Goal: Task Accomplishment & Management: Use online tool/utility

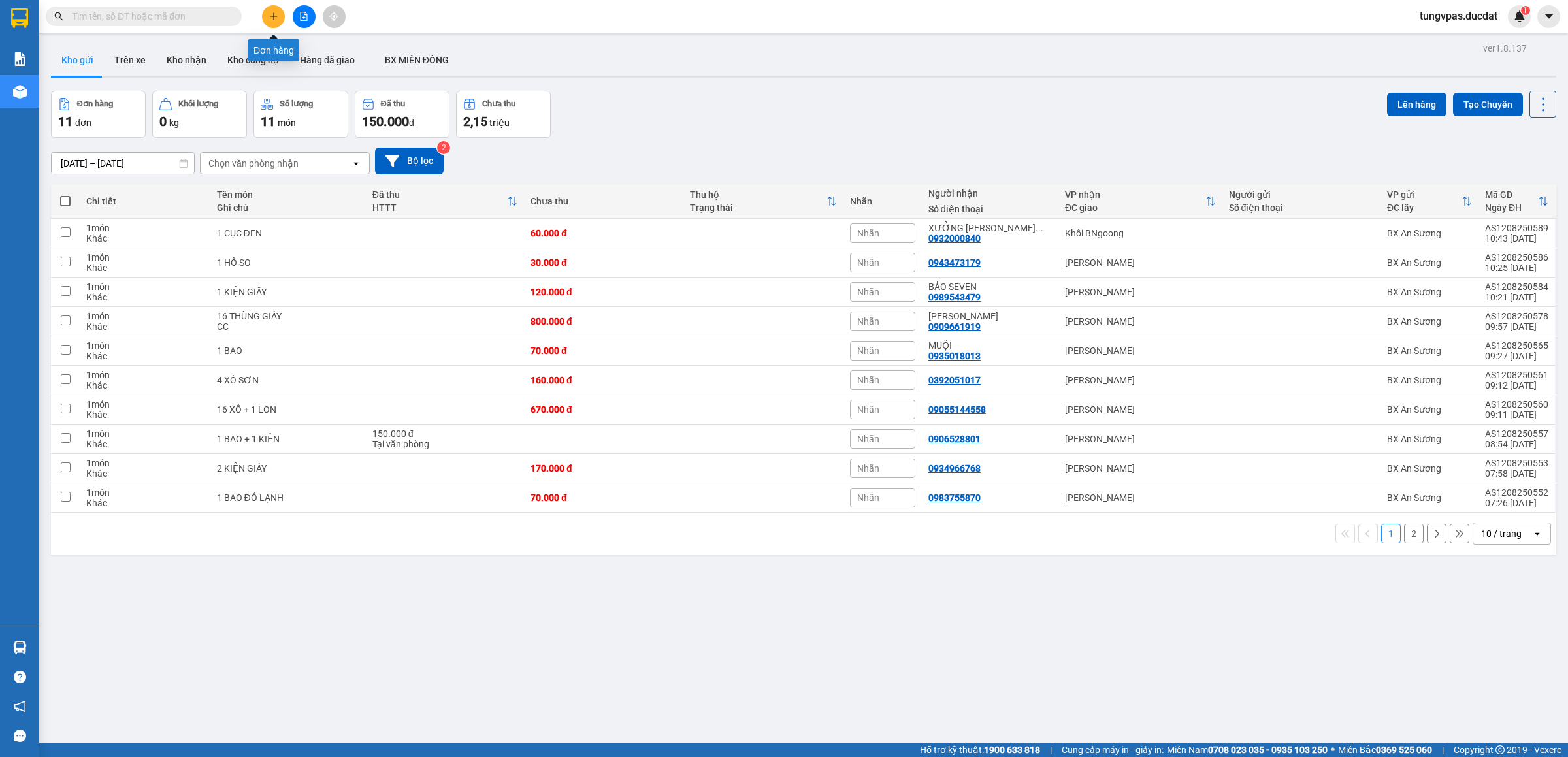
click at [270, 8] on button at bounding box center [273, 16] width 23 height 23
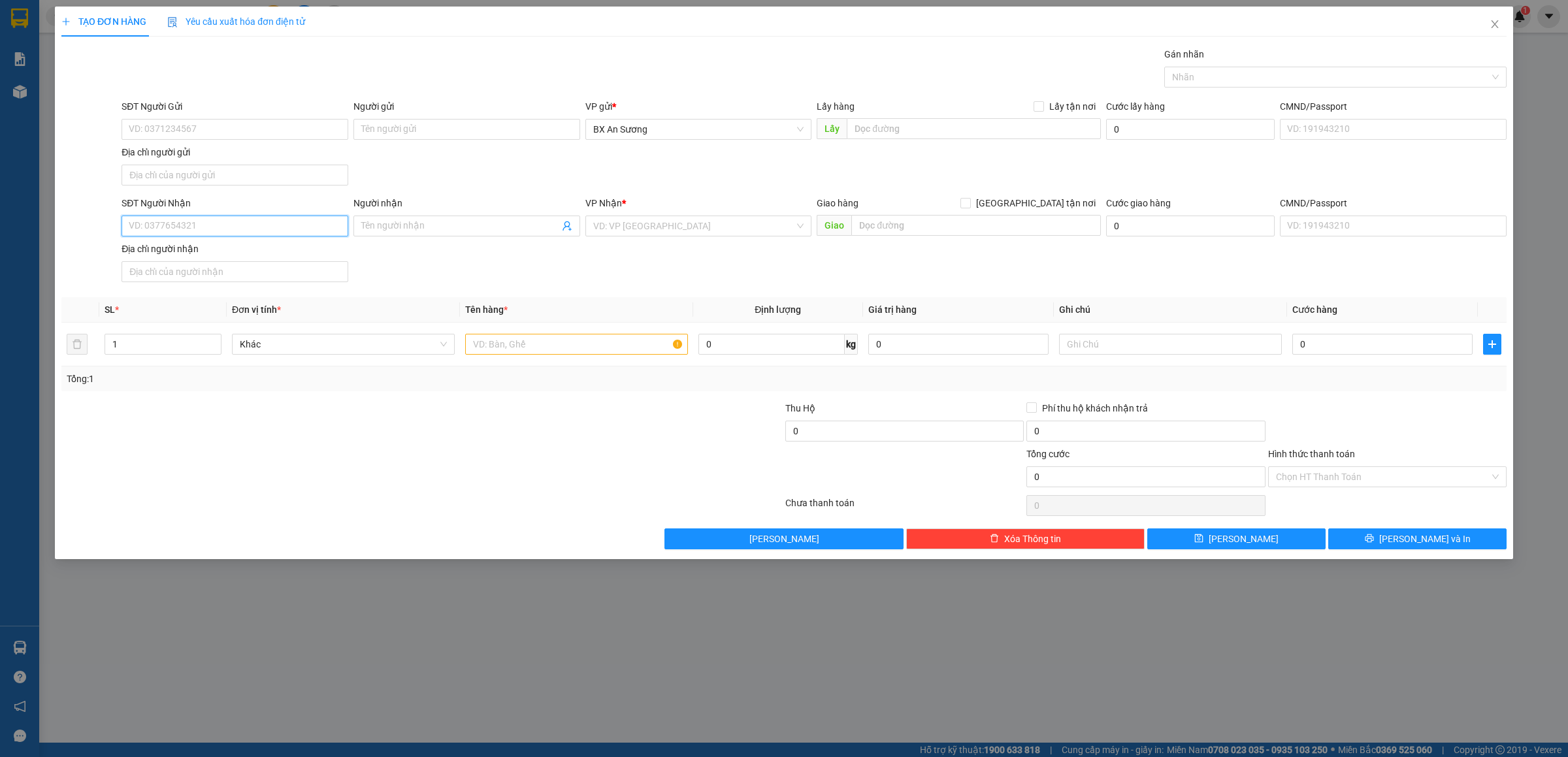
click at [309, 227] on input "SĐT Người Nhận" at bounding box center [235, 225] width 226 height 21
type input "0988607020"
click at [258, 256] on div "0988607020 - PHONG" at bounding box center [235, 255] width 211 height 15
type input "PHONG"
type input "0988607020"
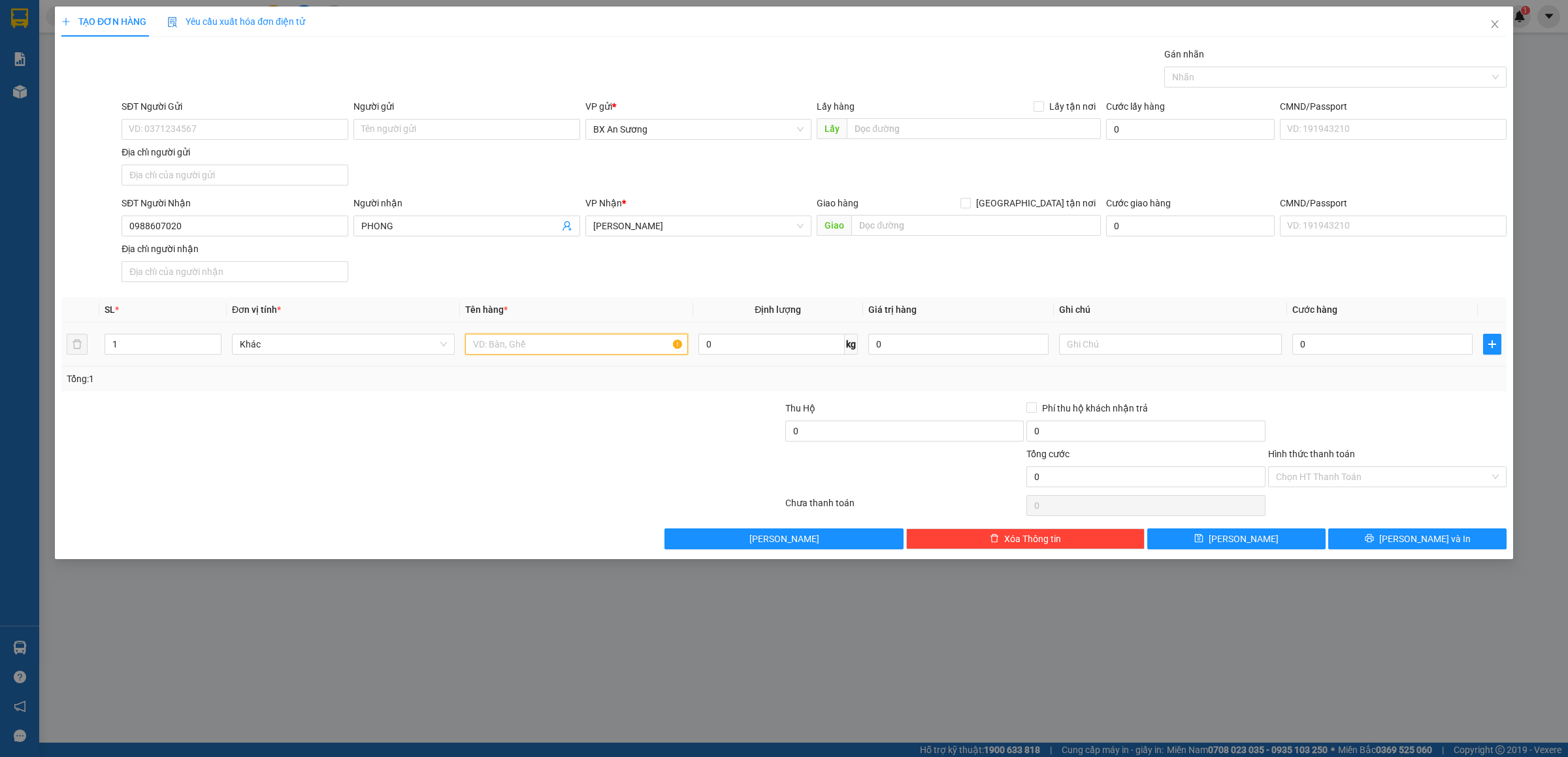
click at [543, 347] on input "text" at bounding box center [576, 344] width 223 height 21
type input "2 XỐP"
type input "2"
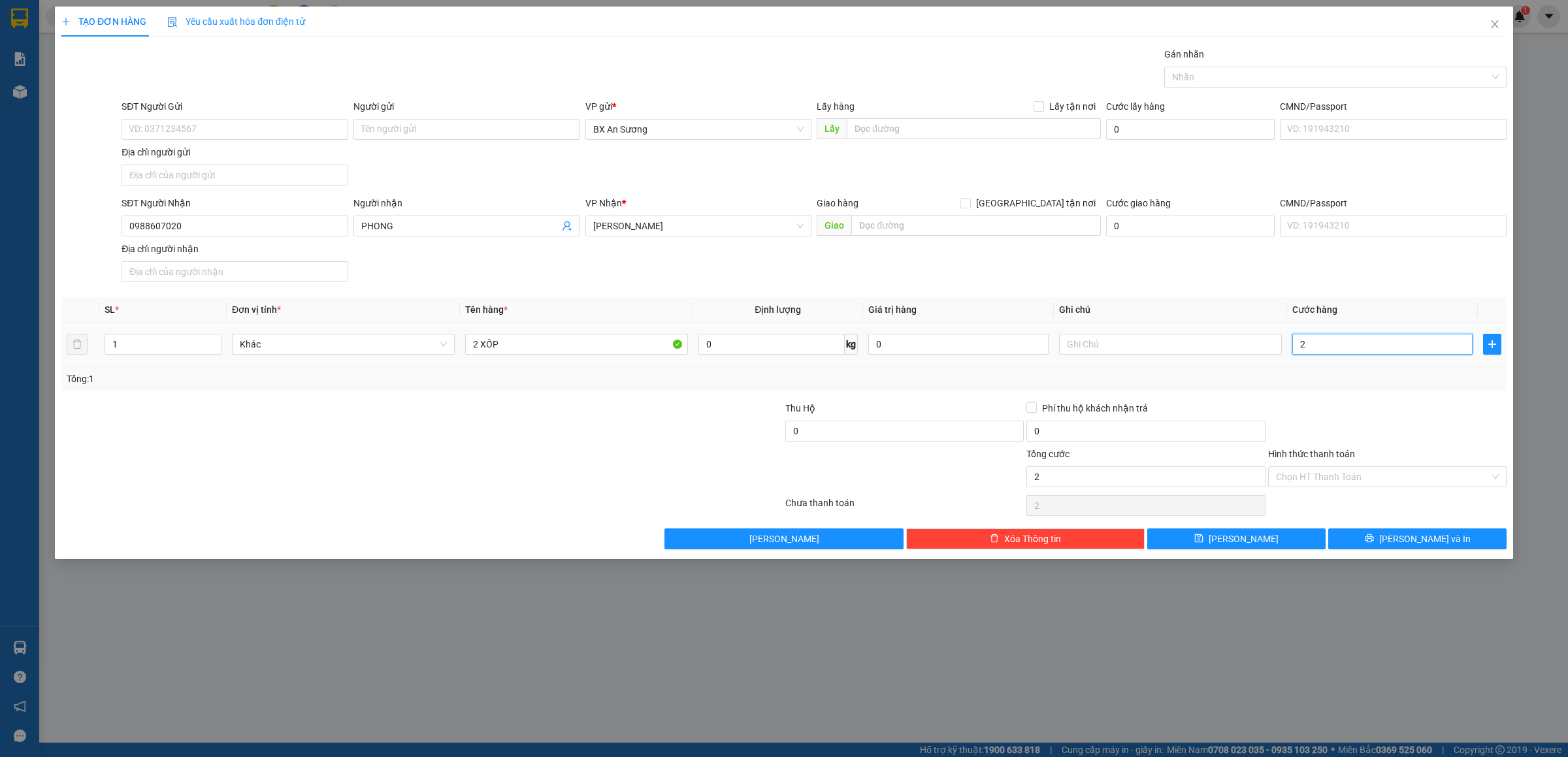
type input "20"
type input "200"
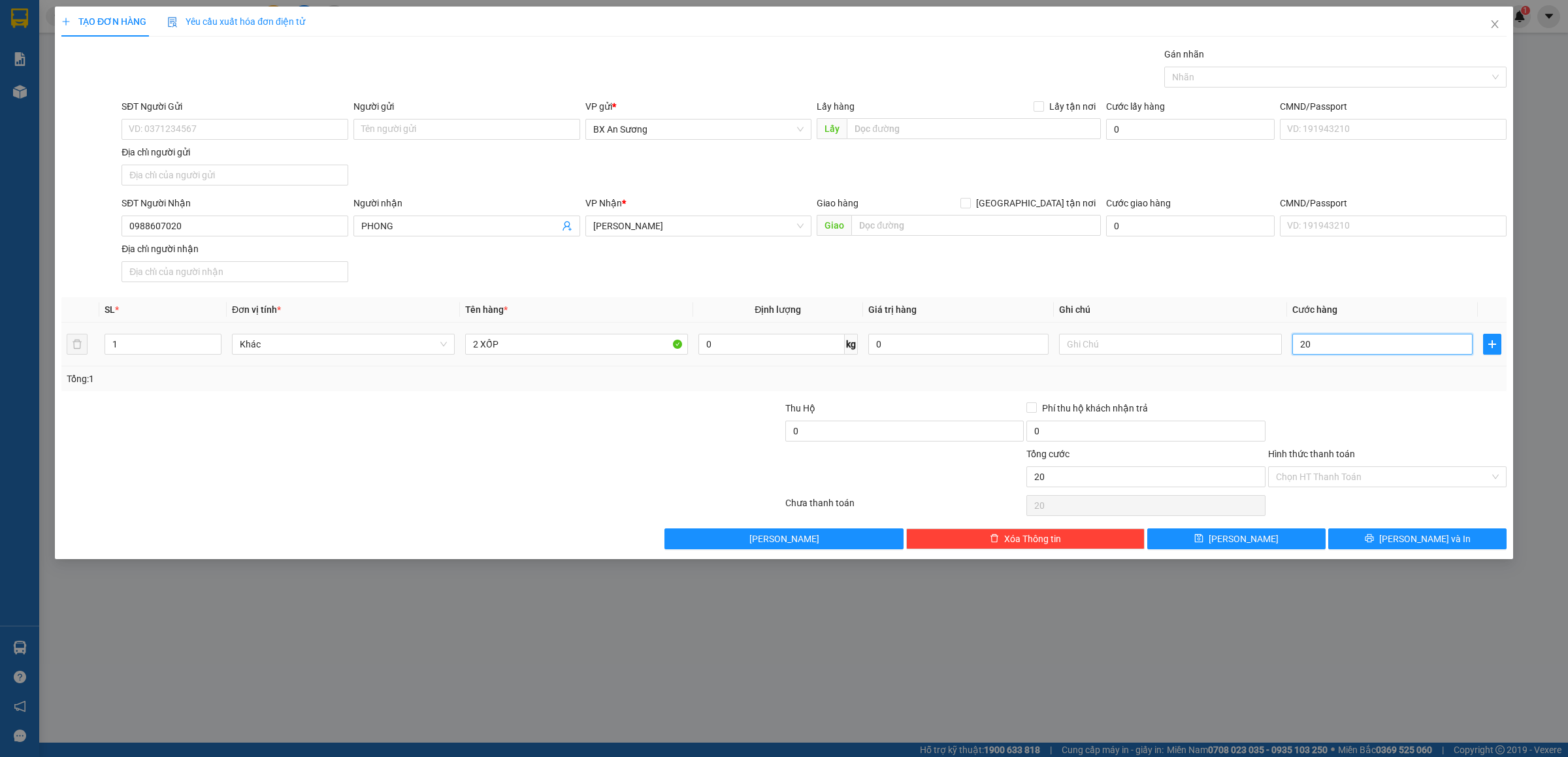
type input "200"
type input "200.000"
click at [1387, 543] on button "[PERSON_NAME] và In" at bounding box center [1418, 539] width 179 height 21
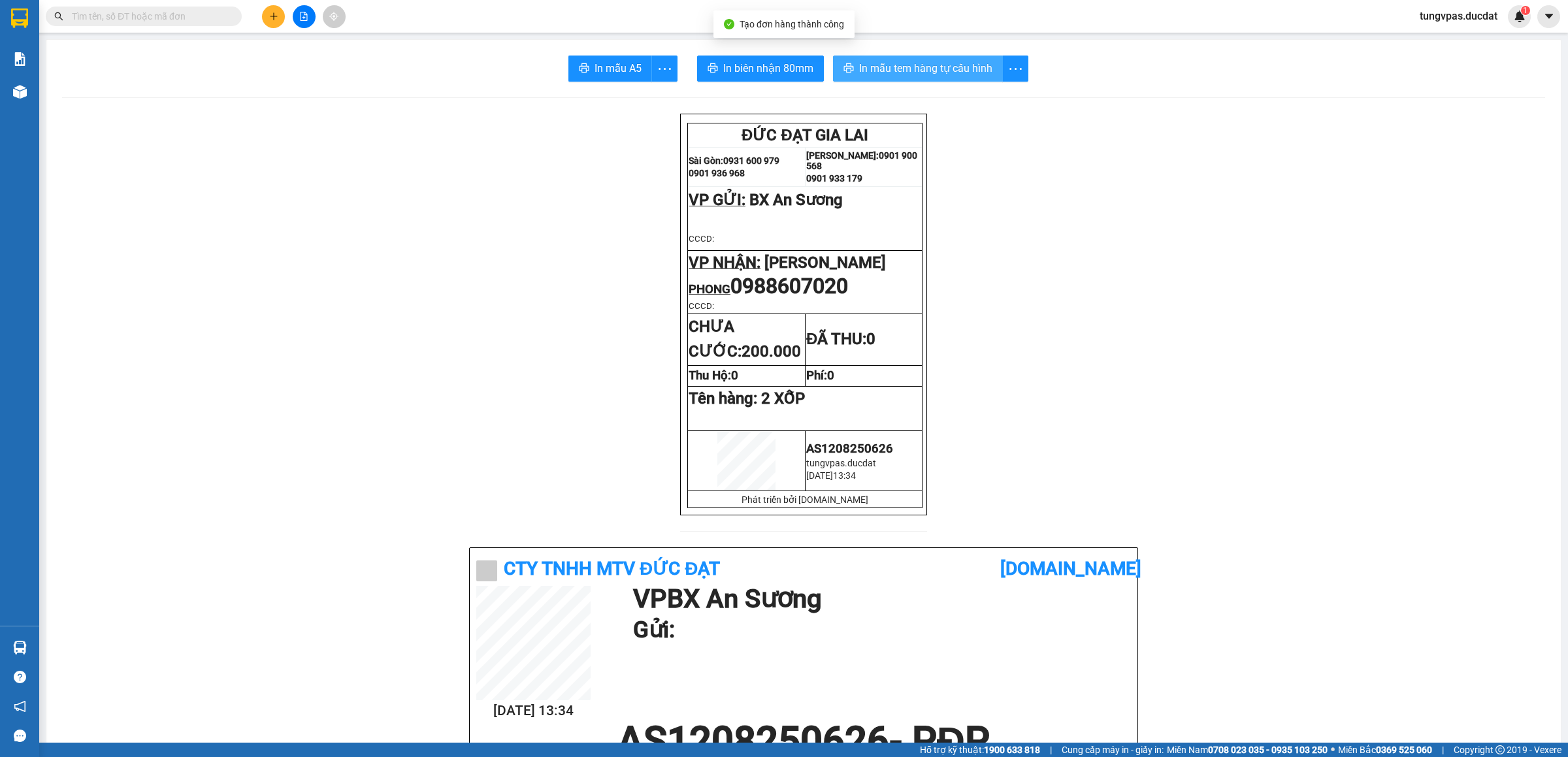
click at [905, 73] on span "In mẫu tem hàng tự cấu hình" at bounding box center [926, 69] width 133 height 16
click at [279, 16] on button at bounding box center [273, 16] width 23 height 23
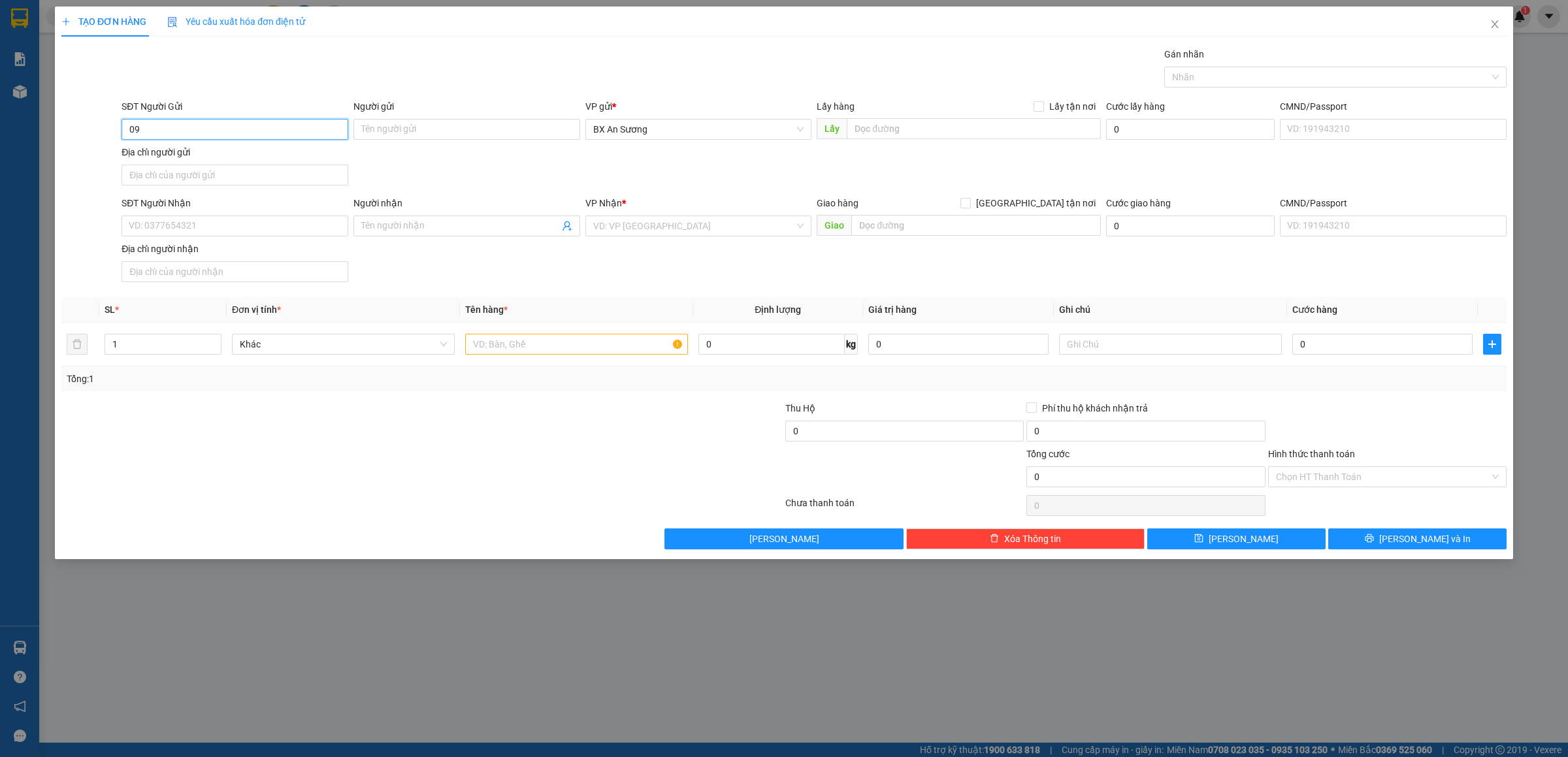
type input "0"
drag, startPoint x: 232, startPoint y: 241, endPoint x: 234, endPoint y: 231, distance: 10.2
click at [234, 236] on div "SĐT Người Nhận VD: 0377654321" at bounding box center [235, 219] width 226 height 46
click at [226, 226] on input "SĐT Người Nhận" at bounding box center [235, 225] width 226 height 21
click at [208, 256] on div "0962642500" at bounding box center [235, 255] width 211 height 15
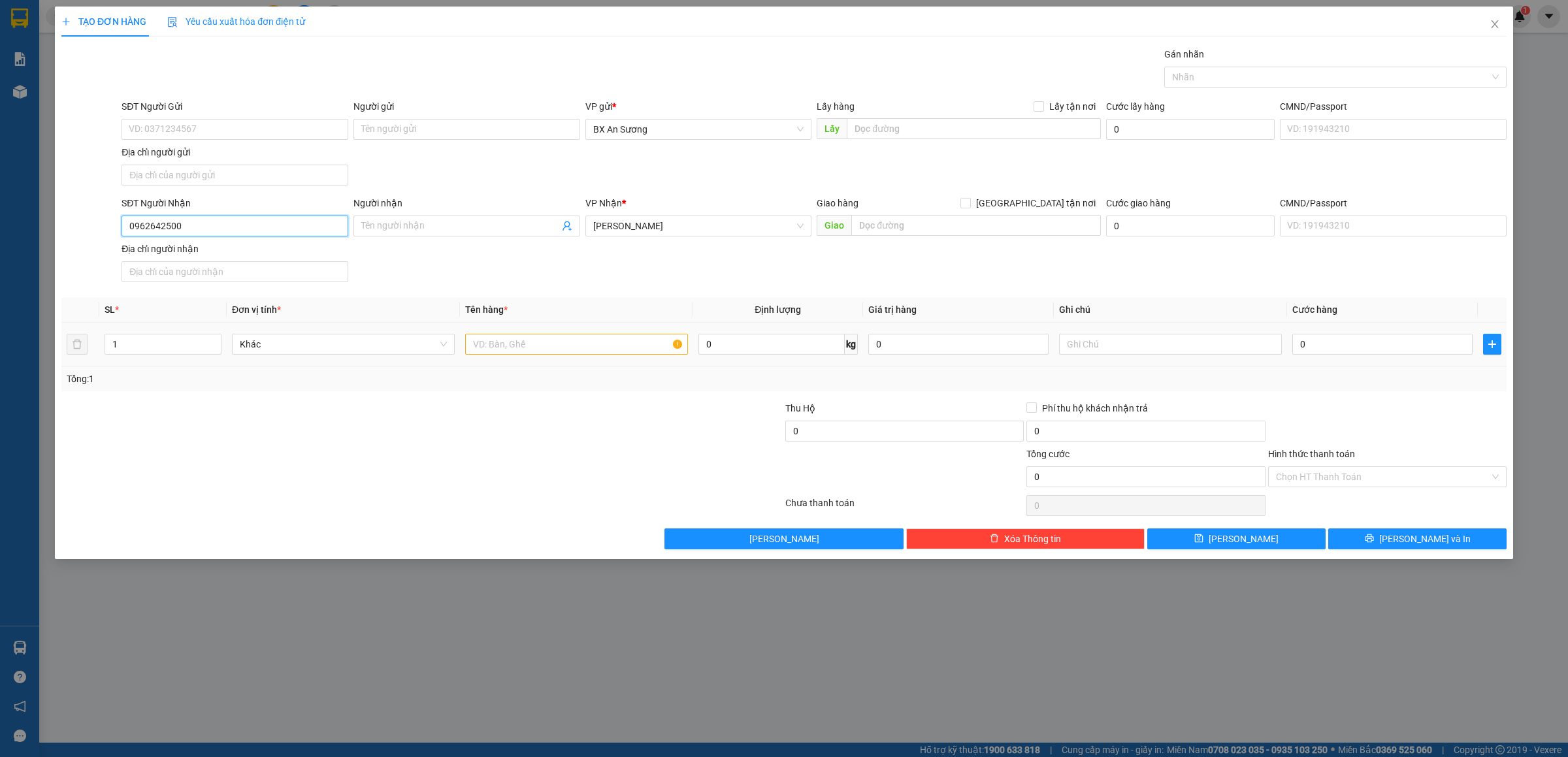
type input "0962642500"
click at [565, 344] on input "text" at bounding box center [576, 344] width 223 height 21
type input "2 KIỆN GIẤY"
type input "1"
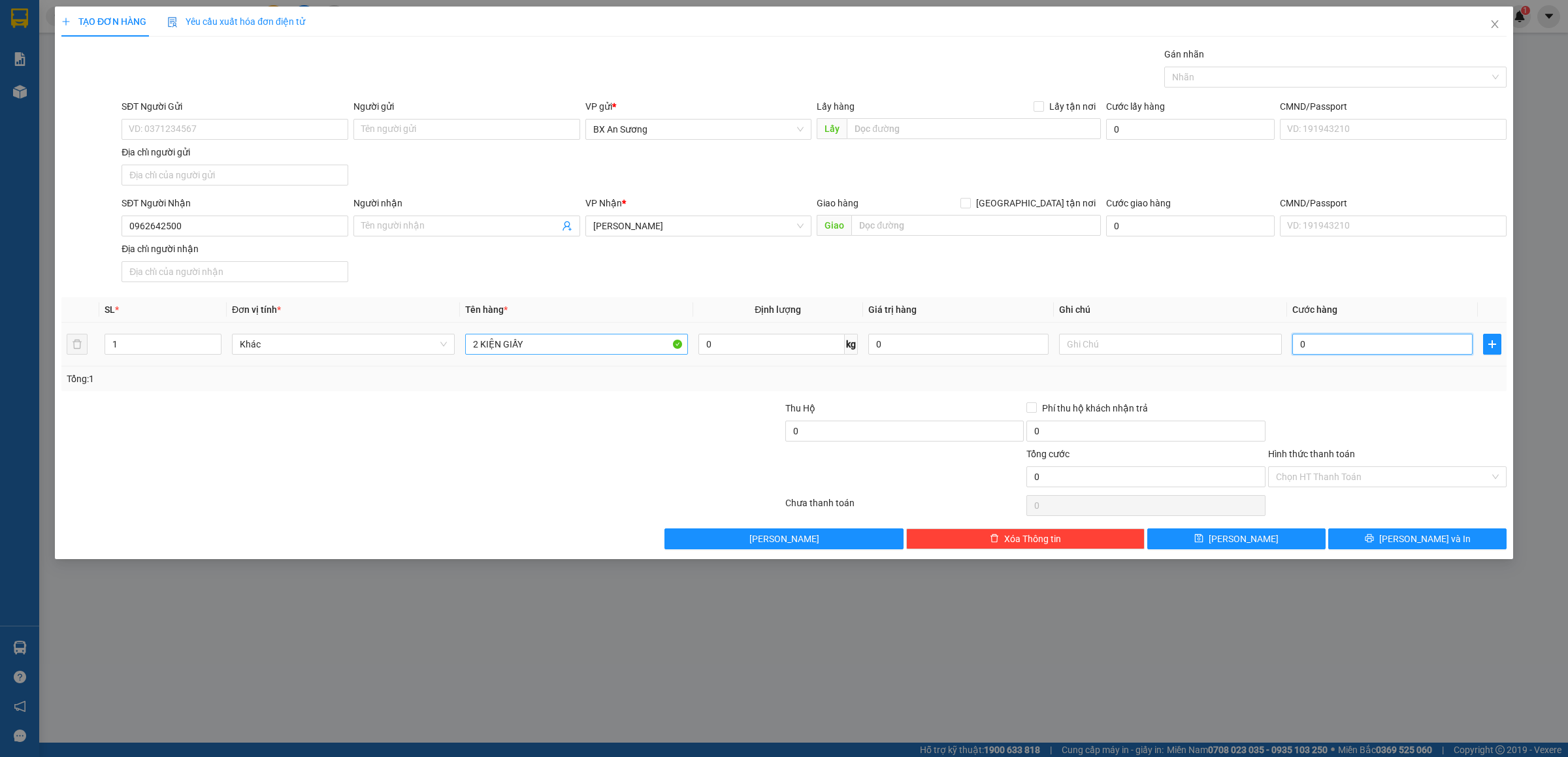
type input "1"
type input "10"
type input "100"
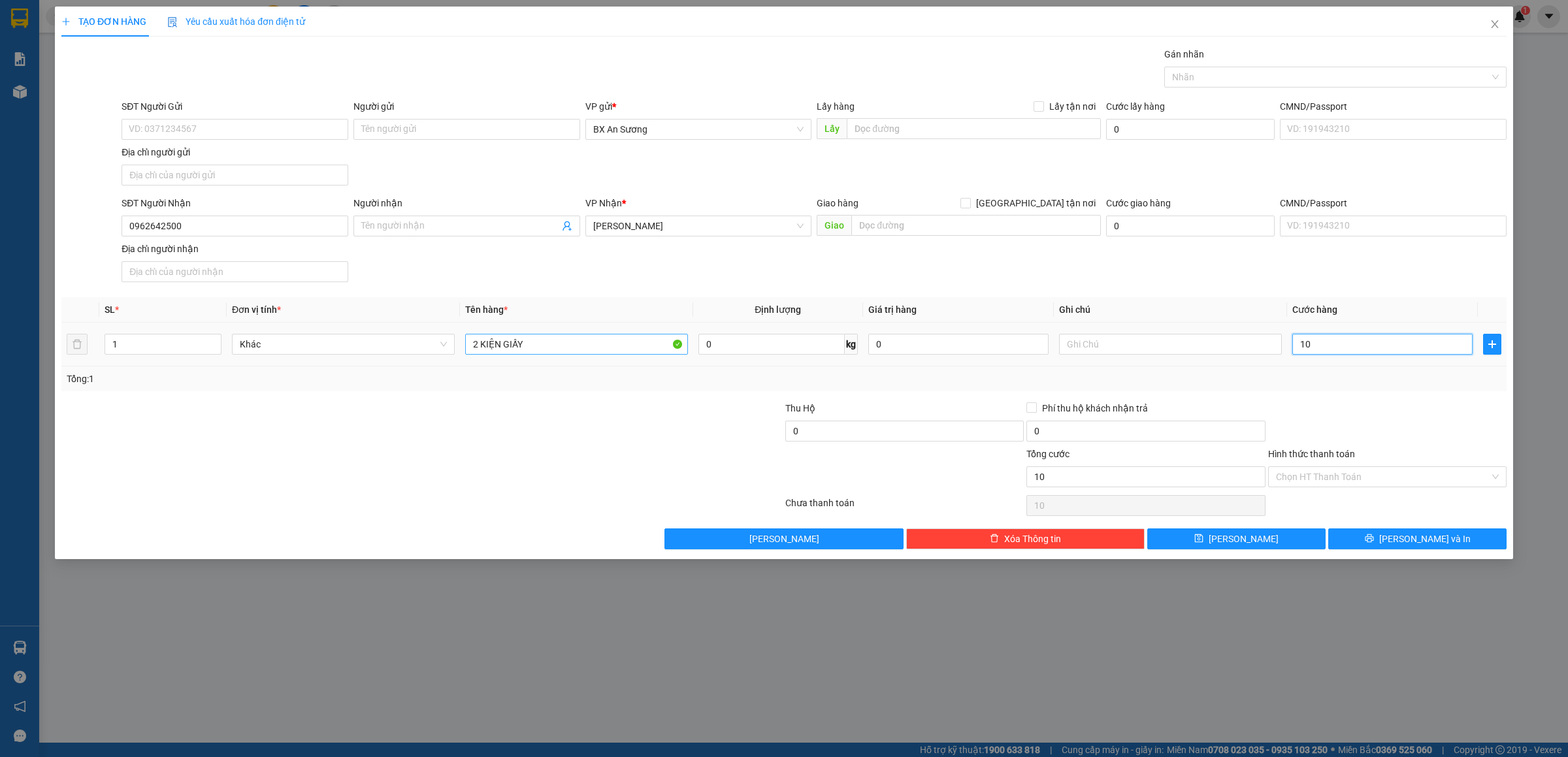
type input "100"
type input "100.000"
click at [1408, 484] on input "Hình thức thanh toán" at bounding box center [1383, 477] width 214 height 19
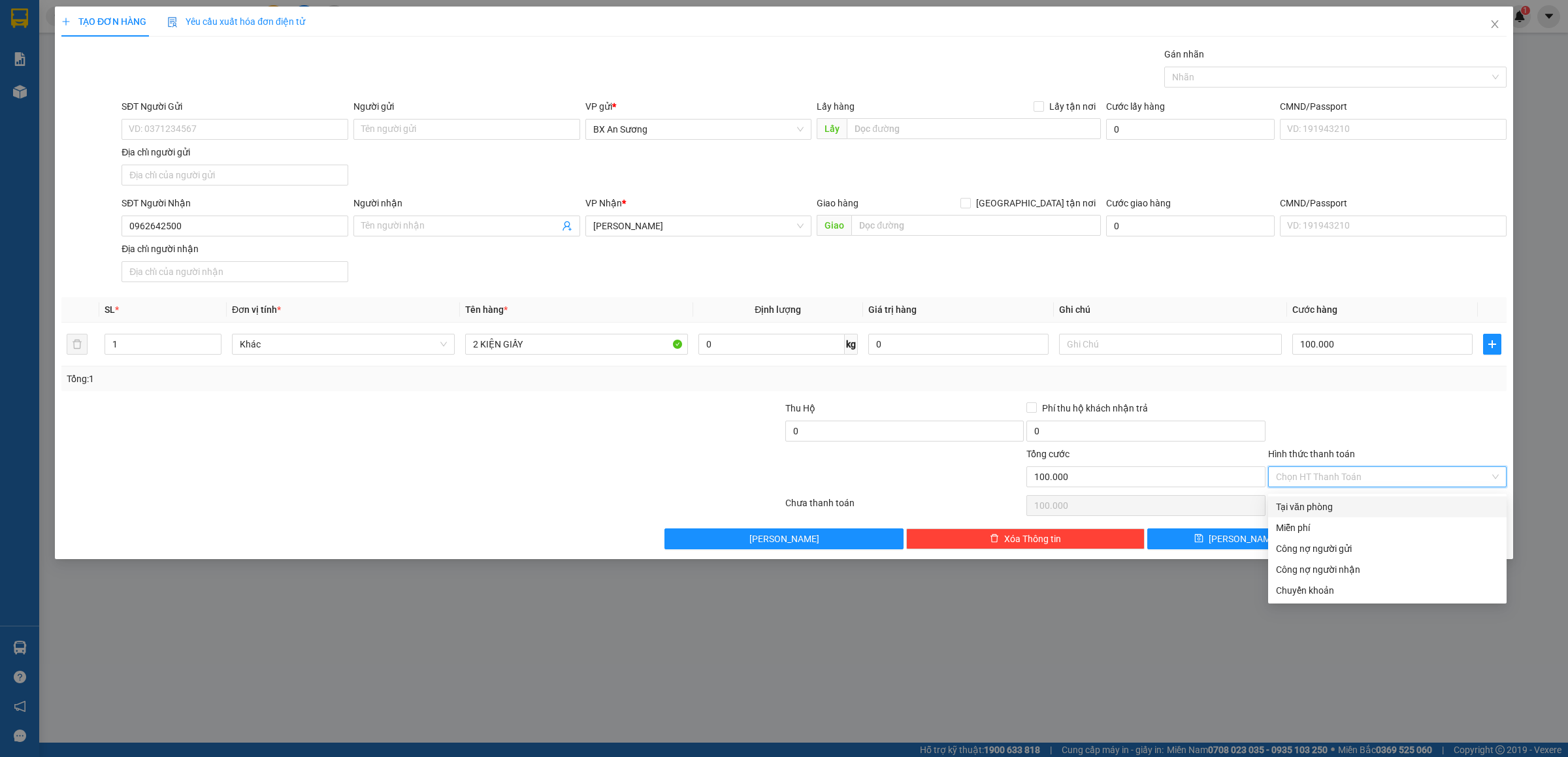
click at [1377, 506] on div "Tại văn phòng" at bounding box center [1387, 508] width 223 height 15
type input "0"
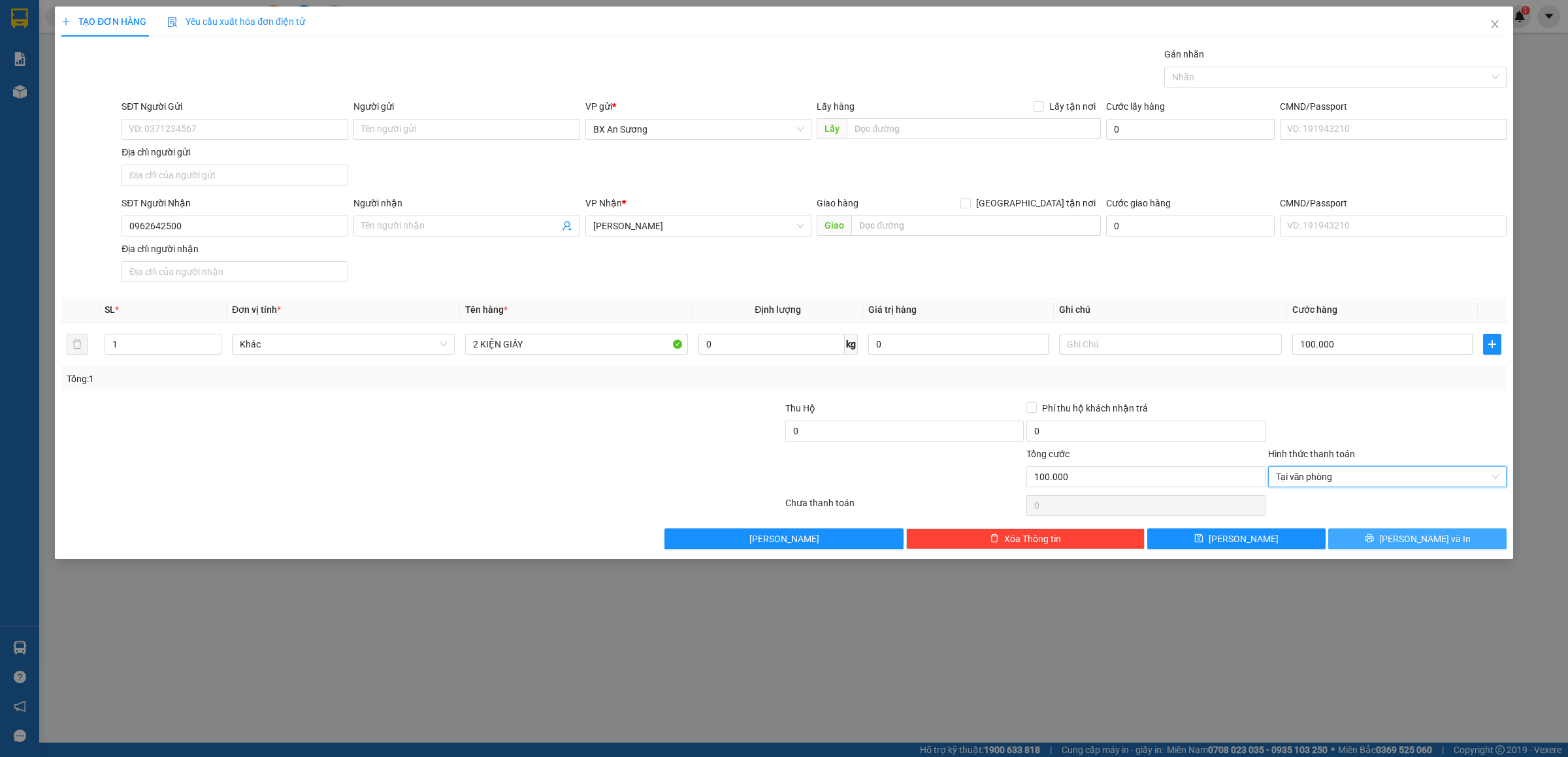
click at [1387, 535] on button "[PERSON_NAME] và In" at bounding box center [1418, 539] width 179 height 21
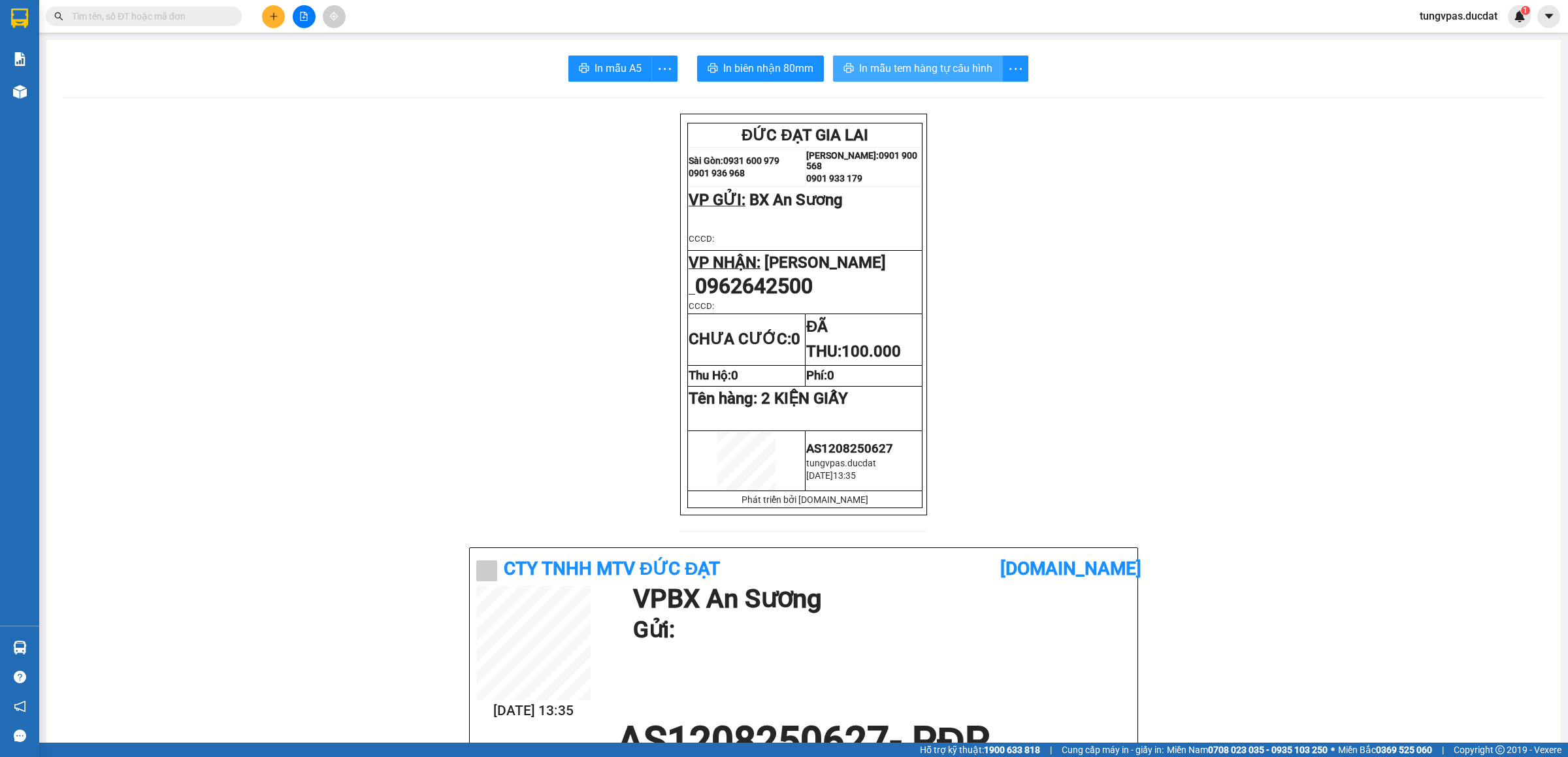
click at [962, 62] on span "In mẫu tem hàng tự cấu hình" at bounding box center [926, 69] width 133 height 16
click at [275, 15] on icon "plus" at bounding box center [274, 16] width 9 height 9
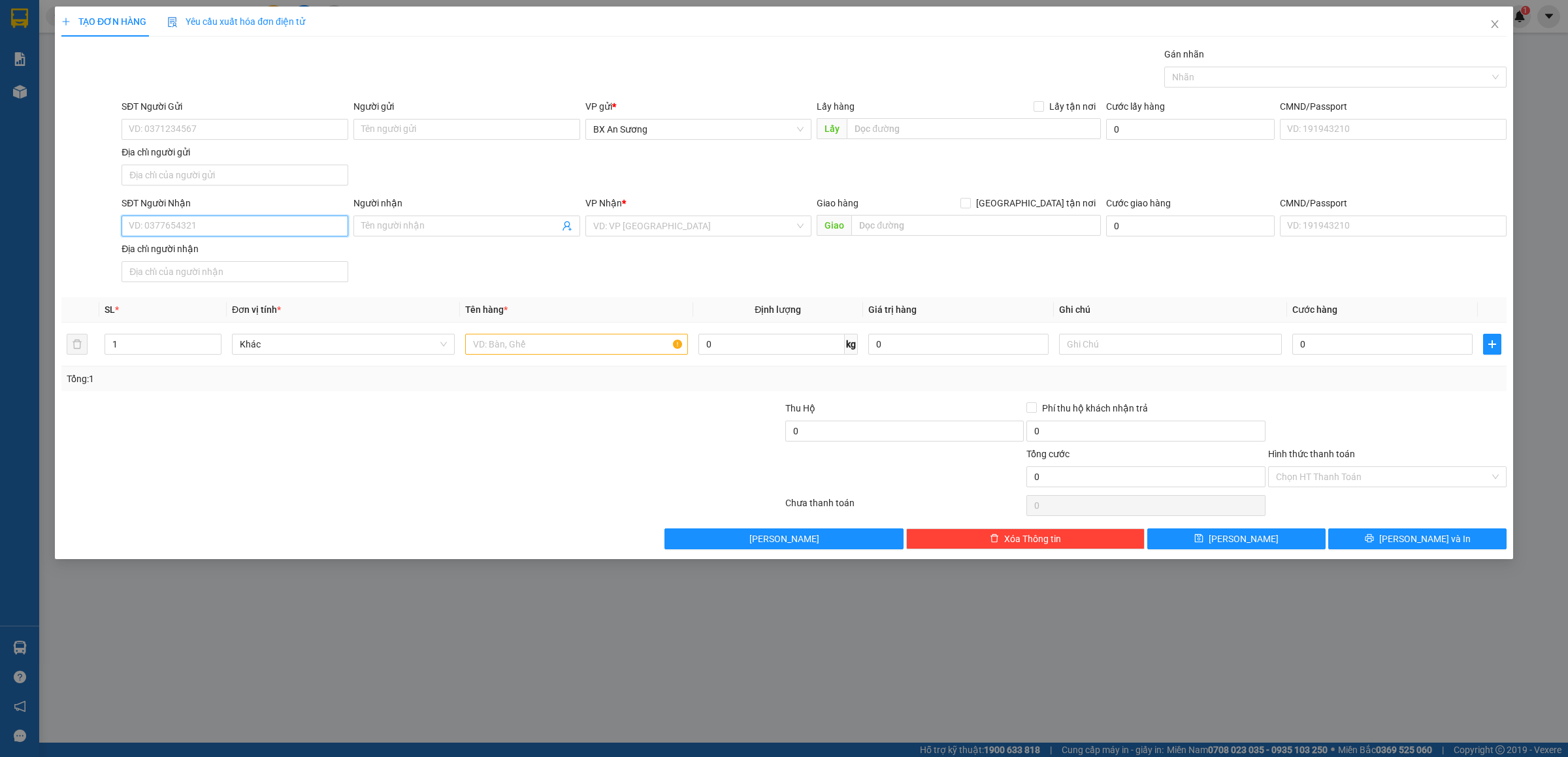
click at [304, 230] on input "SĐT Người Nhận" at bounding box center [235, 225] width 226 height 21
click at [236, 255] on div "0898696147" at bounding box center [235, 255] width 211 height 15
type input "0898696147"
click at [502, 350] on input "text" at bounding box center [576, 344] width 223 height 21
type input "1 XỐP"
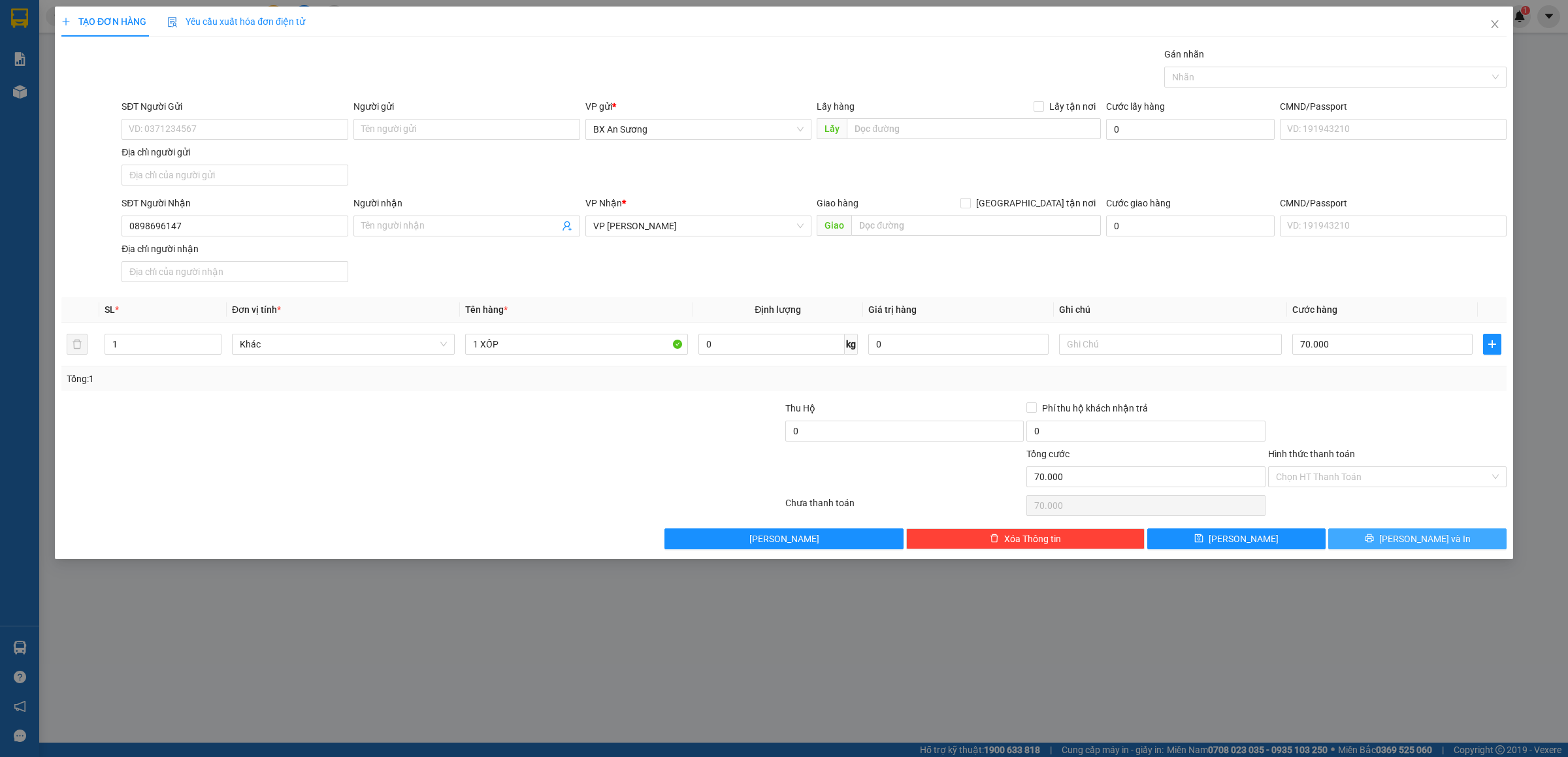
click at [1363, 542] on button "[PERSON_NAME] và In" at bounding box center [1418, 539] width 179 height 21
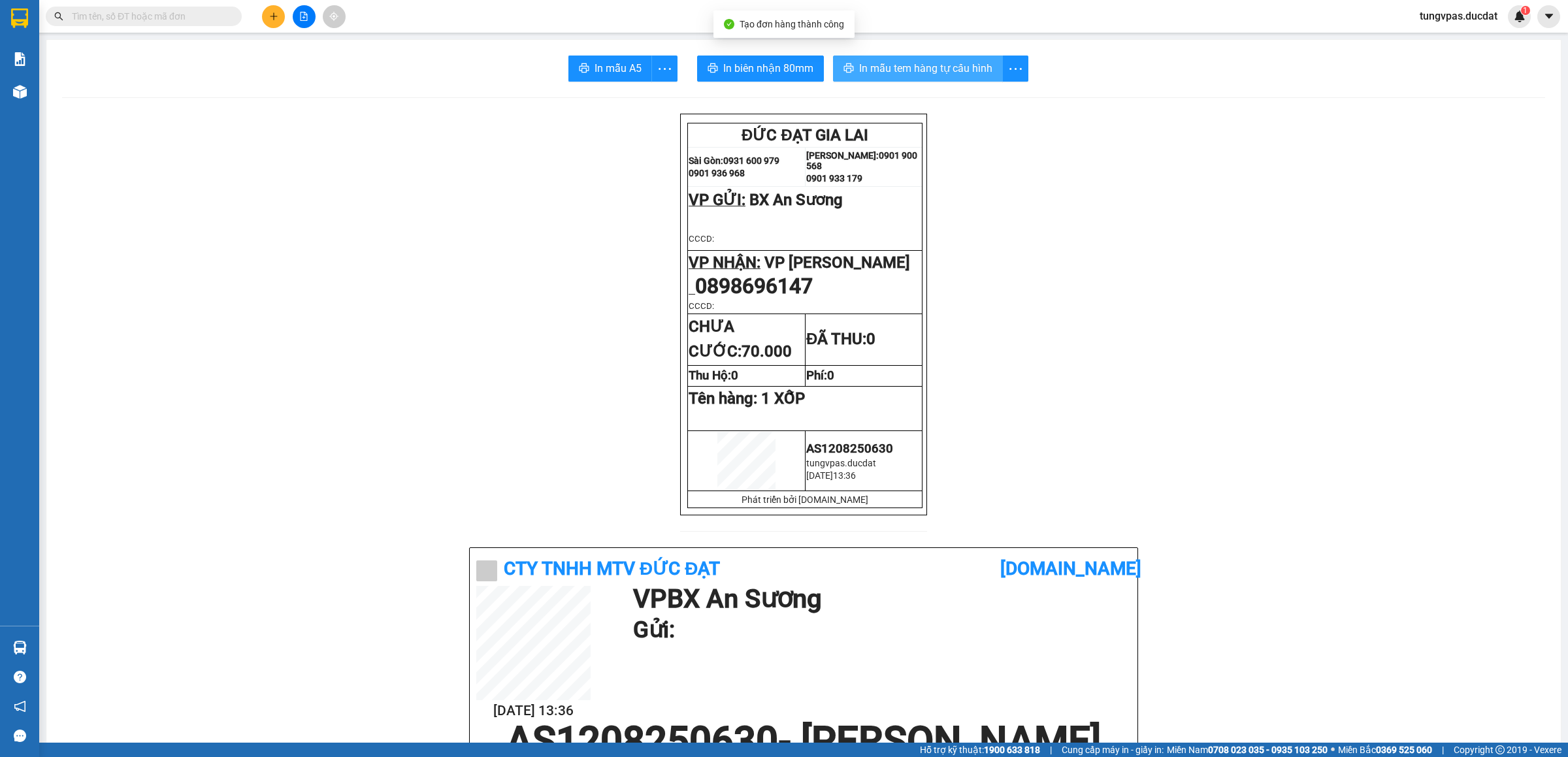
click at [927, 73] on span "In mẫu tem hàng tự cấu hình" at bounding box center [926, 69] width 133 height 16
click at [273, 13] on icon "plus" at bounding box center [273, 16] width 1 height 7
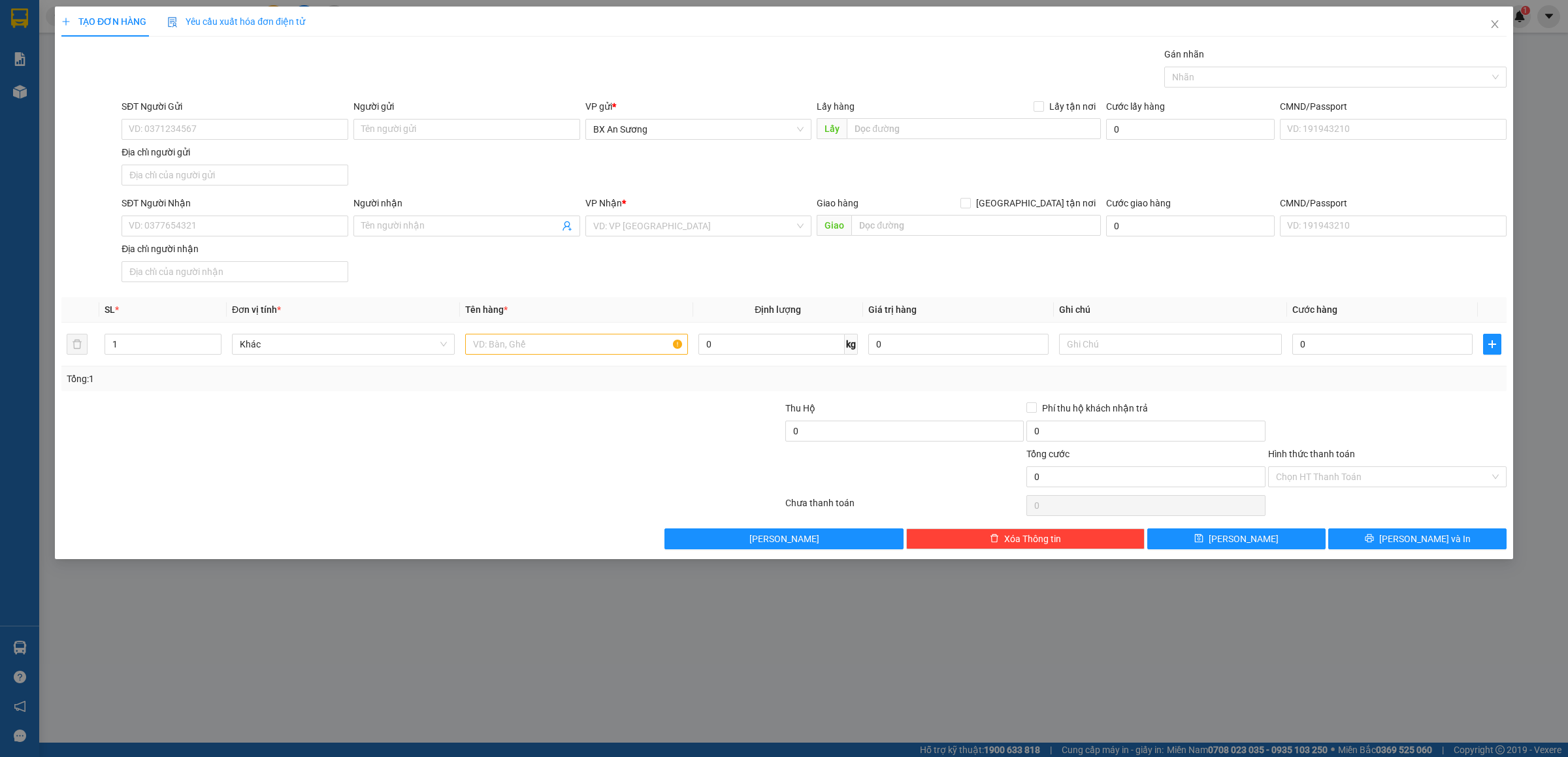
click at [408, 240] on div "Người nhận Tên người nhận" at bounding box center [466, 219] width 226 height 46
click at [408, 229] on input "Người nhận" at bounding box center [460, 226] width 198 height 15
type input "KIÊN TRANG"
click at [439, 255] on div "KIÊN TRANG - 0973663997" at bounding box center [466, 255] width 211 height 15
type input "0973663997"
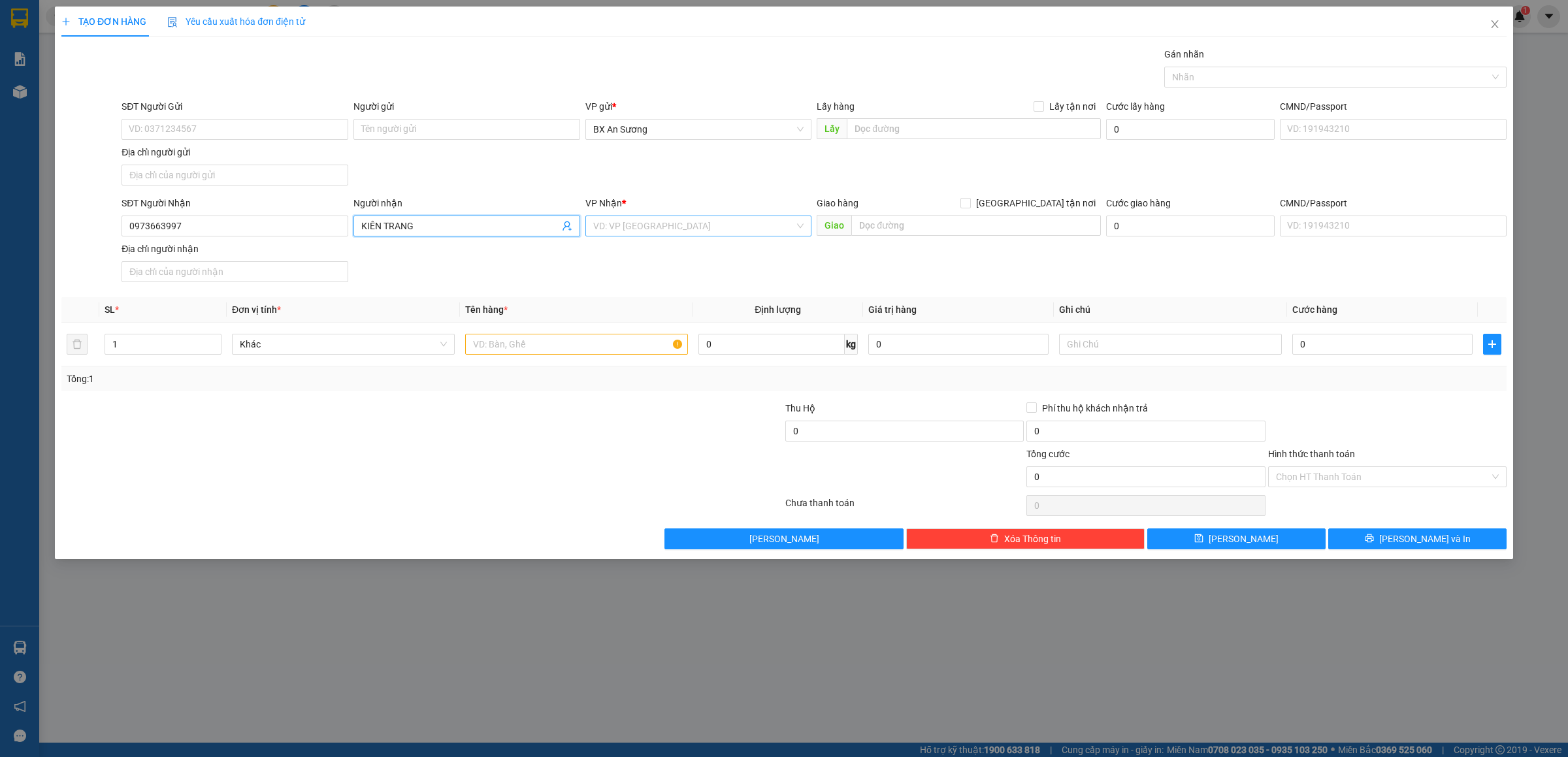
type input "KIÊN TRANG"
click at [683, 230] on input "search" at bounding box center [695, 225] width 202 height 19
type input "PDP"
click at [676, 249] on div "[PERSON_NAME]" at bounding box center [699, 255] width 211 height 15
click at [607, 351] on input "text" at bounding box center [576, 344] width 223 height 21
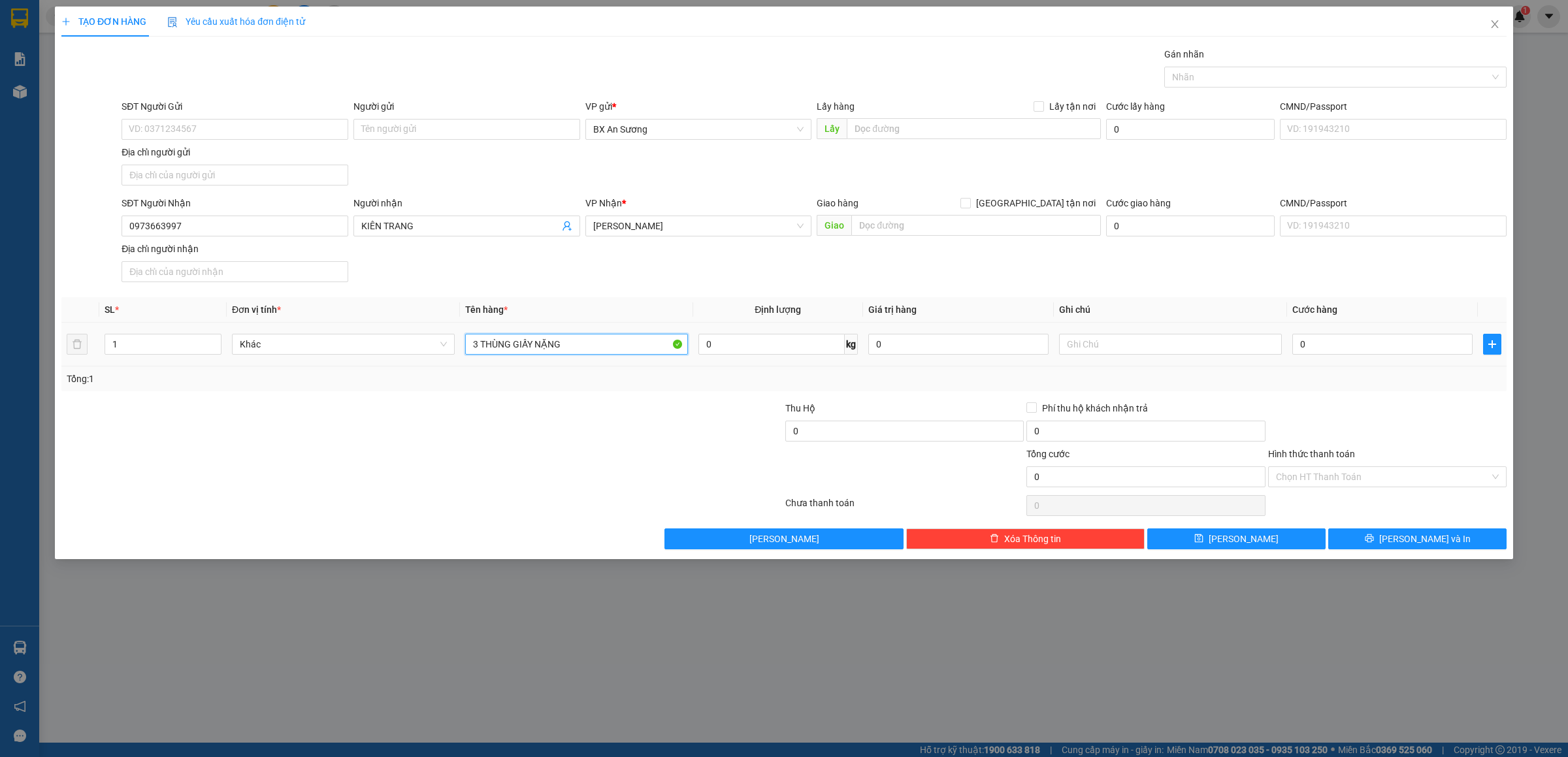
type input "3 THÙNG GIẤY NẶNG"
type input "3"
type input "30"
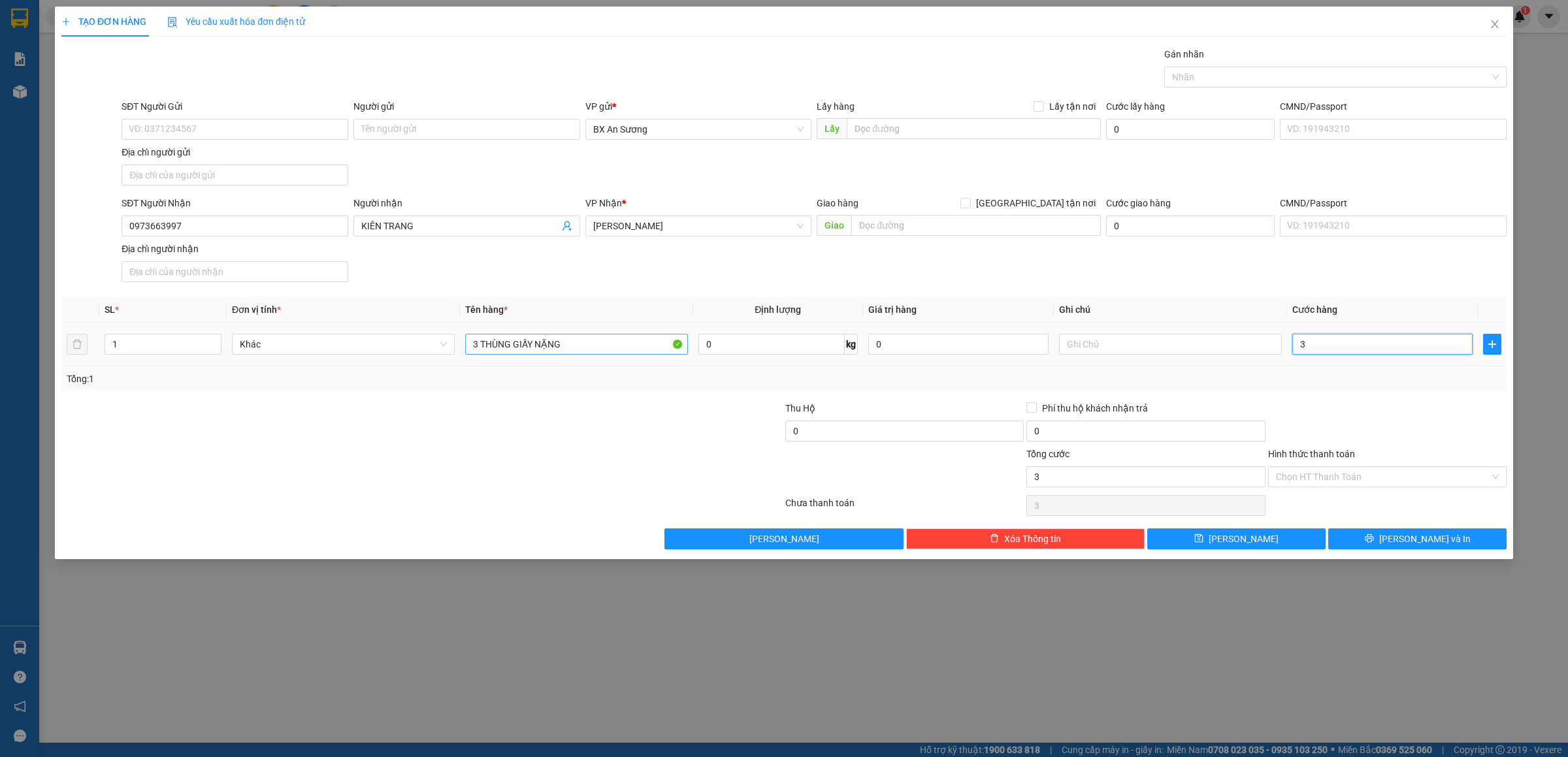
type input "30"
type input "300"
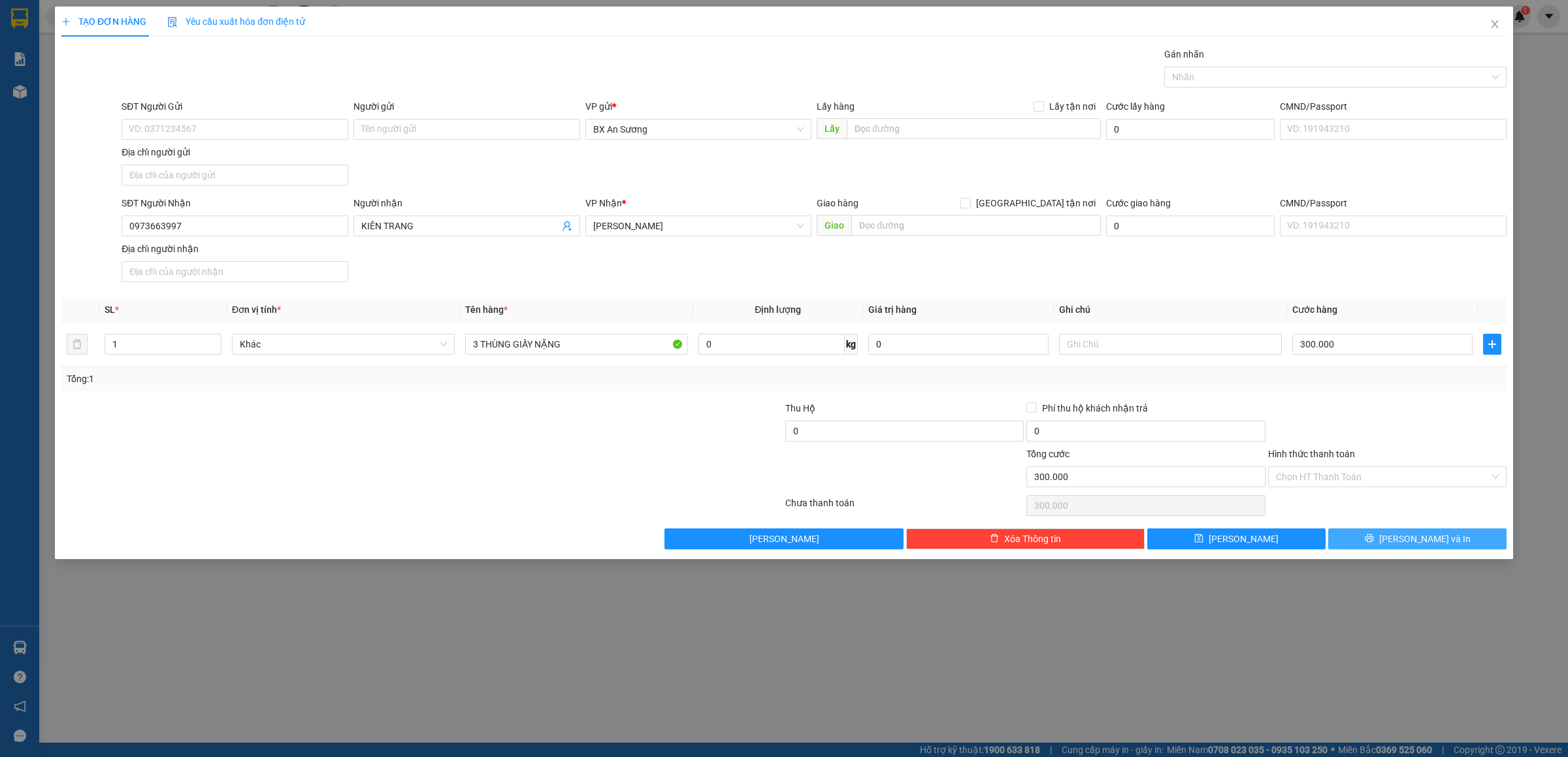
click at [1390, 538] on button "[PERSON_NAME] và In" at bounding box center [1418, 539] width 179 height 21
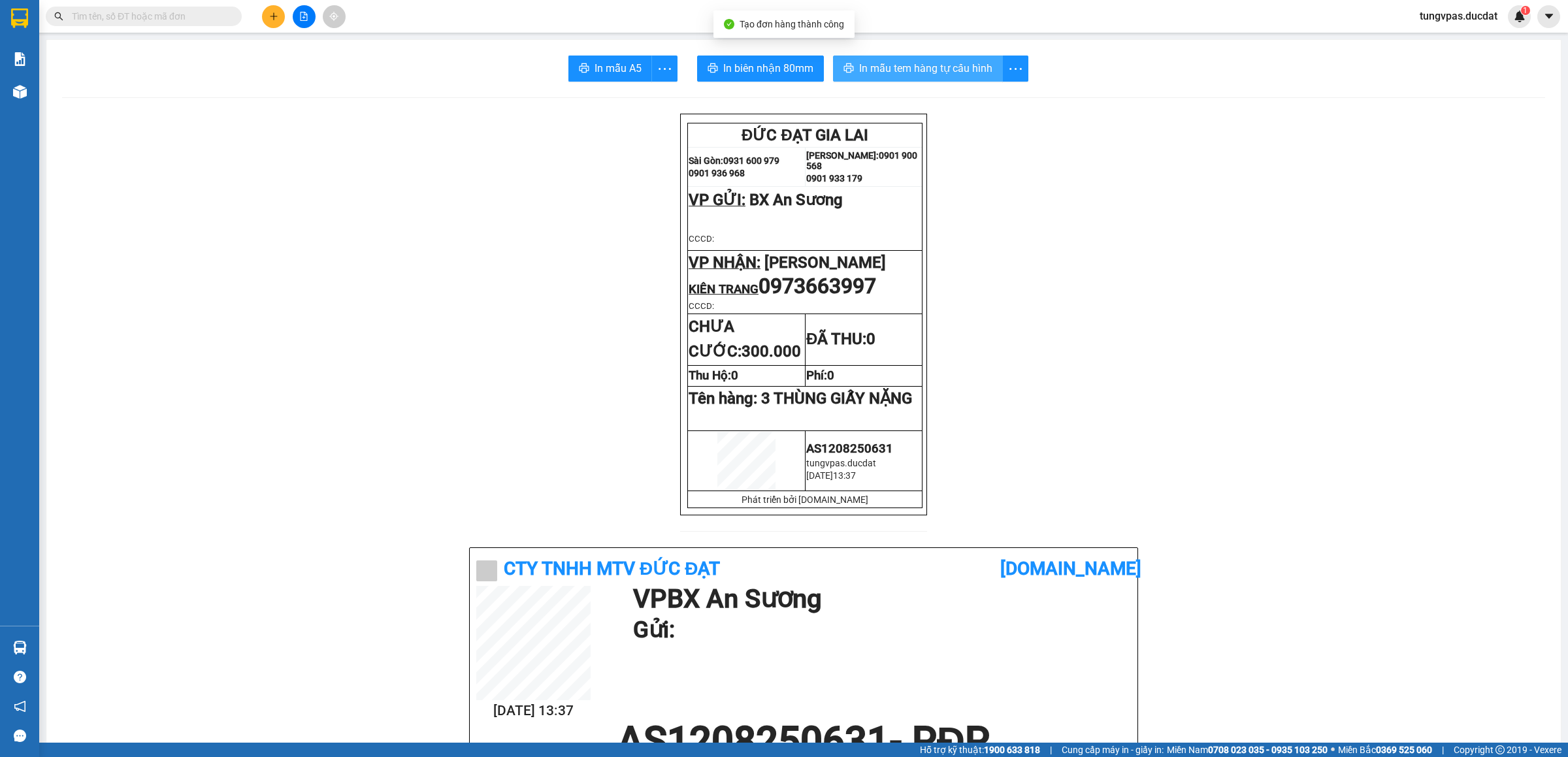
click at [929, 74] on span "In mẫu tem hàng tự cấu hình" at bounding box center [926, 69] width 133 height 16
click at [270, 16] on icon "plus" at bounding box center [274, 16] width 7 height 1
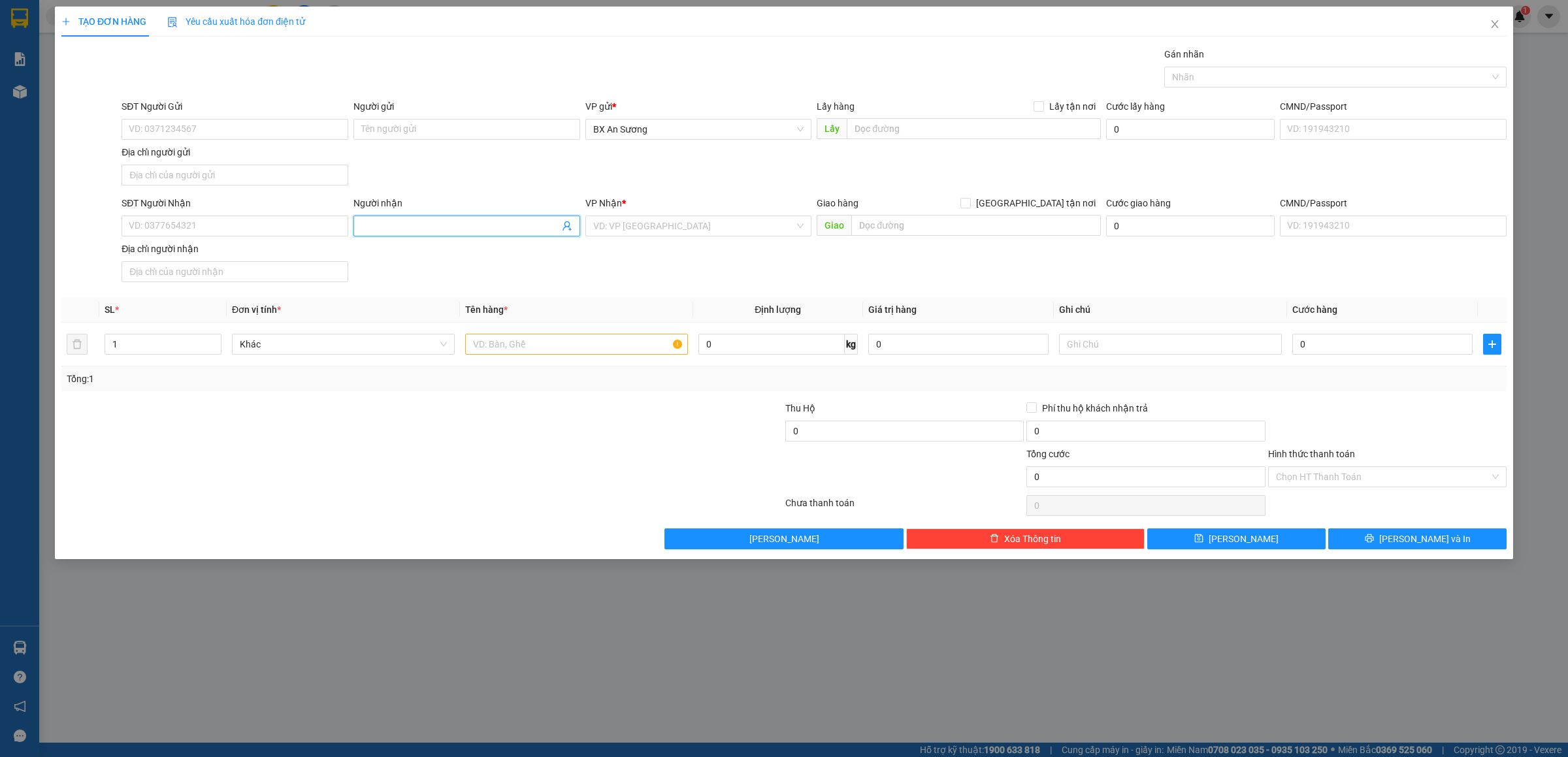
click at [394, 222] on input "Người nhận" at bounding box center [460, 226] width 198 height 15
type input "[PERSON_NAME]"
click at [611, 229] on input "search" at bounding box center [695, 225] width 202 height 19
type input "PDP"
click at [618, 249] on div "[PERSON_NAME]" at bounding box center [699, 255] width 211 height 15
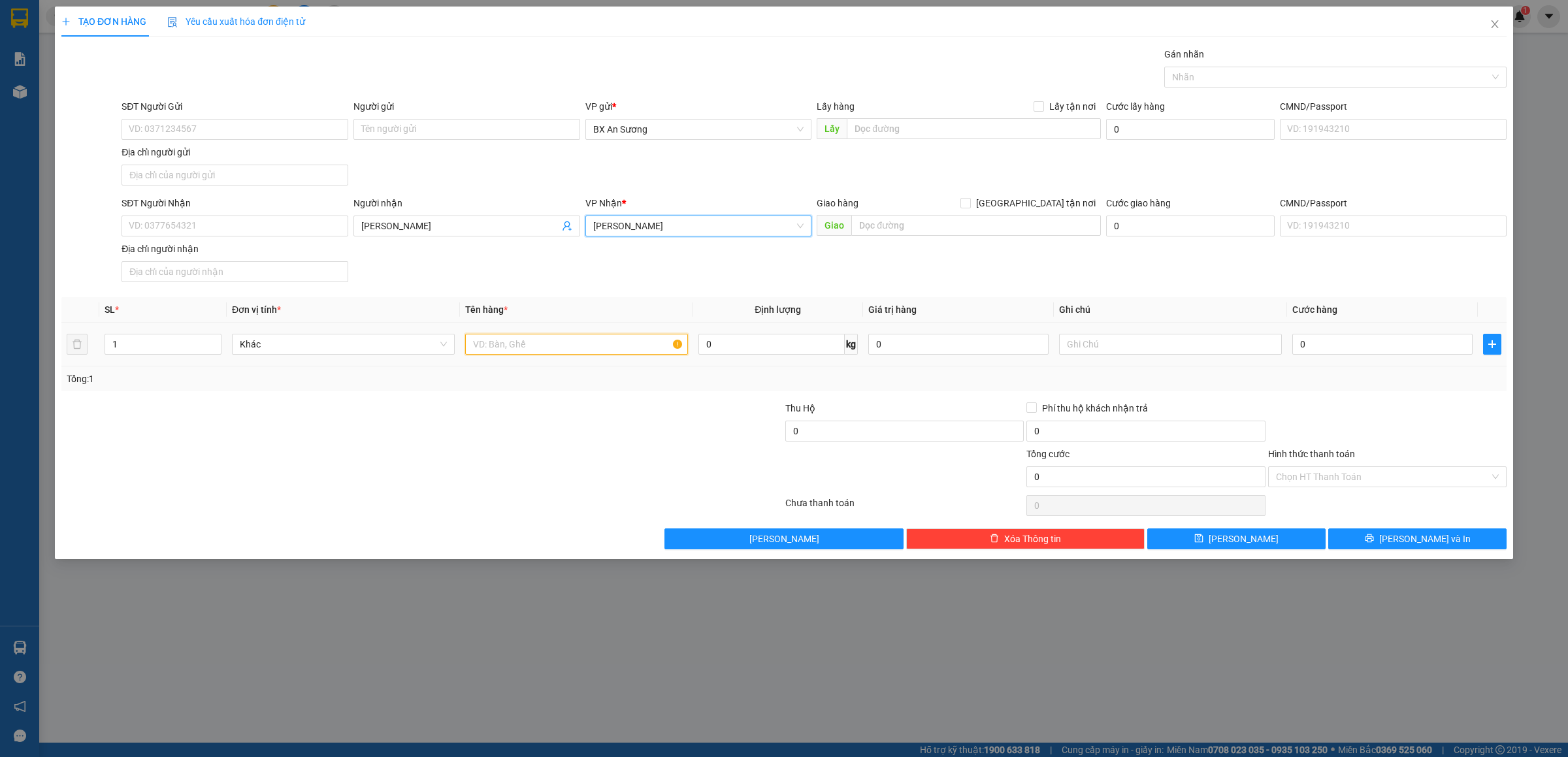
click at [576, 355] on input "text" at bounding box center [576, 344] width 223 height 21
type input "1 CỤC ĐEN"
click at [1452, 545] on button "[PERSON_NAME] và In" at bounding box center [1418, 539] width 179 height 21
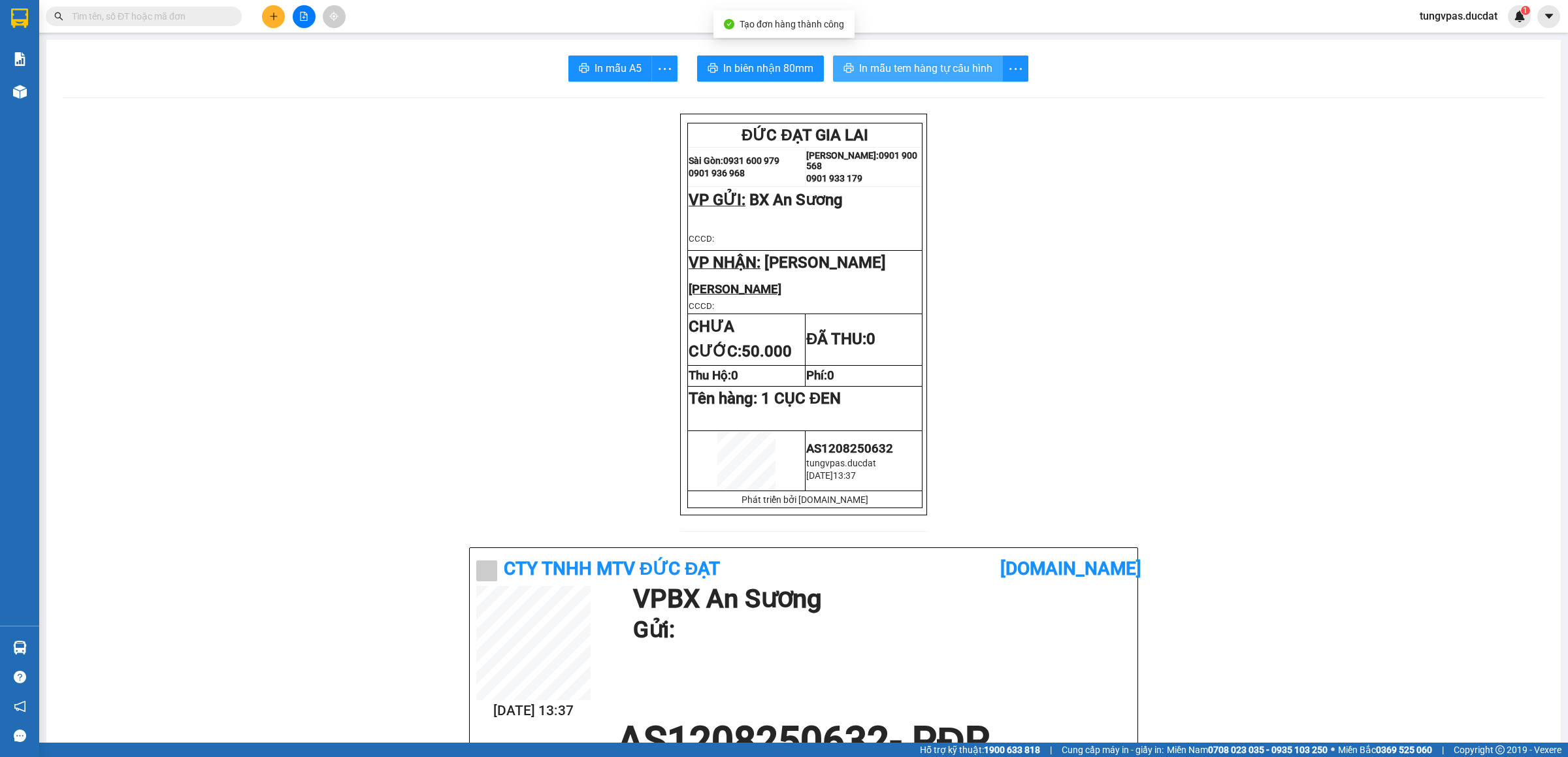
click at [943, 65] on span "In mẫu tem hàng tự cấu hình" at bounding box center [926, 69] width 133 height 16
click at [279, 18] on button at bounding box center [273, 16] width 23 height 23
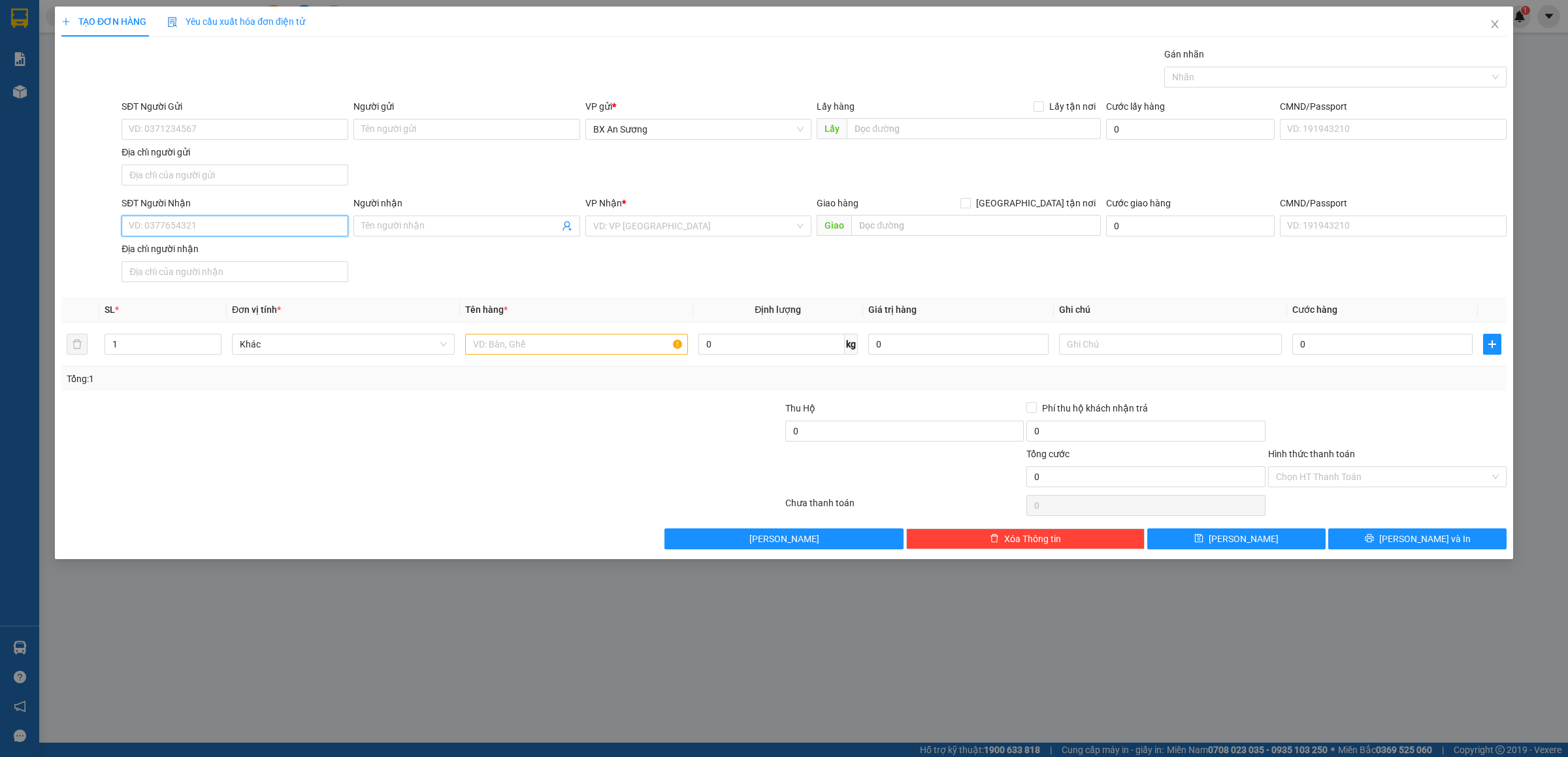
click at [295, 231] on input "SĐT Người Nhận" at bounding box center [235, 225] width 226 height 21
type input "0914567039"
click at [263, 246] on div "0914567039 - HIẾU CF" at bounding box center [235, 255] width 226 height 21
type input "HIẾU CF"
type input "0914567039"
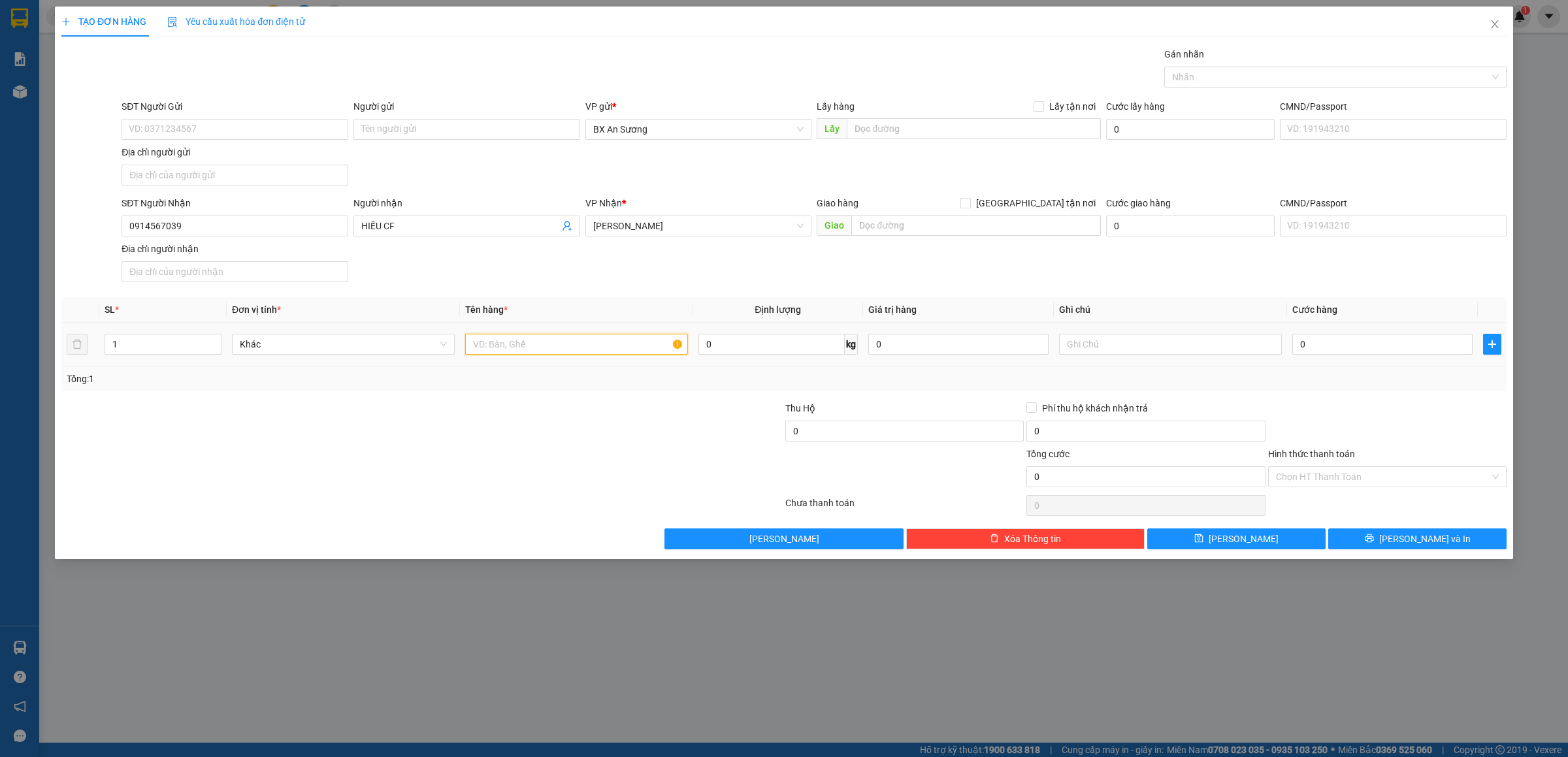
click at [520, 337] on input "text" at bounding box center [576, 344] width 223 height 21
type input "3 THÙNG MÁY CAFE"
click at [1425, 543] on span "[PERSON_NAME] và In" at bounding box center [1425, 539] width 92 height 15
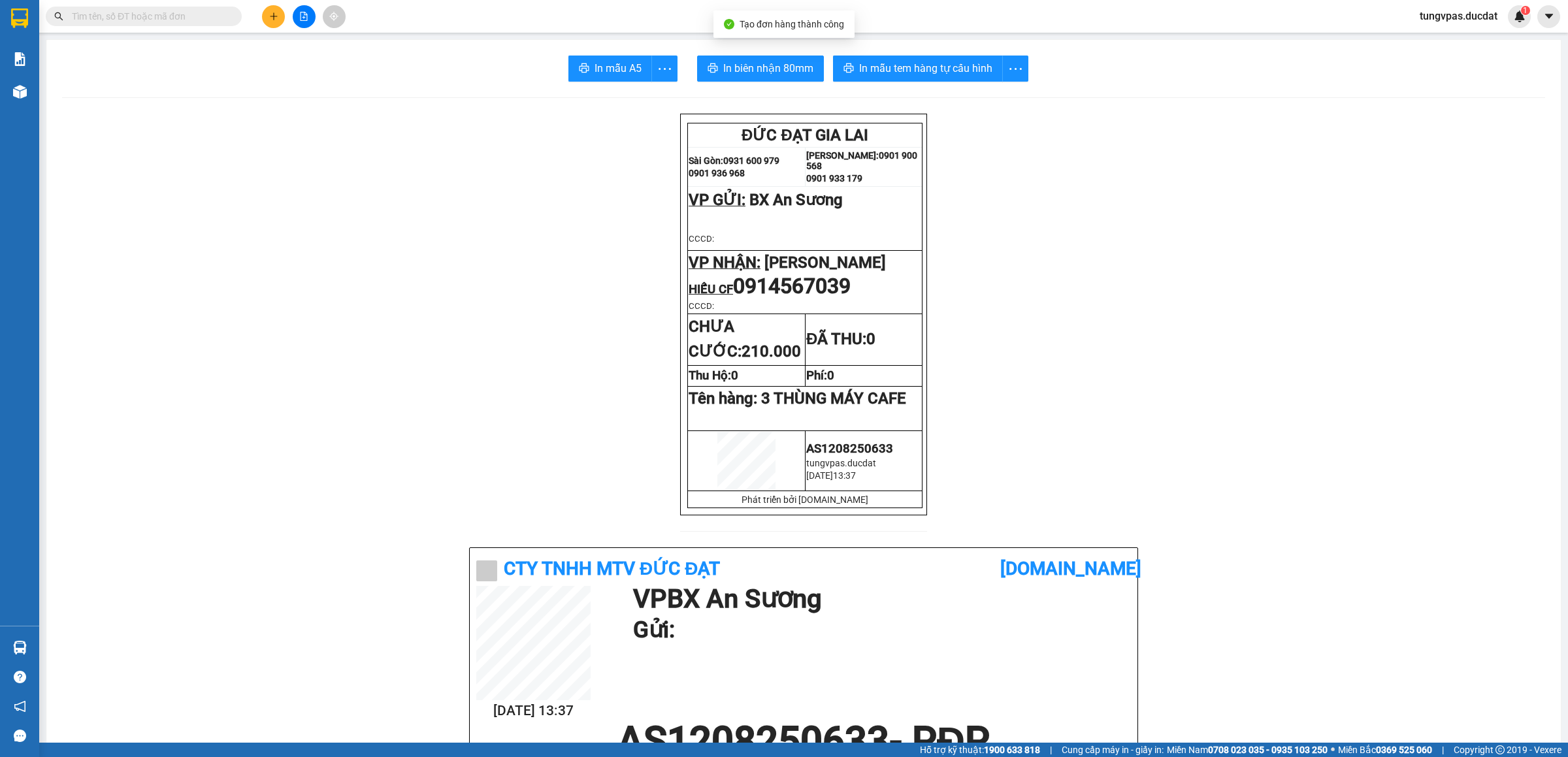
click at [905, 62] on span "In mẫu tem hàng tự cấu hình" at bounding box center [926, 69] width 133 height 16
click at [273, 16] on icon "plus" at bounding box center [273, 16] width 1 height 7
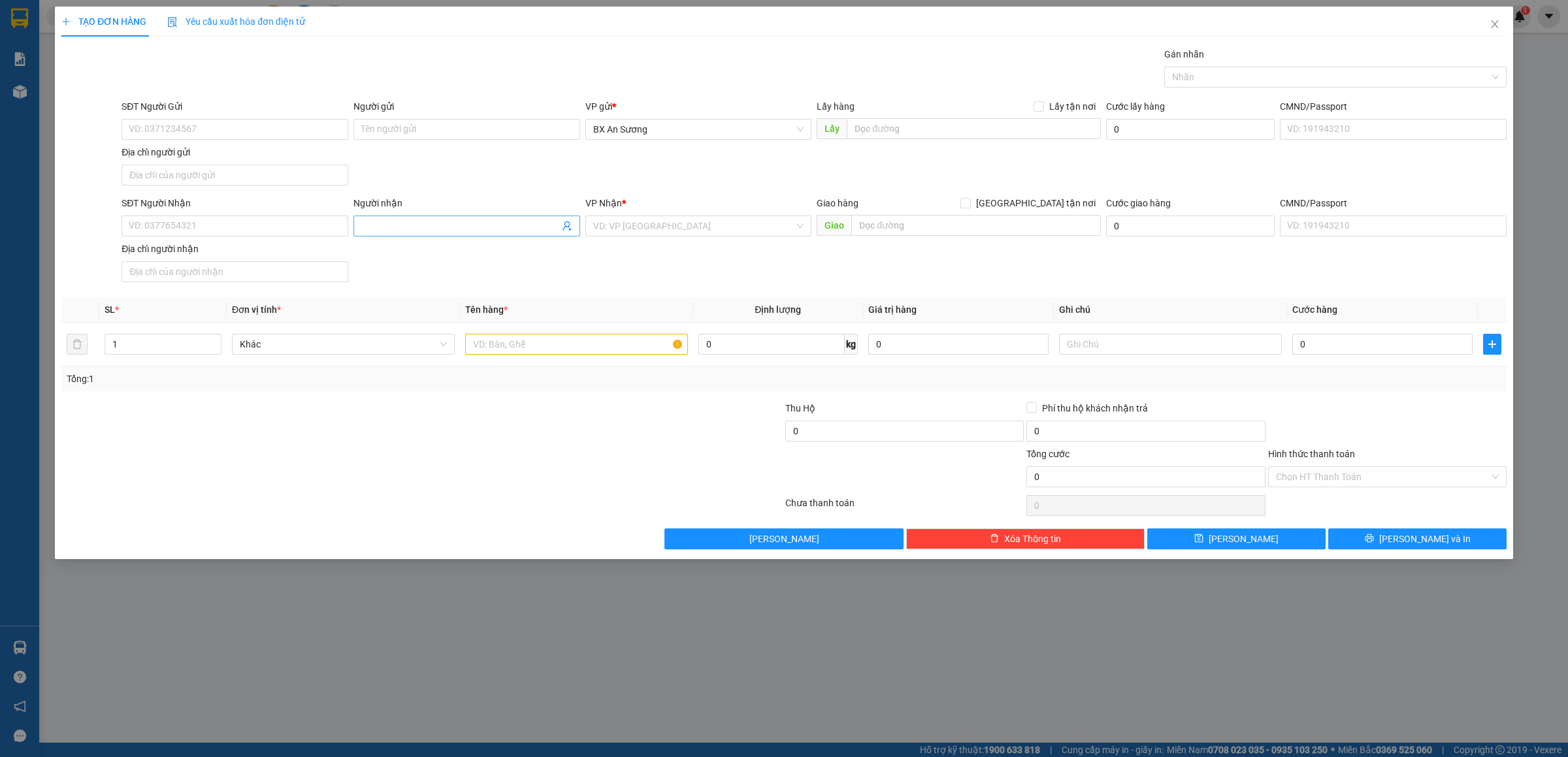
click at [433, 230] on input "Người nhận" at bounding box center [460, 226] width 198 height 15
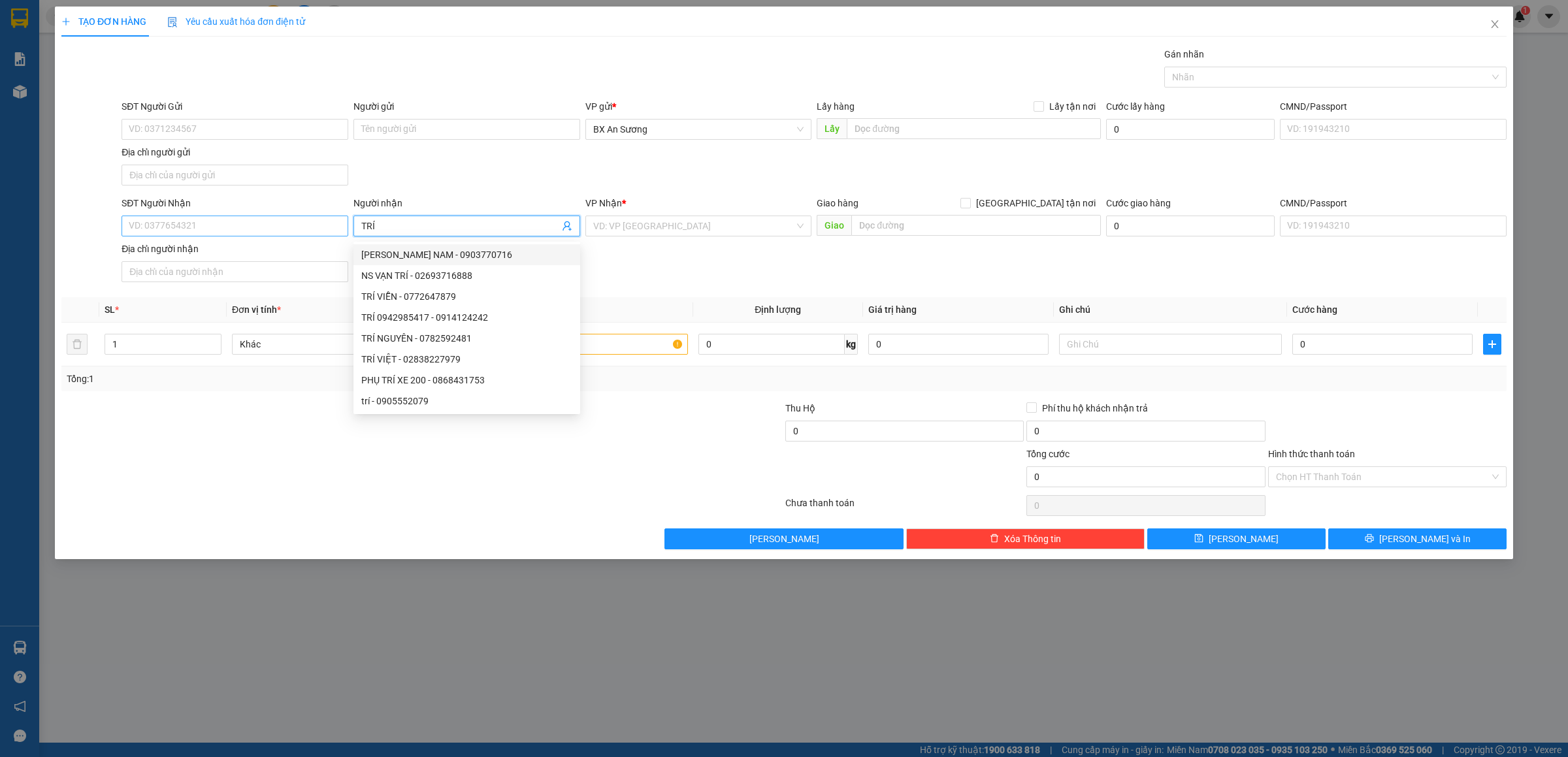
type input "TRÍ"
click at [306, 227] on input "SĐT Người Nhận" at bounding box center [235, 225] width 226 height 21
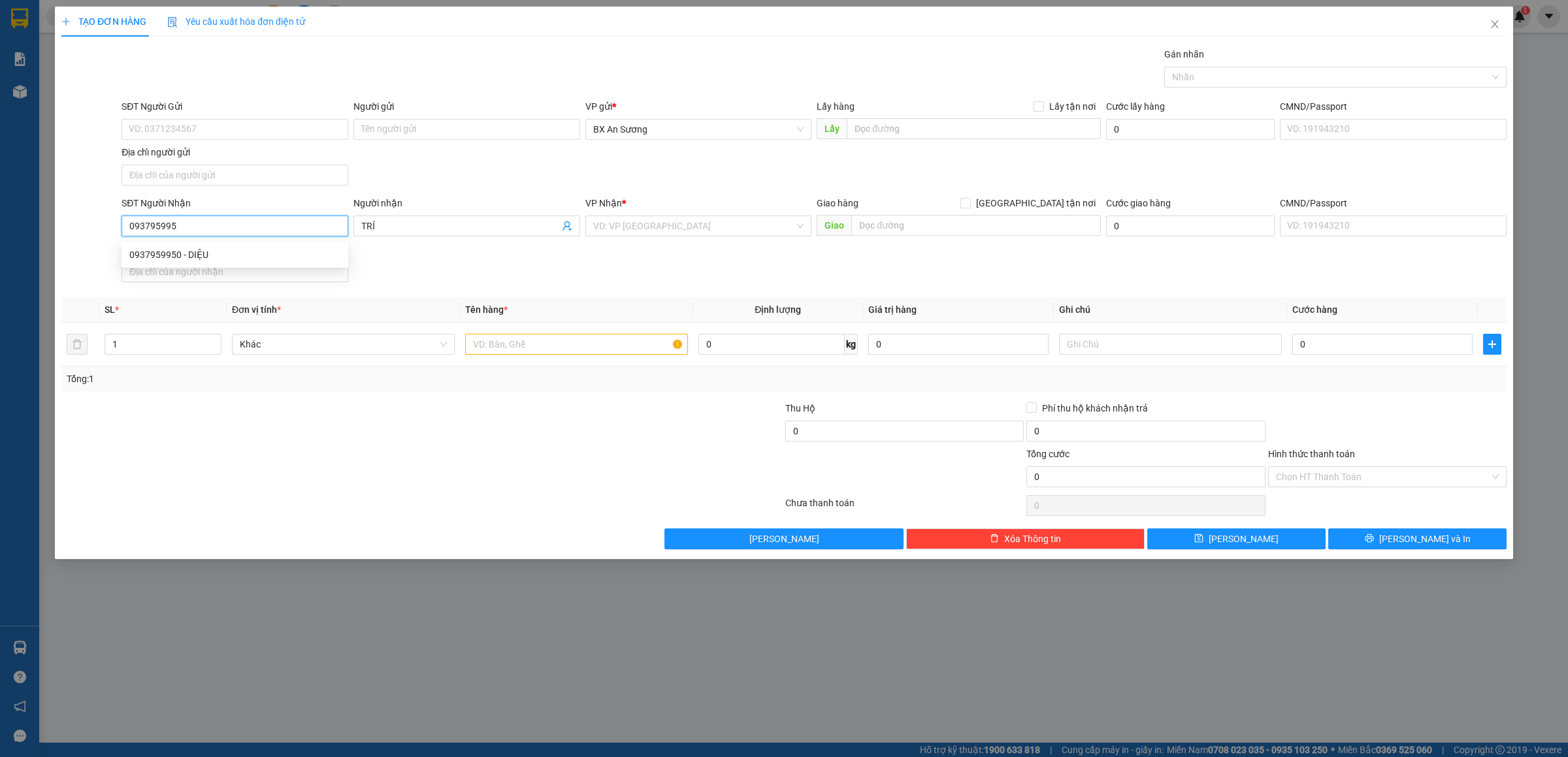
type input "0937959950"
click at [275, 256] on div "0937959950 - DIỆU" at bounding box center [235, 255] width 211 height 15
type input "DIỆU"
type input "0937959950"
click at [538, 349] on input "text" at bounding box center [576, 344] width 223 height 21
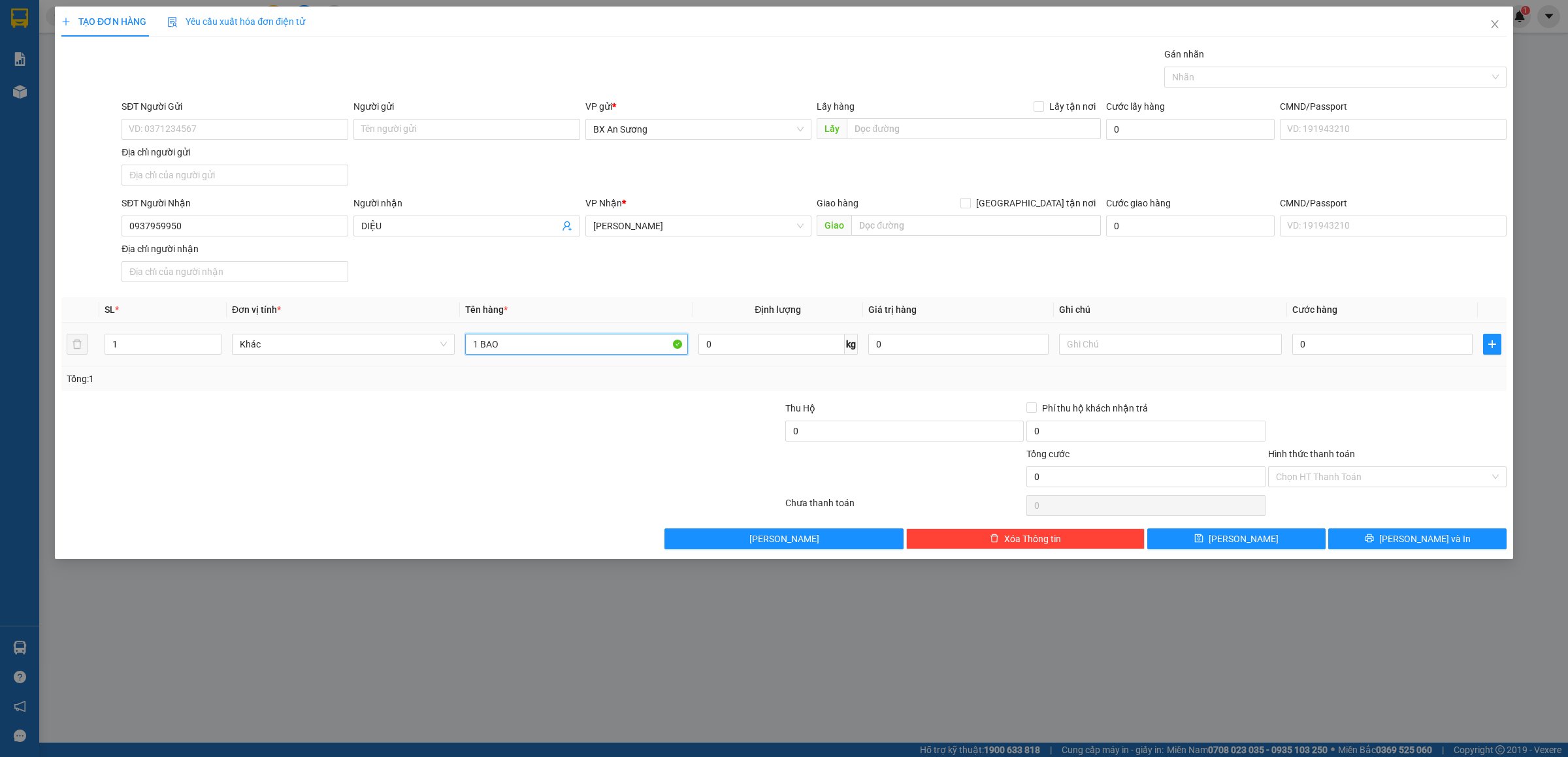
type input "1 BAO"
type input "1"
type input "10"
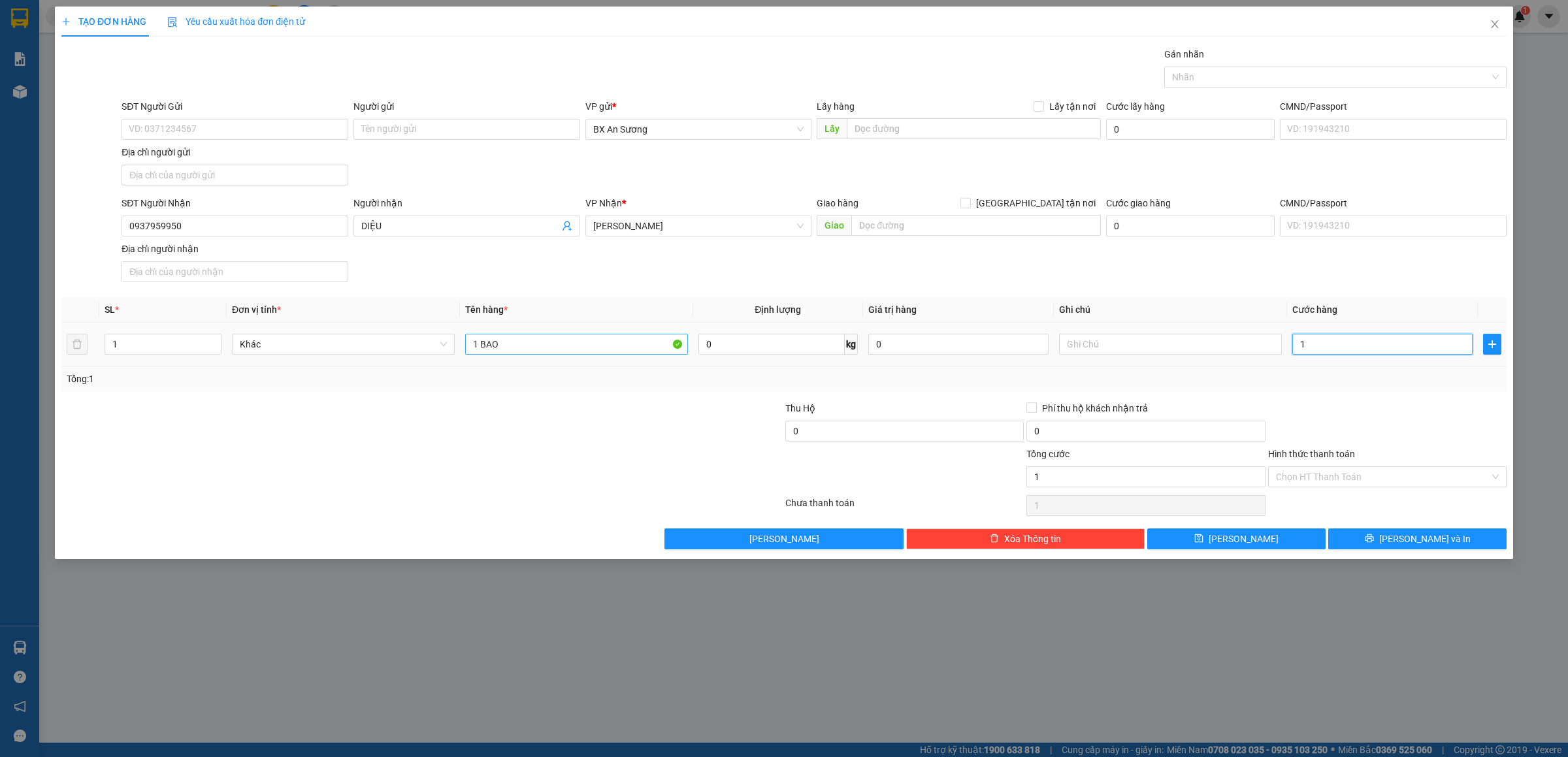
type input "10"
type input "100"
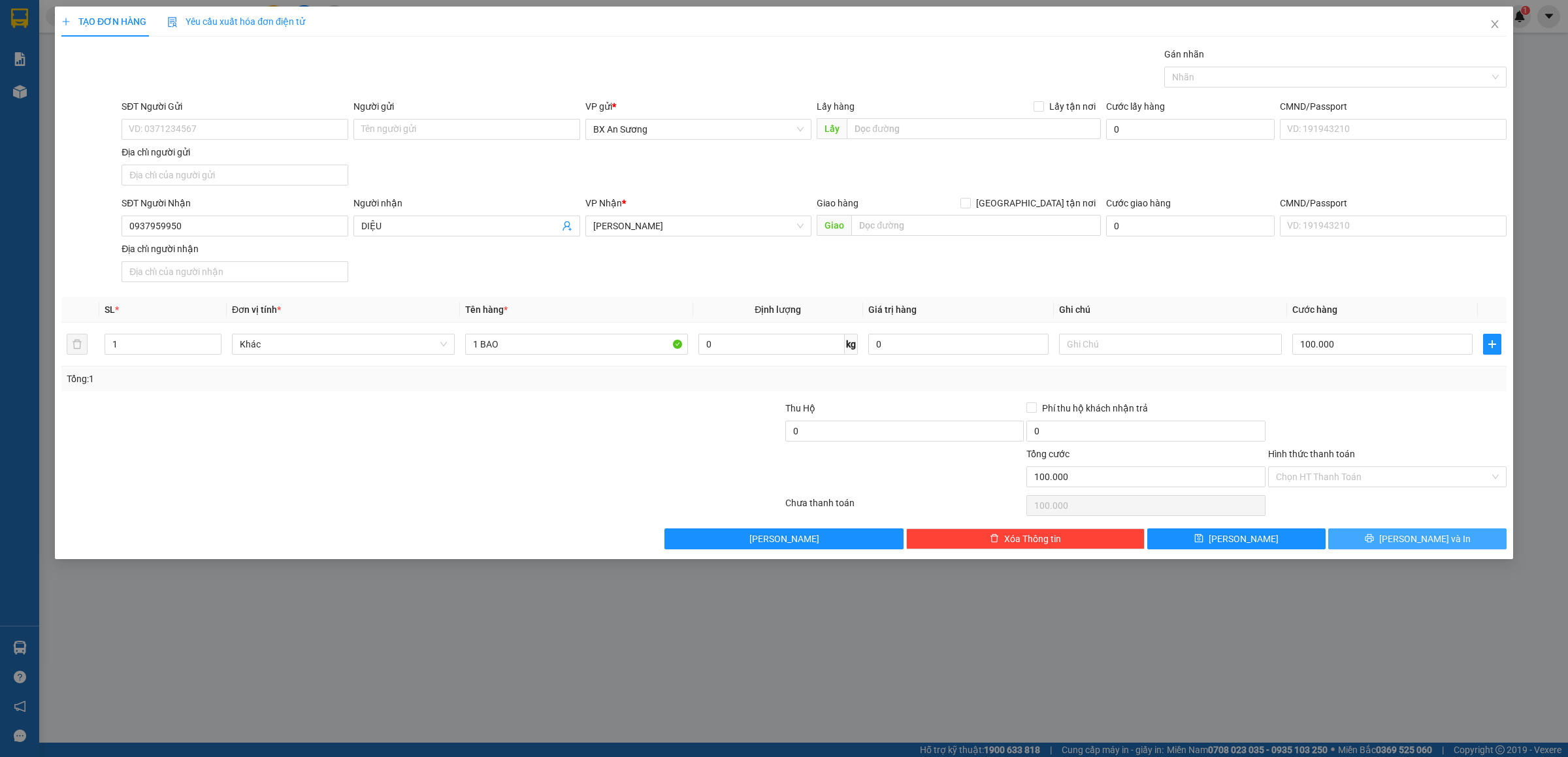
click at [1369, 537] on button "[PERSON_NAME] và In" at bounding box center [1418, 539] width 179 height 21
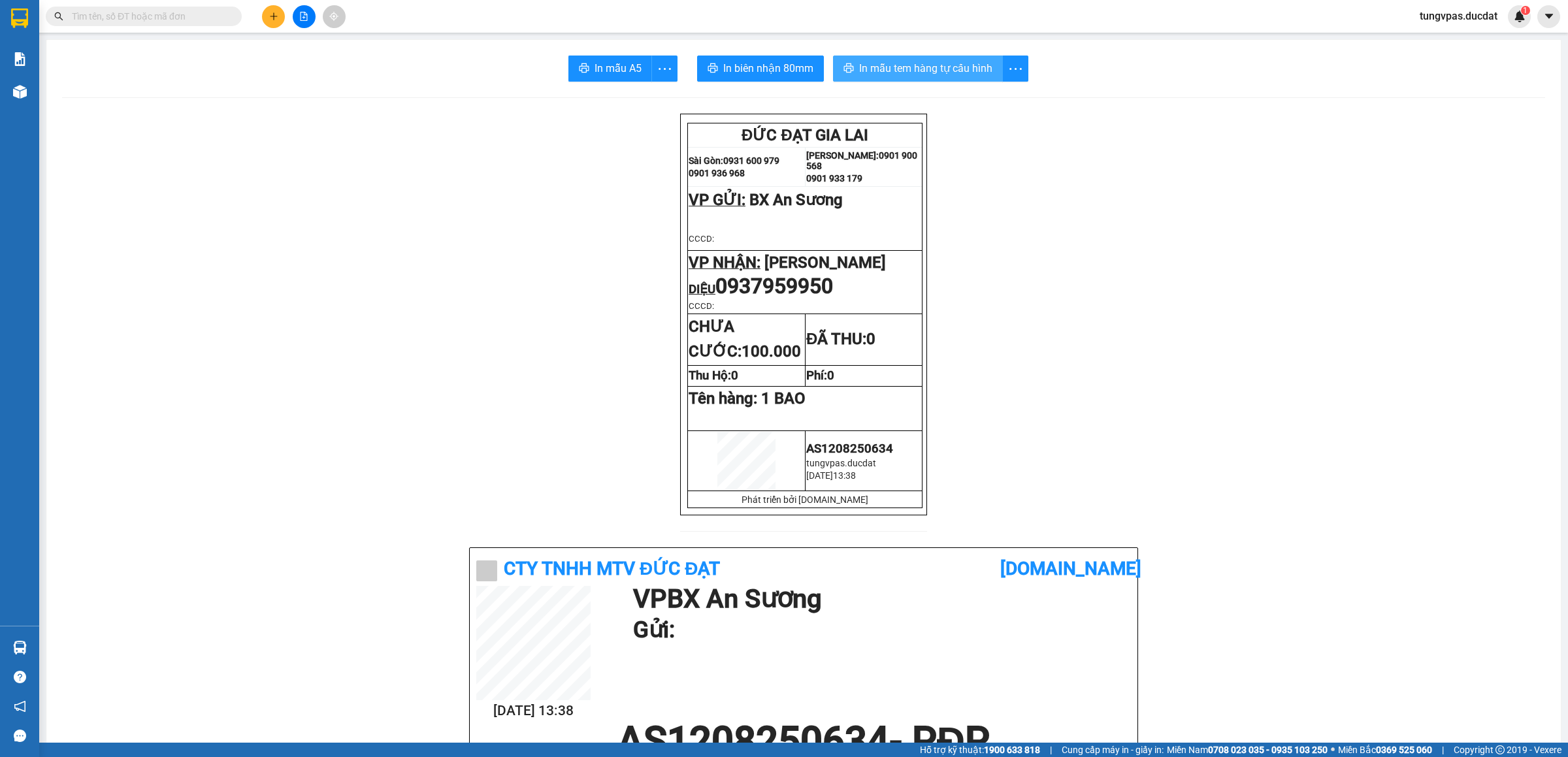
click at [951, 67] on span "In mẫu tem hàng tự cấu hình" at bounding box center [926, 69] width 133 height 16
click at [269, 16] on icon "plus" at bounding box center [274, 16] width 9 height 9
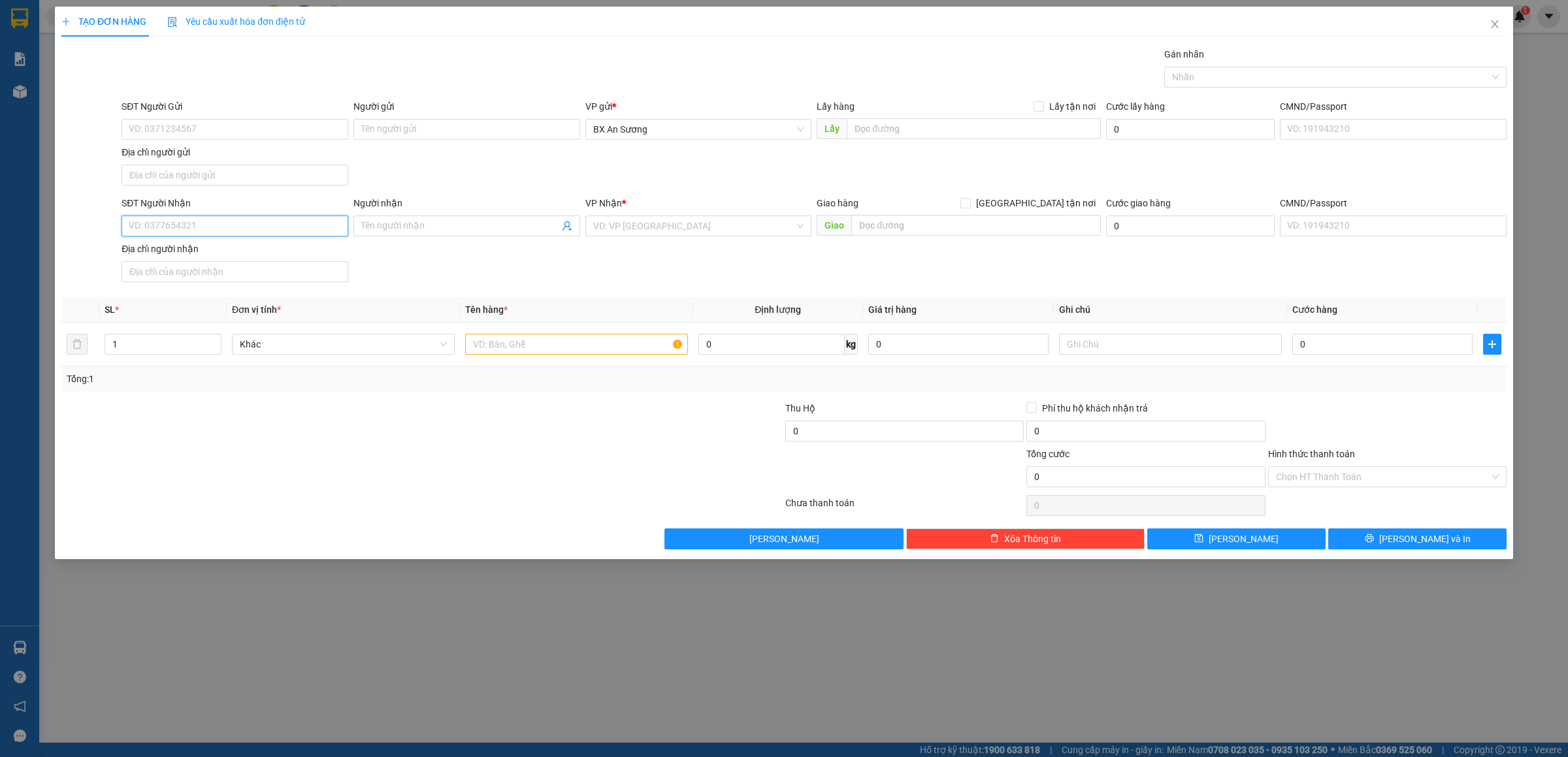
click at [318, 225] on input "SĐT Người Nhận" at bounding box center [235, 225] width 226 height 21
type input "0984726155"
click at [269, 253] on div "0984726155 - CÚC" at bounding box center [235, 255] width 211 height 15
type input "CÚC"
type input "0984726155"
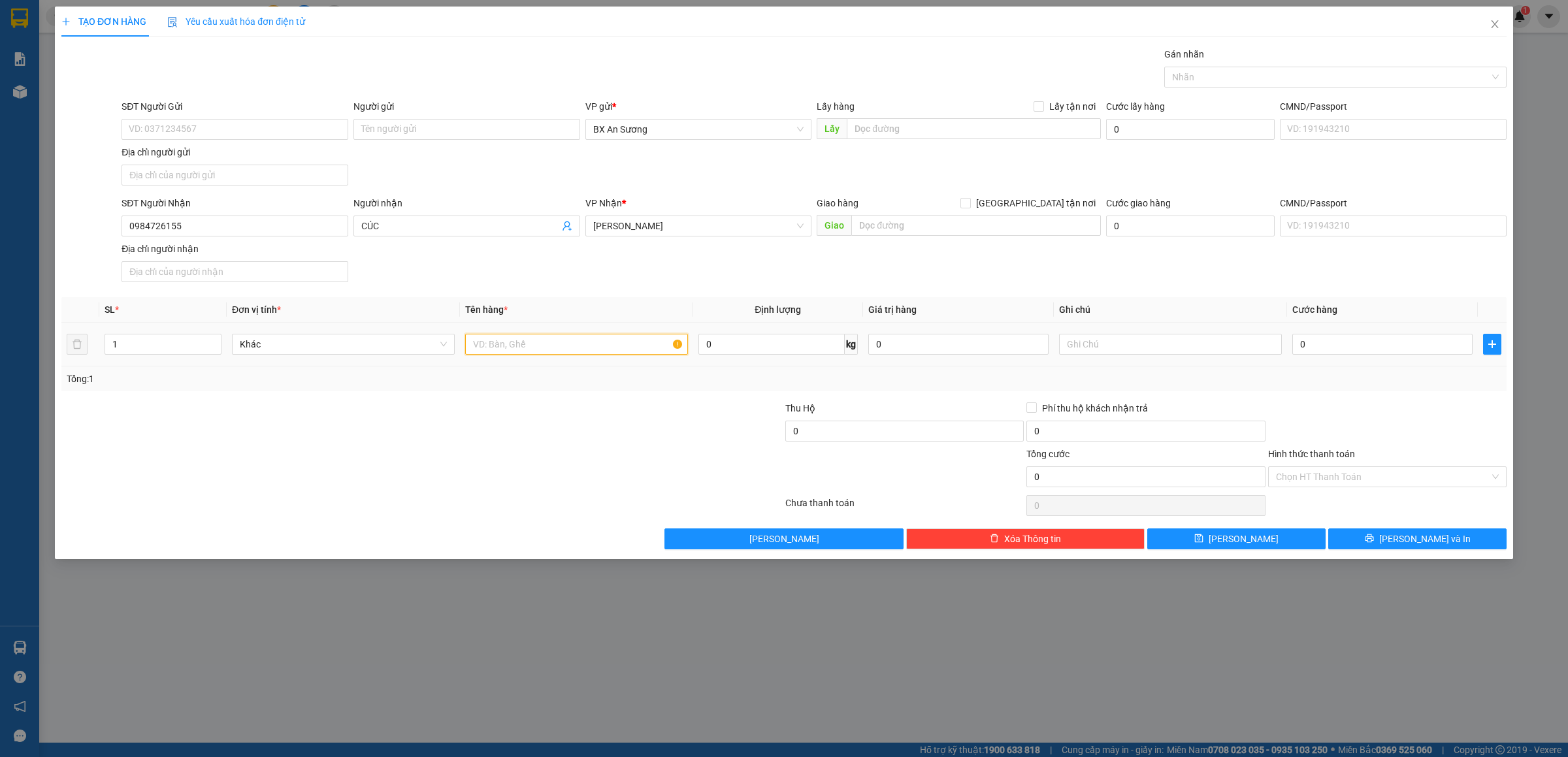
click at [536, 343] on input "text" at bounding box center [576, 344] width 223 height 21
type input "1 BAO"
type input "1"
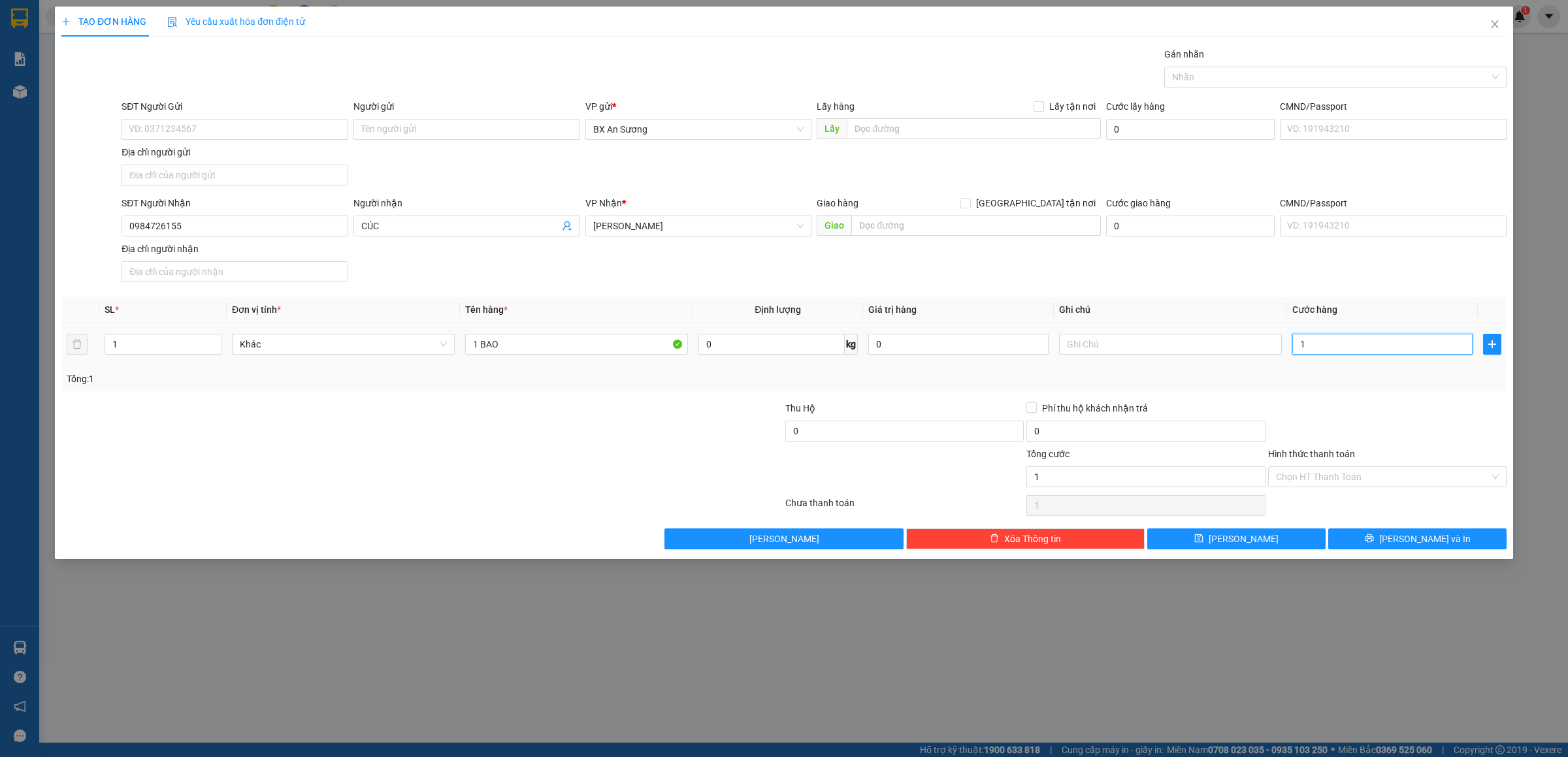
type input "10"
type input "100"
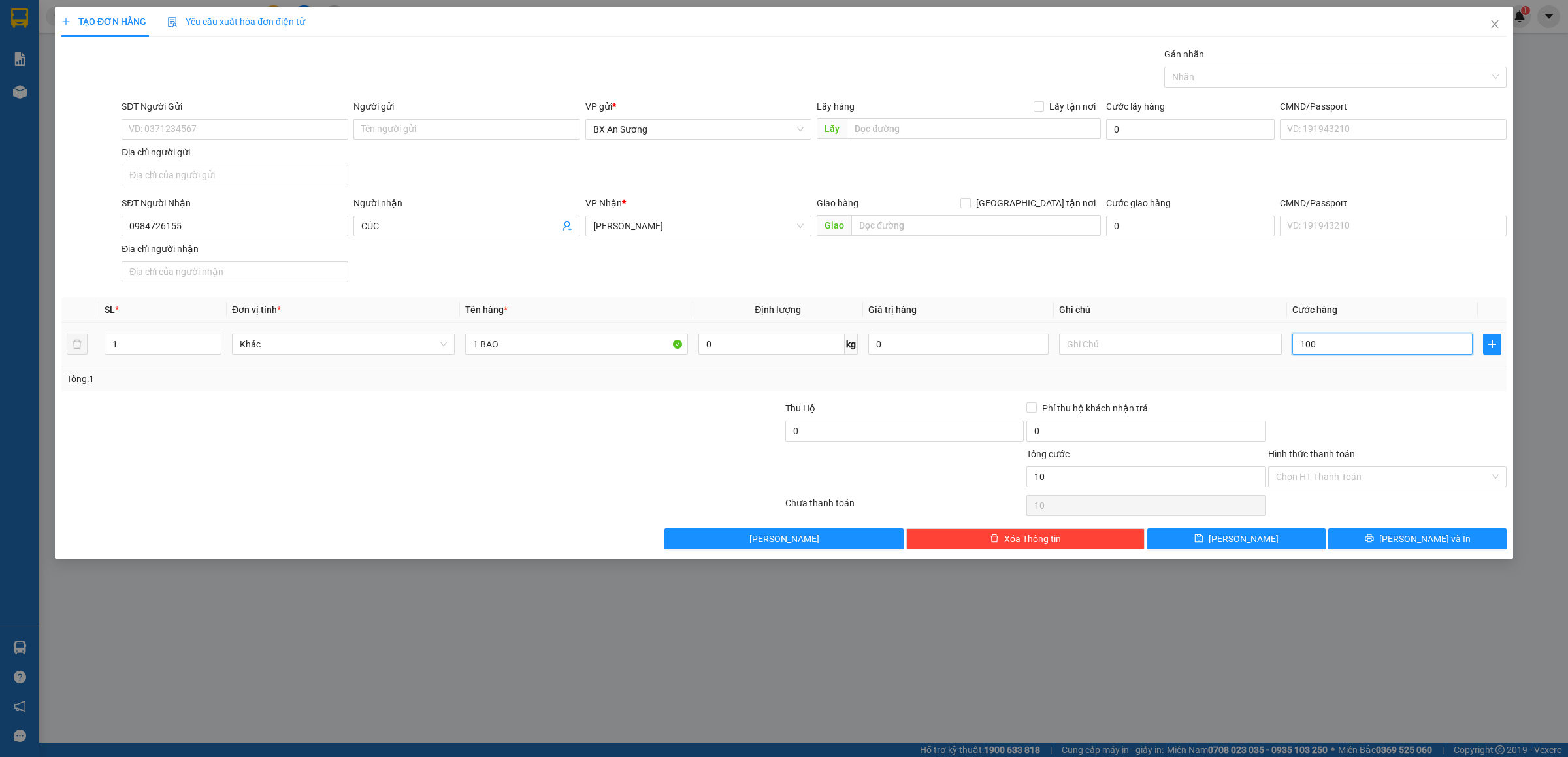
type input "100"
click at [1445, 542] on button "[PERSON_NAME] và In" at bounding box center [1418, 539] width 179 height 21
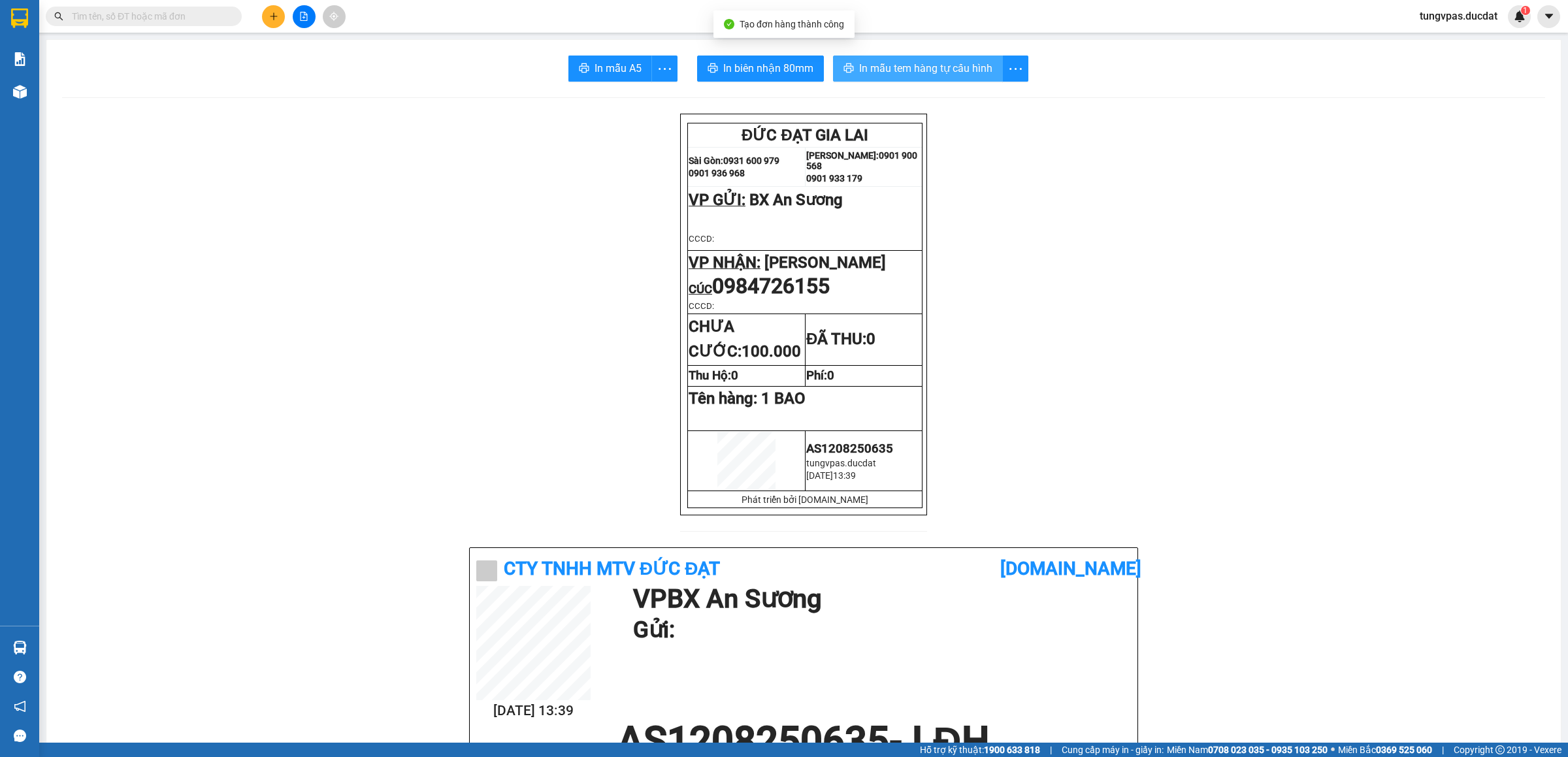
click at [974, 74] on span "In mẫu tem hàng tự cấu hình" at bounding box center [926, 69] width 133 height 16
click at [279, 10] on button at bounding box center [273, 16] width 23 height 23
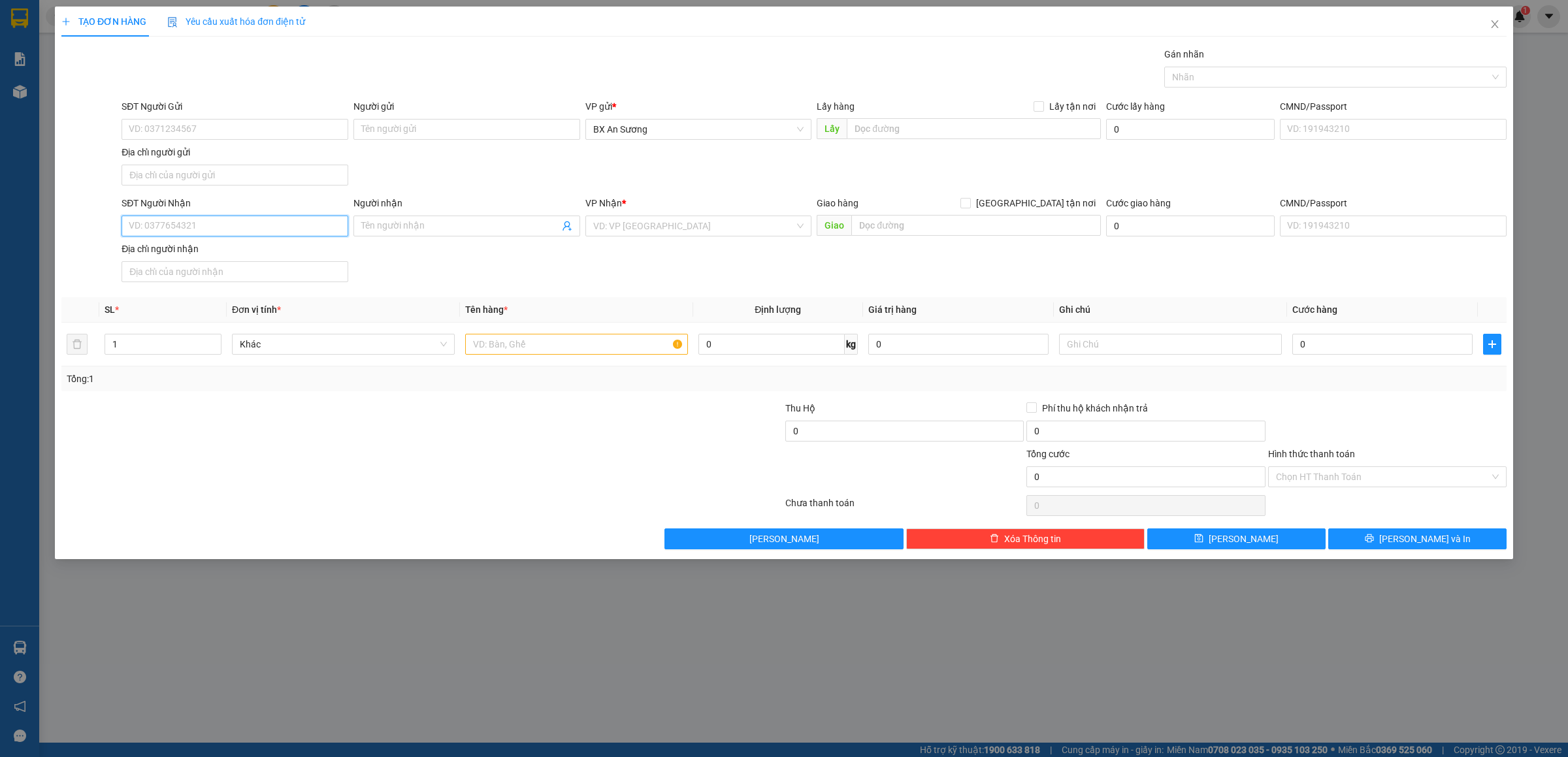
click at [318, 220] on input "SĐT Người Nhận" at bounding box center [235, 225] width 226 height 21
type input "0983400359"
click at [251, 256] on div "0983400359 - HOA" at bounding box center [235, 255] width 211 height 15
type input "HOA"
type input "0983400359"
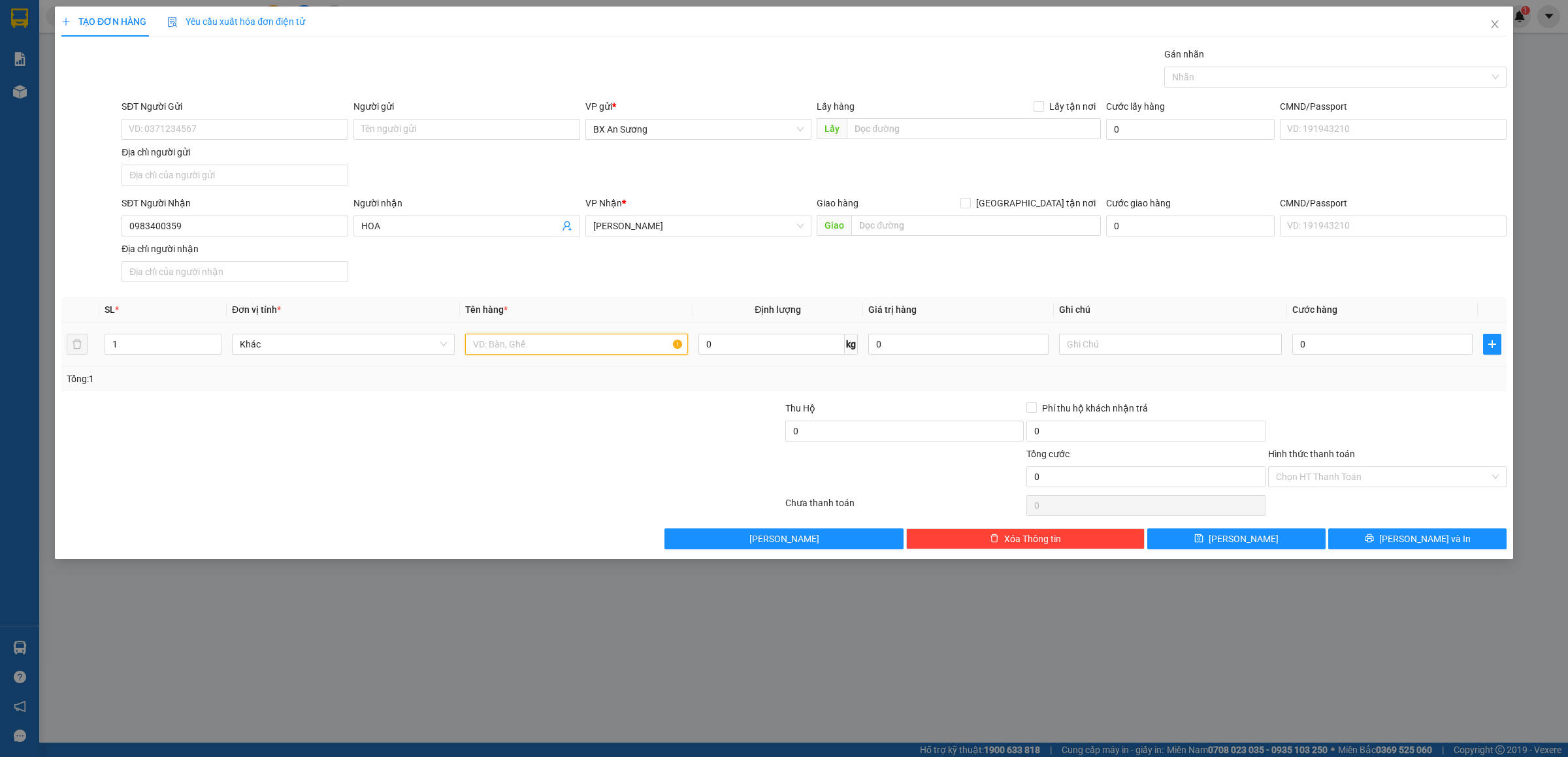
click at [526, 346] on input "text" at bounding box center [576, 344] width 223 height 21
type input "1 BAO"
type input "8"
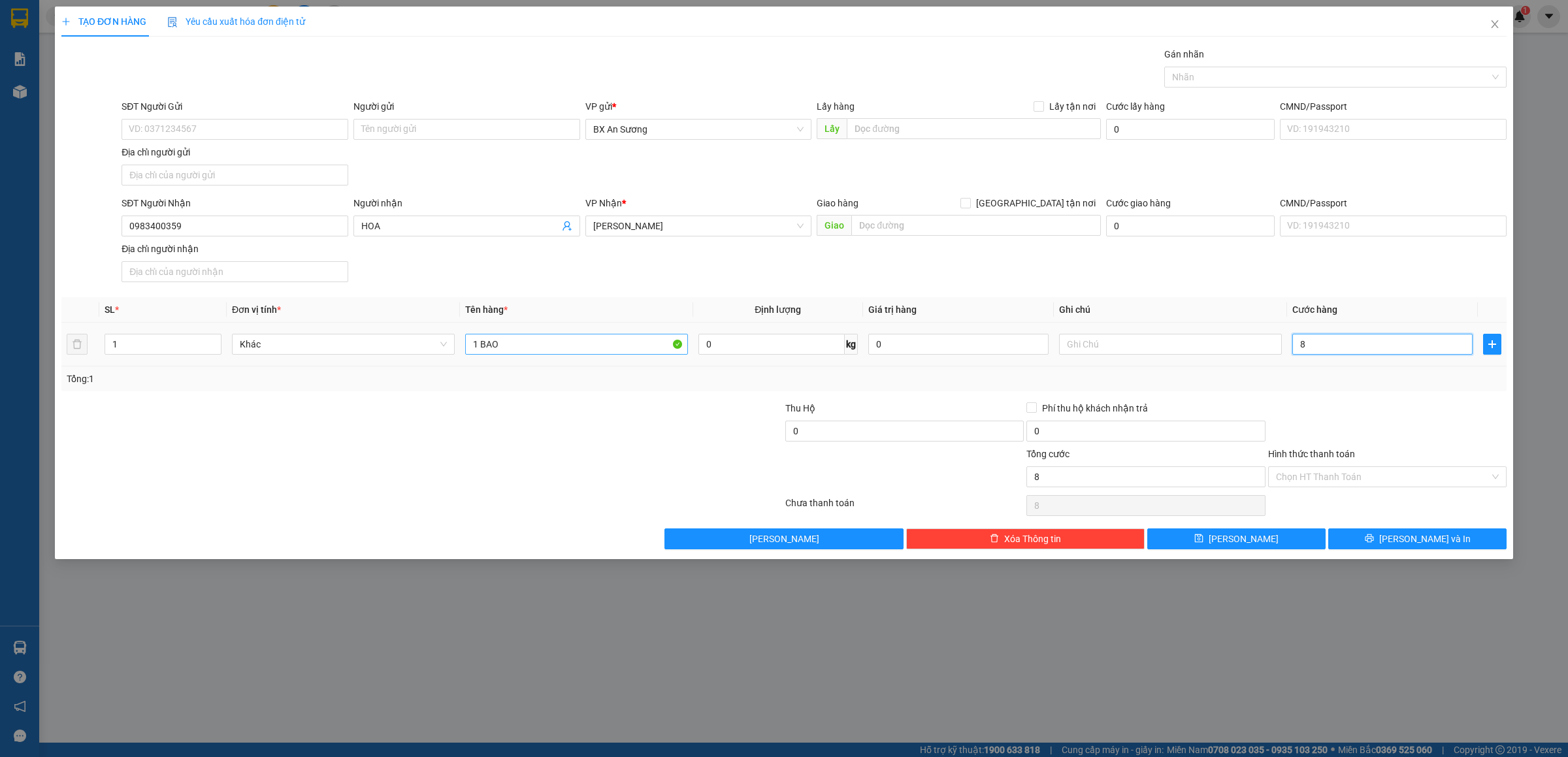
type input "80"
click at [1452, 541] on button "[PERSON_NAME] và In" at bounding box center [1418, 539] width 179 height 21
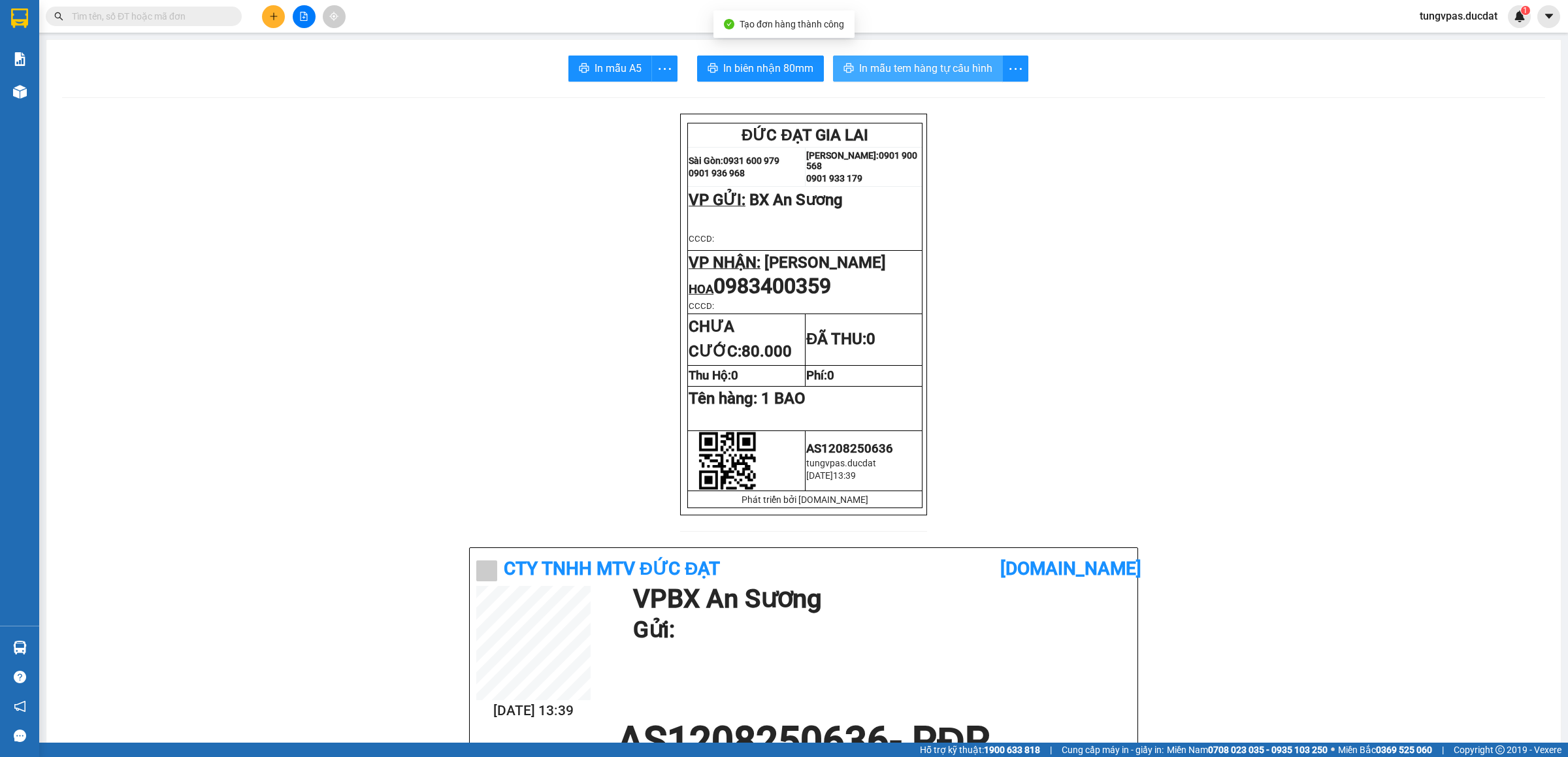
click at [934, 71] on span "In mẫu tem hàng tự cấu hình" at bounding box center [926, 69] width 133 height 16
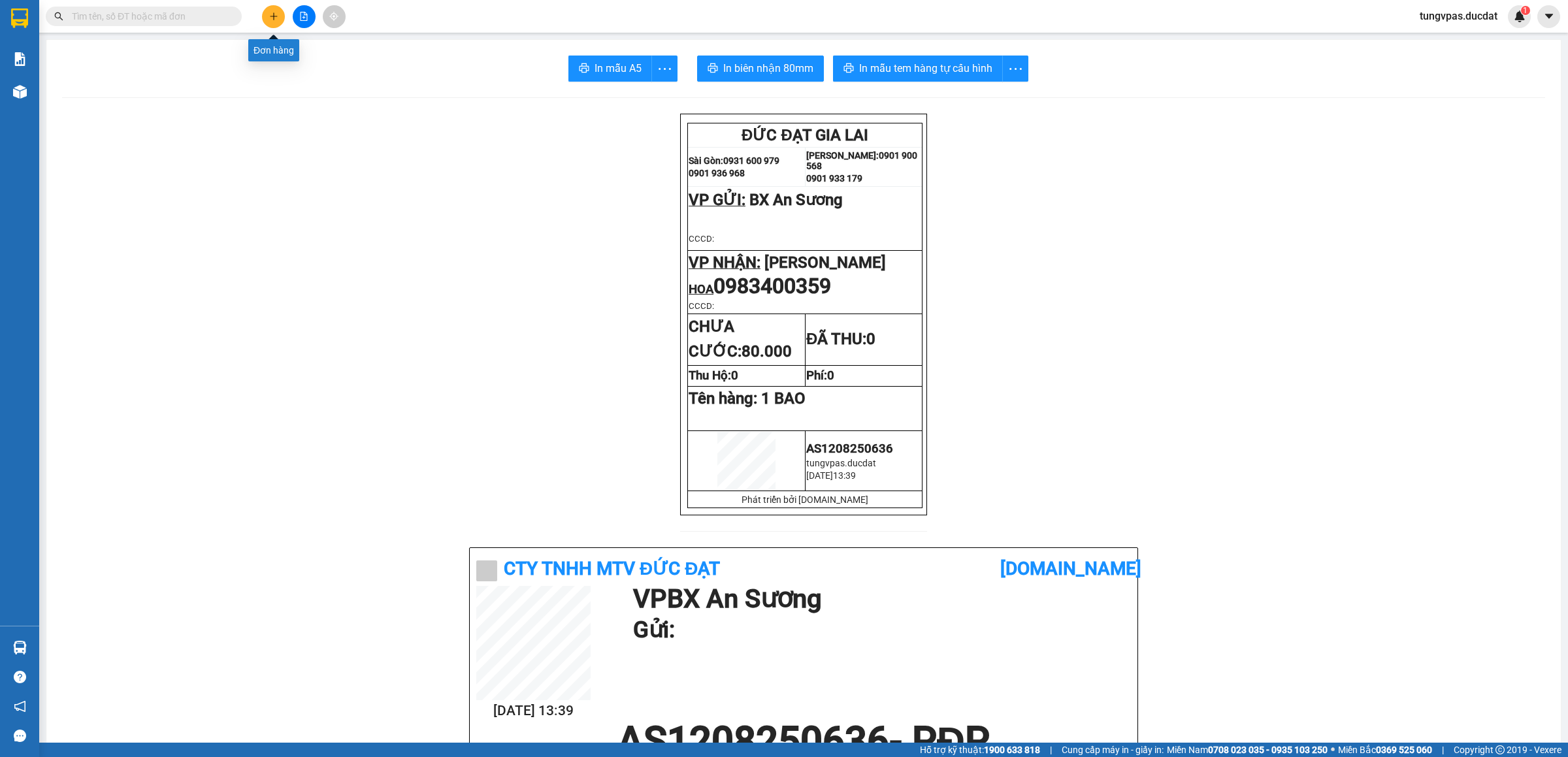
click at [268, 13] on button at bounding box center [273, 16] width 23 height 23
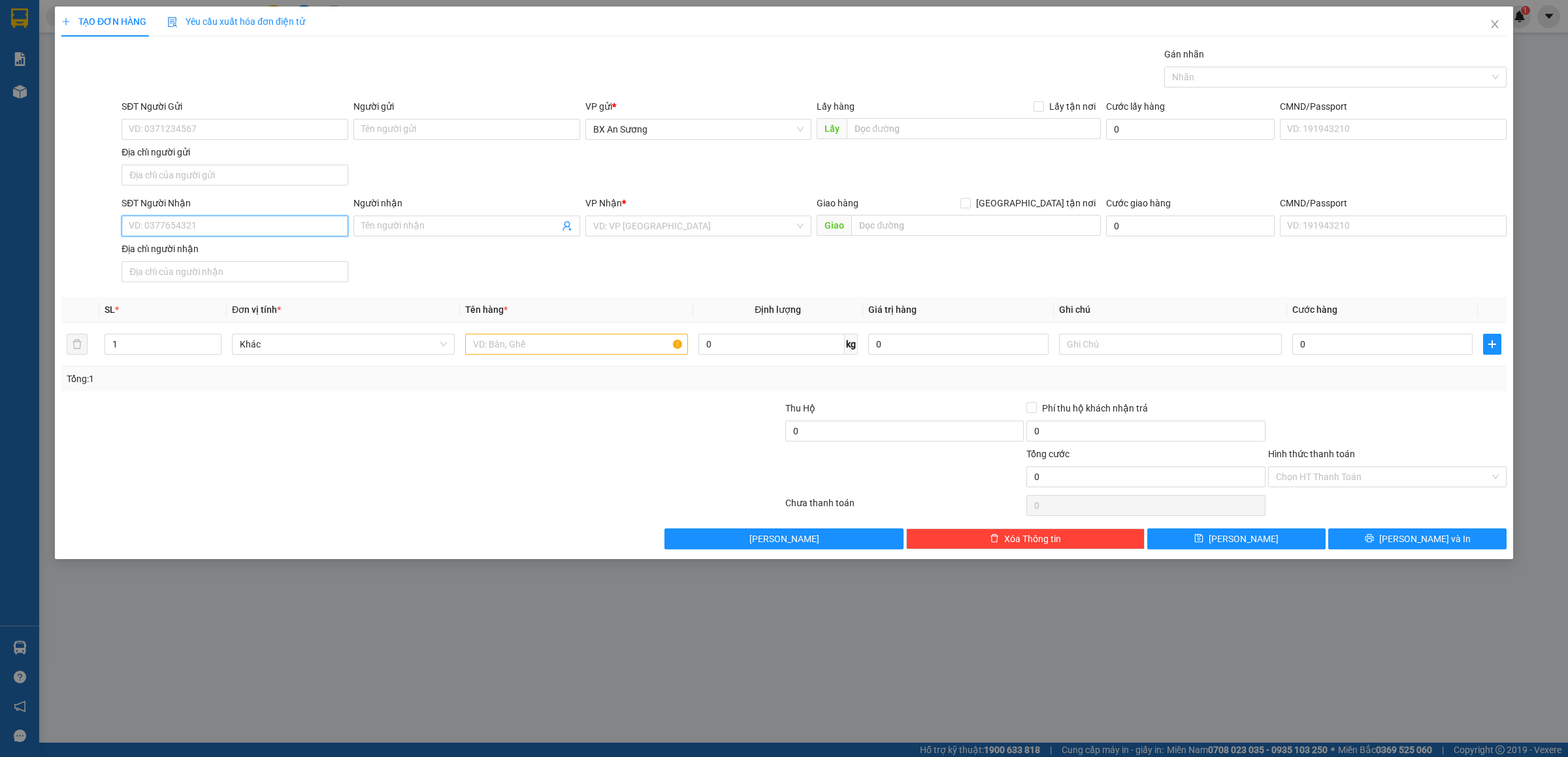
click at [249, 228] on input "SĐT Người Nhận" at bounding box center [235, 225] width 226 height 21
type input "0988875929"
click at [237, 251] on div "0988875929 - HOÀNG" at bounding box center [235, 255] width 211 height 15
type input "HOÀNG"
type input "0988875929"
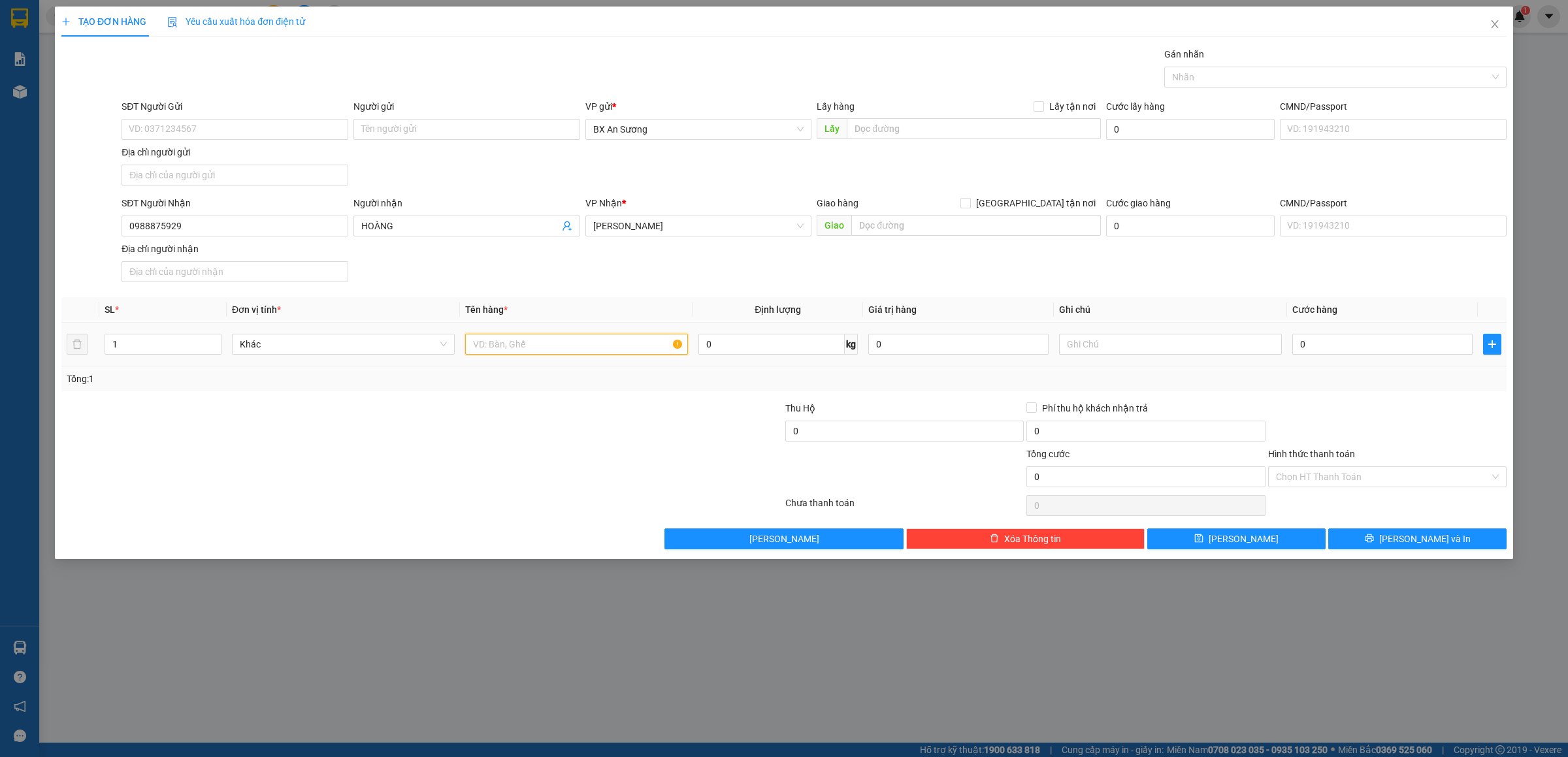
click at [504, 350] on input "text" at bounding box center [576, 344] width 223 height 21
type input "1 CỤC ĐEN"
type input "4"
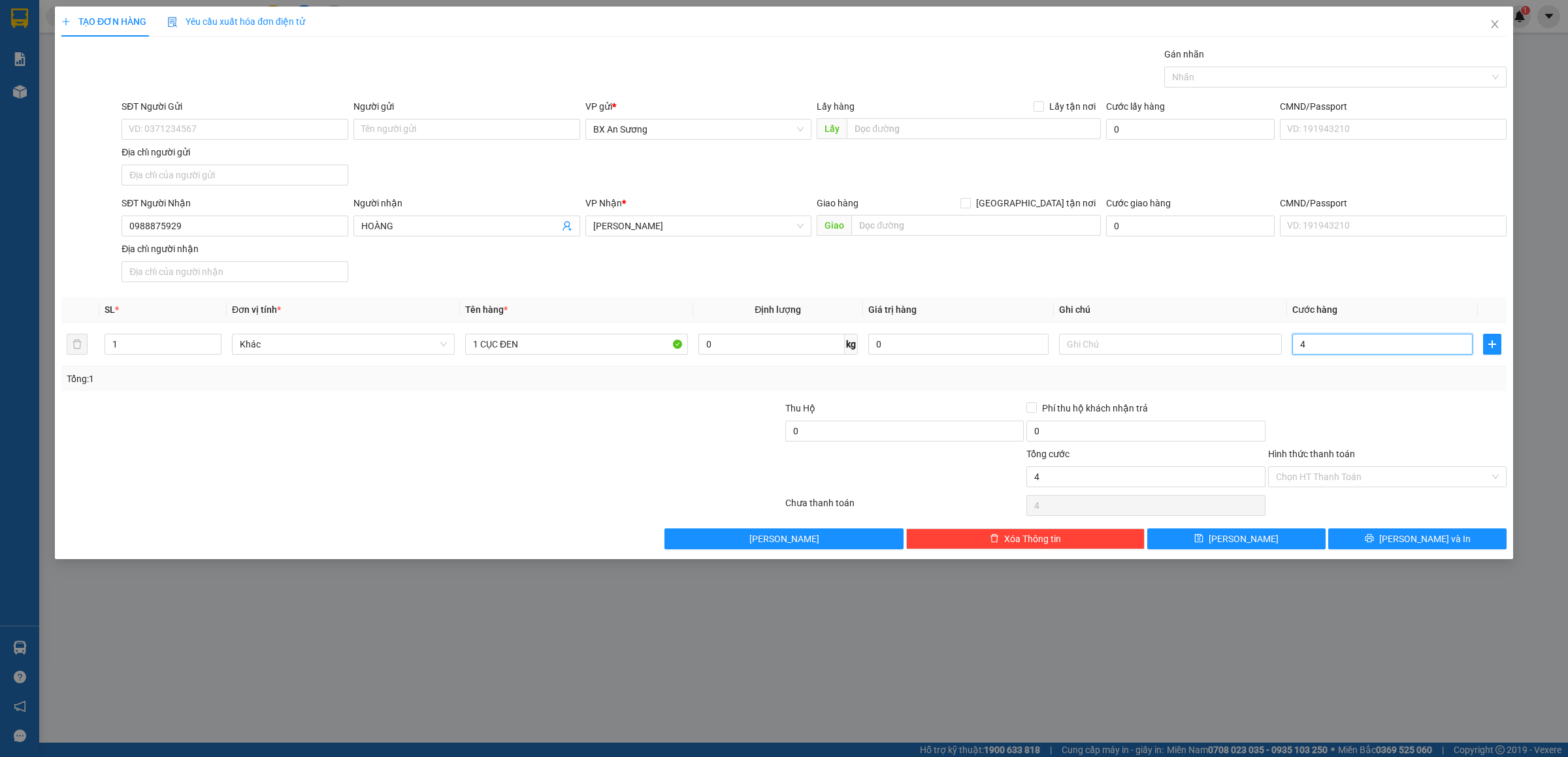
type input "40"
click at [1476, 545] on button "[PERSON_NAME] và In" at bounding box center [1418, 539] width 179 height 21
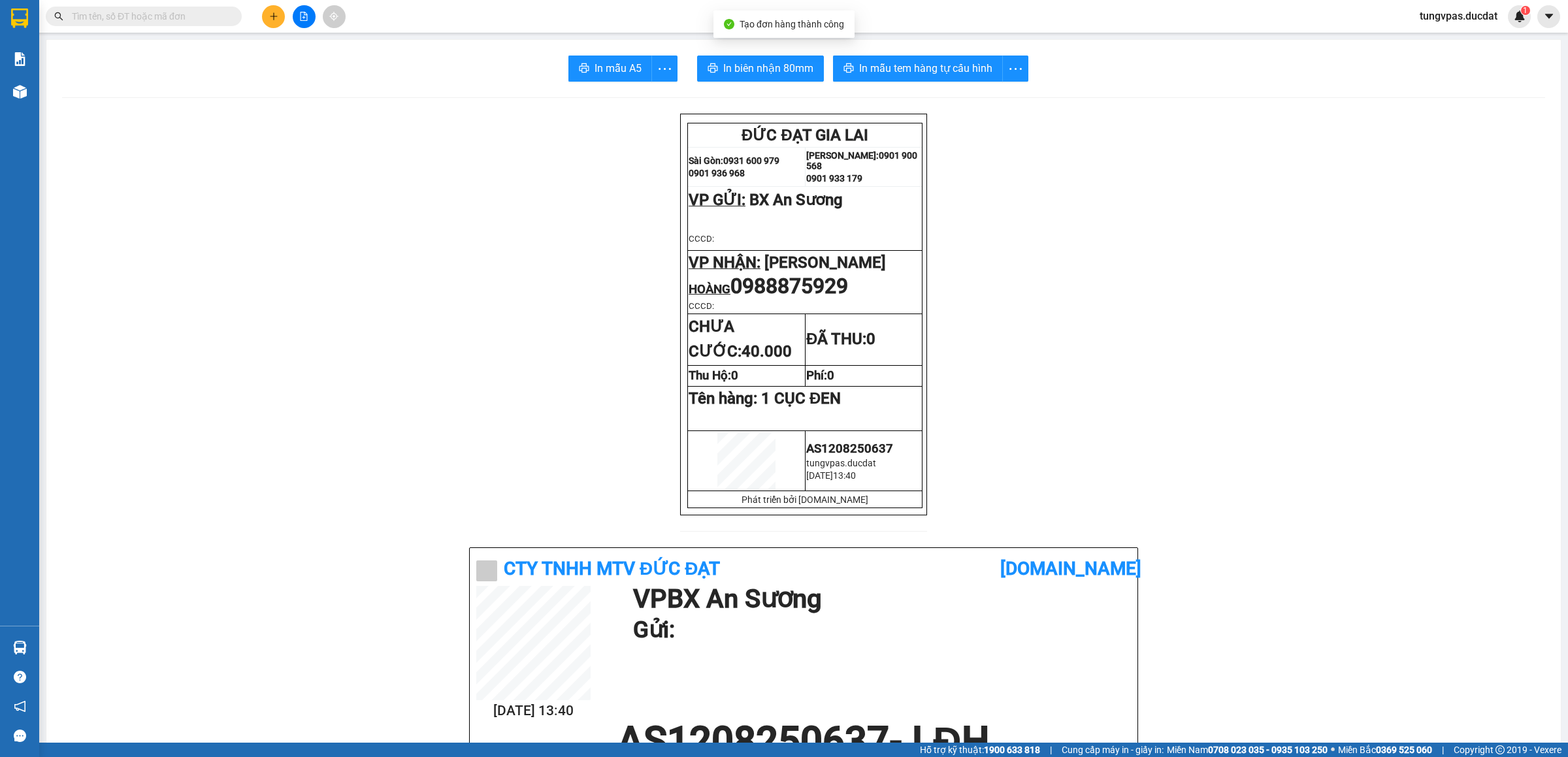
click at [894, 72] on span "In mẫu tem hàng tự cấu hình" at bounding box center [926, 69] width 133 height 16
click at [268, 10] on button at bounding box center [273, 16] width 23 height 23
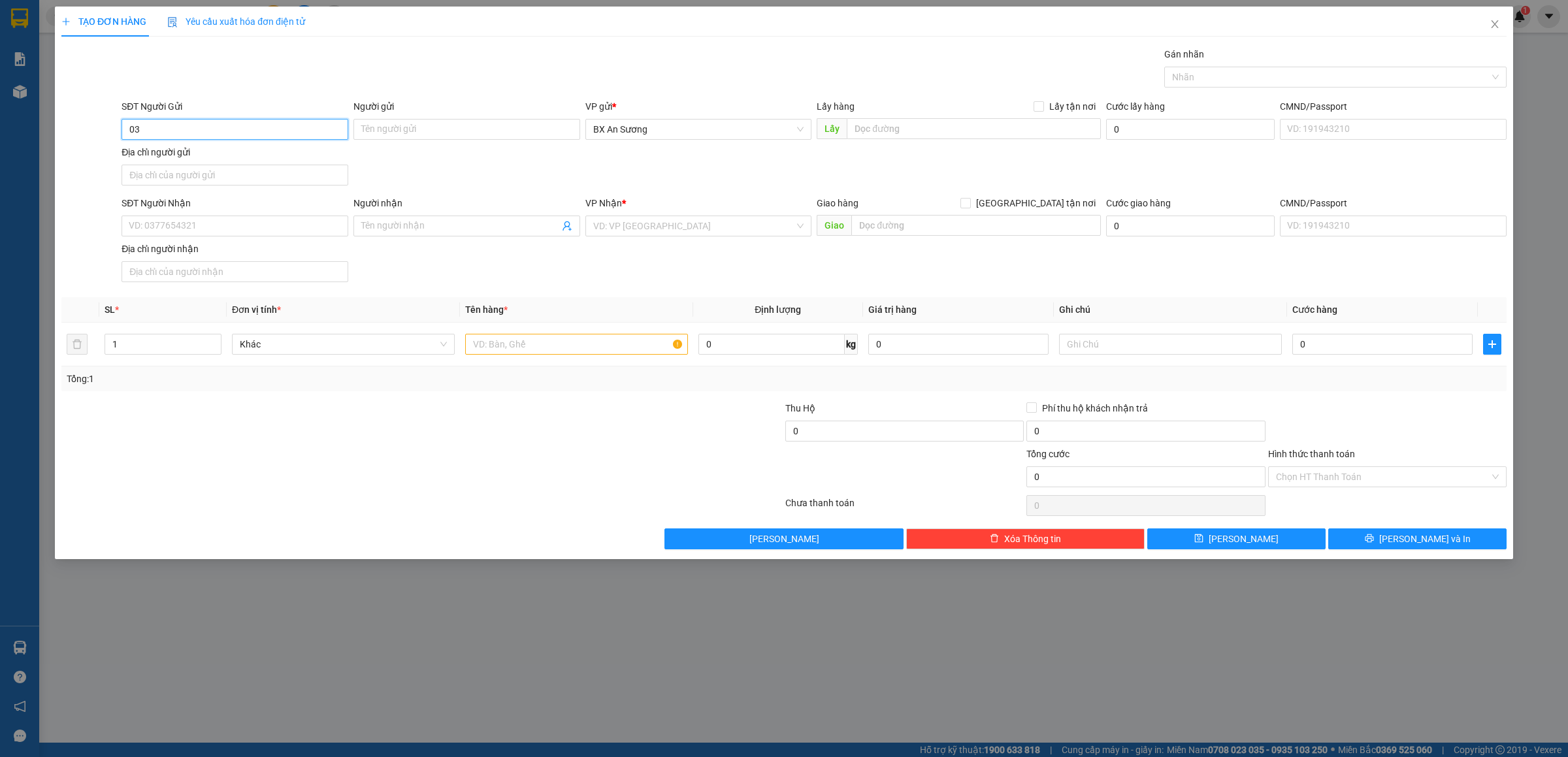
type input "0"
click at [237, 225] on input "SĐT Người Nhận" at bounding box center [235, 225] width 226 height 21
type input "0376555557"
click at [608, 228] on input "search" at bounding box center [695, 225] width 202 height 19
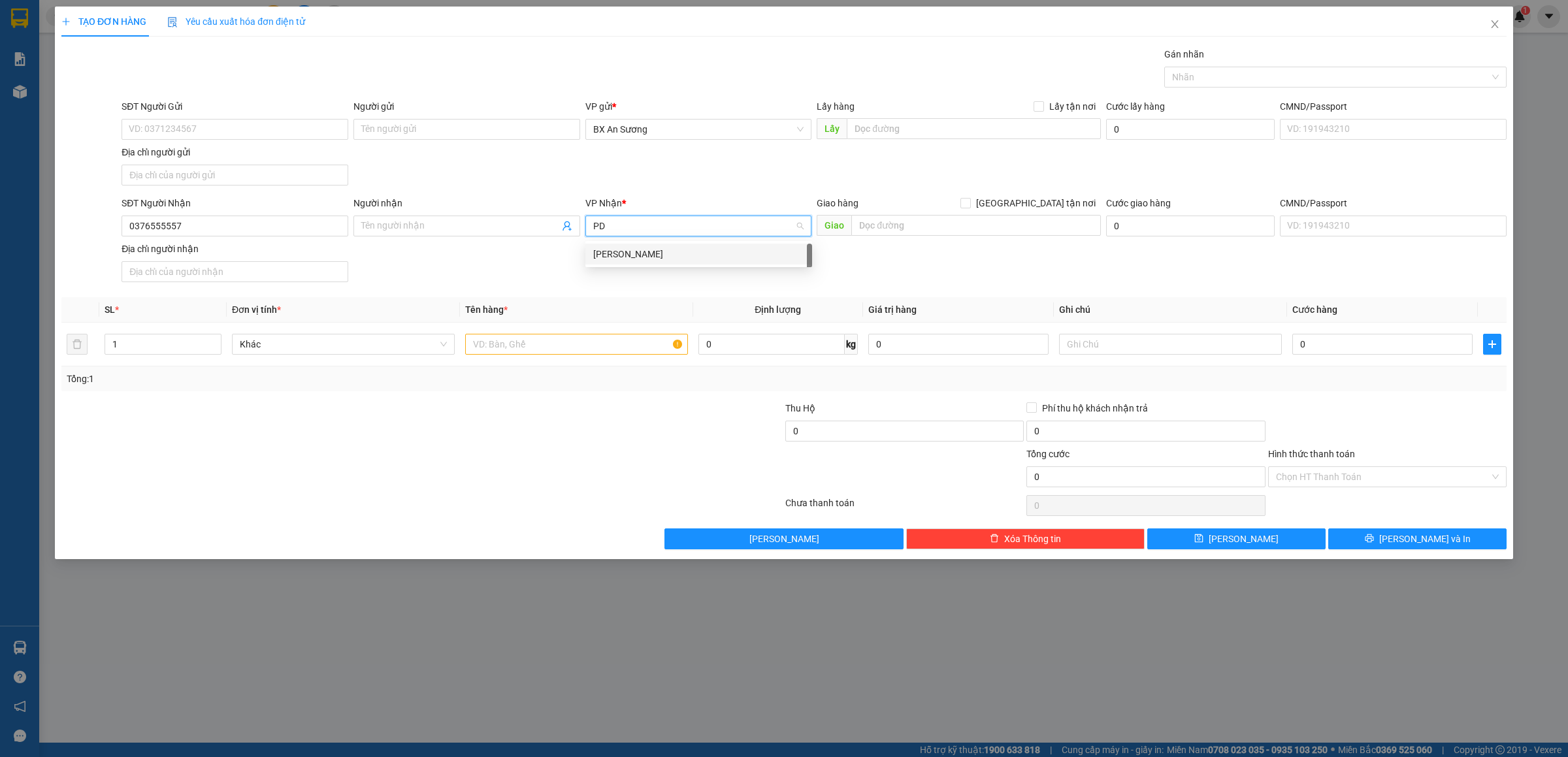
type input "PDP"
click at [614, 253] on div "[PERSON_NAME]" at bounding box center [699, 255] width 211 height 15
click at [600, 354] on input "text" at bounding box center [576, 344] width 223 height 21
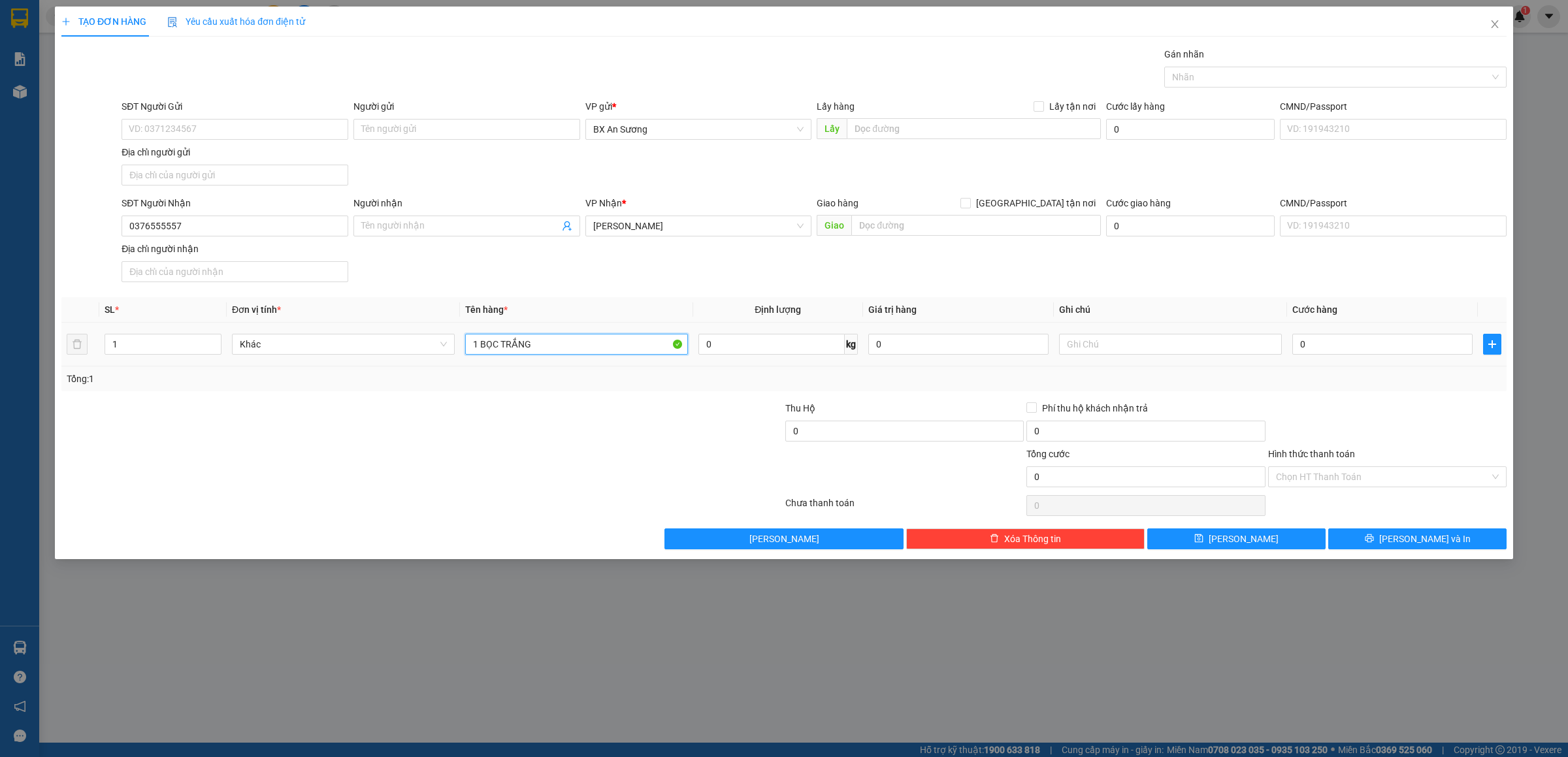
type input "1 BỌC TRẮNG"
type input "4"
type input "40"
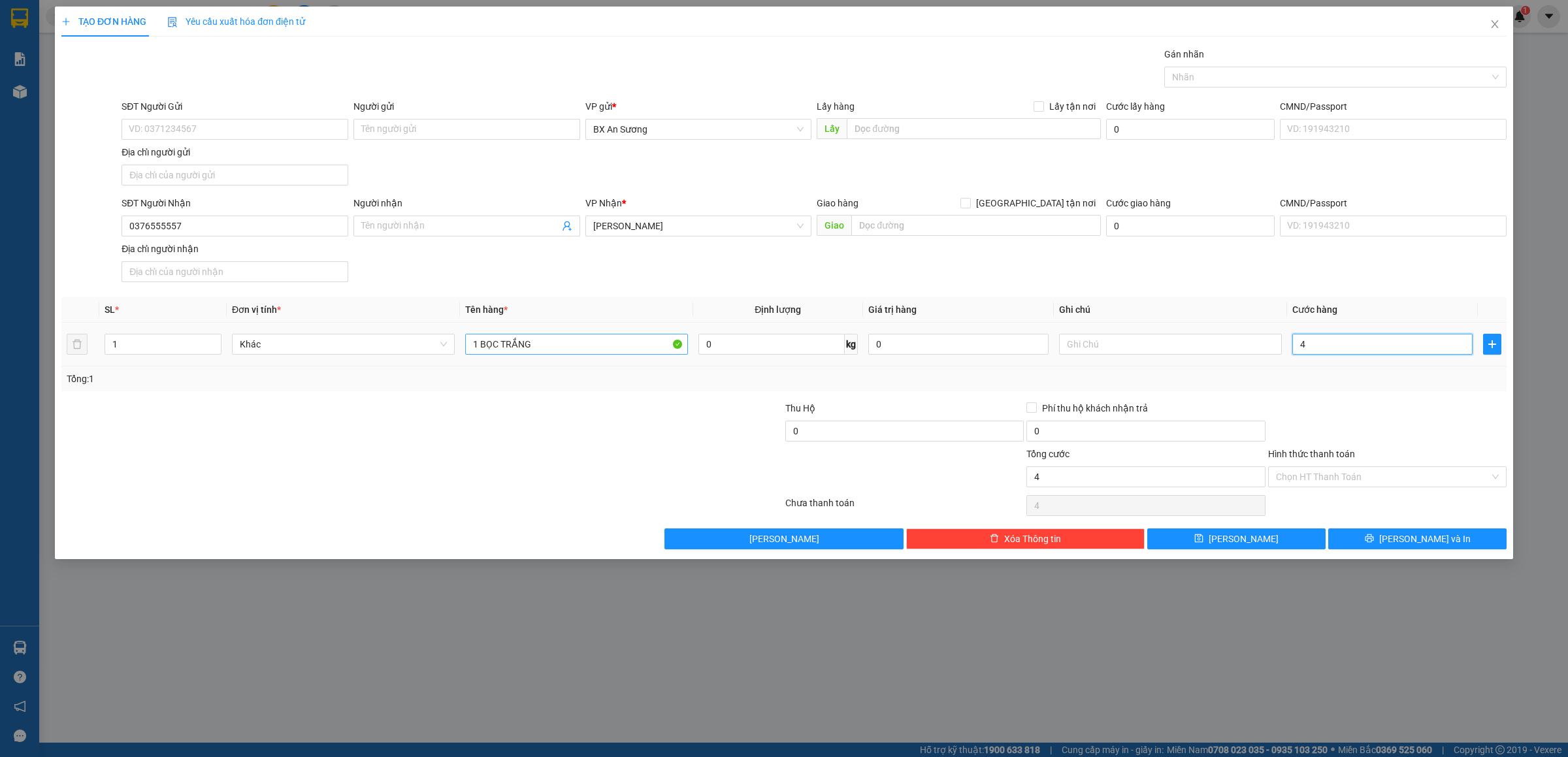
type input "40"
type input "40.000"
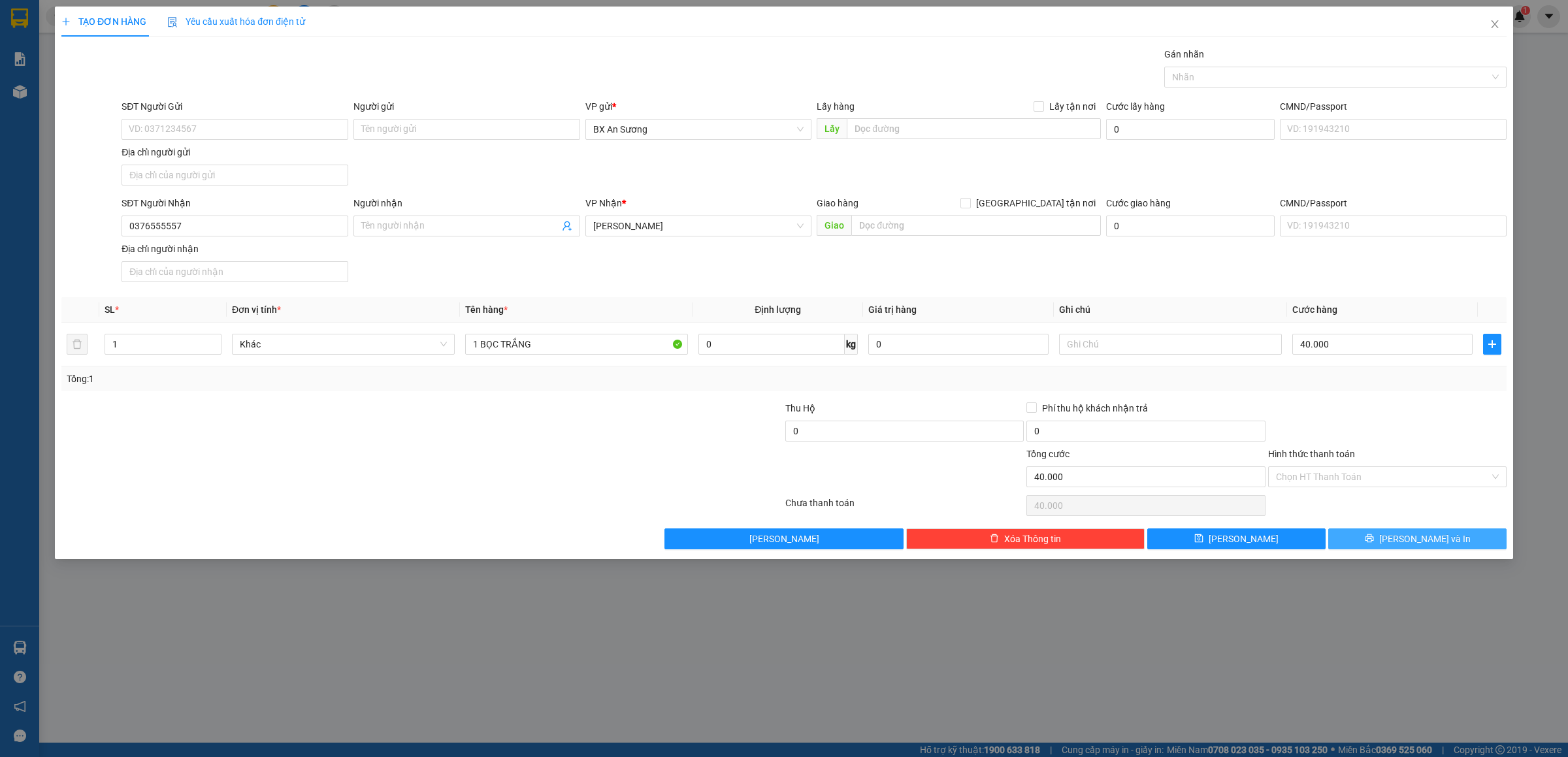
click at [1442, 539] on span "[PERSON_NAME] và In" at bounding box center [1425, 539] width 92 height 15
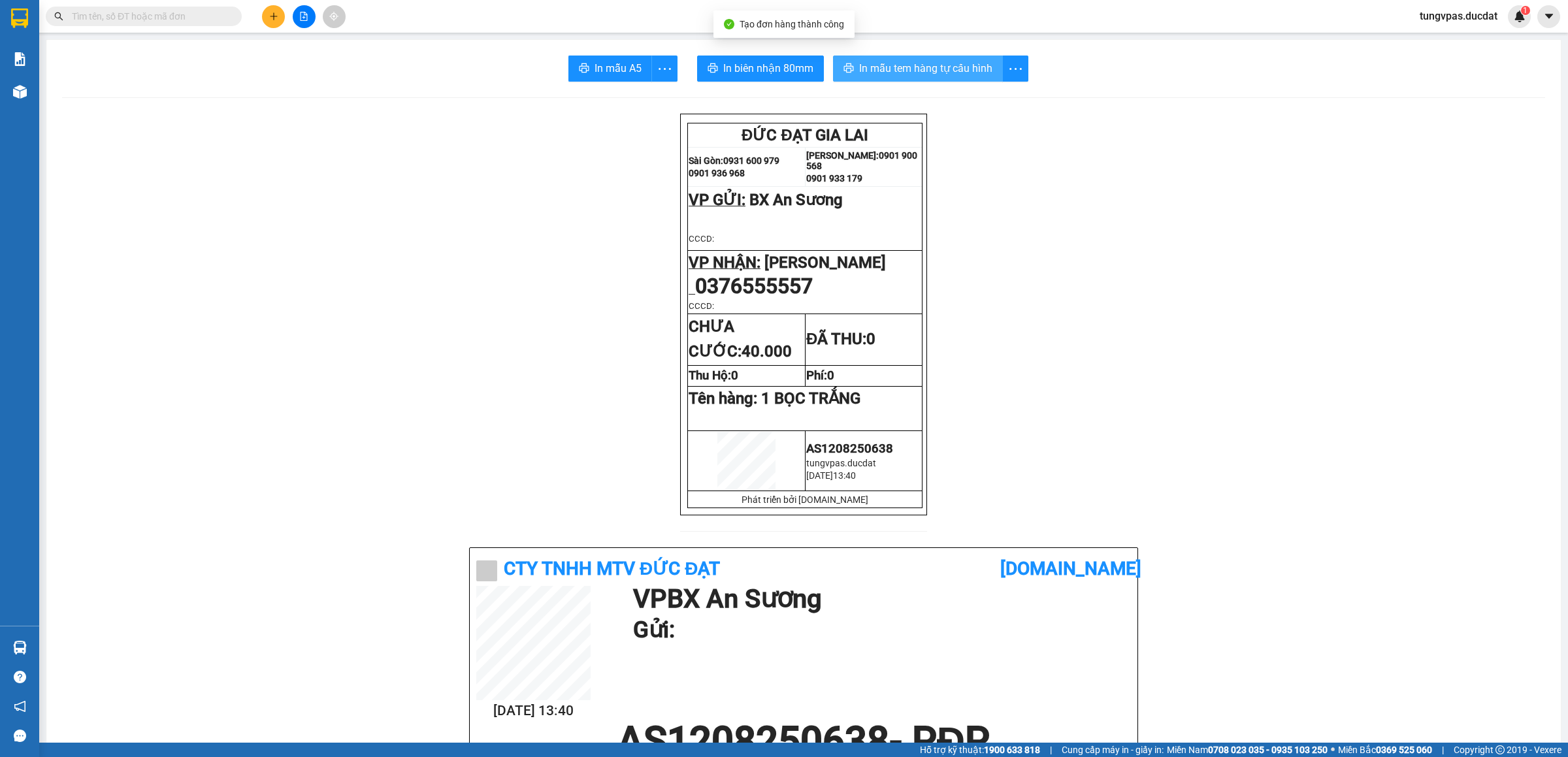
click at [917, 72] on span "In mẫu tem hàng tự cấu hình" at bounding box center [926, 69] width 133 height 16
click at [269, 16] on icon "plus" at bounding box center [274, 16] width 9 height 9
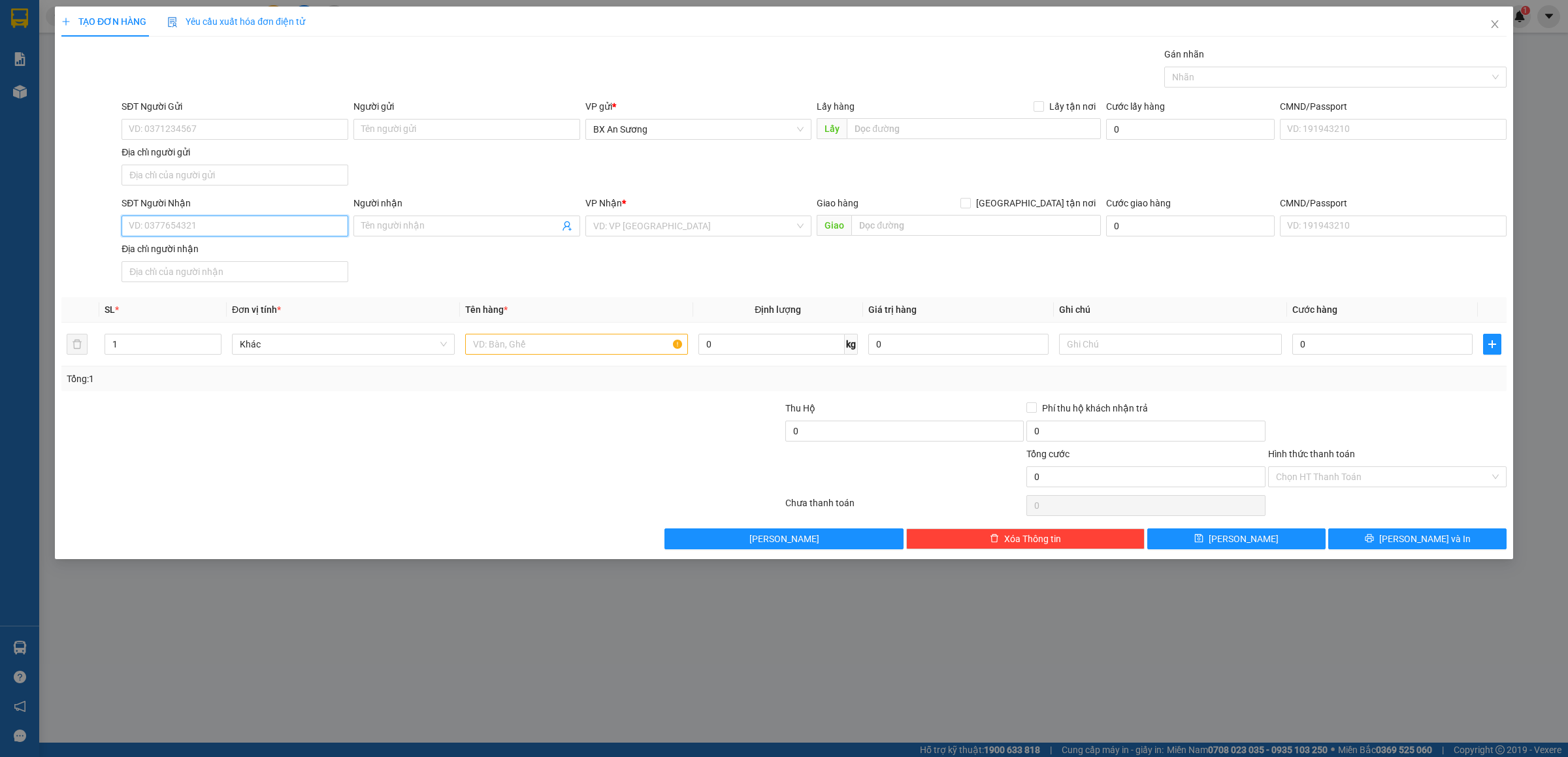
click at [269, 224] on input "SĐT Người Nhận" at bounding box center [235, 225] width 226 height 21
type input "0973941558"
click at [633, 236] on input "search" at bounding box center [695, 225] width 202 height 19
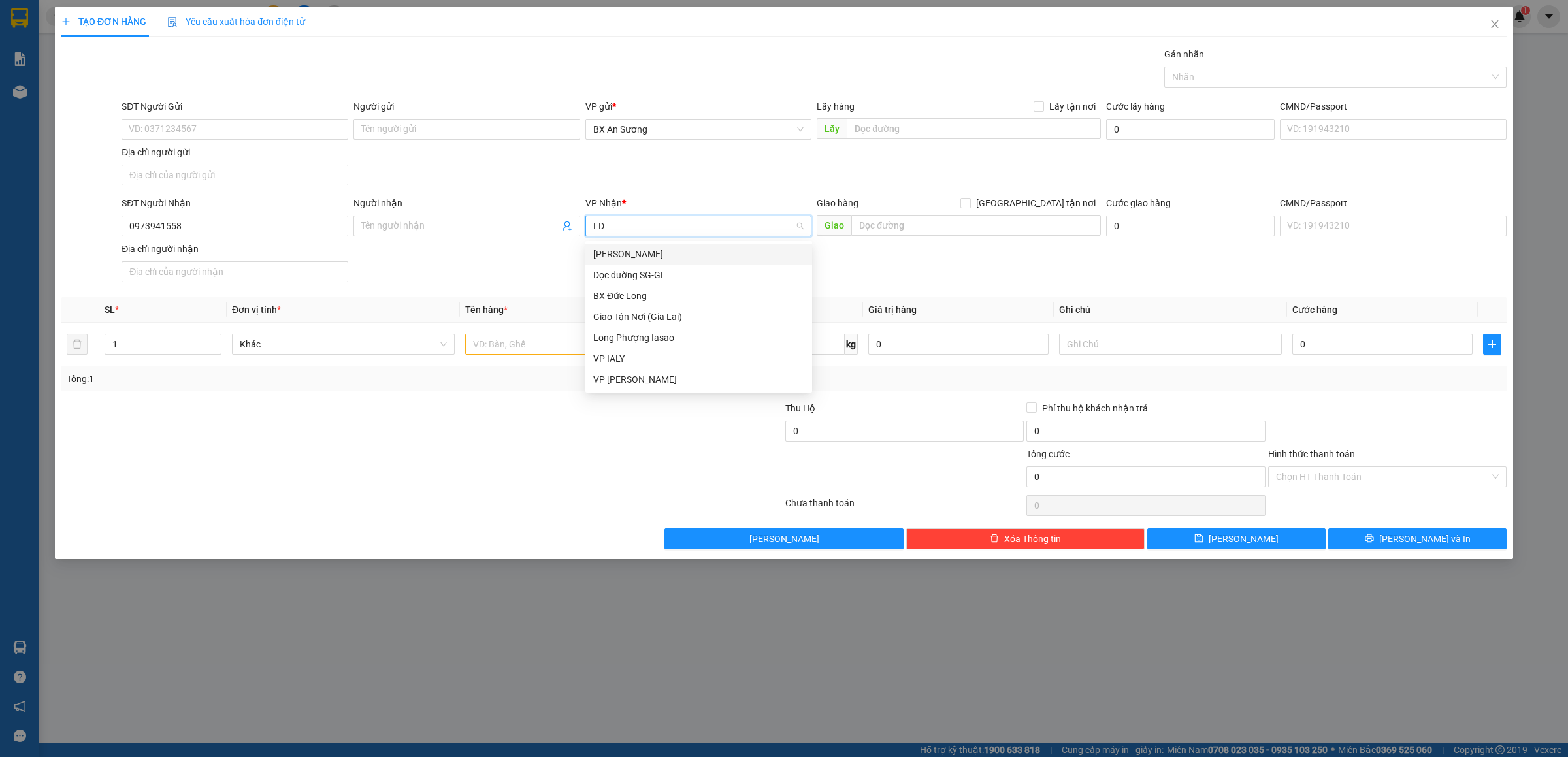
type input "LDH"
click at [628, 249] on div "[PERSON_NAME]" at bounding box center [699, 255] width 211 height 15
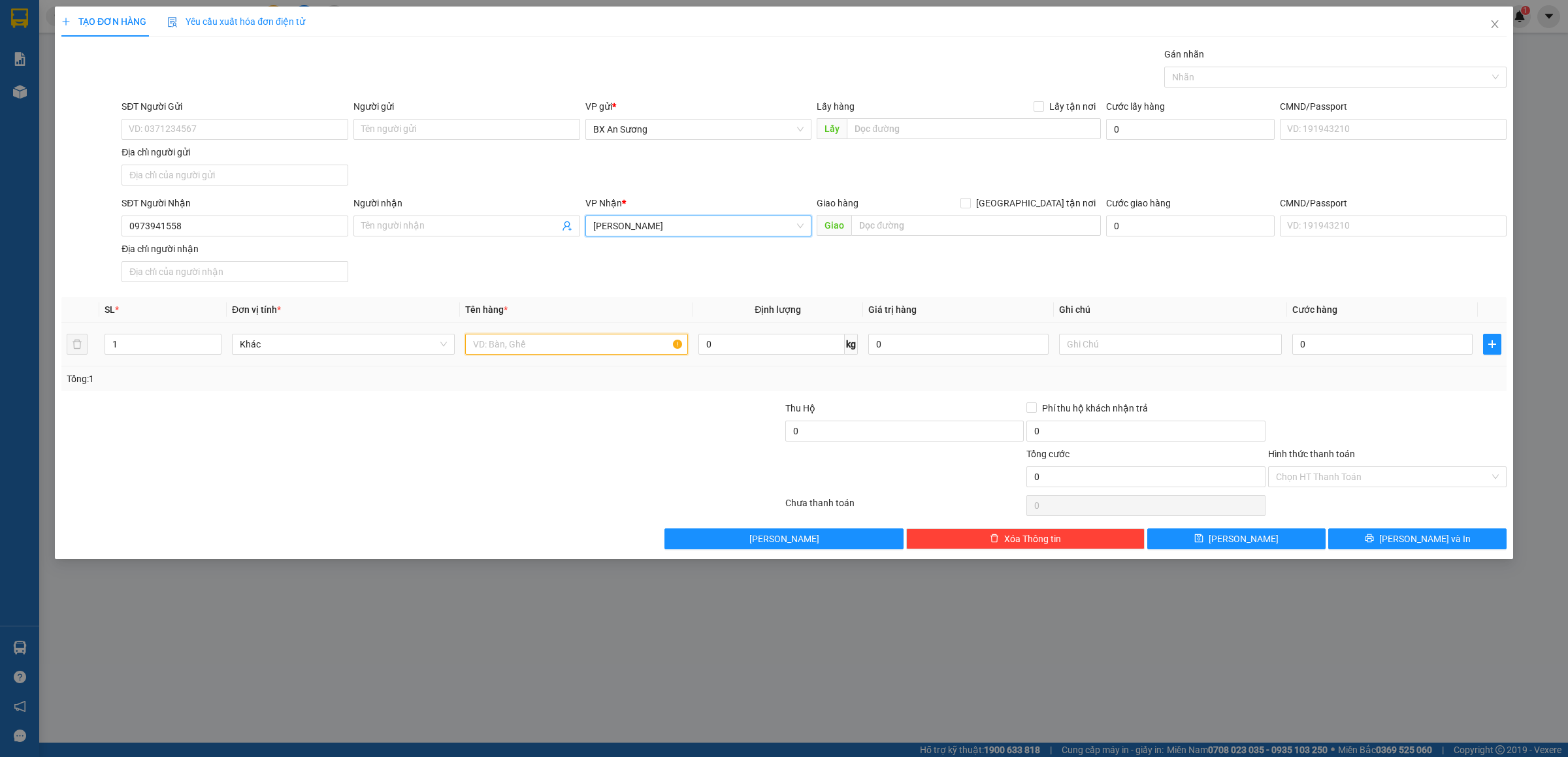
click at [593, 339] on input "text" at bounding box center [576, 344] width 223 height 21
type input "1 CỤC ĐEN"
type input "4"
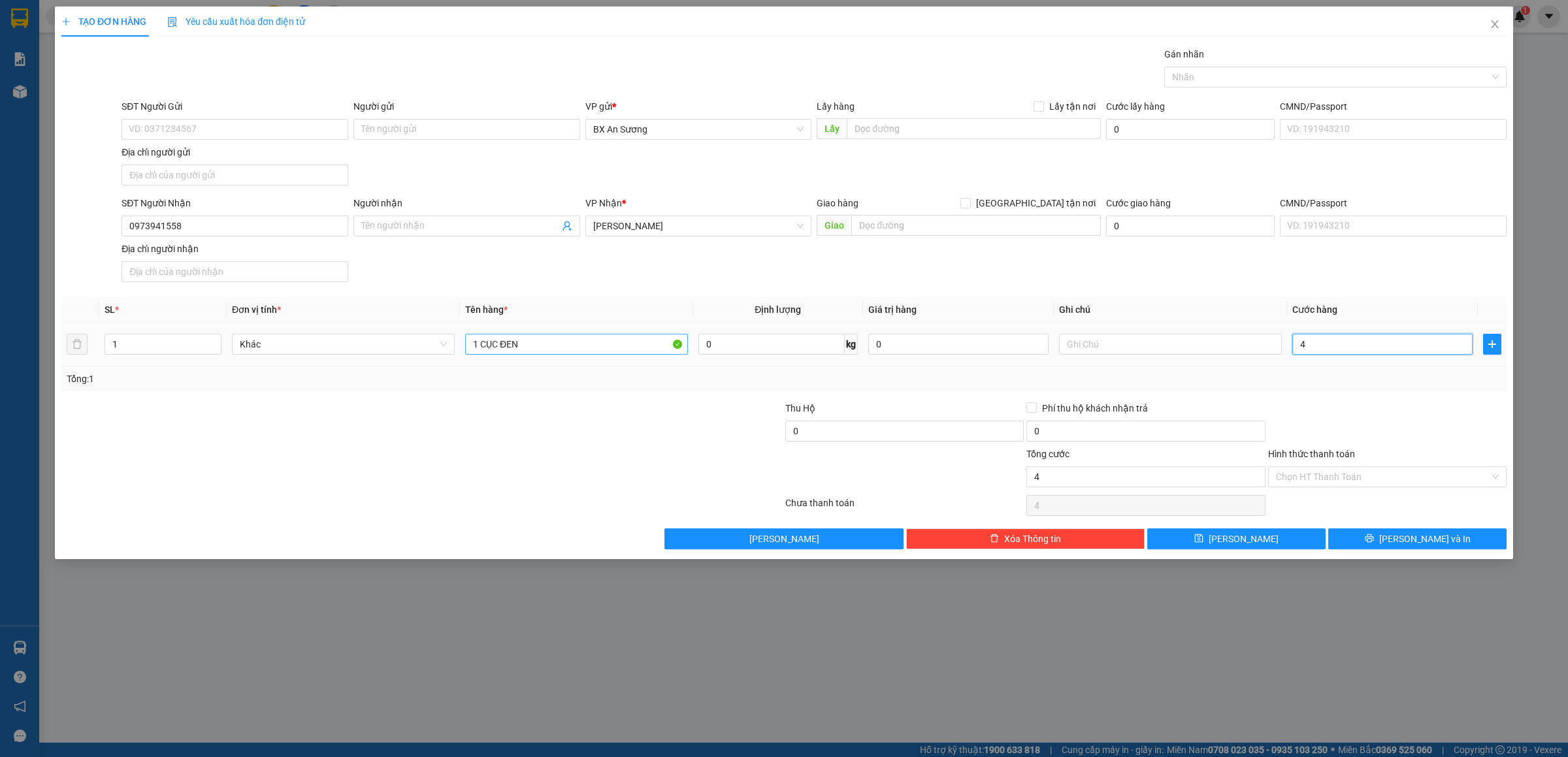
type input "40"
click at [1387, 536] on button "[PERSON_NAME] và In" at bounding box center [1418, 539] width 179 height 21
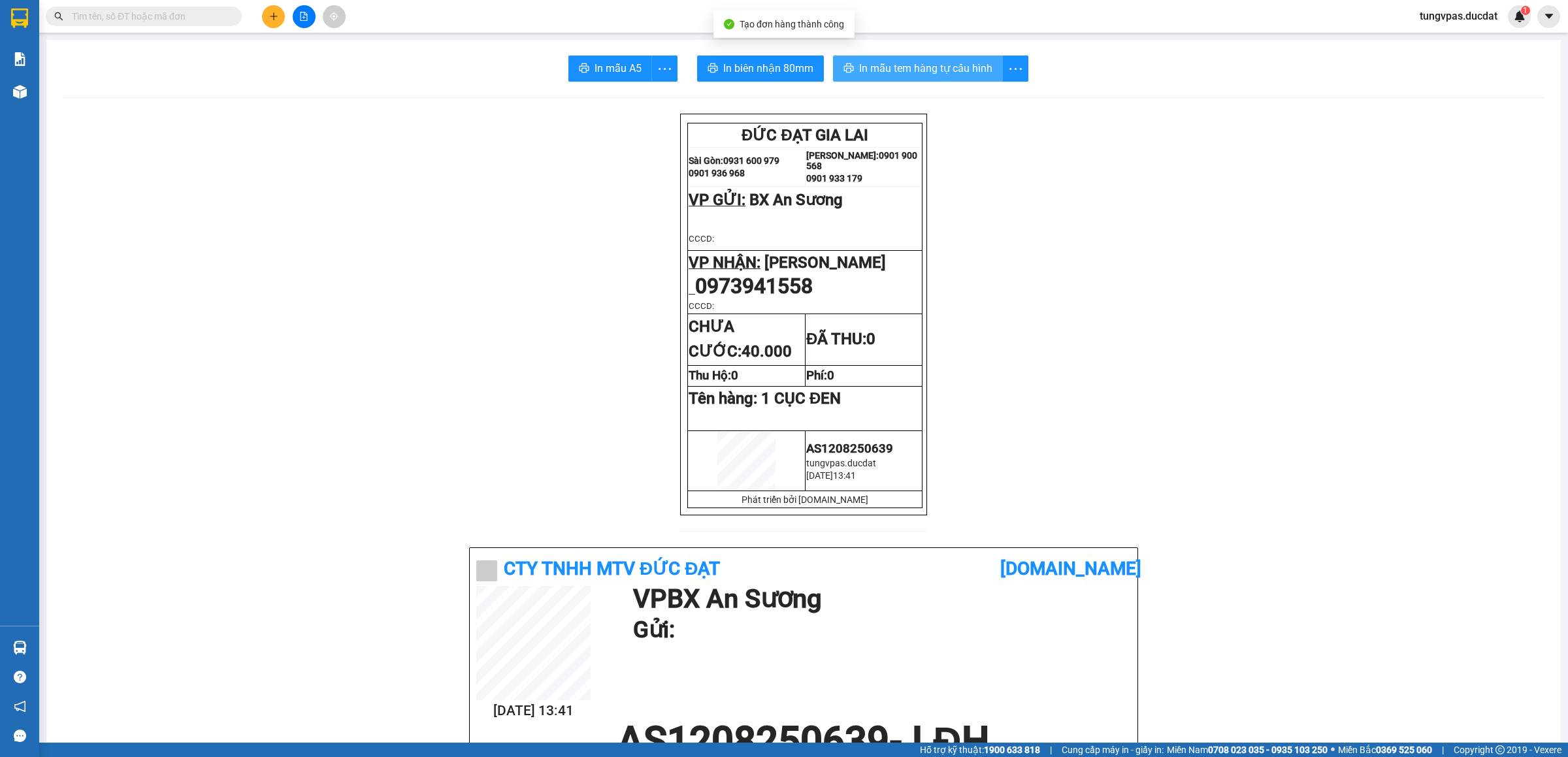
click at [878, 70] on span "In mẫu tem hàng tự cấu hình" at bounding box center [926, 69] width 133 height 16
click at [273, 16] on icon "plus" at bounding box center [273, 16] width 1 height 7
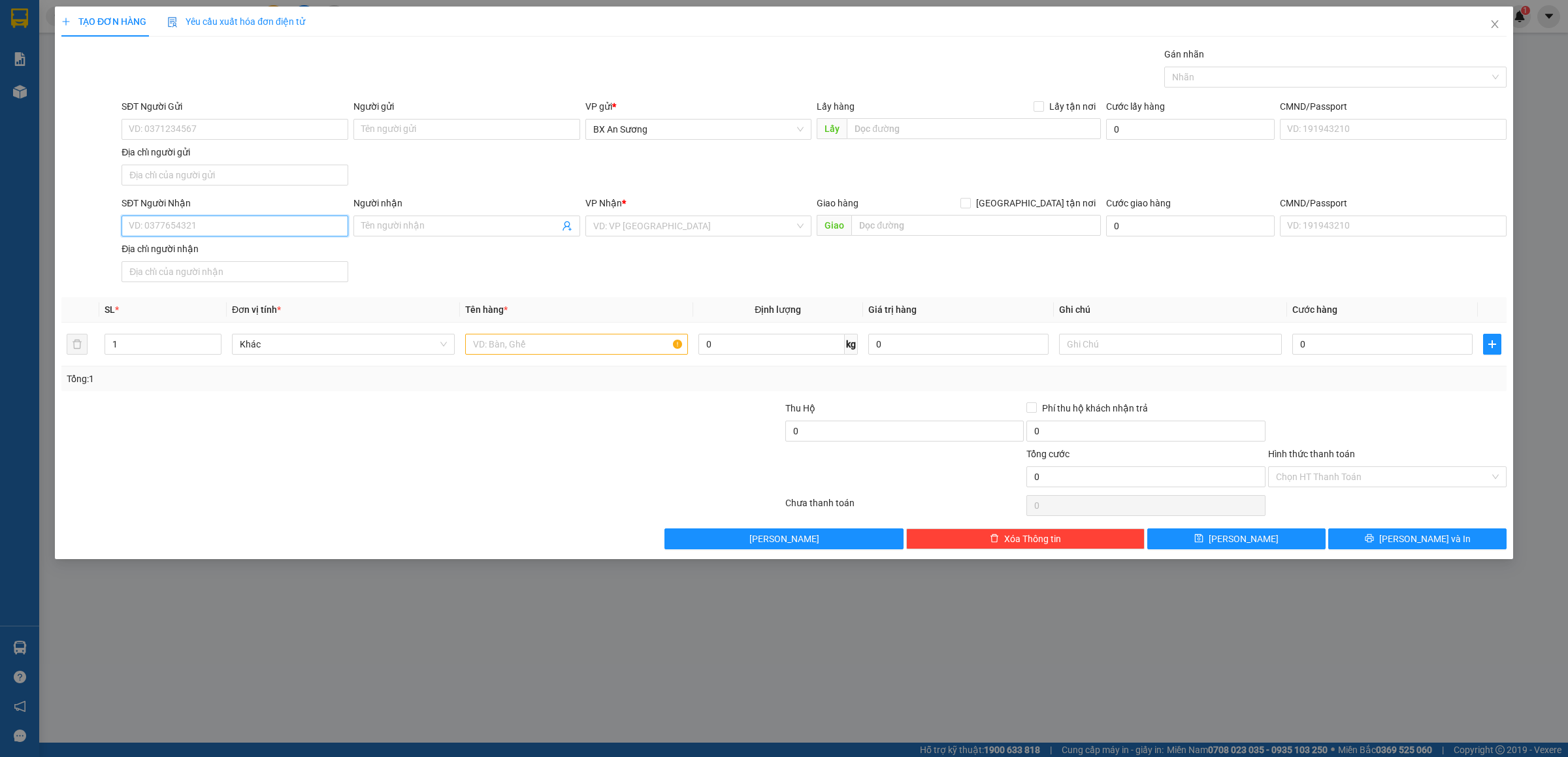
click at [282, 227] on input "SĐT Người Nhận" at bounding box center [235, 225] width 226 height 21
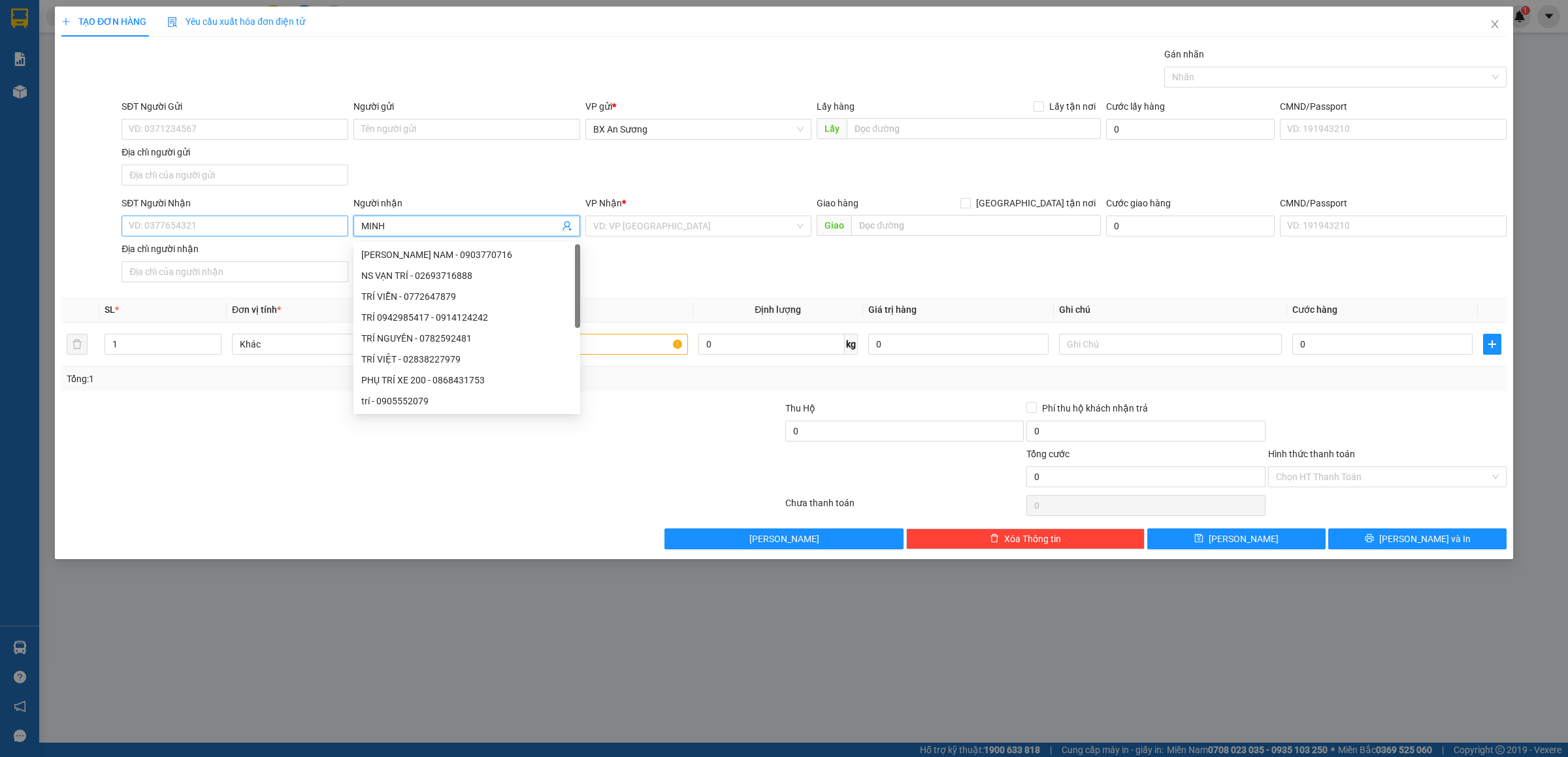
type input "MINH"
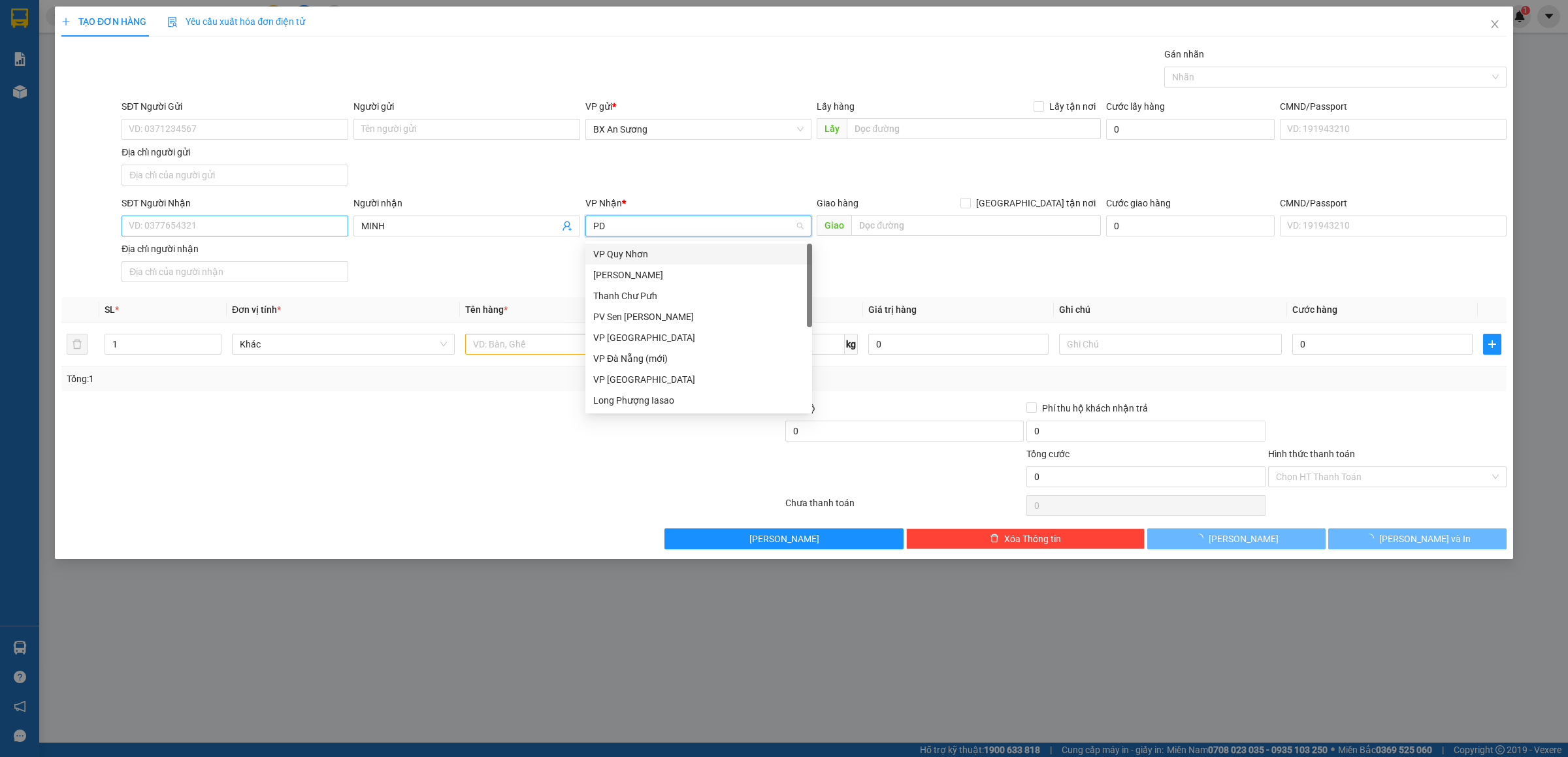
type input "PDP"
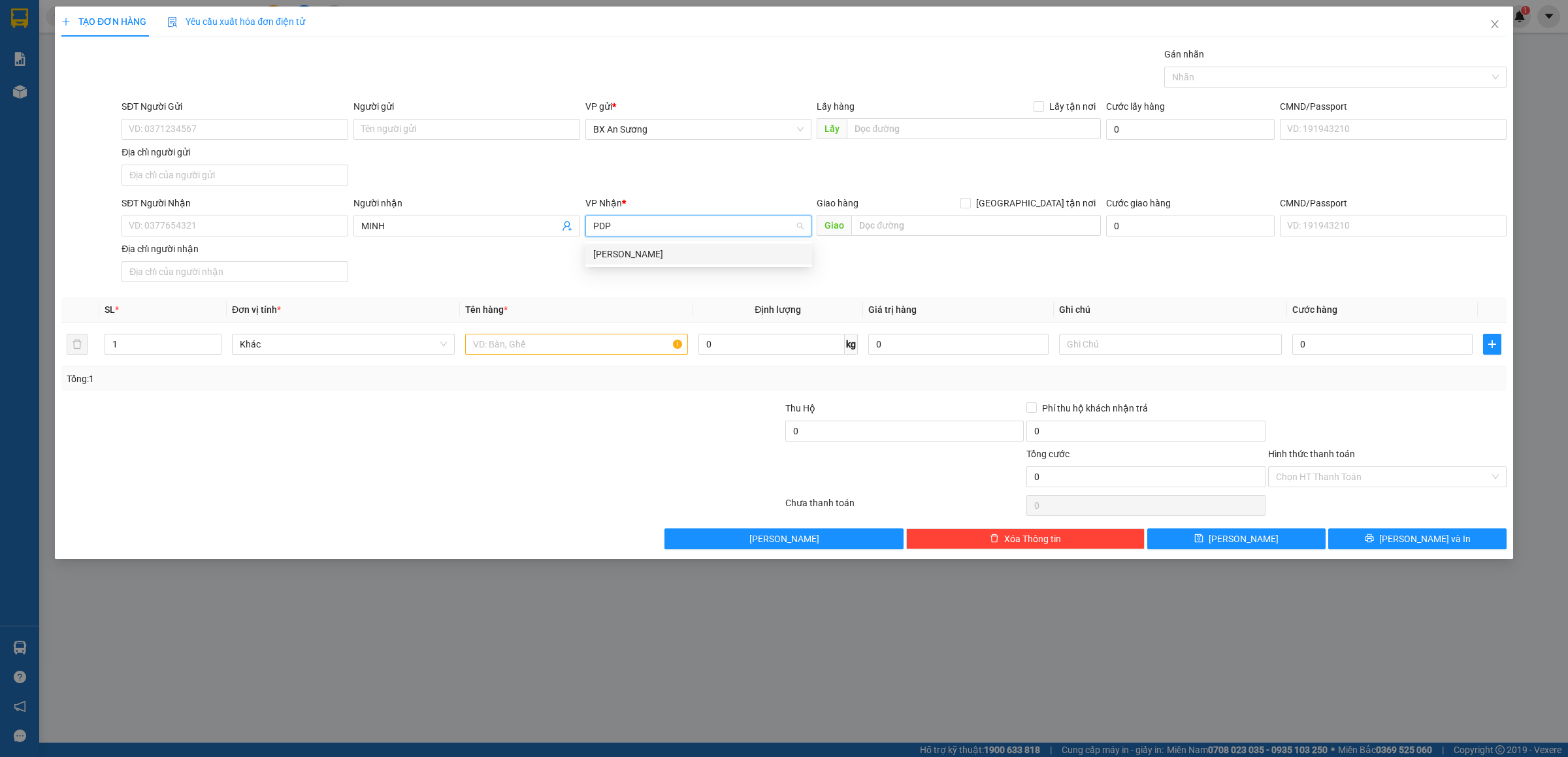
click at [619, 256] on div "[PERSON_NAME]" at bounding box center [699, 255] width 211 height 15
click at [590, 346] on input "text" at bounding box center [576, 344] width 223 height 21
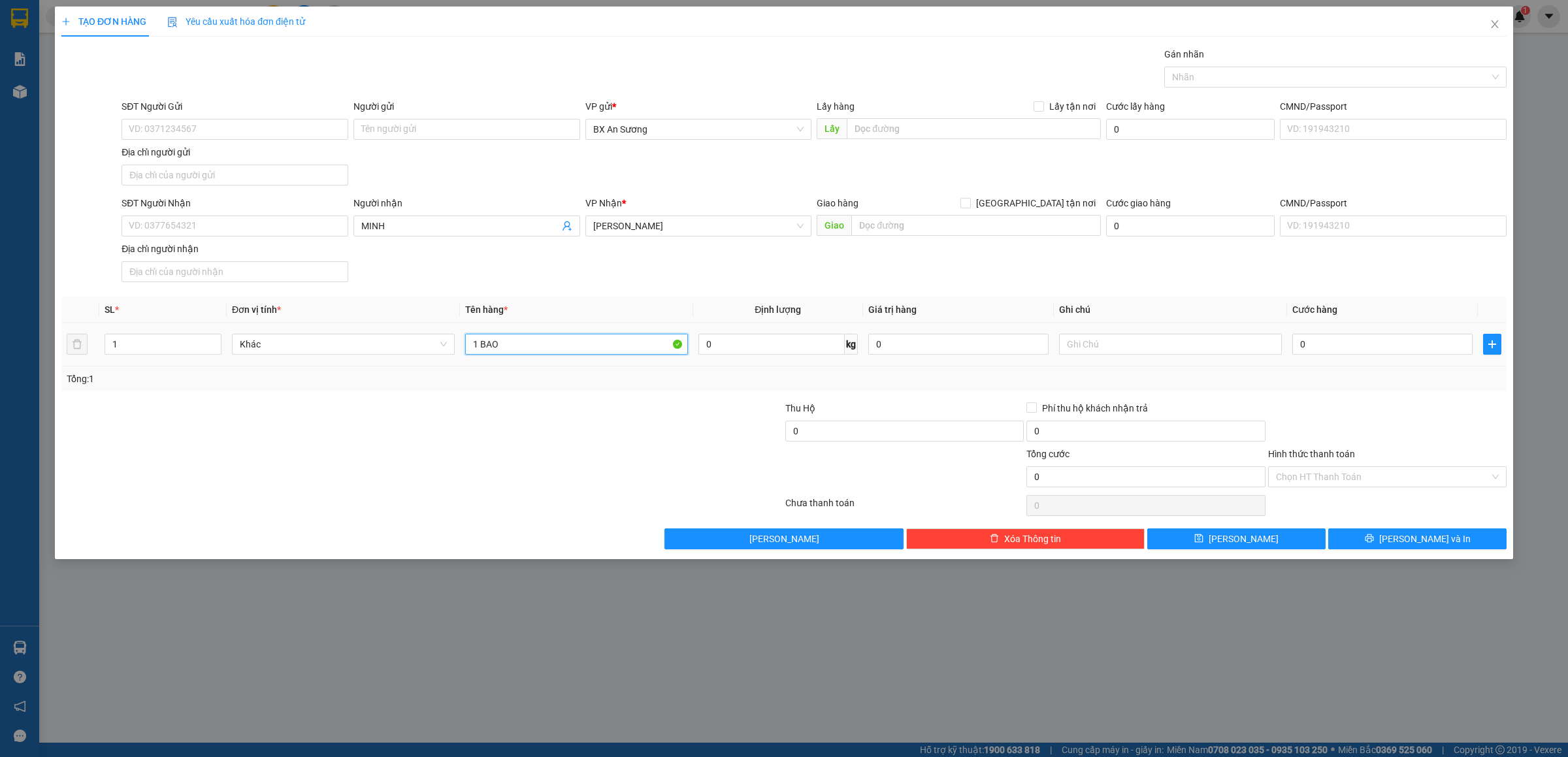
type input "1 BAO"
type input "1"
type input "15"
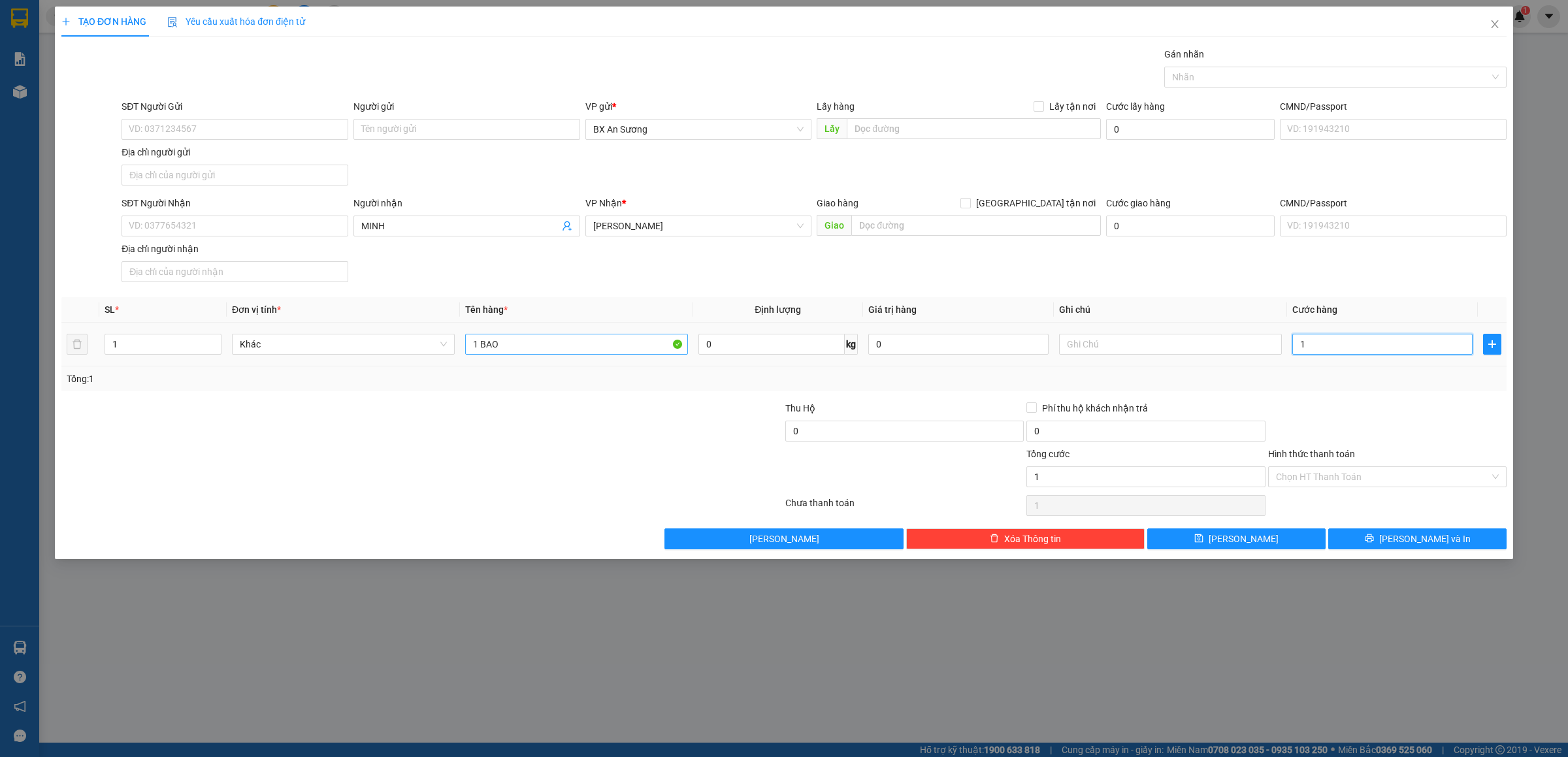
type input "15"
type input "150"
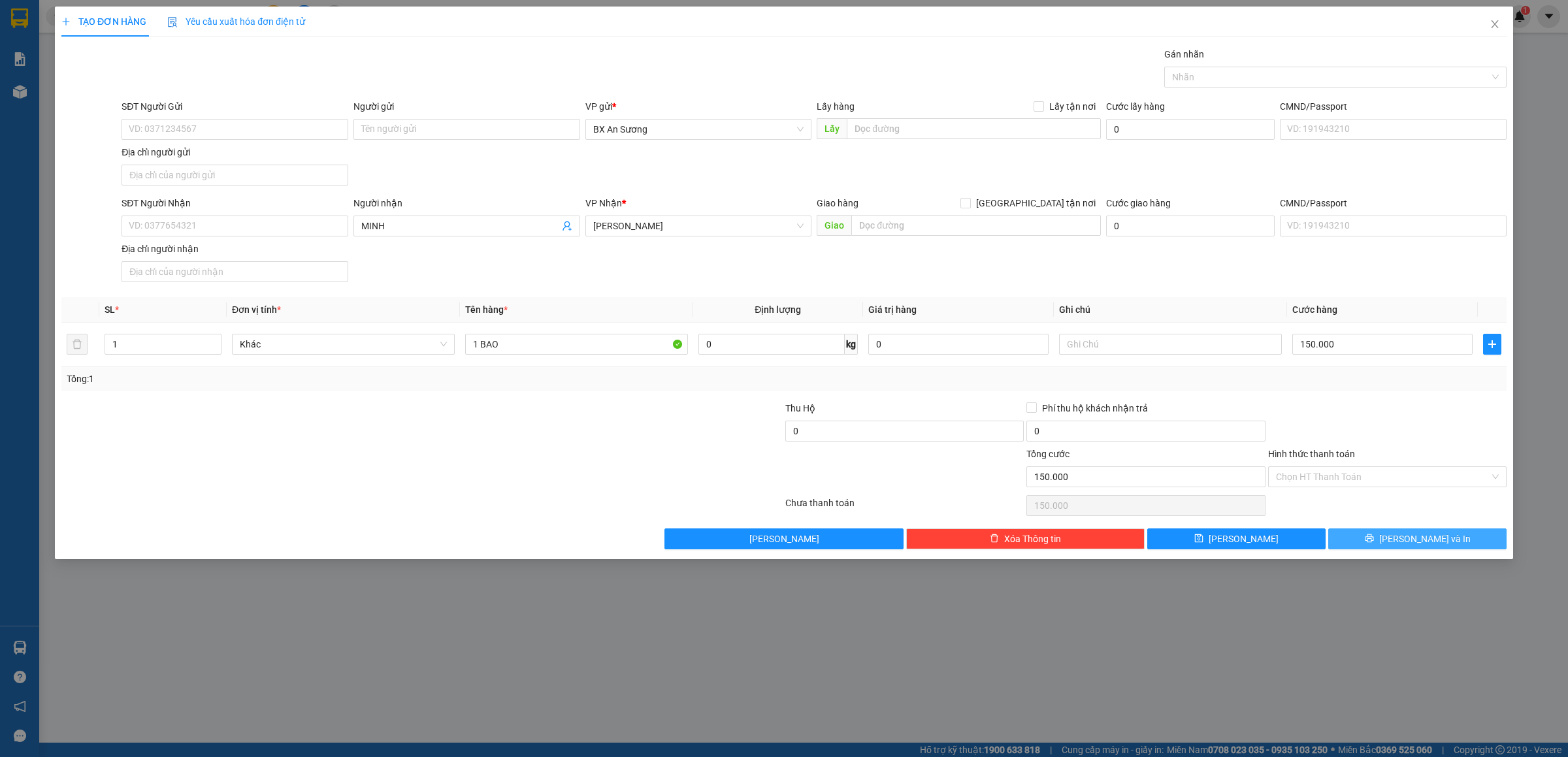
click at [1450, 537] on button "[PERSON_NAME] và In" at bounding box center [1418, 539] width 179 height 21
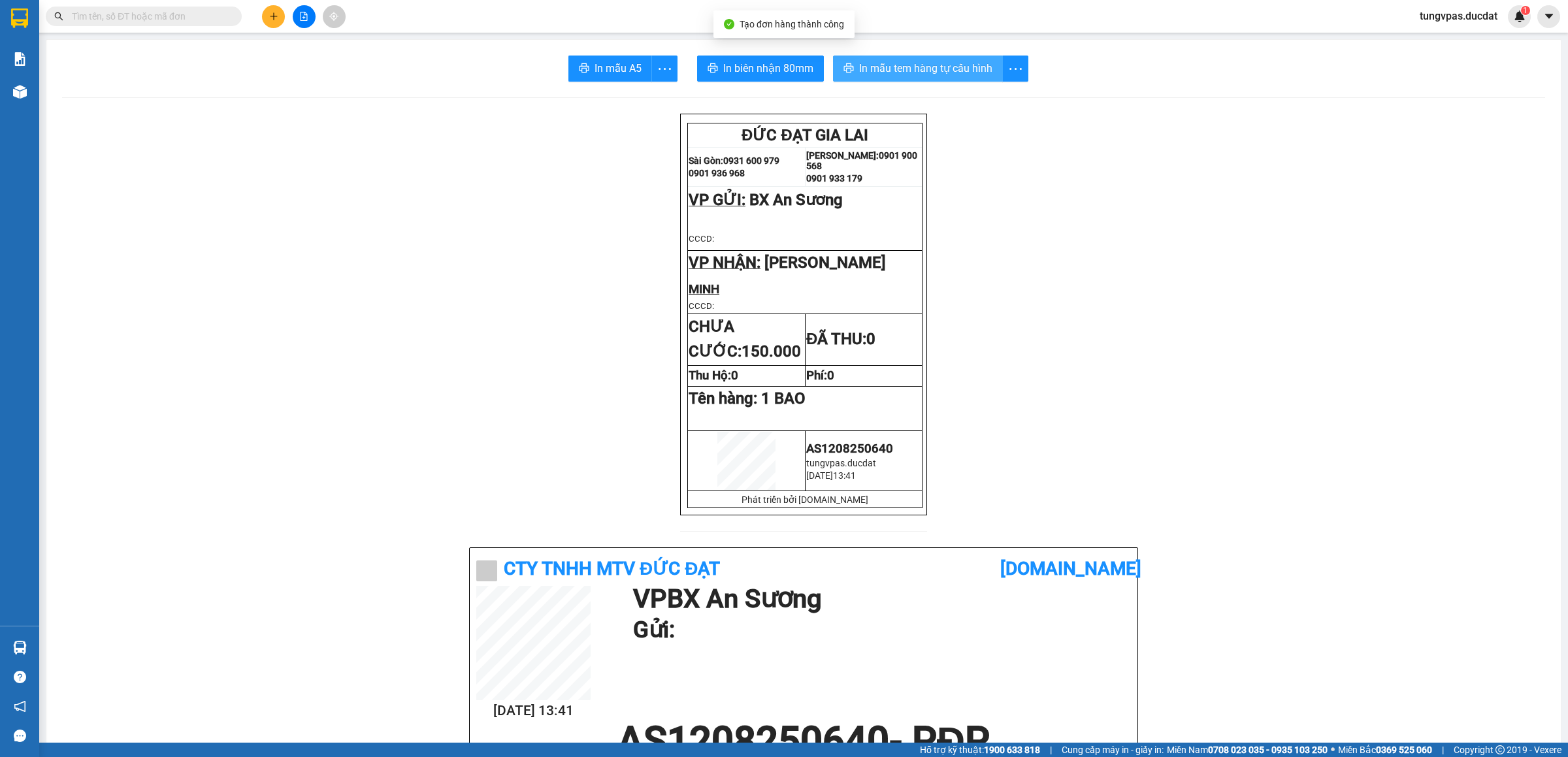
click at [981, 76] on span "In mẫu tem hàng tự cấu hình" at bounding box center [926, 69] width 133 height 16
click at [279, 12] on button at bounding box center [273, 16] width 23 height 23
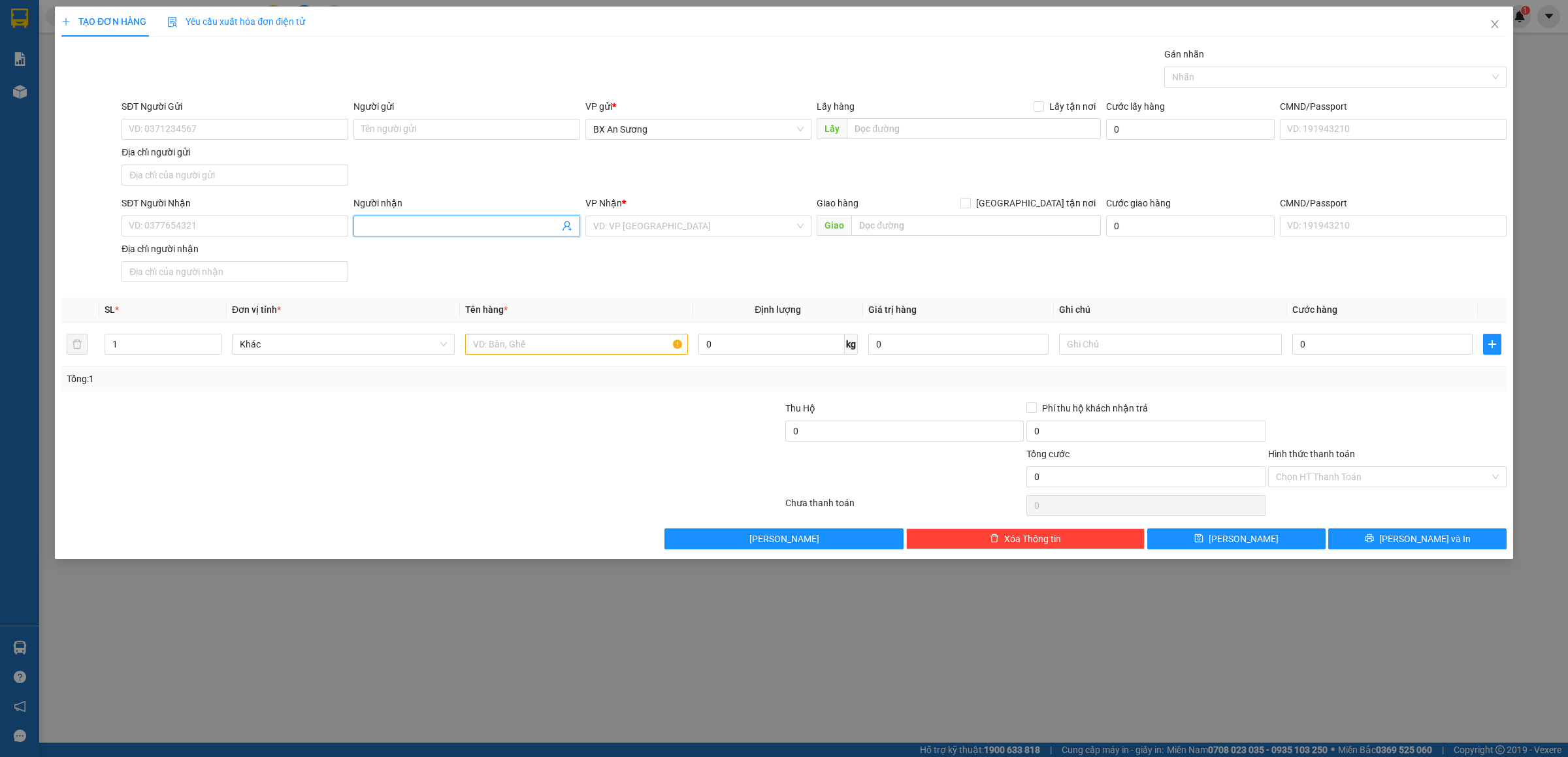
click at [390, 222] on input "Người nhận" at bounding box center [460, 226] width 198 height 15
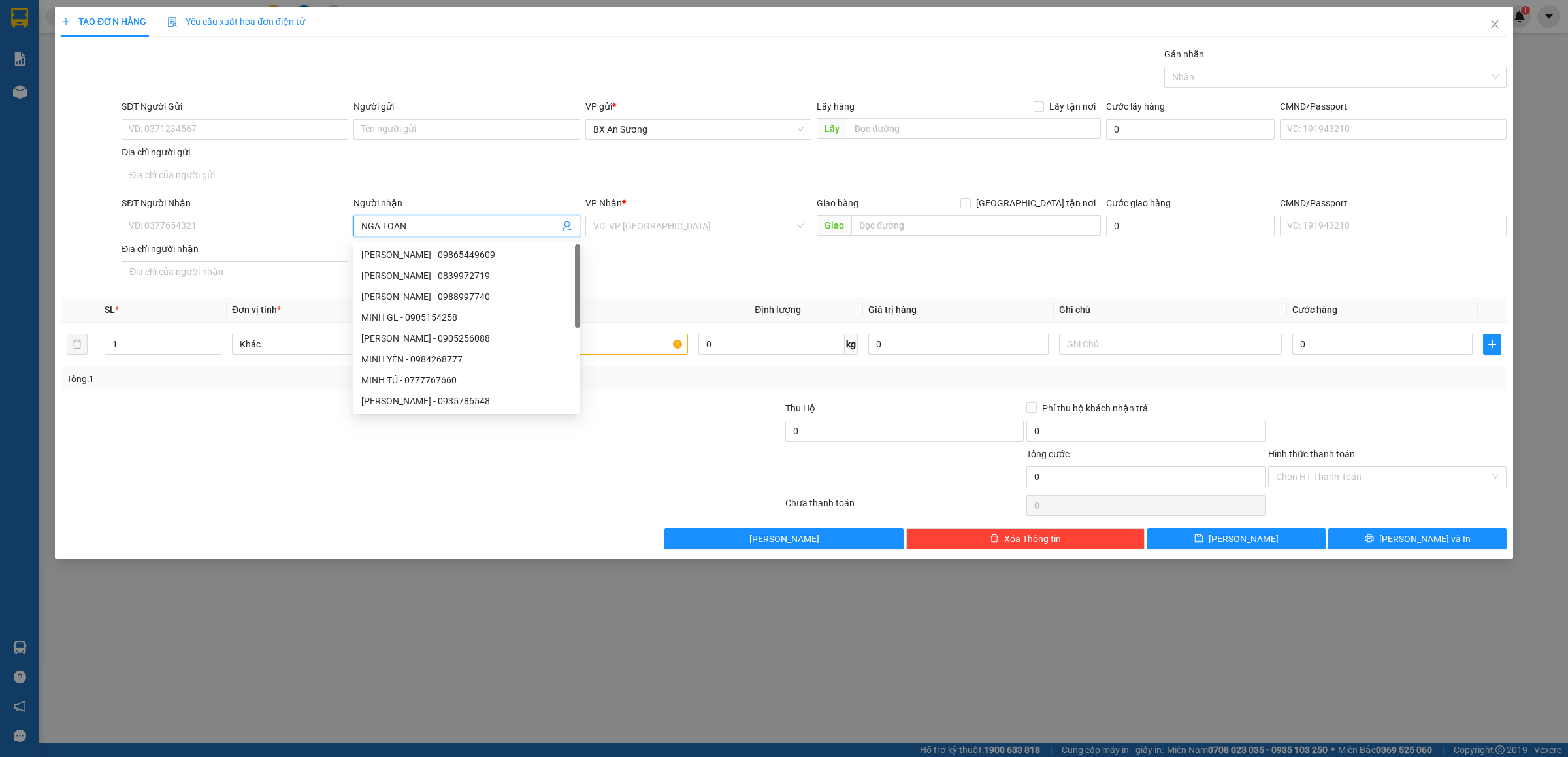
type input "NGA TOÀN"
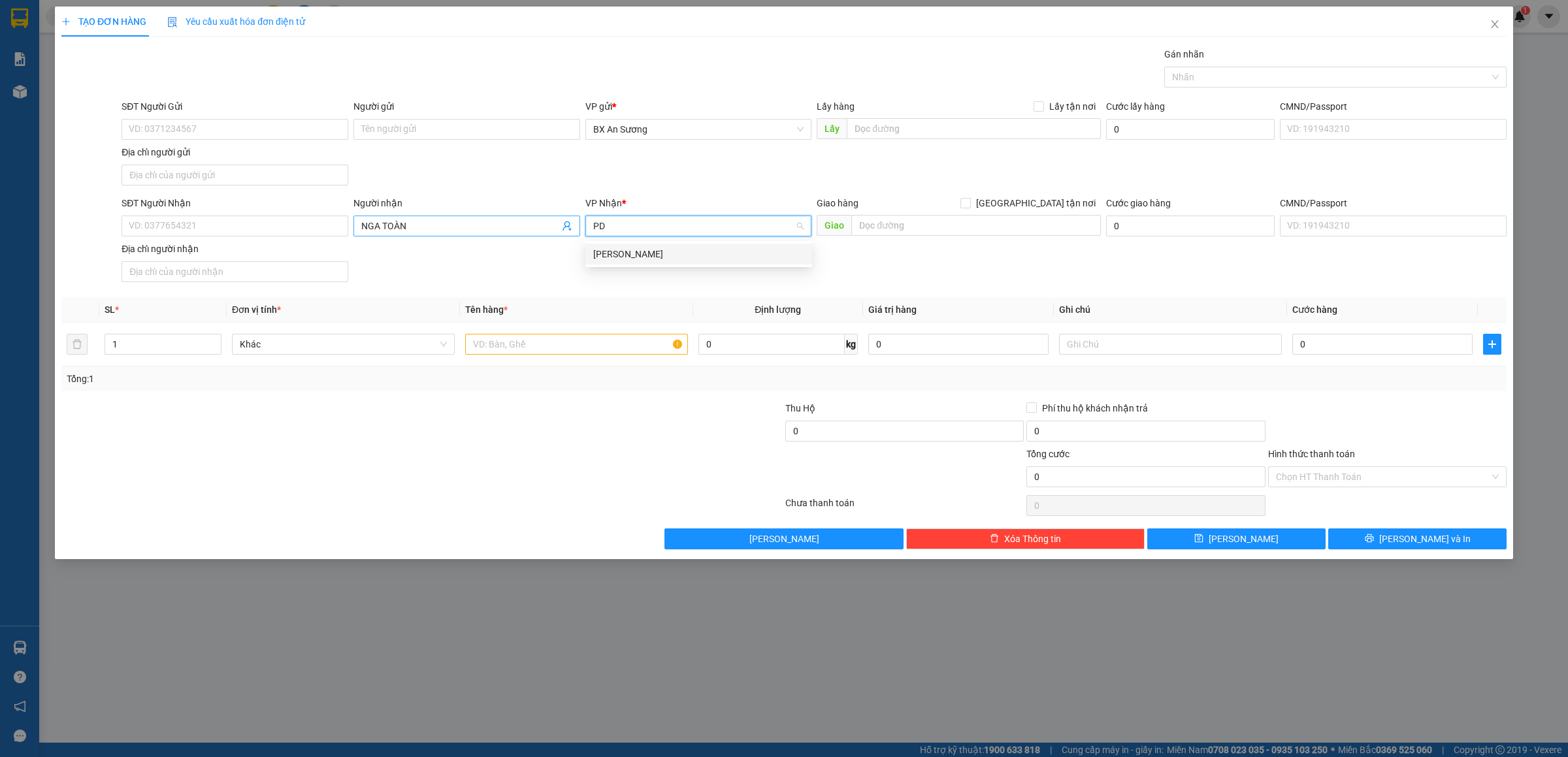
type input "PDP"
click at [660, 261] on div "[PERSON_NAME]" at bounding box center [698, 254] width 226 height 21
click at [594, 355] on input "text" at bounding box center [576, 344] width 223 height 21
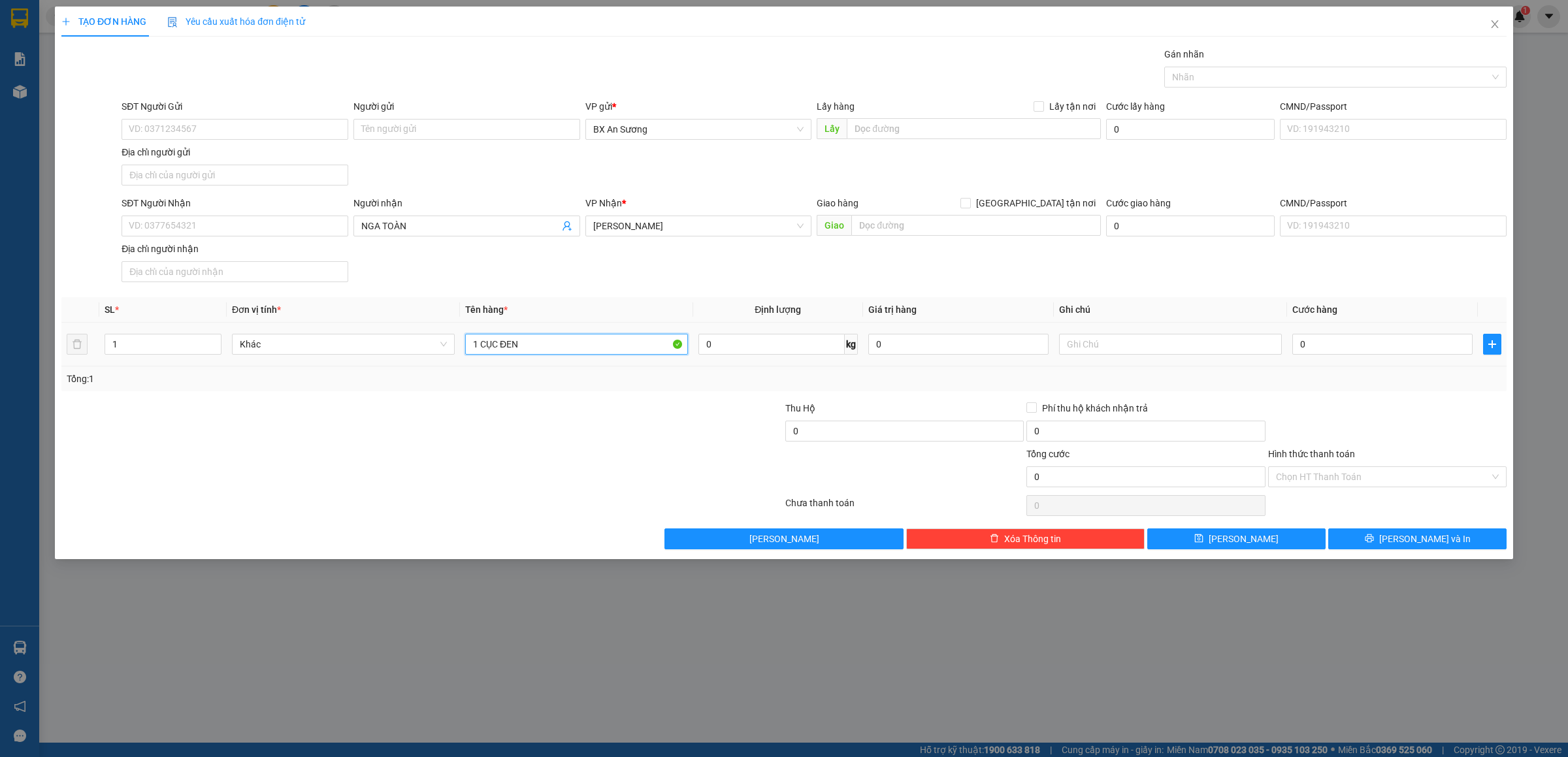
type input "1 CỤC ĐEN"
type input "Q"
click at [1388, 536] on button "[PERSON_NAME] và In" at bounding box center [1418, 539] width 179 height 21
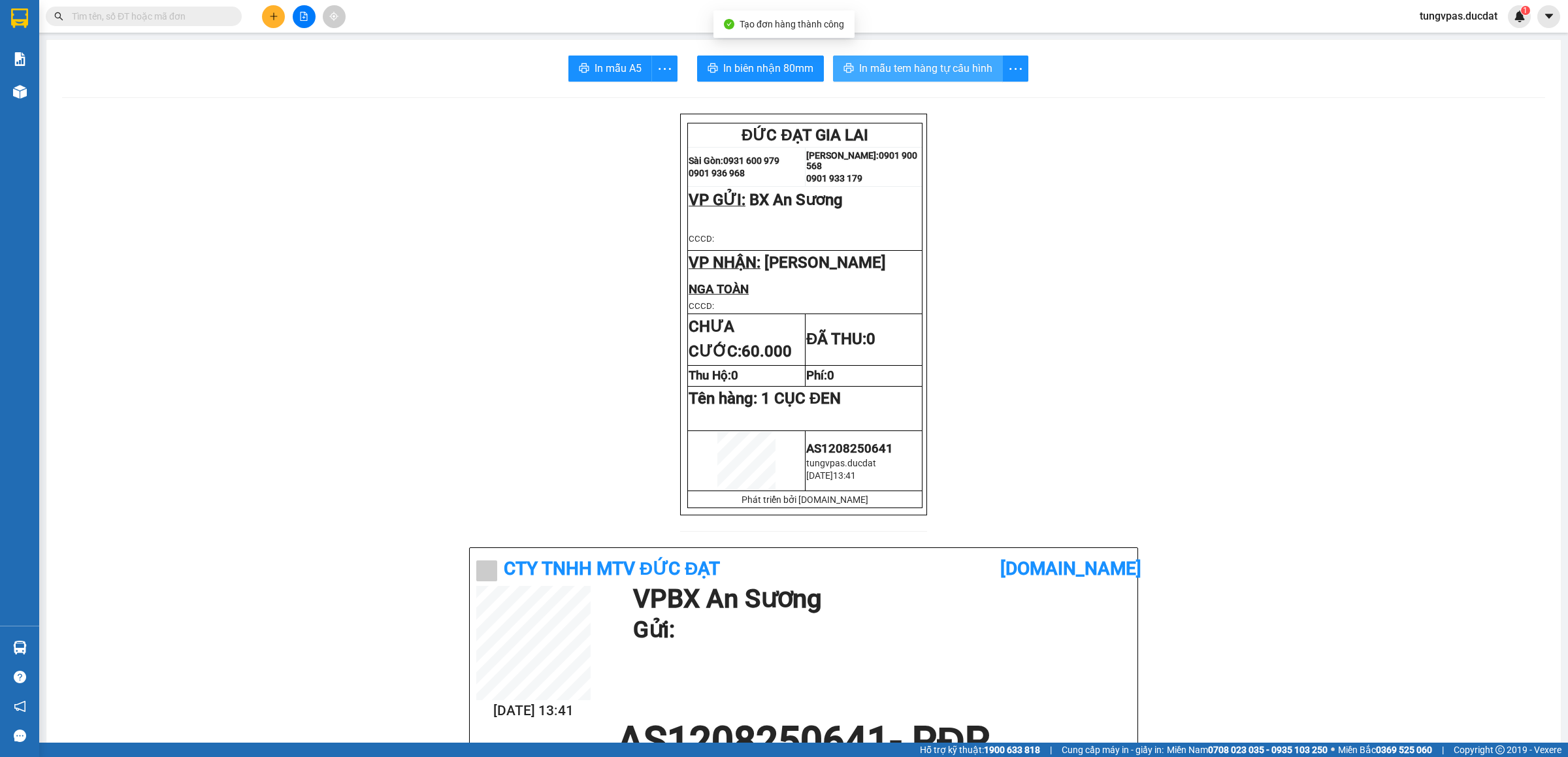
click at [893, 70] on span "In mẫu tem hàng tự cấu hình" at bounding box center [926, 69] width 133 height 16
click at [270, 5] on button at bounding box center [273, 16] width 23 height 23
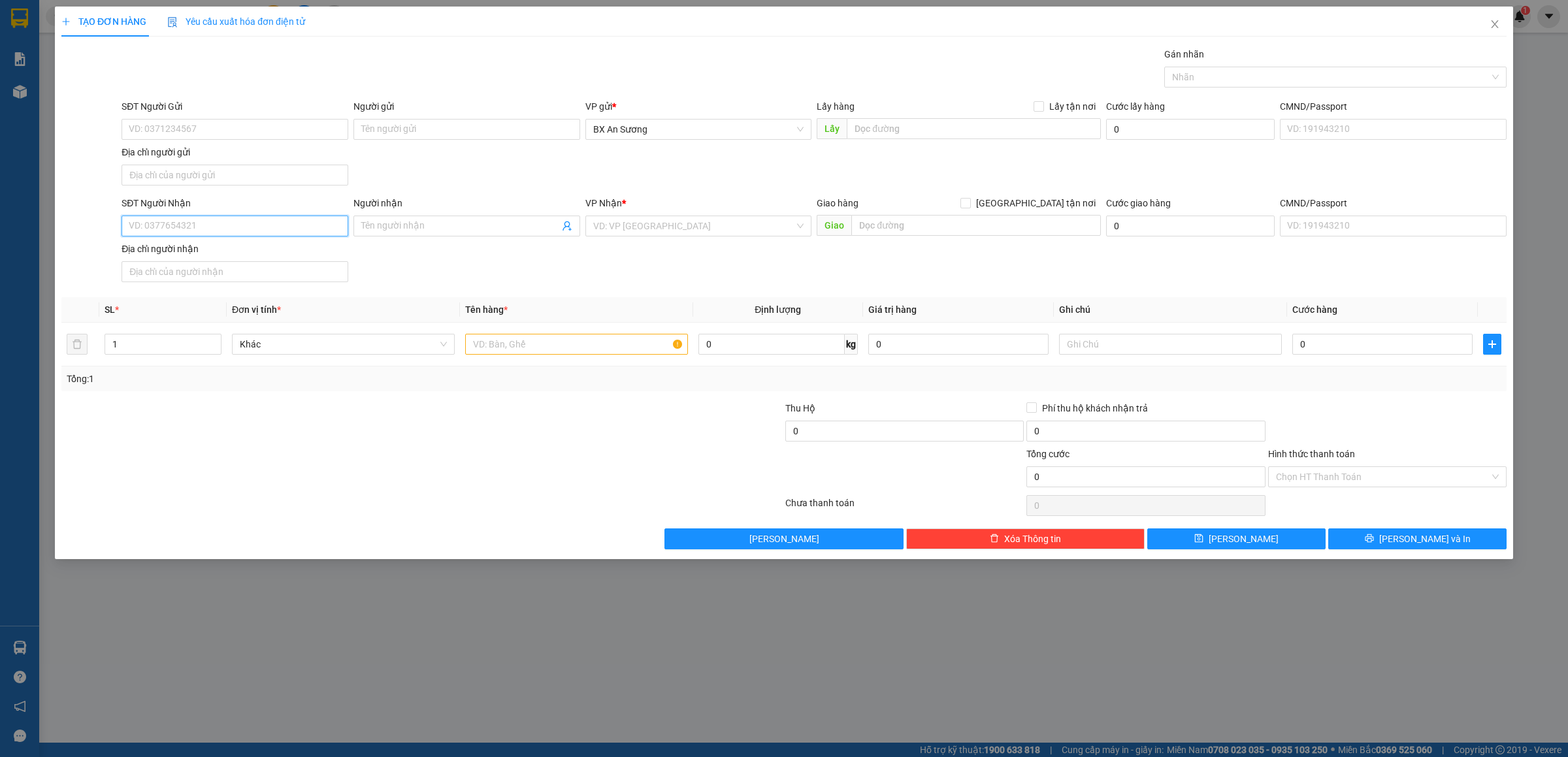
click at [282, 222] on input "SĐT Người Nhận" at bounding box center [235, 225] width 226 height 21
click at [396, 234] on input "Người nhận" at bounding box center [460, 226] width 198 height 15
type input "TRUNG PHƯỢNG"
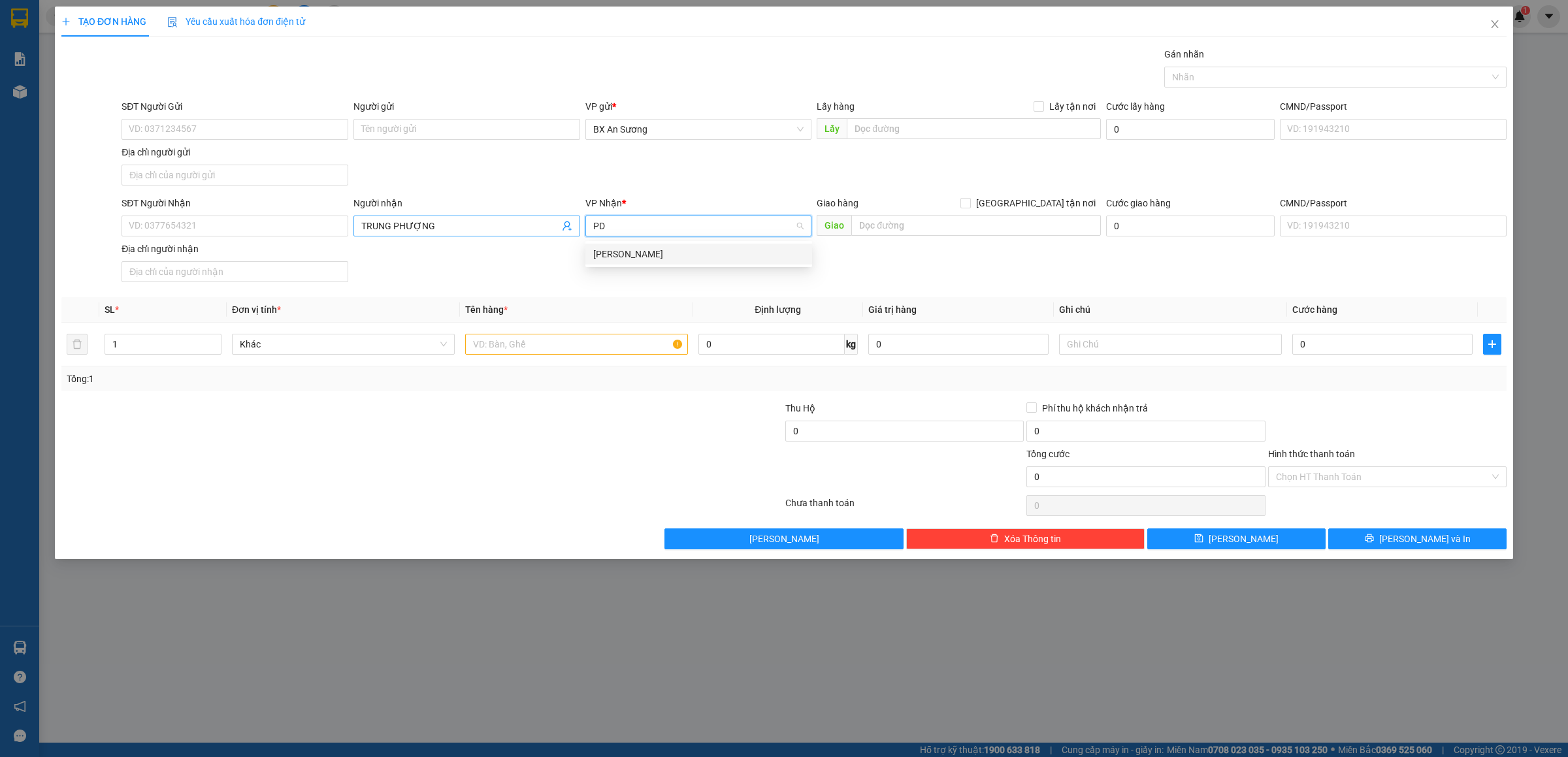
type input "PDP"
click at [688, 255] on div "[PERSON_NAME]" at bounding box center [699, 255] width 211 height 15
click at [608, 347] on input "text" at bounding box center [576, 344] width 223 height 21
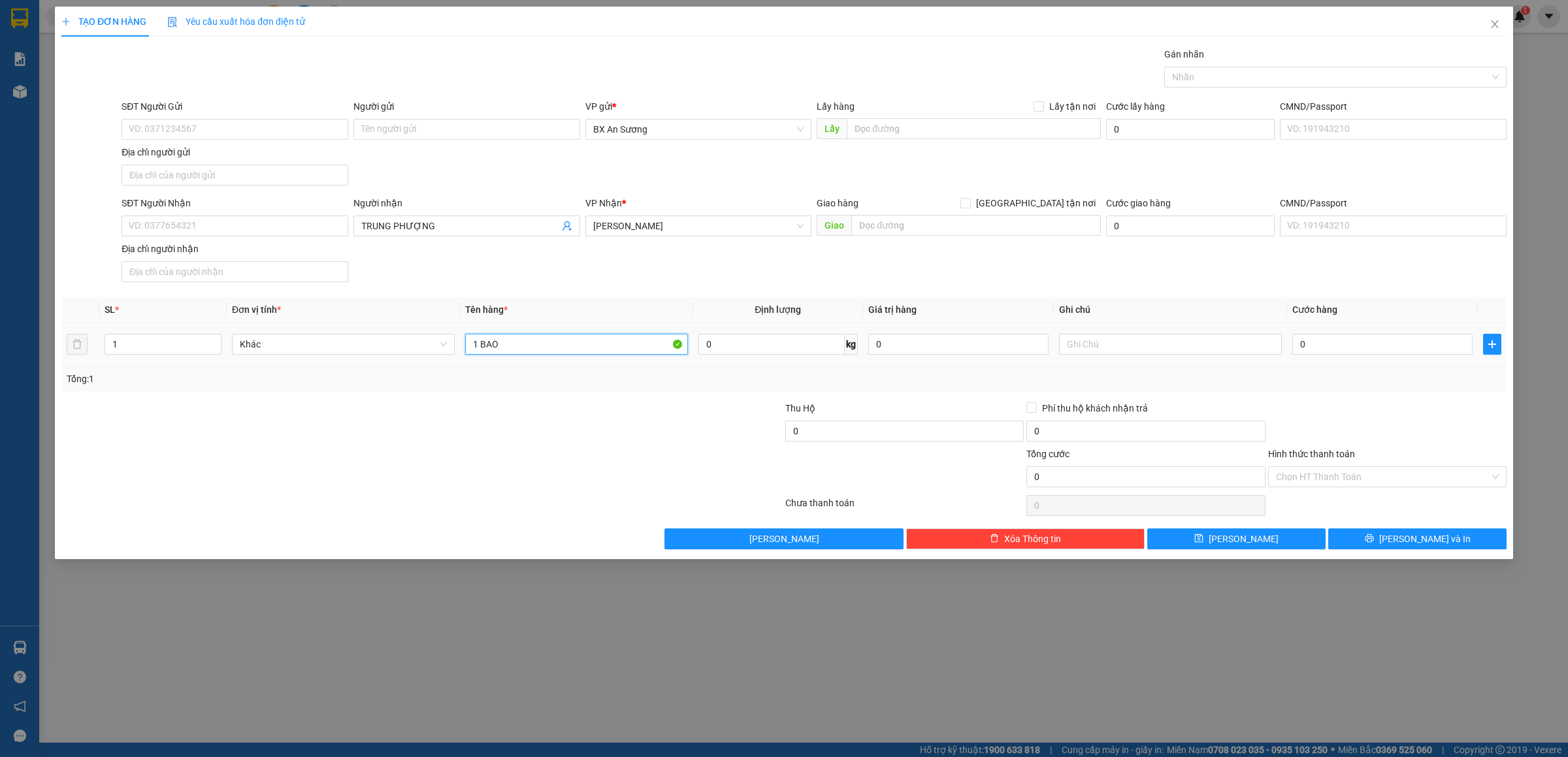
type input "1 BAO"
type input "1"
type input "10"
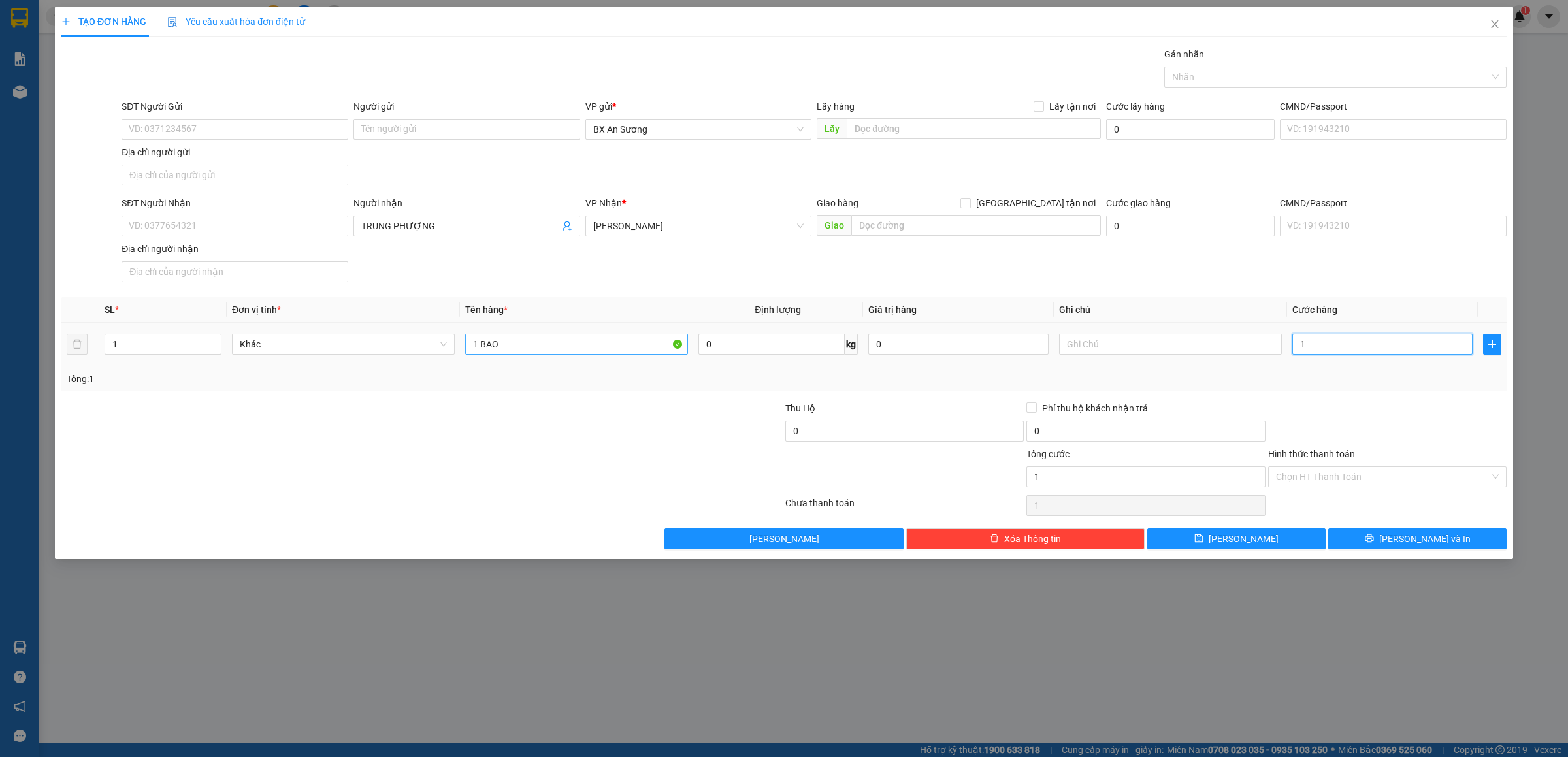
type input "10"
type input "100"
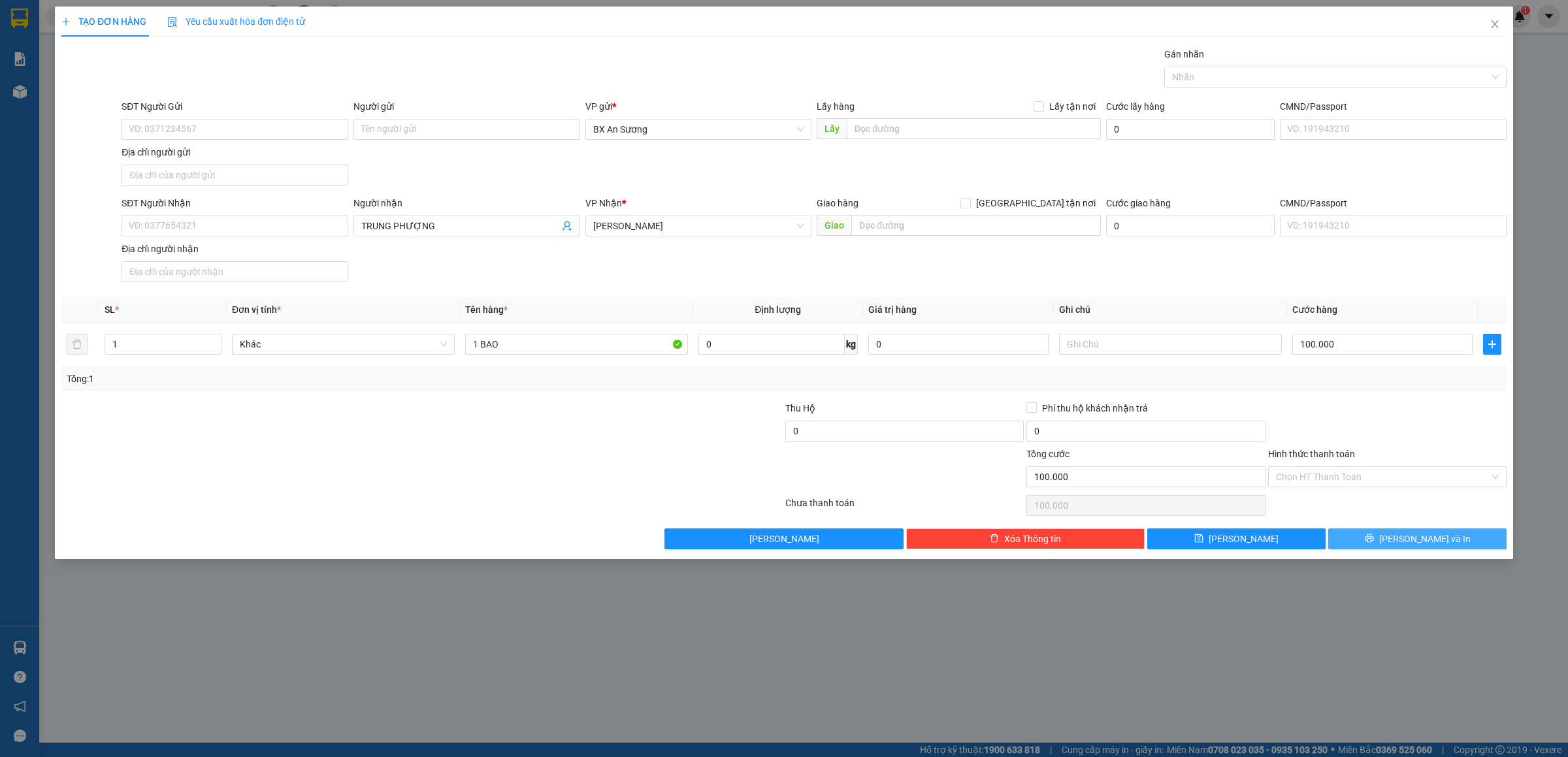
click at [1467, 538] on button "[PERSON_NAME] và In" at bounding box center [1418, 539] width 179 height 21
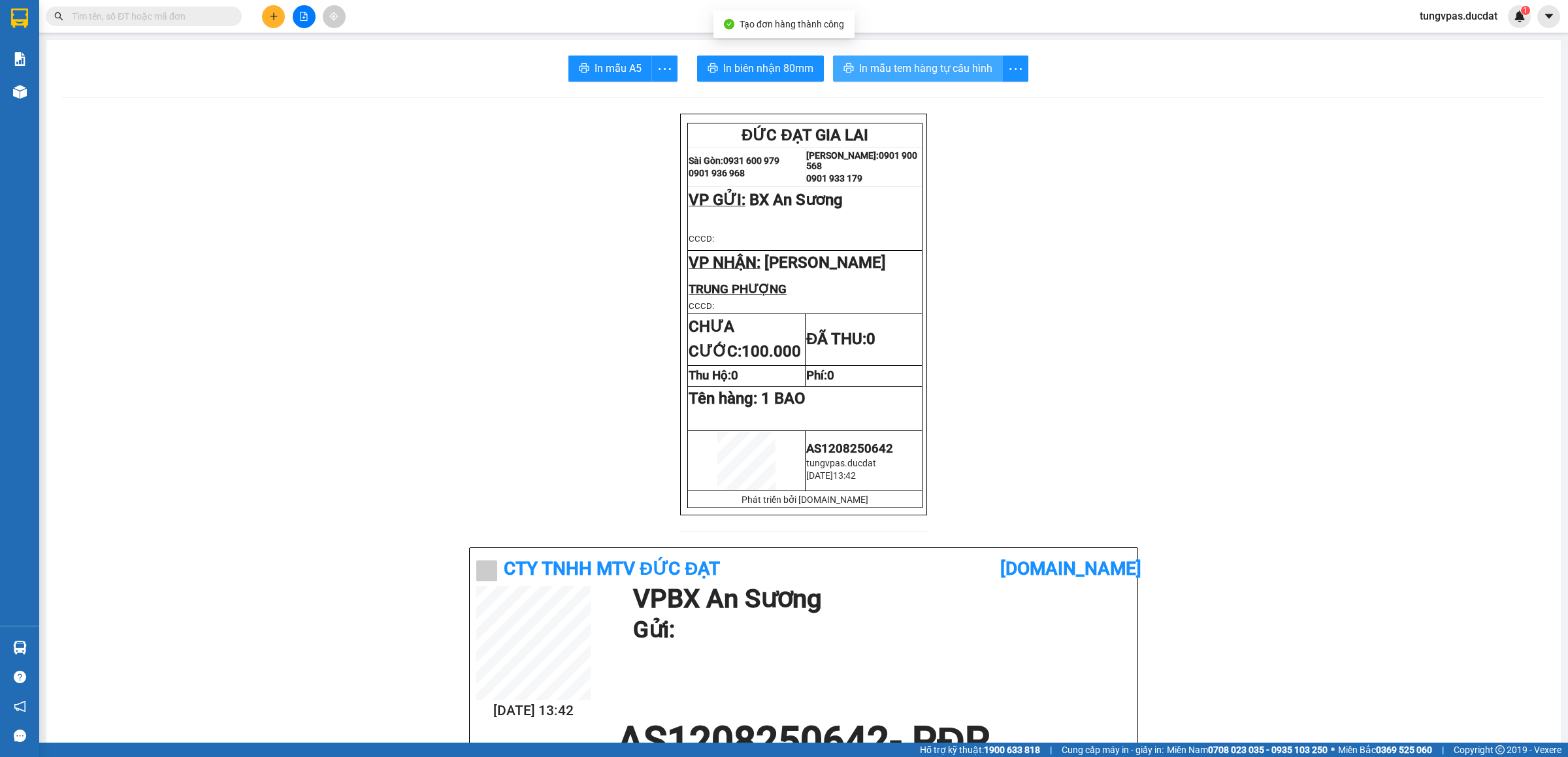
click at [919, 67] on span "In mẫu tem hàng tự cấu hình" at bounding box center [926, 69] width 133 height 16
click at [269, 18] on icon "plus" at bounding box center [274, 16] width 9 height 9
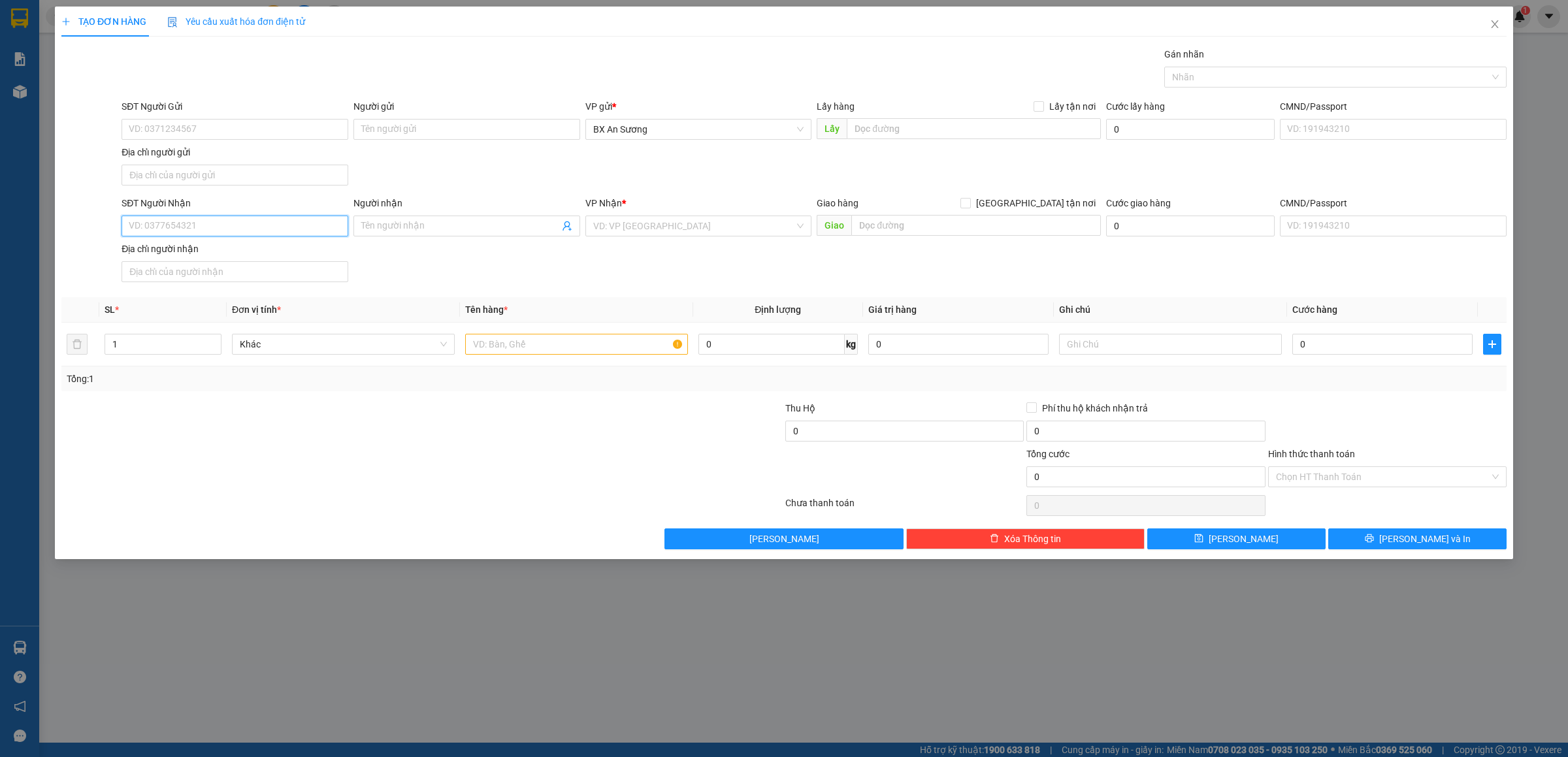
click at [308, 230] on input "SĐT Người Nhận" at bounding box center [235, 225] width 226 height 21
type input "0938105710"
click at [239, 254] on div "0938105710 - OANH" at bounding box center [235, 255] width 211 height 15
type input "OANH"
type input "0938105710"
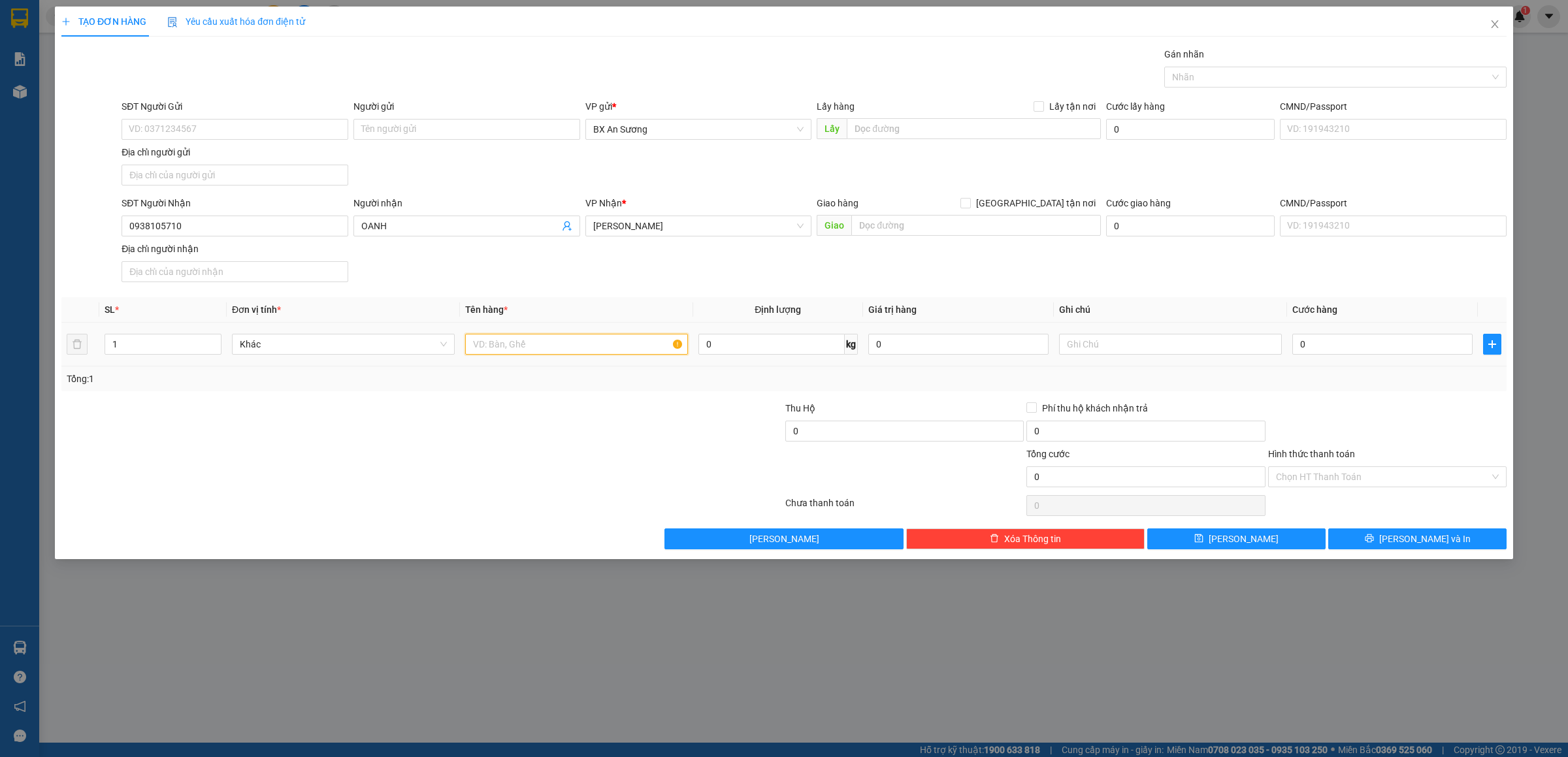
click at [479, 343] on input "text" at bounding box center [576, 344] width 223 height 21
type input "1 KIỆN GIẤY"
type input "6"
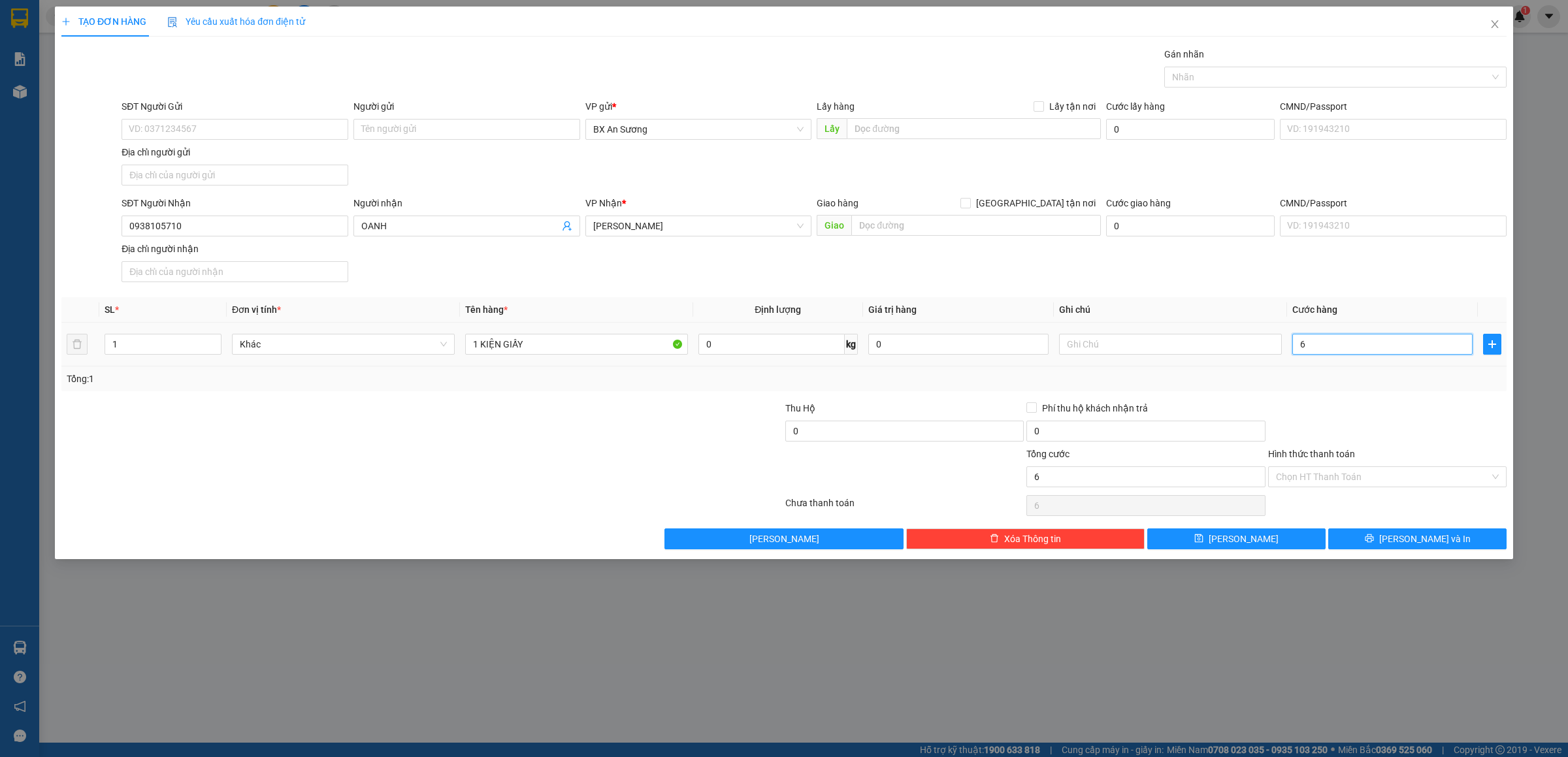
type input "60"
type input "60.000"
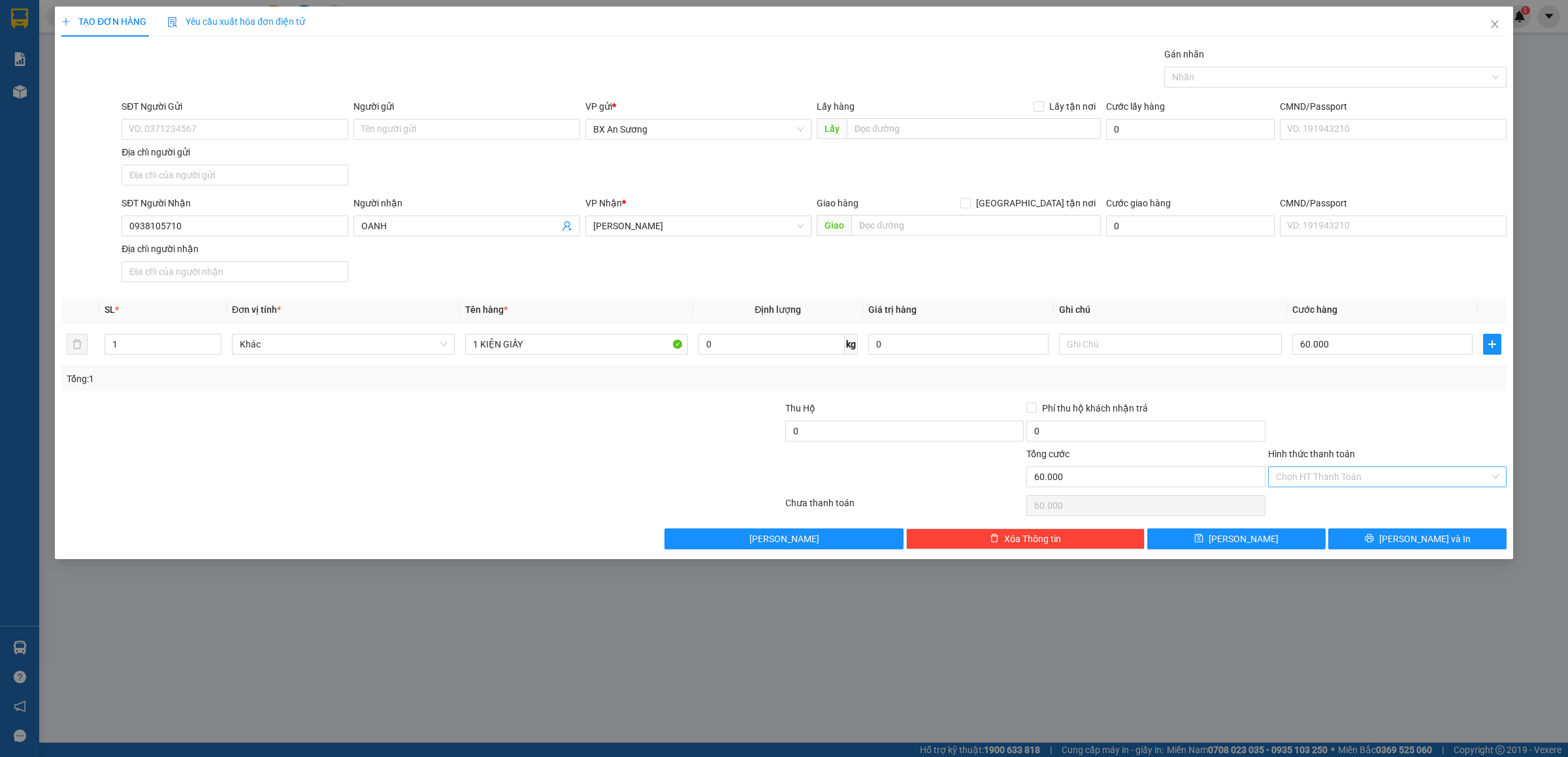
click at [1371, 475] on input "Hình thức thanh toán" at bounding box center [1383, 477] width 214 height 19
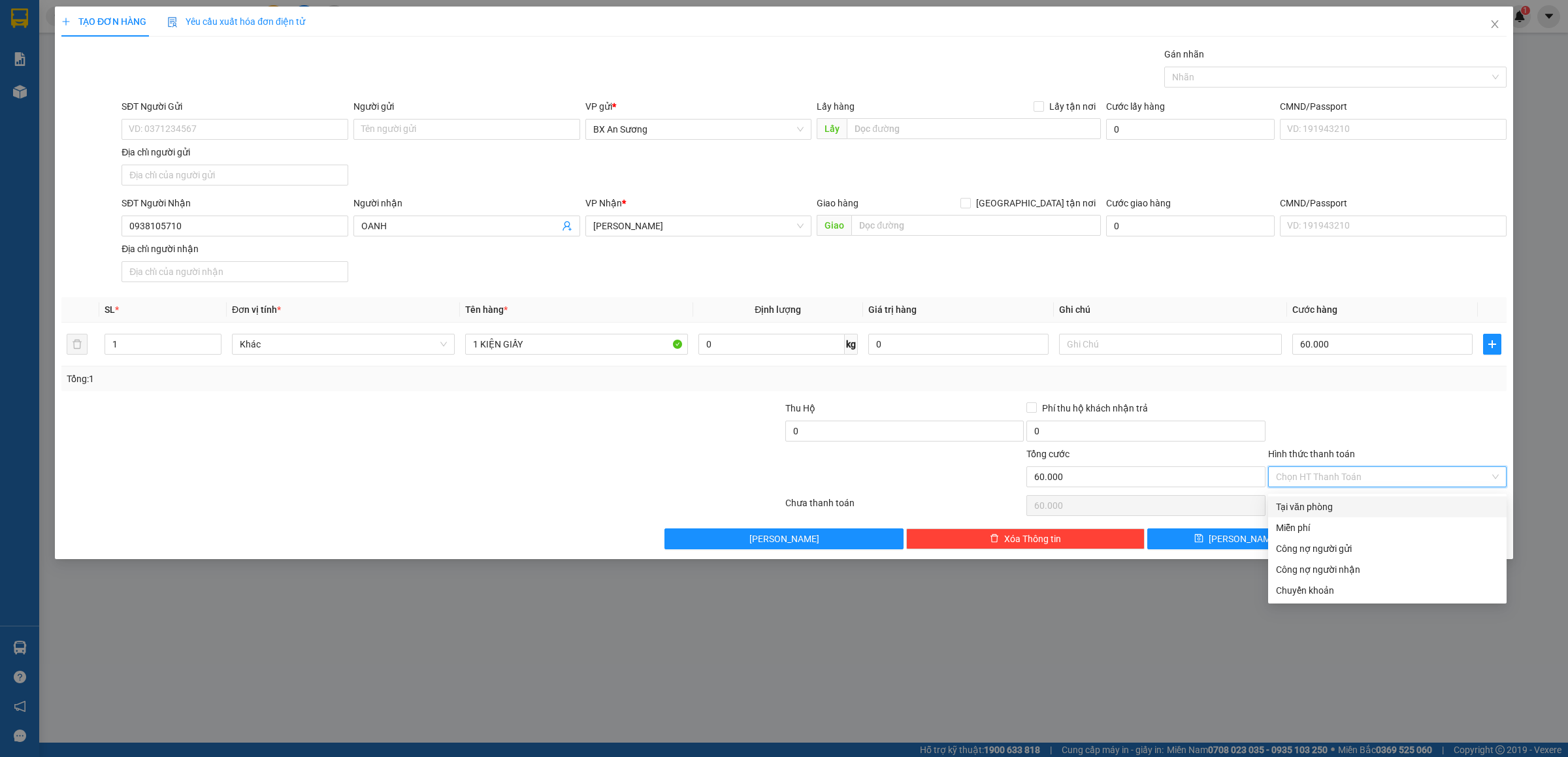
click at [1313, 506] on div "Tại văn phòng" at bounding box center [1387, 508] width 223 height 15
type input "0"
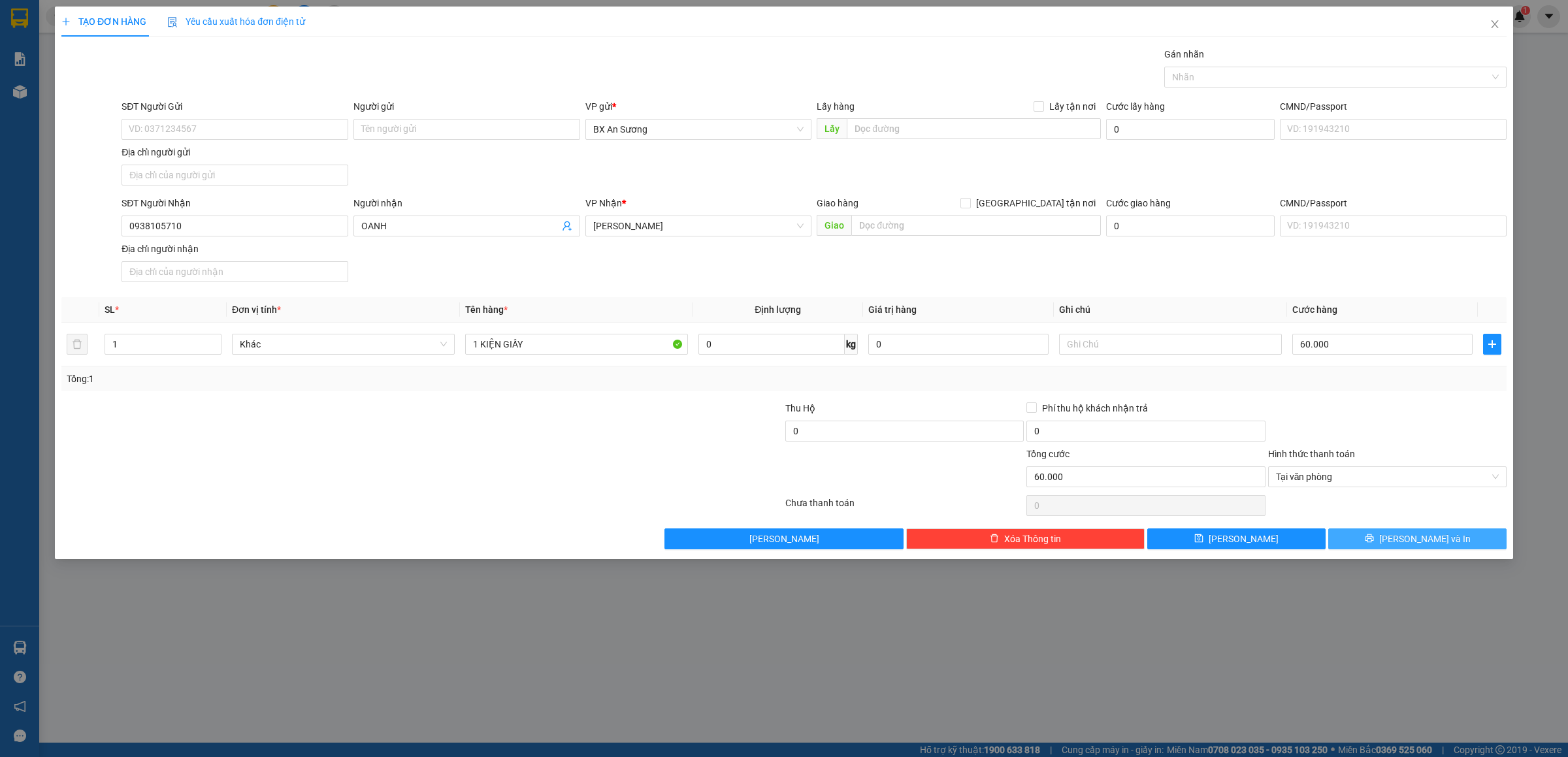
click at [1431, 542] on span "[PERSON_NAME] và In" at bounding box center [1425, 539] width 92 height 15
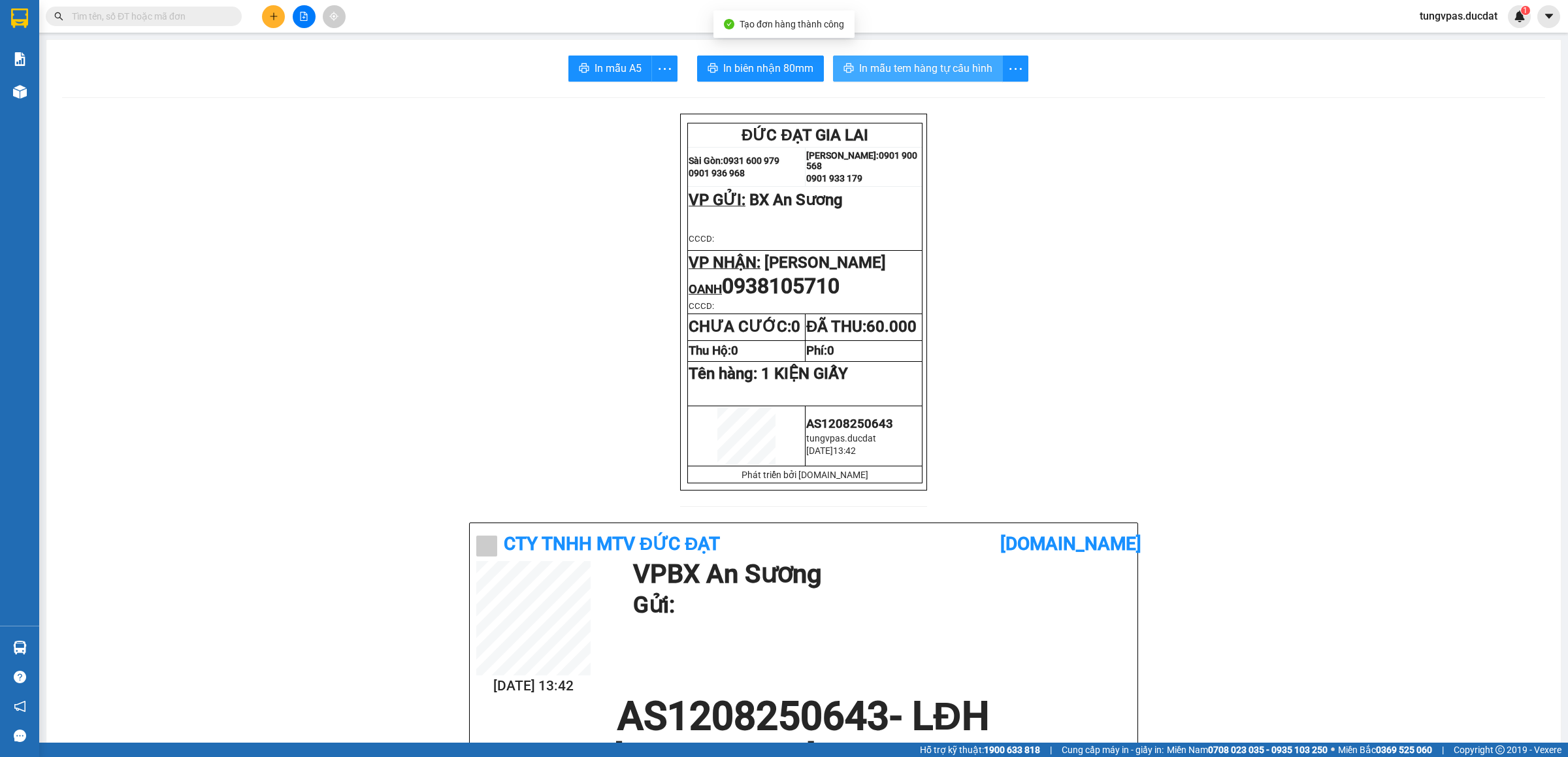
click at [956, 77] on button "In mẫu tem hàng tự cấu hình" at bounding box center [917, 69] width 170 height 27
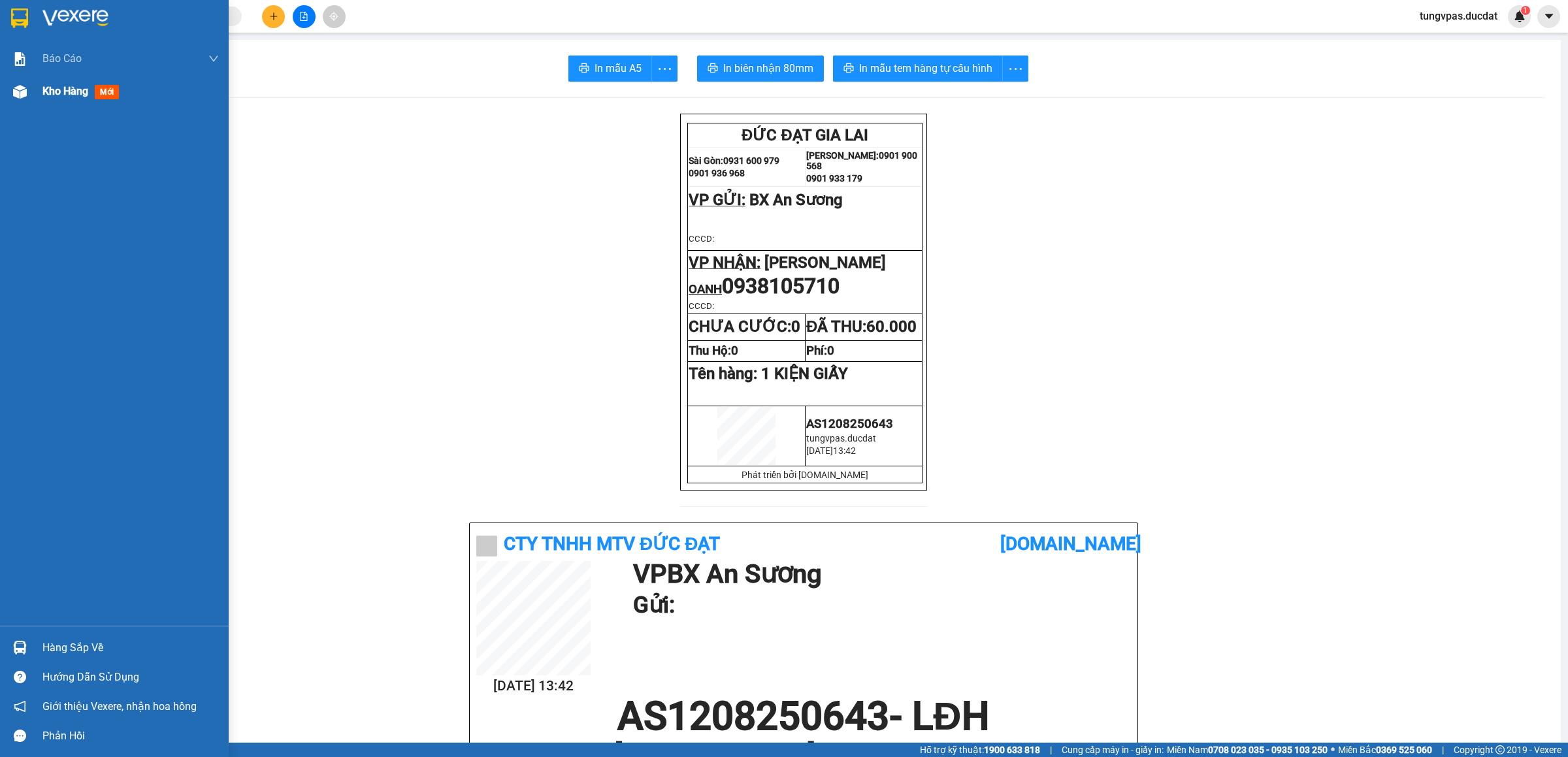
click at [19, 98] on img at bounding box center [19, 92] width 14 height 14
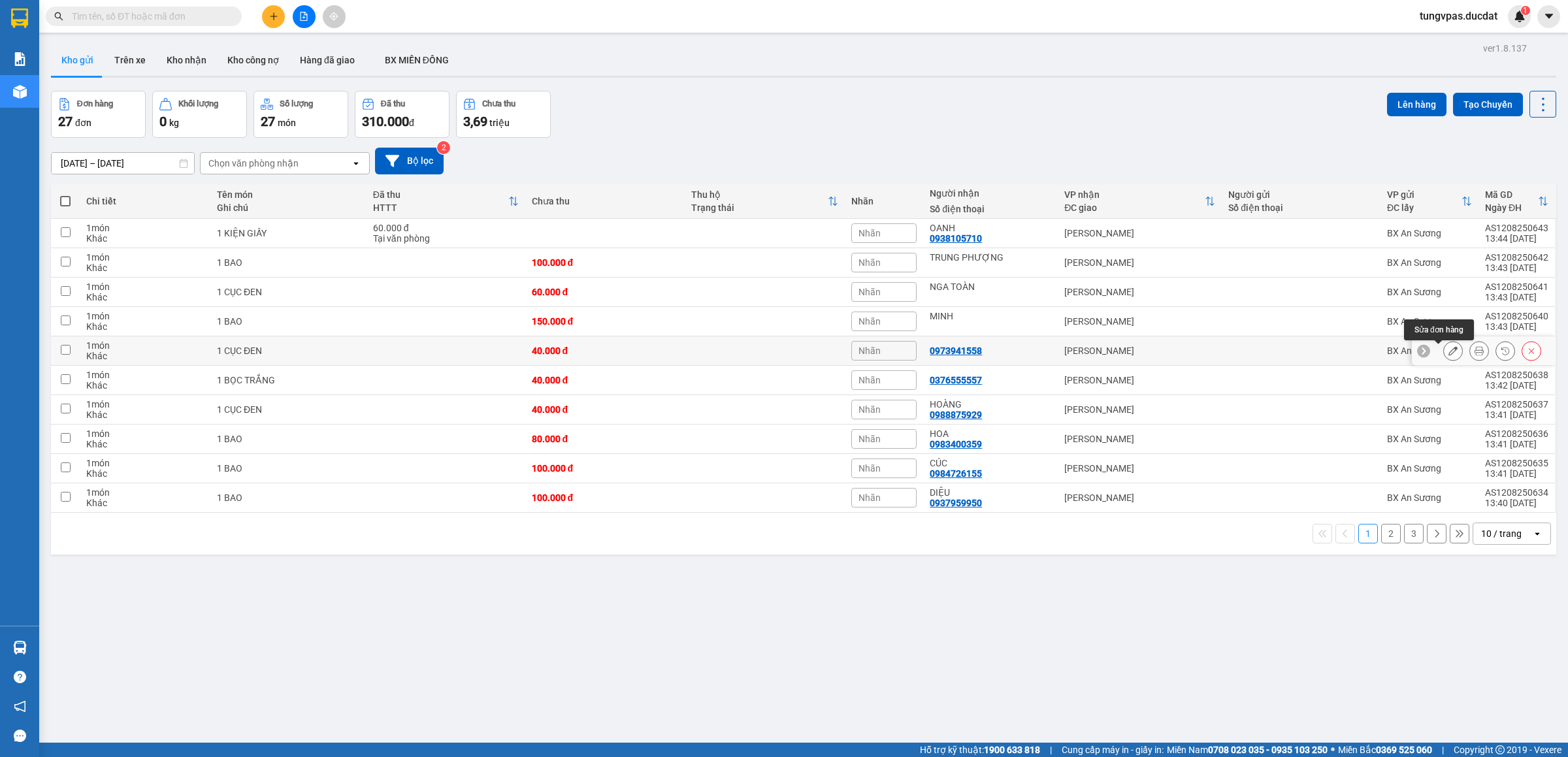
click at [1444, 347] on button at bounding box center [1453, 351] width 18 height 23
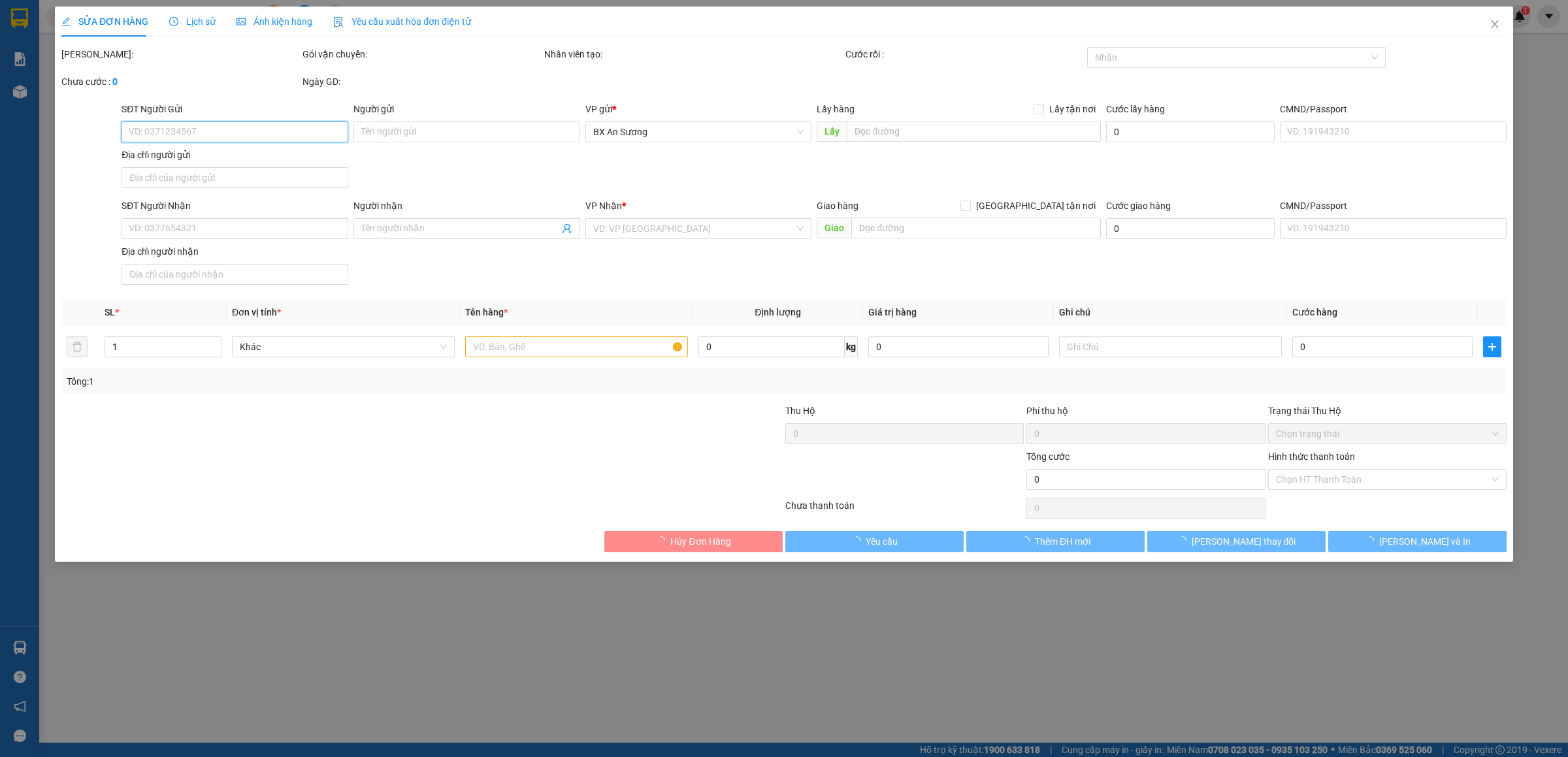
type input "0973941558"
type input "40.000"
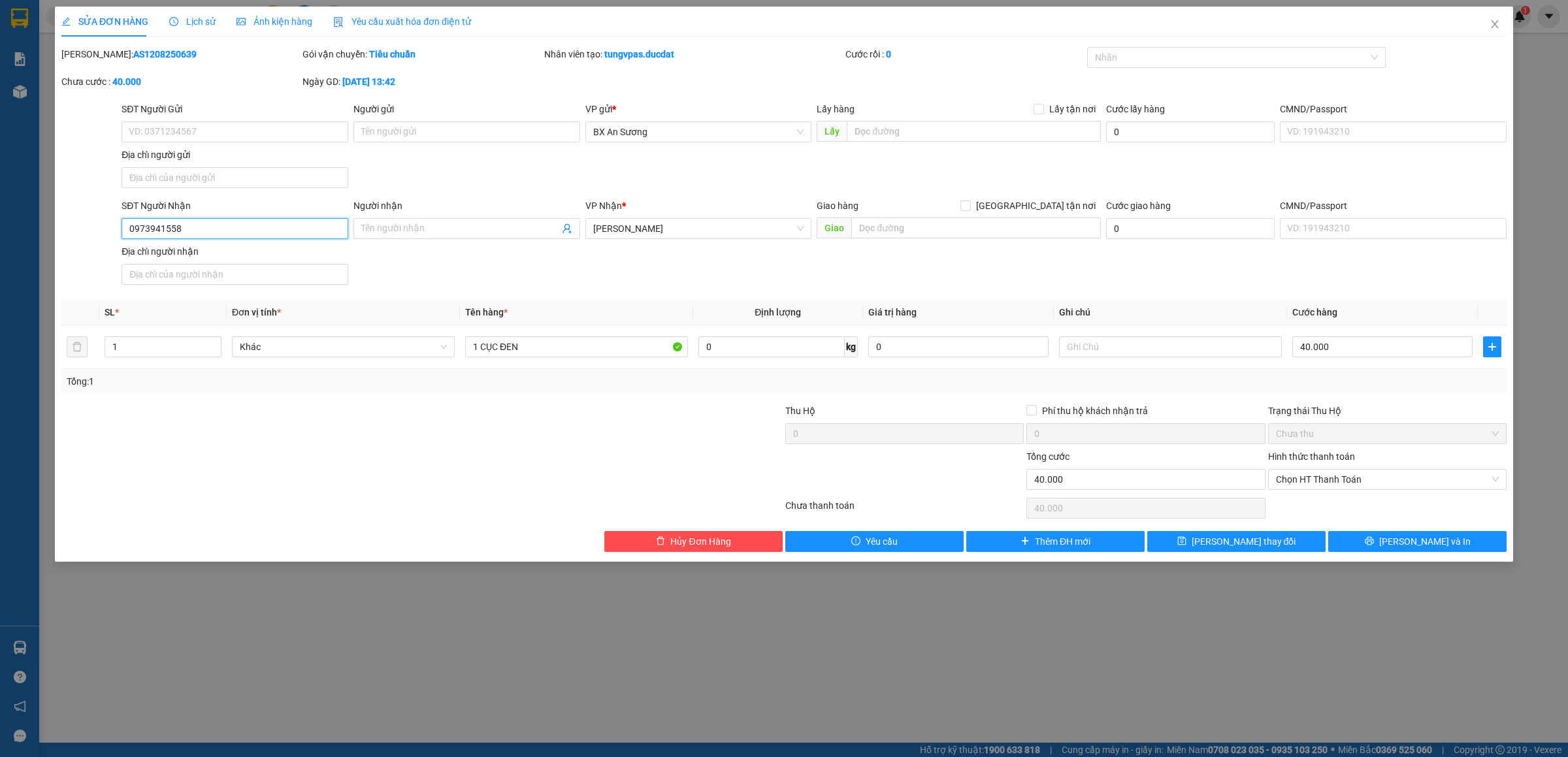
click at [220, 222] on input "0973941558" at bounding box center [235, 228] width 226 height 21
type input "09739415"
click at [1440, 543] on span "[PERSON_NAME] và In" at bounding box center [1425, 542] width 92 height 15
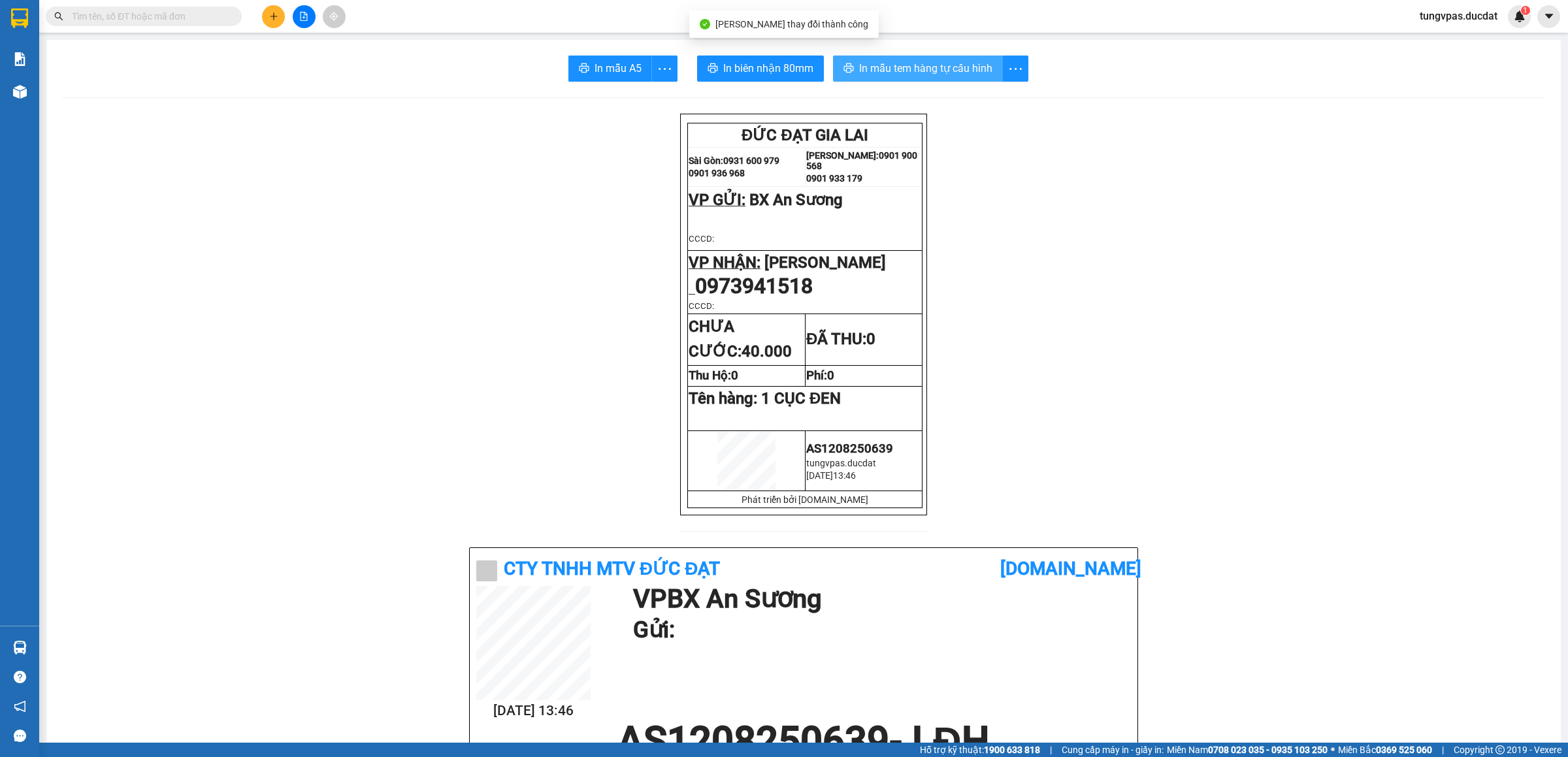
click at [899, 67] on span "In mẫu tem hàng tự cấu hình" at bounding box center [926, 69] width 133 height 16
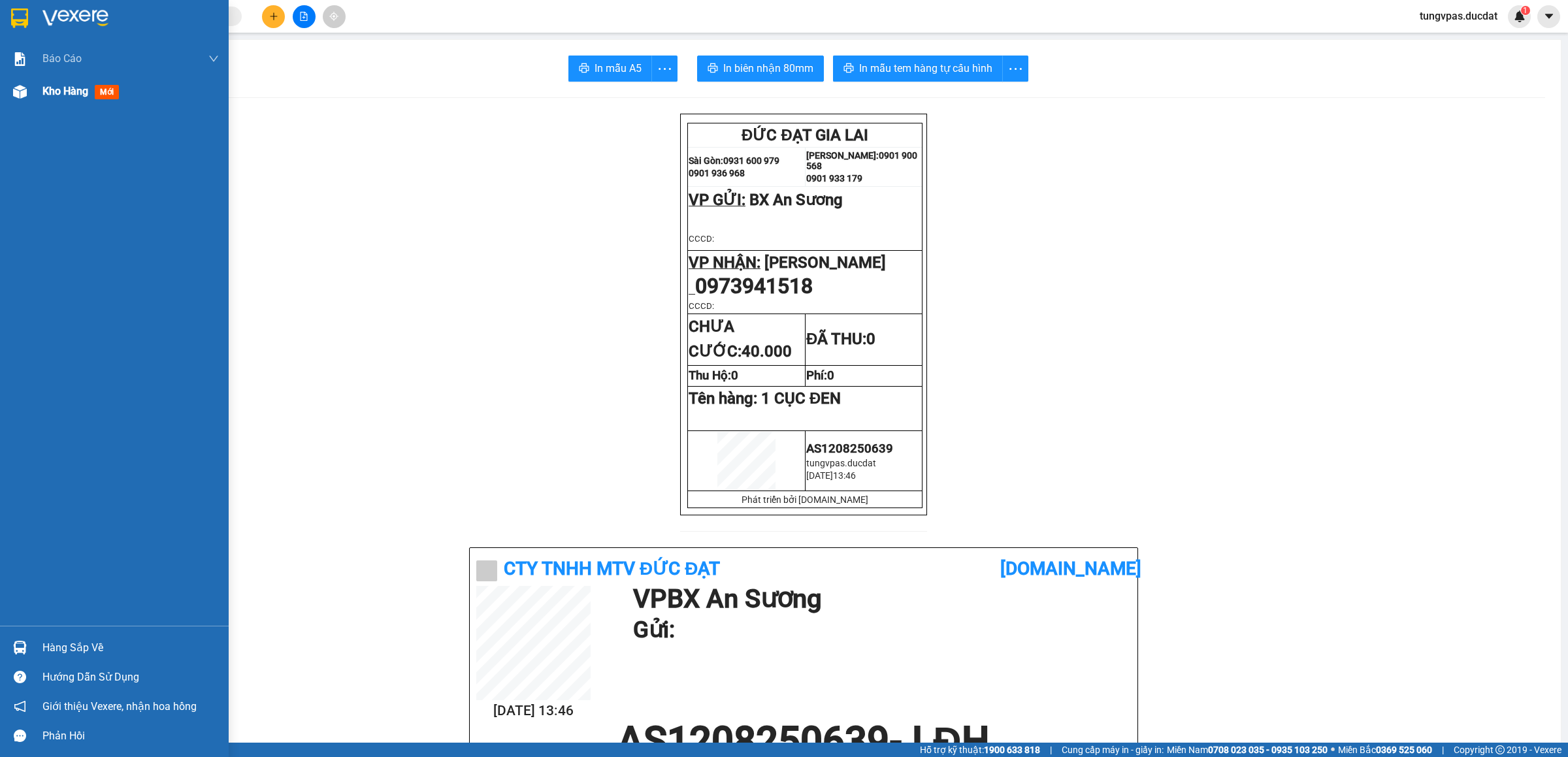
click at [29, 97] on div at bounding box center [19, 92] width 23 height 23
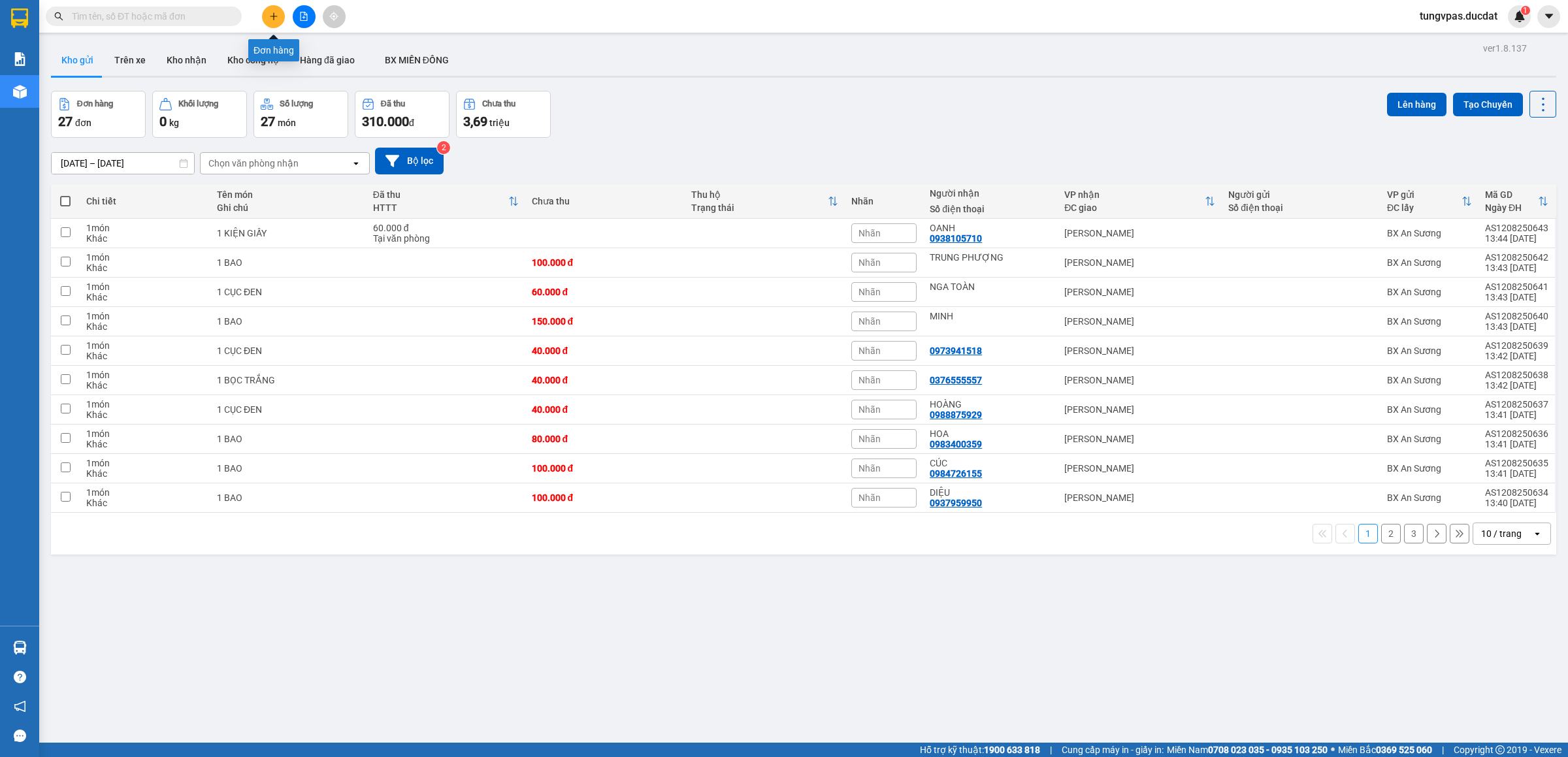
click at [267, 13] on button at bounding box center [273, 16] width 23 height 23
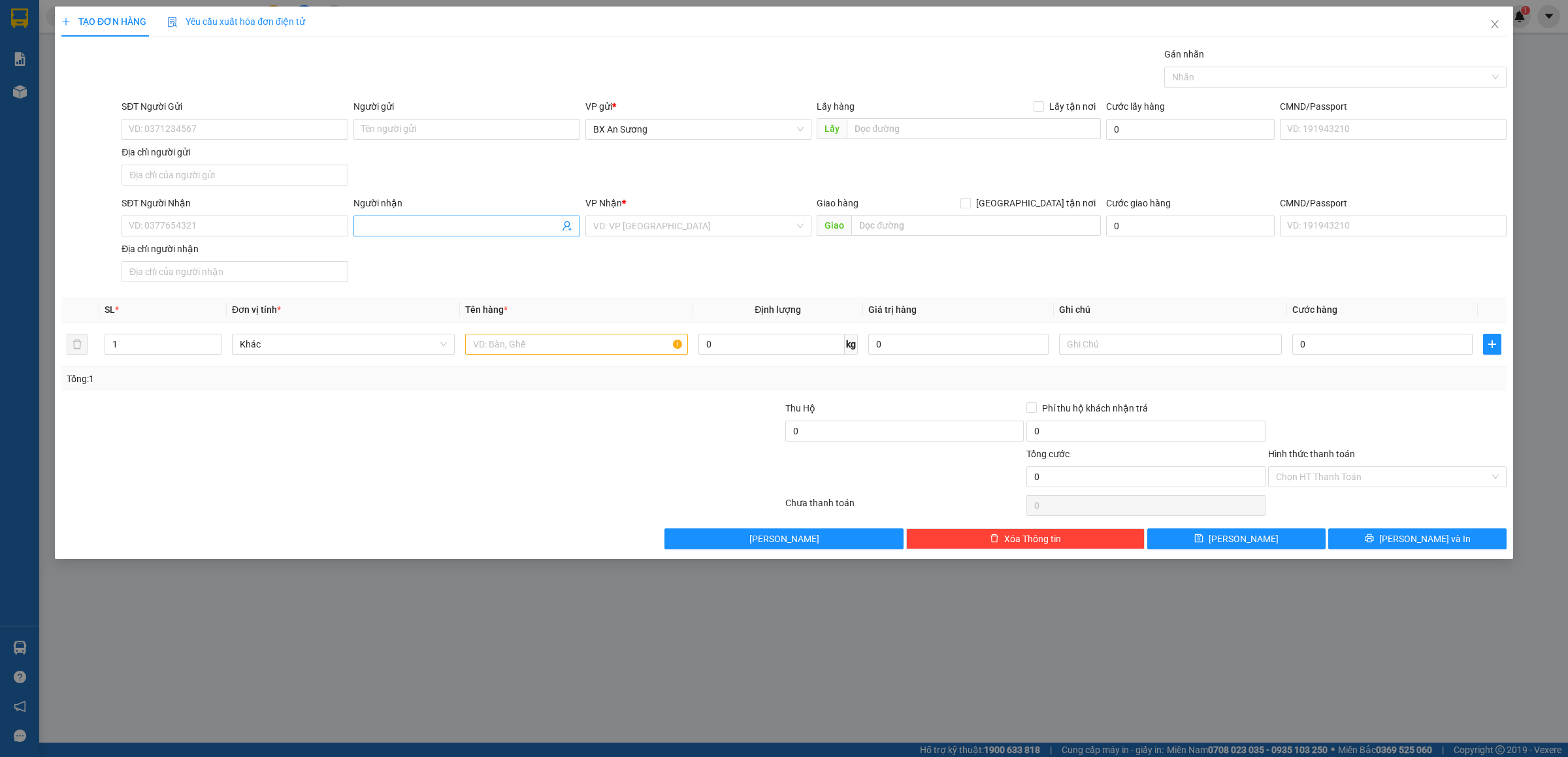
click at [368, 218] on span at bounding box center [466, 225] width 226 height 21
type input "TÌNH"
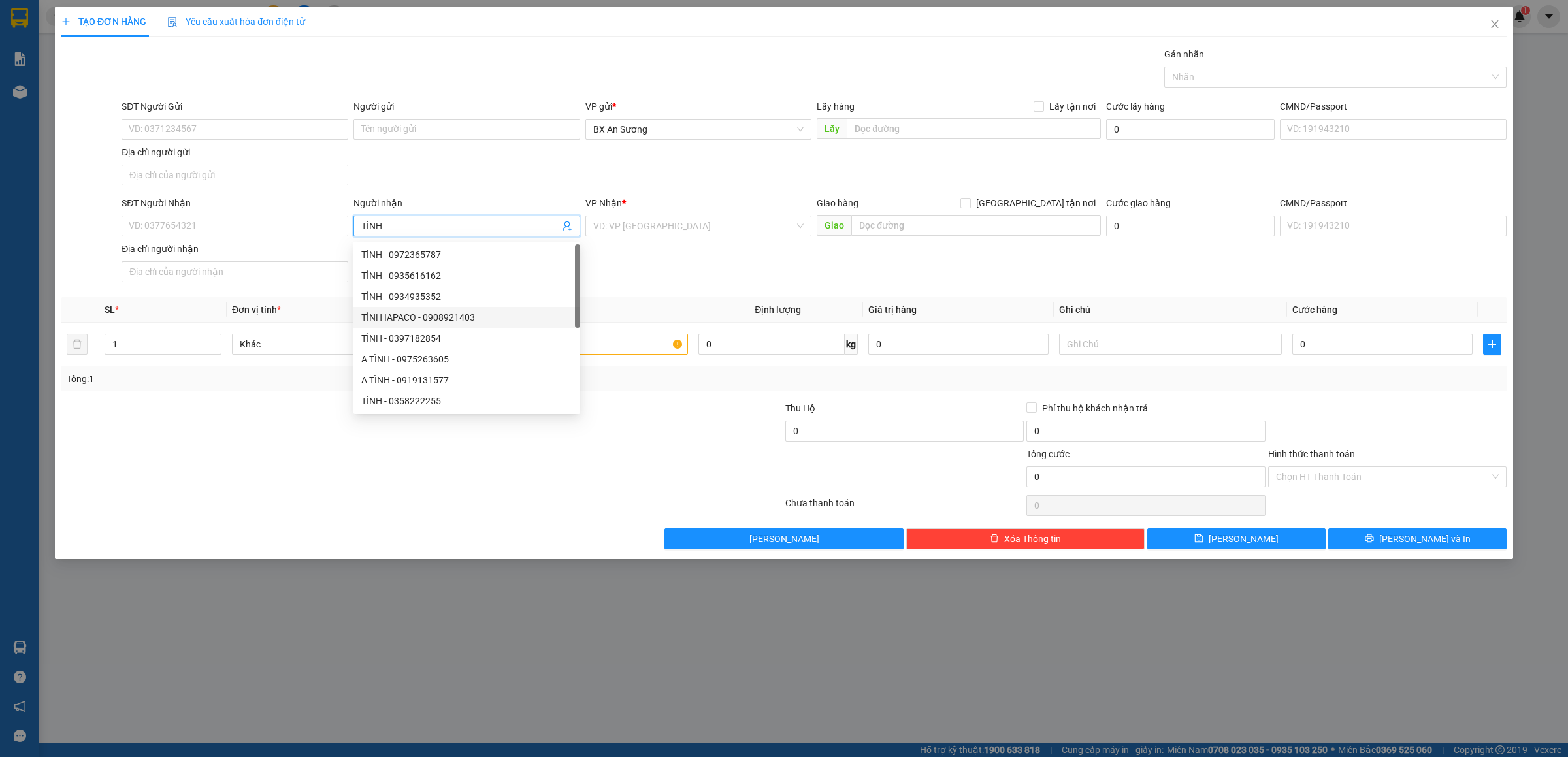
click at [482, 316] on div "TÌNH IAPACO - 0908921403" at bounding box center [466, 318] width 211 height 15
type input "0908921403"
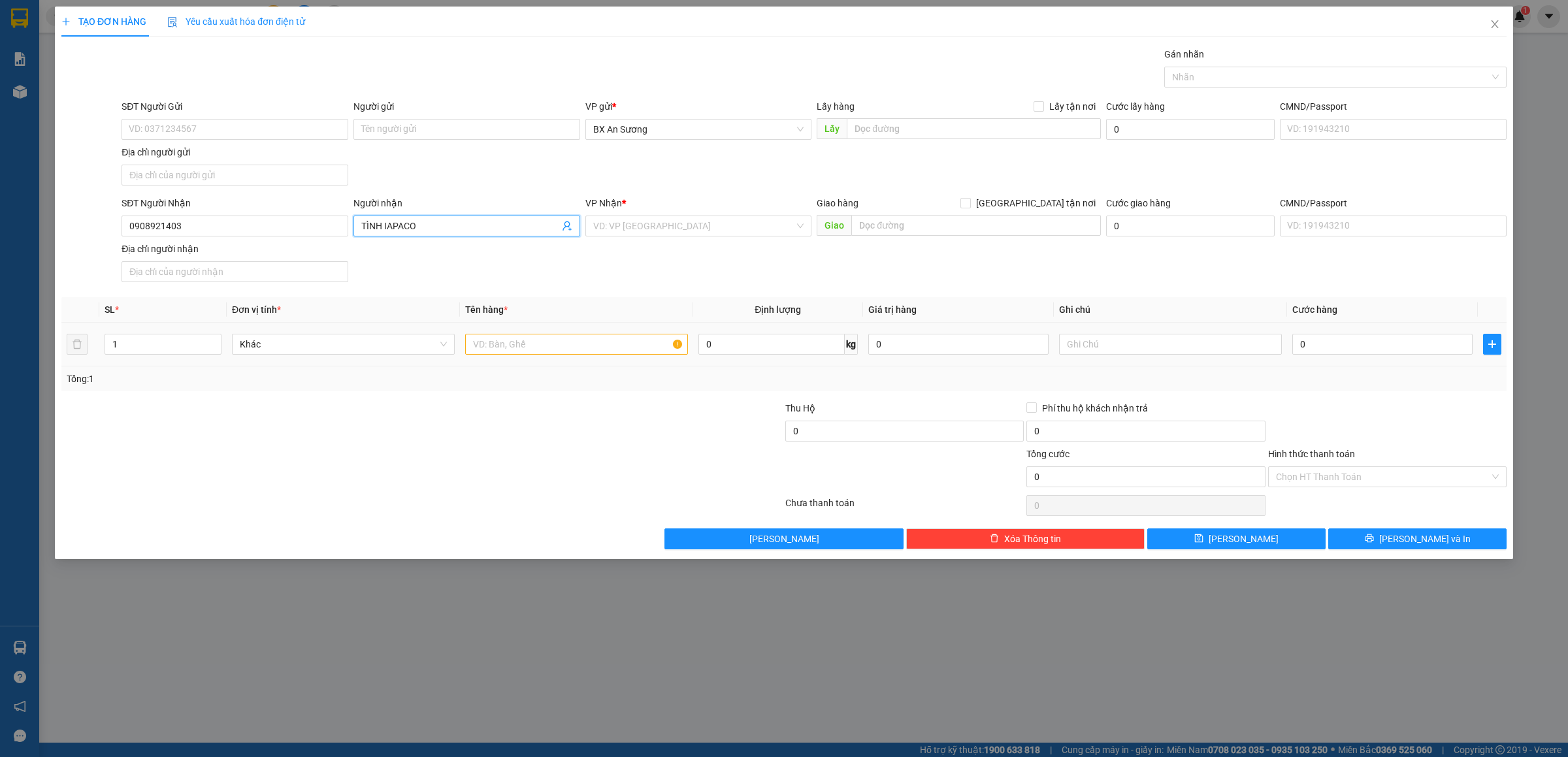
type input "TÌNH IAPACO"
click at [587, 341] on input "text" at bounding box center [576, 344] width 223 height 21
type input "1 KIỆN DÀI"
type input "1"
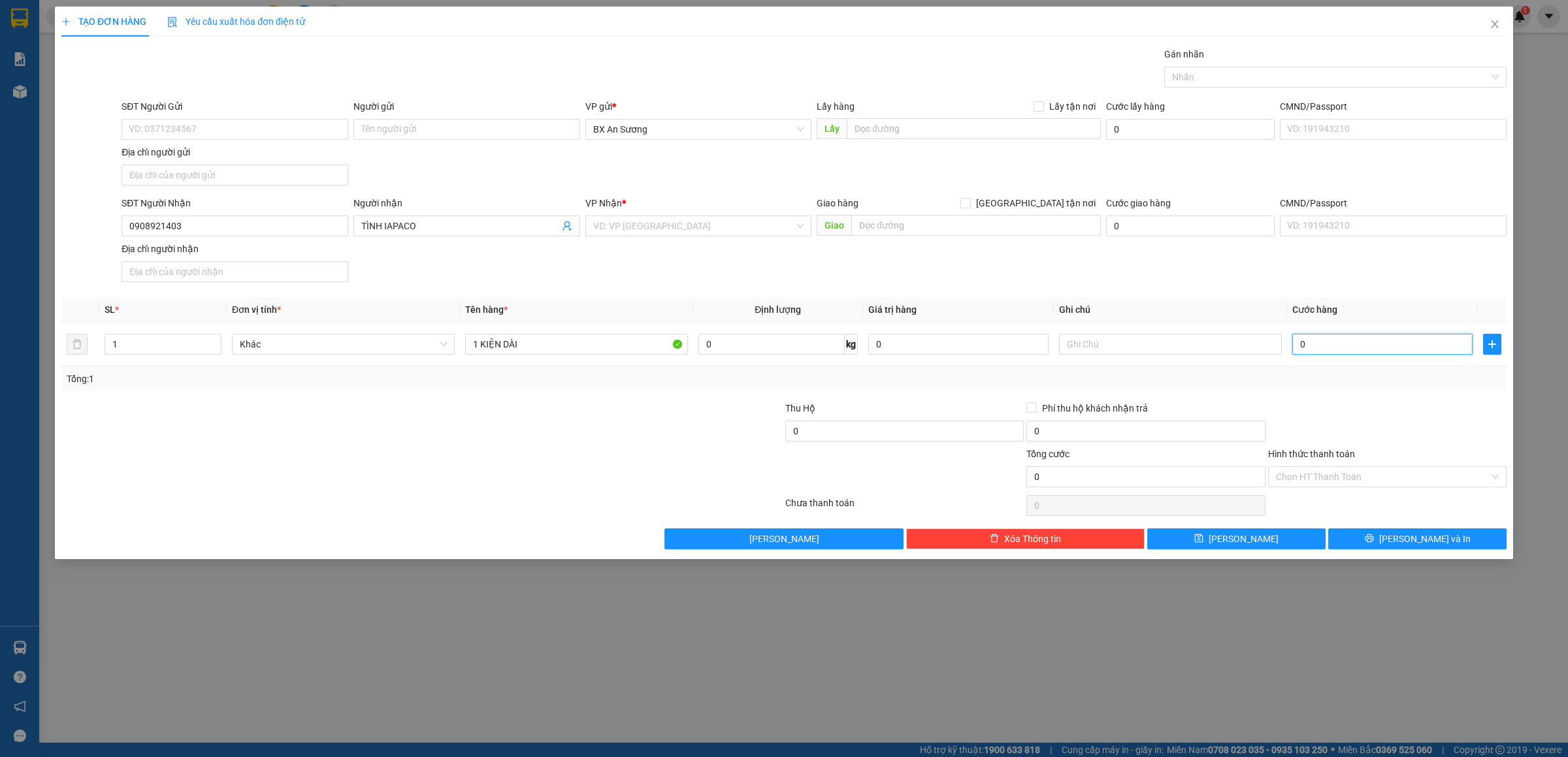
type input "1"
type input "10"
type input "100"
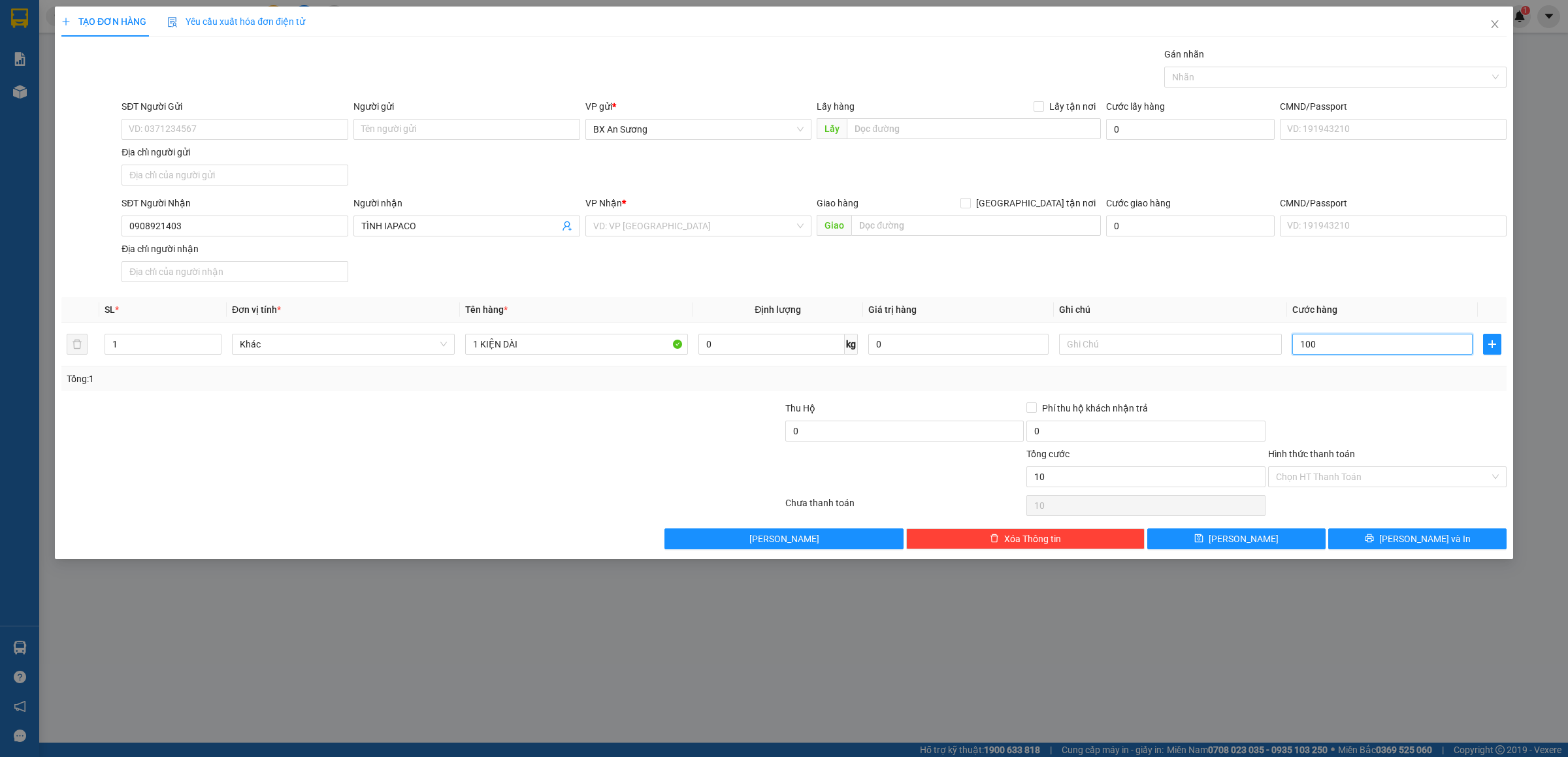
type input "100"
type input "100.000"
click at [1467, 487] on input "Hình thức thanh toán" at bounding box center [1383, 477] width 214 height 19
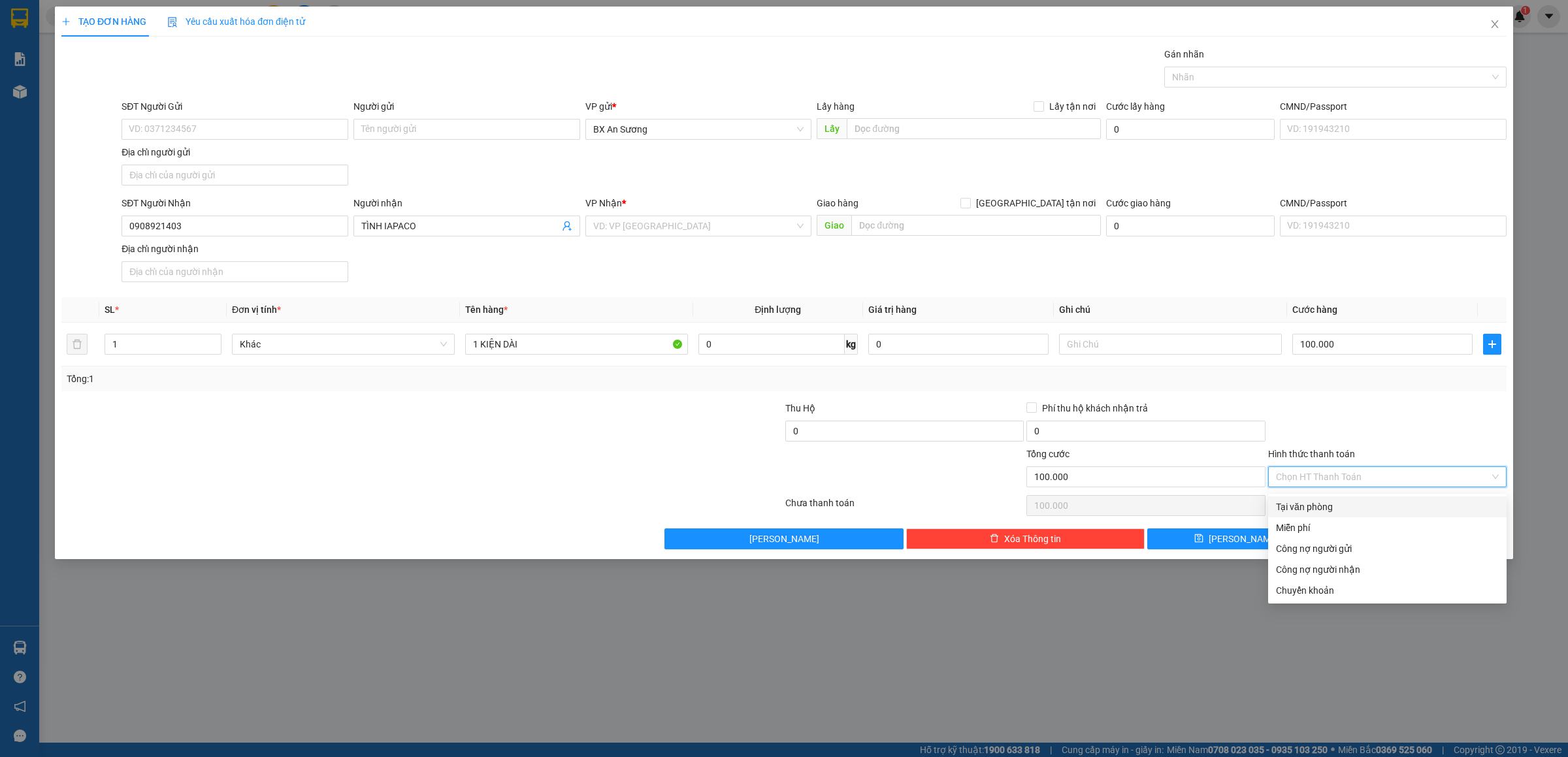
click at [1430, 505] on div "Tại văn phòng" at bounding box center [1387, 508] width 223 height 15
type input "0"
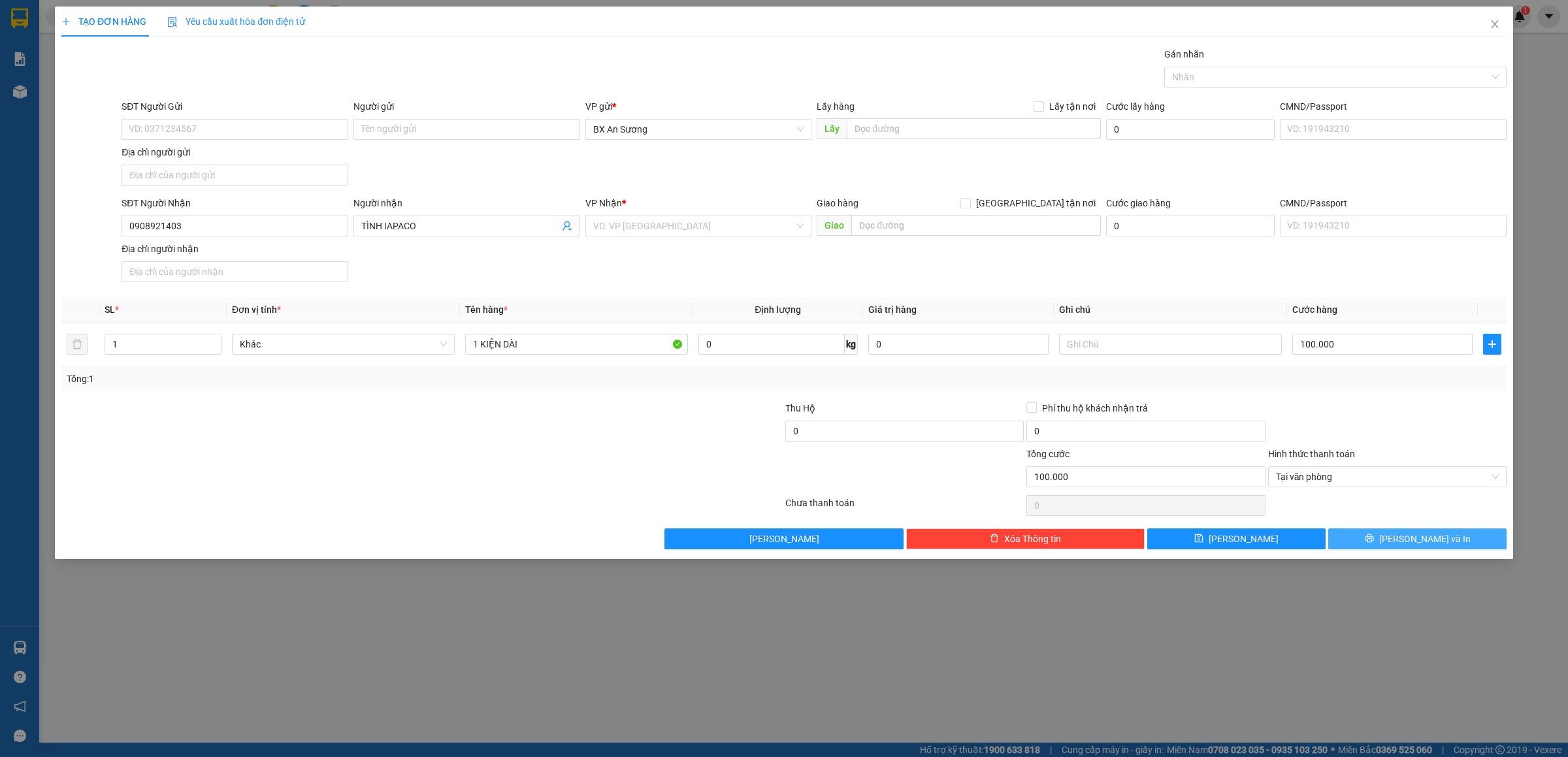
click at [1436, 539] on span "[PERSON_NAME] và In" at bounding box center [1425, 539] width 92 height 15
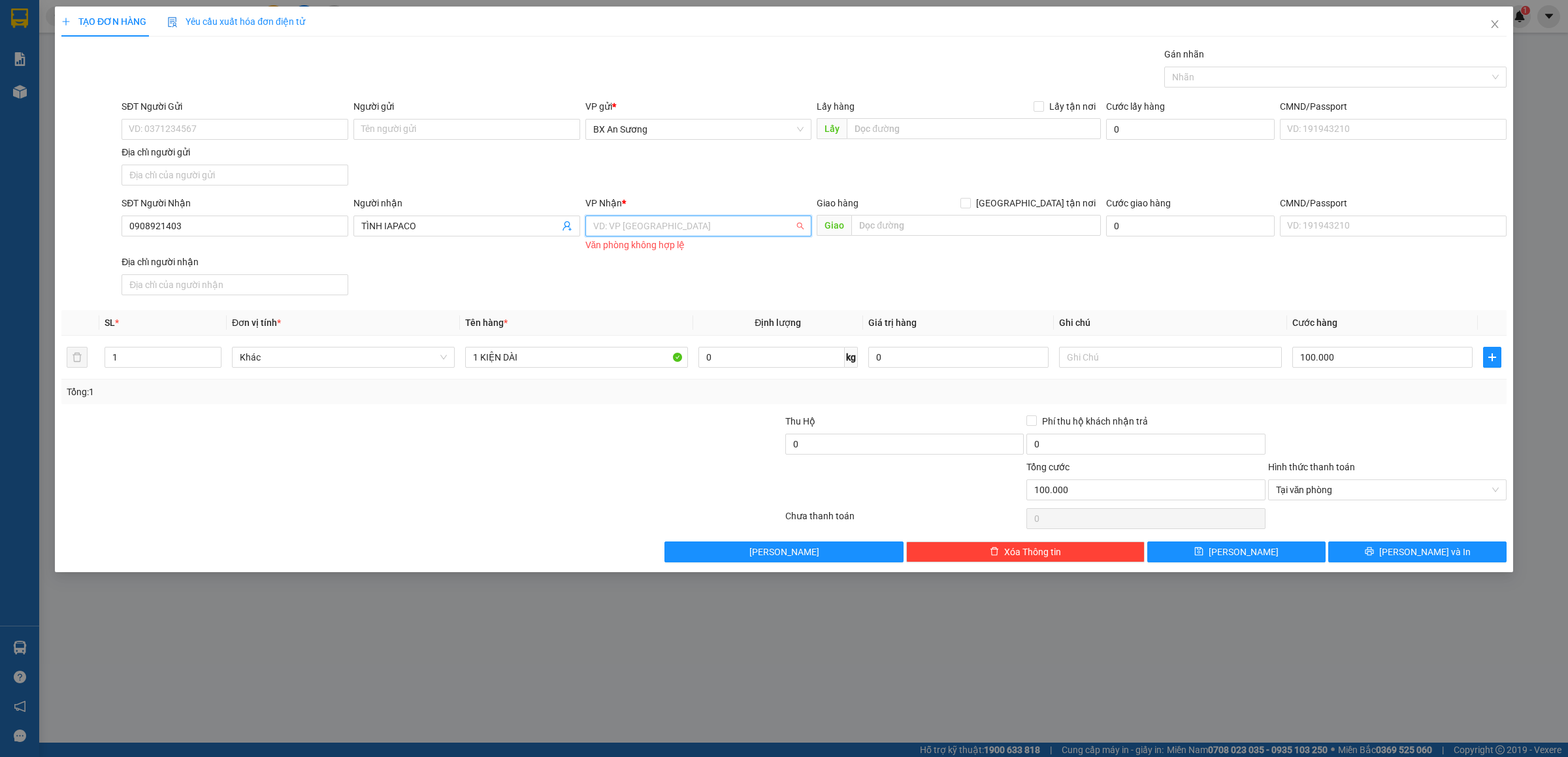
click at [724, 231] on input "search" at bounding box center [695, 225] width 202 height 19
click at [703, 249] on div "[PERSON_NAME]" at bounding box center [699, 255] width 211 height 15
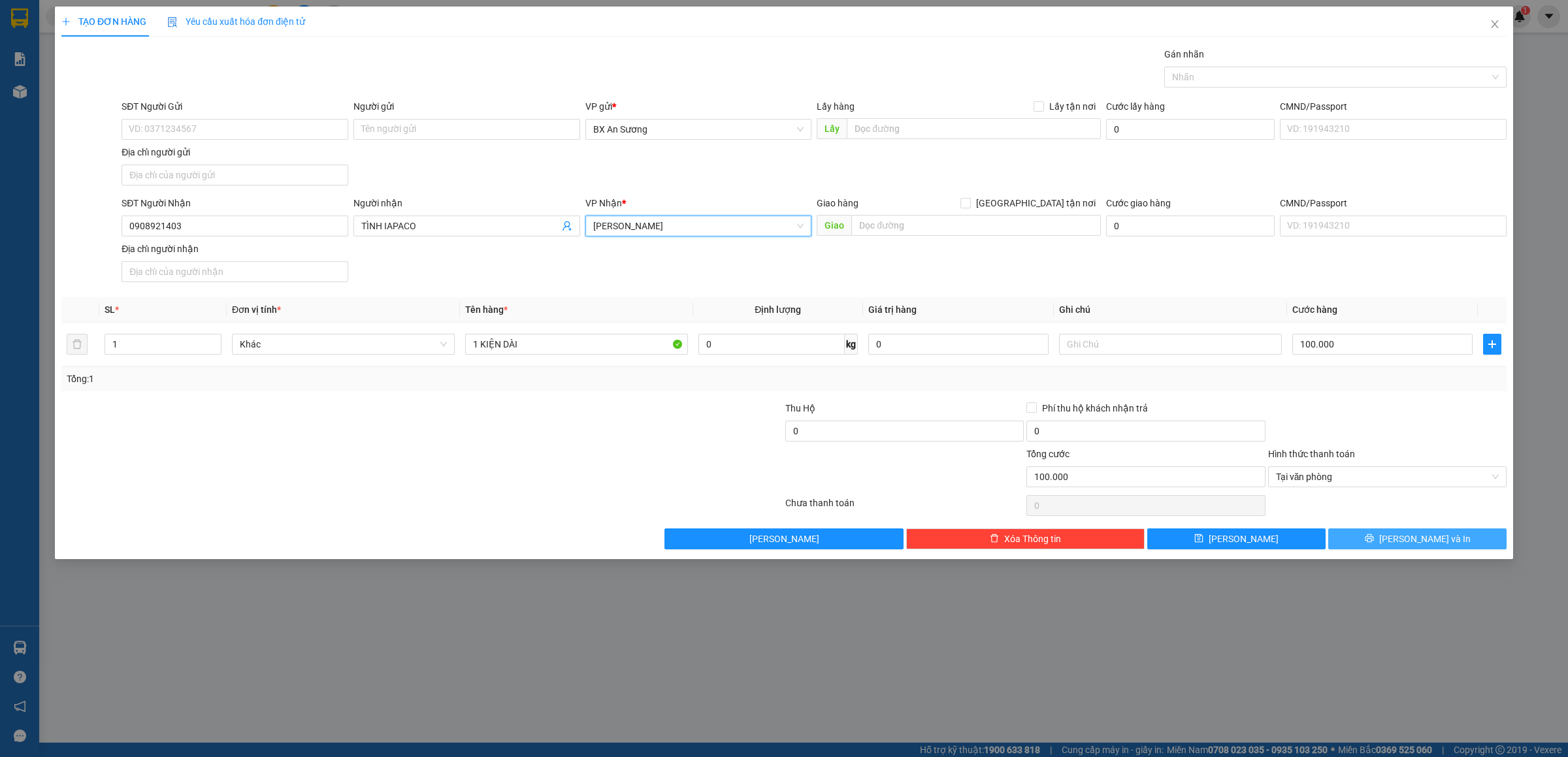
click at [1364, 532] on button "[PERSON_NAME] và In" at bounding box center [1418, 539] width 179 height 21
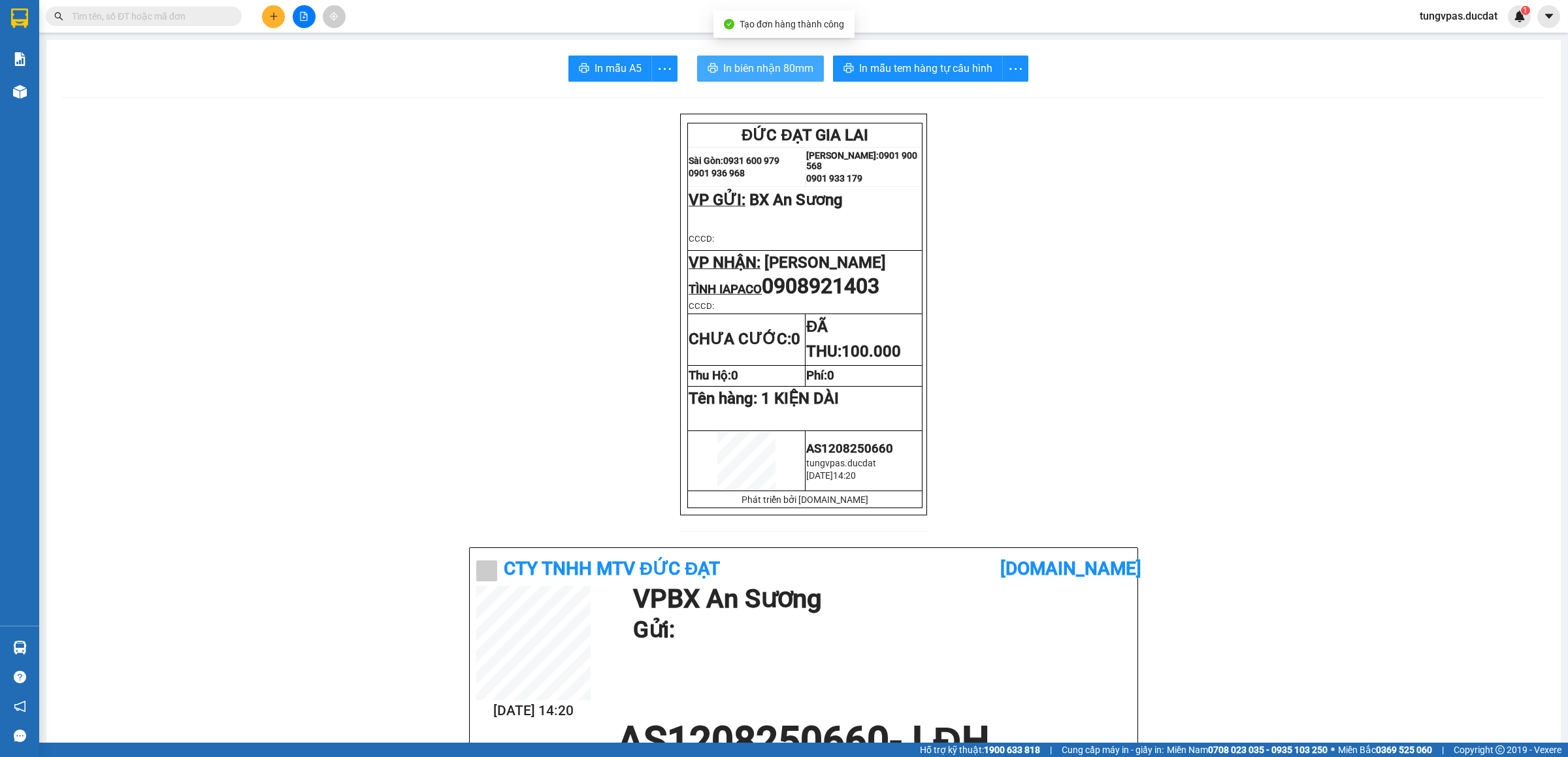
click at [793, 70] on span "In biên nhận 80mm" at bounding box center [768, 69] width 90 height 16
click at [961, 65] on span "In mẫu tem hàng tự cấu hình" at bounding box center [926, 69] width 133 height 16
click at [765, 65] on span "In biên nhận 80mm" at bounding box center [768, 69] width 90 height 16
click at [275, 18] on icon "plus" at bounding box center [274, 16] width 9 height 9
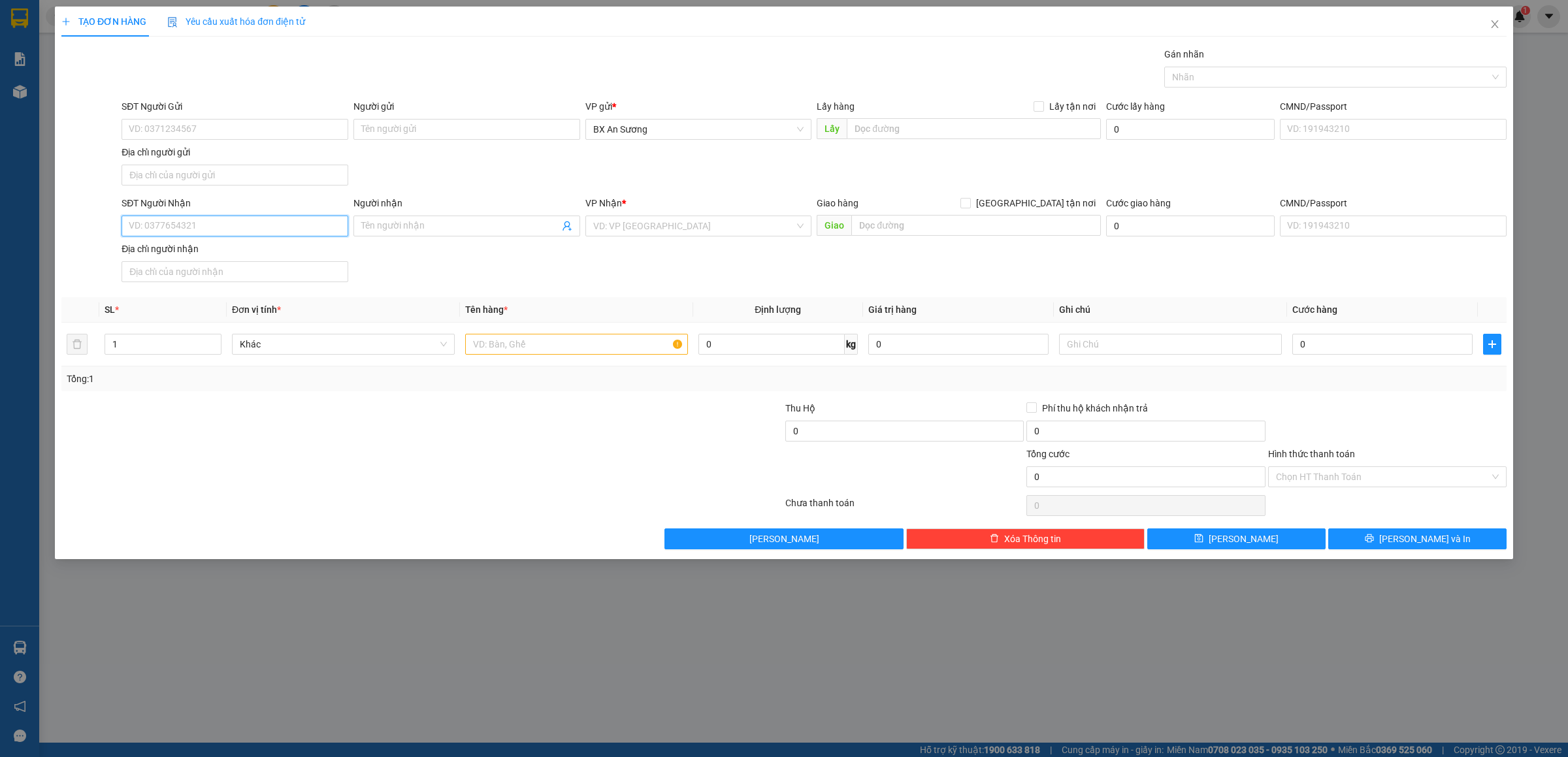
click at [275, 225] on input "SĐT Người Nhận" at bounding box center [235, 225] width 226 height 21
click at [505, 342] on input "text" at bounding box center [576, 344] width 223 height 21
type input "9 XÔ LỚN + 1 HỘP NHỎ"
click at [1385, 479] on input "Hình thức thanh toán" at bounding box center [1383, 477] width 214 height 19
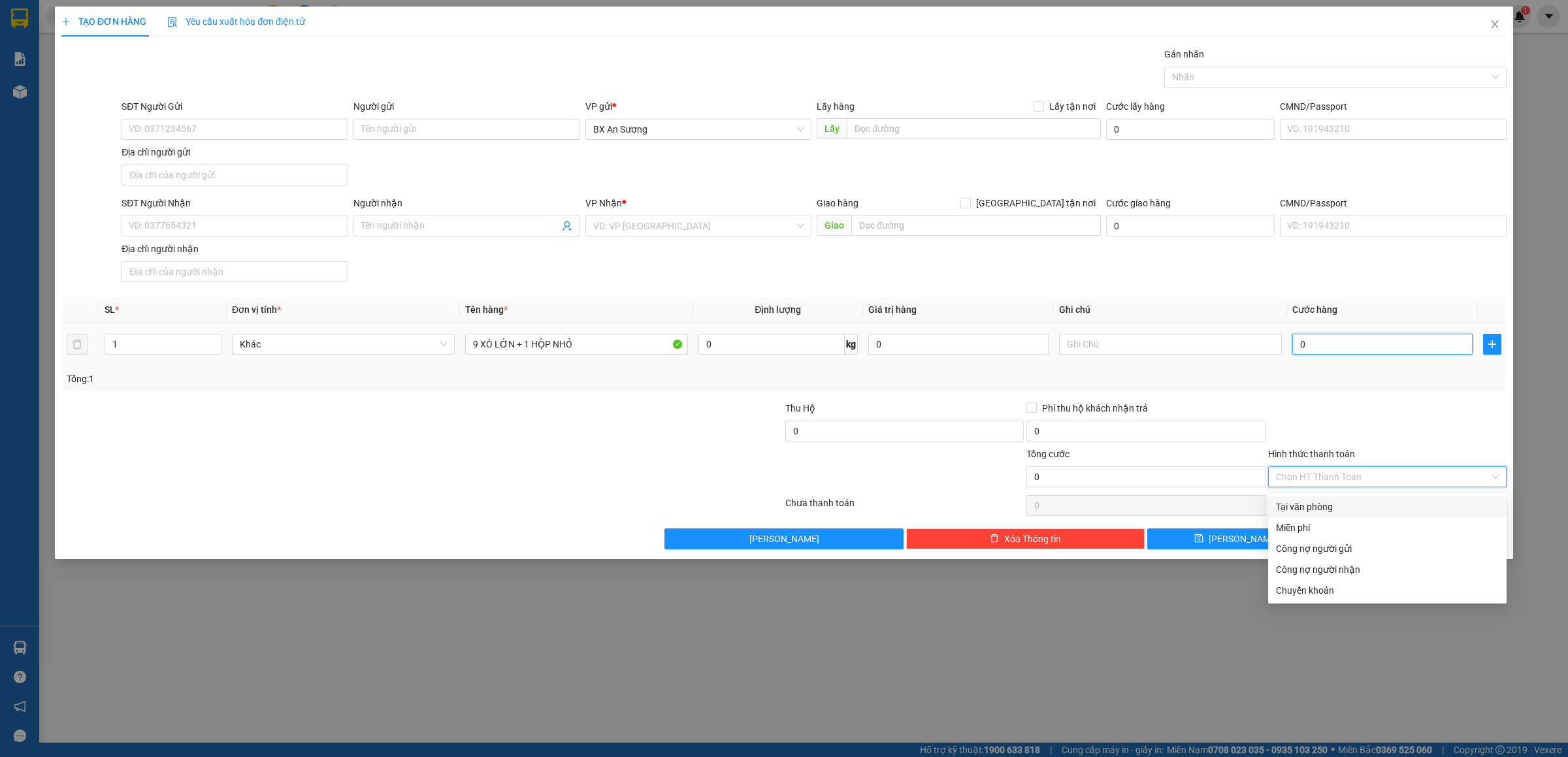
click at [1355, 344] on input "0" at bounding box center [1383, 344] width 181 height 21
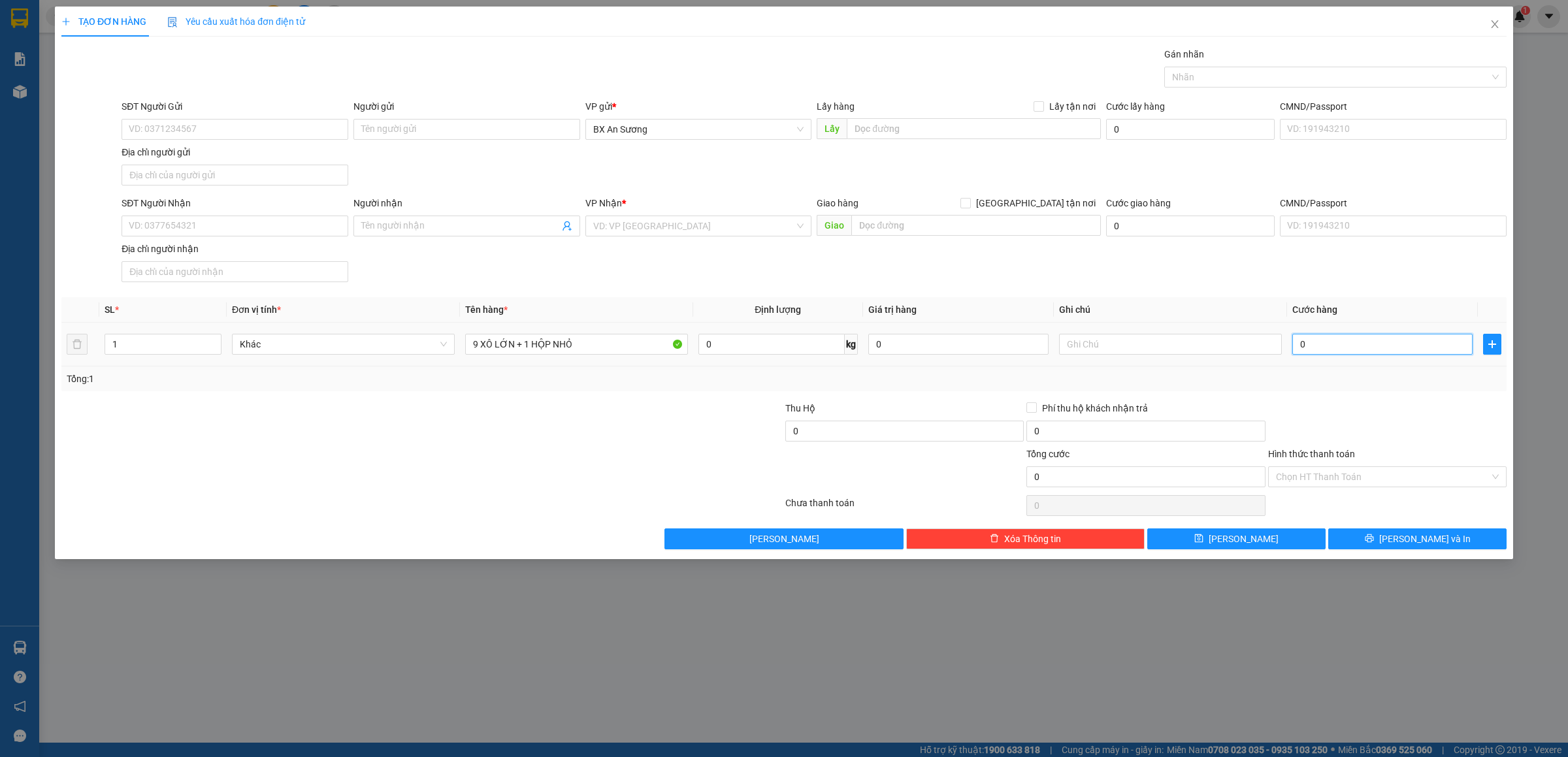
type input "3"
type input "39"
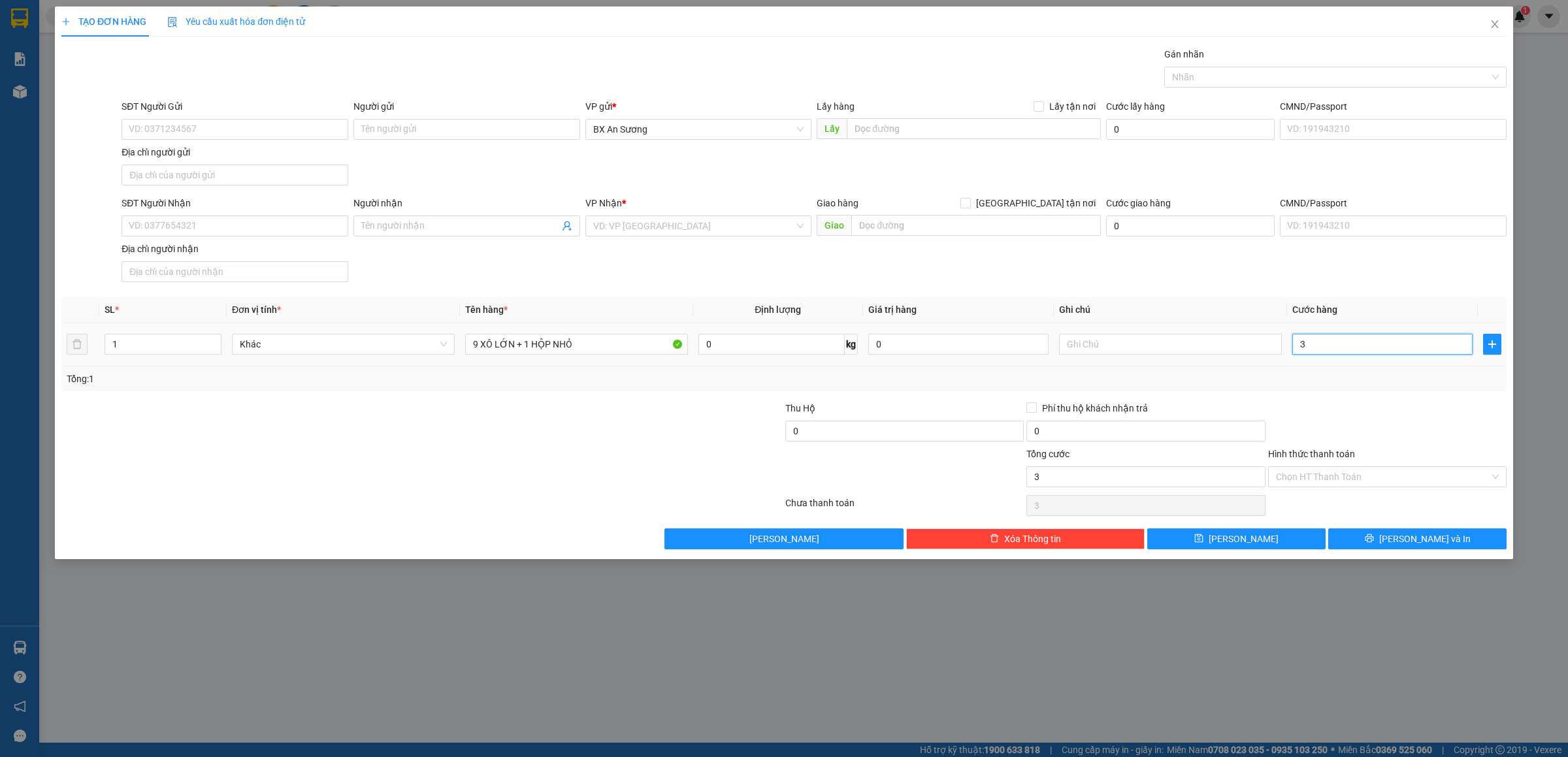
type input "39"
click at [239, 220] on input "SĐT Người Nhận" at bounding box center [235, 225] width 226 height 21
click at [213, 252] on div "0868902881 - A THI" at bounding box center [235, 255] width 211 height 15
click at [1433, 540] on span "[PERSON_NAME] và In" at bounding box center [1425, 539] width 92 height 15
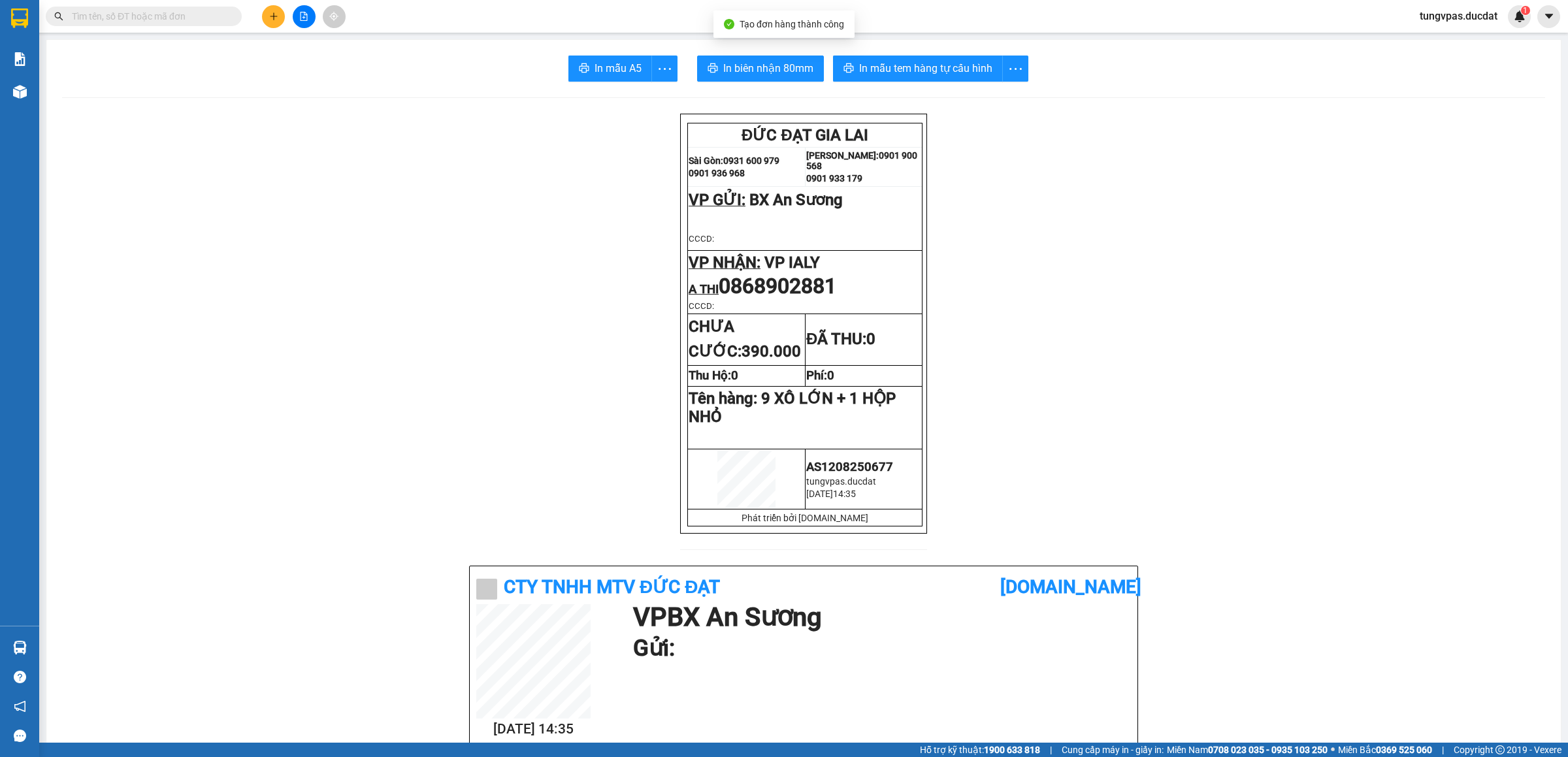
click at [769, 67] on span "In biên nhận 80mm" at bounding box center [768, 69] width 90 height 16
click at [949, 62] on span "In mẫu tem hàng tự cấu hình" at bounding box center [926, 69] width 133 height 16
click at [265, 14] on button at bounding box center [273, 16] width 23 height 23
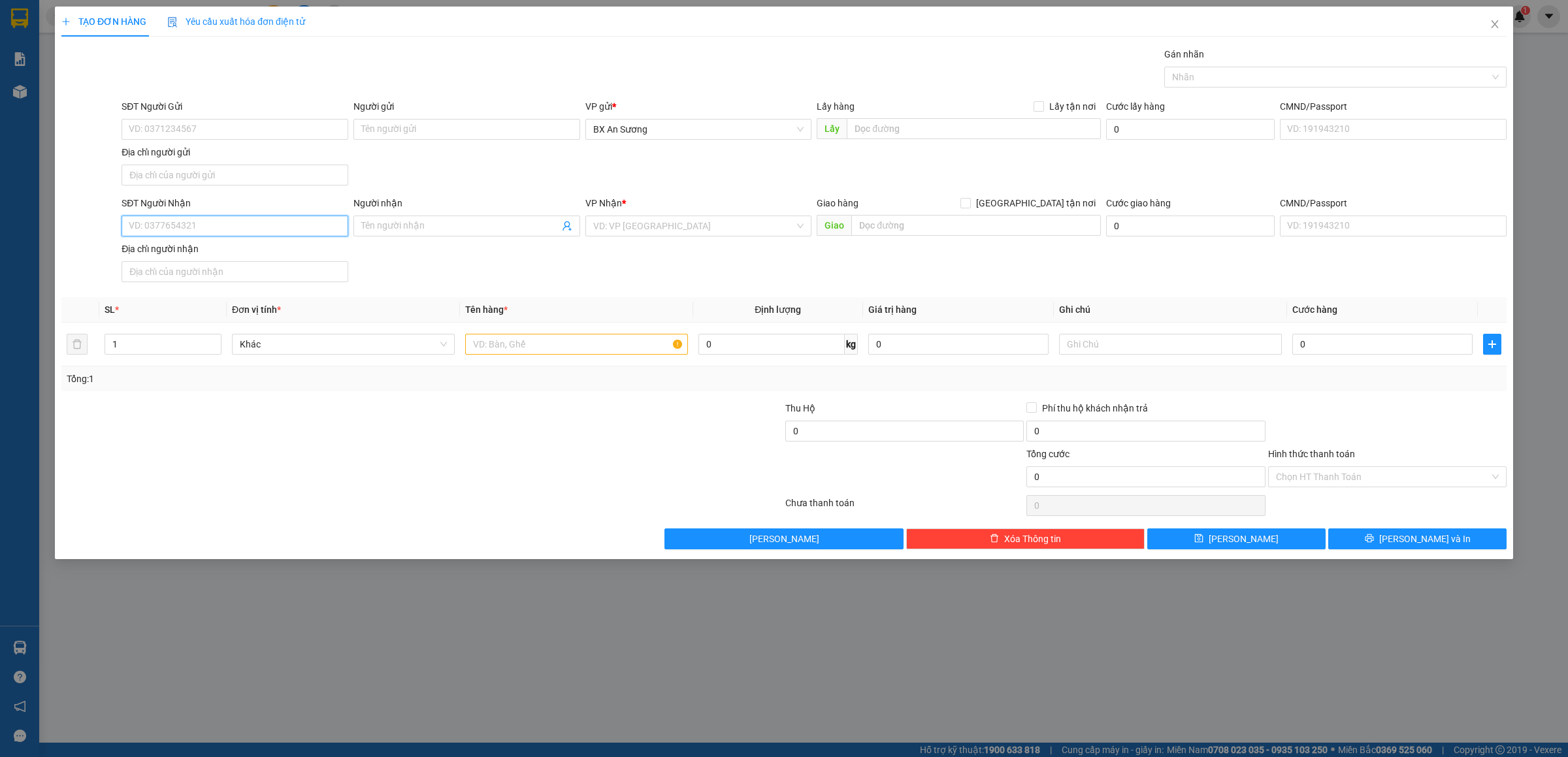
click at [326, 234] on input "SĐT Người Nhận" at bounding box center [235, 225] width 226 height 21
click at [234, 258] on div "0867123481 - BẰNG" at bounding box center [235, 255] width 211 height 15
click at [619, 349] on input "text" at bounding box center [576, 344] width 223 height 21
click at [1298, 347] on input "0" at bounding box center [1383, 344] width 181 height 21
click at [1422, 546] on span "[PERSON_NAME] và In" at bounding box center [1425, 539] width 92 height 15
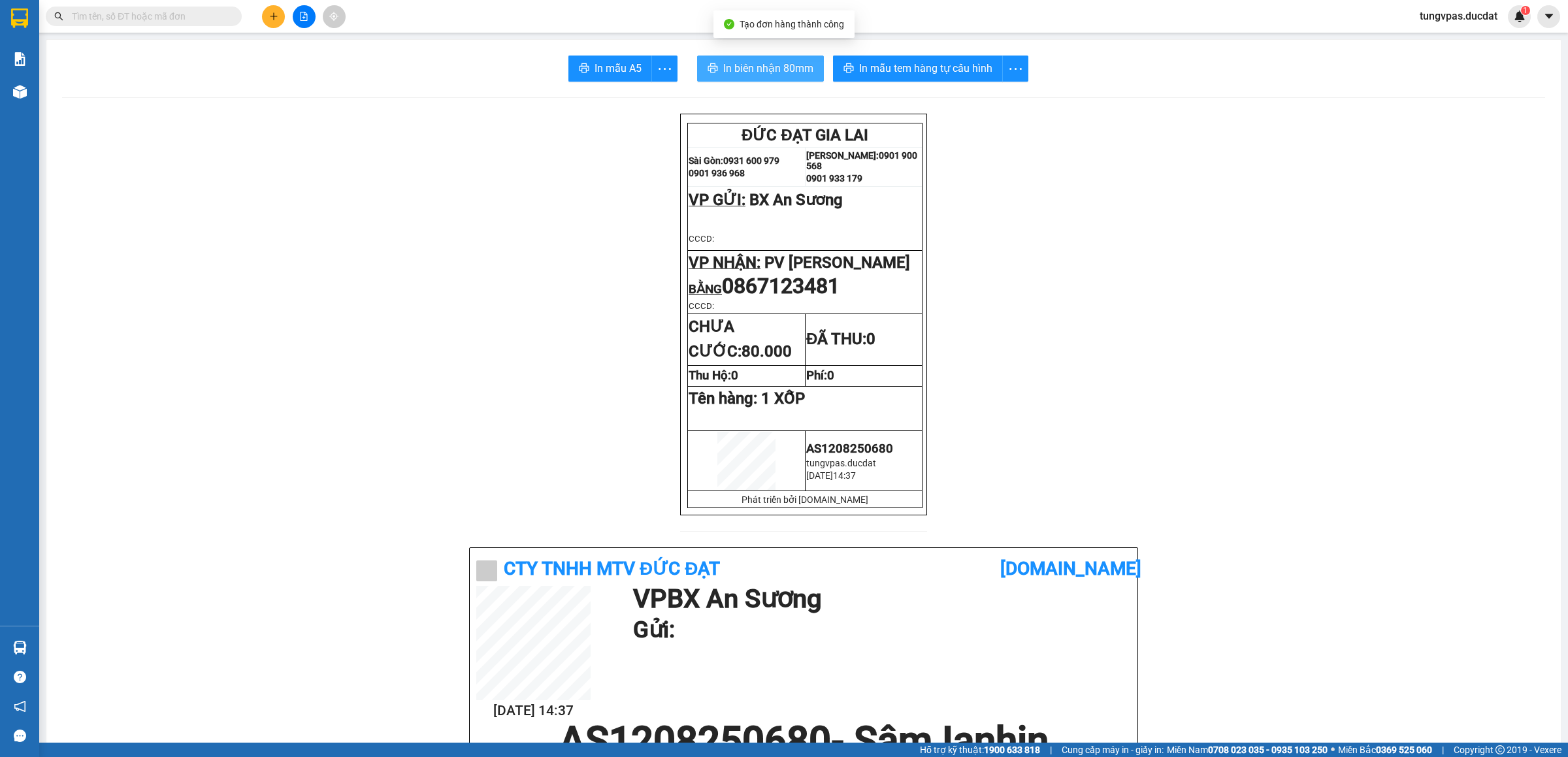
click at [796, 63] on span "In biên nhận 80mm" at bounding box center [768, 69] width 90 height 16
drag, startPoint x: 961, startPoint y: 51, endPoint x: 955, endPoint y: 63, distance: 13.4
click at [955, 63] on span "In mẫu tem hàng tự cấu hình" at bounding box center [926, 69] width 133 height 16
click at [273, 16] on icon "plus" at bounding box center [273, 16] width 1 height 7
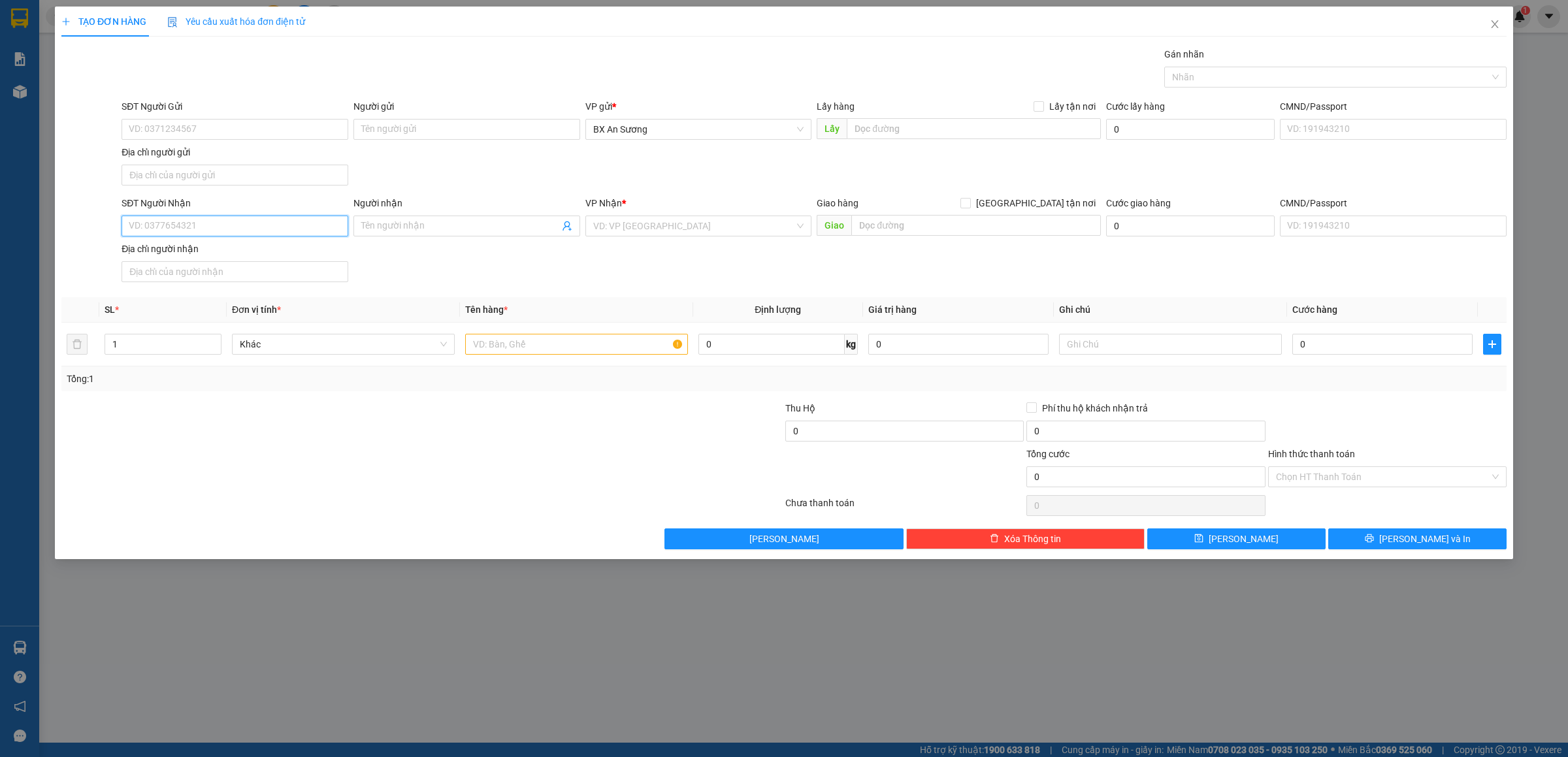
click at [304, 226] on input "SĐT Người Nhận" at bounding box center [235, 225] width 226 height 21
click at [251, 253] on div "0972086386 - NGỌC MÈO" at bounding box center [235, 255] width 211 height 15
drag, startPoint x: 548, startPoint y: 356, endPoint x: 549, endPoint y: 347, distance: 9.1
click at [548, 354] on input "text" at bounding box center [576, 344] width 223 height 21
click at [1464, 537] on button "[PERSON_NAME] và In" at bounding box center [1418, 539] width 179 height 21
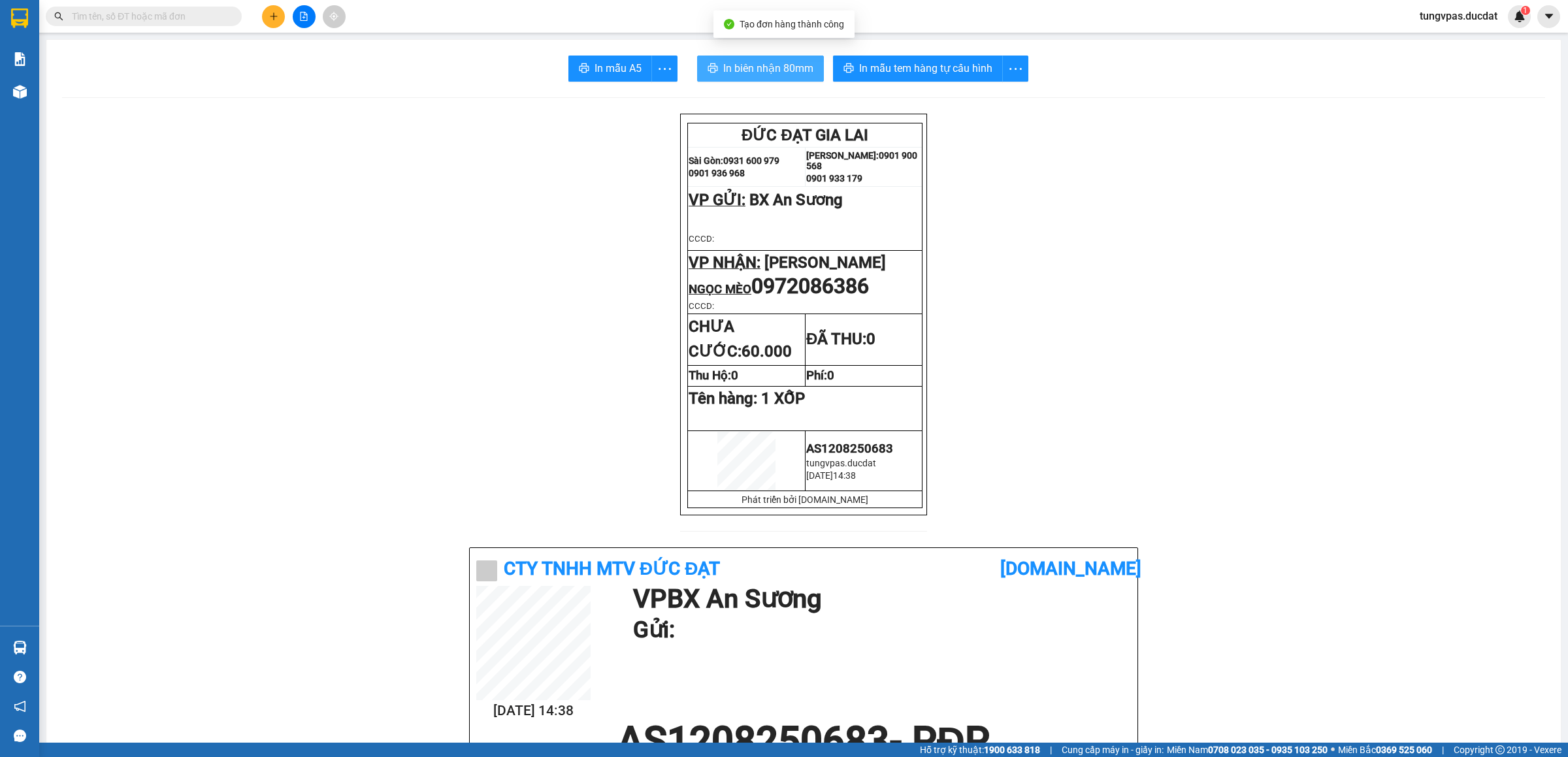
click at [721, 57] on button "In biên nhận 80mm" at bounding box center [761, 69] width 126 height 27
click at [784, 62] on span "In biên nhận 80mm" at bounding box center [768, 69] width 90 height 16
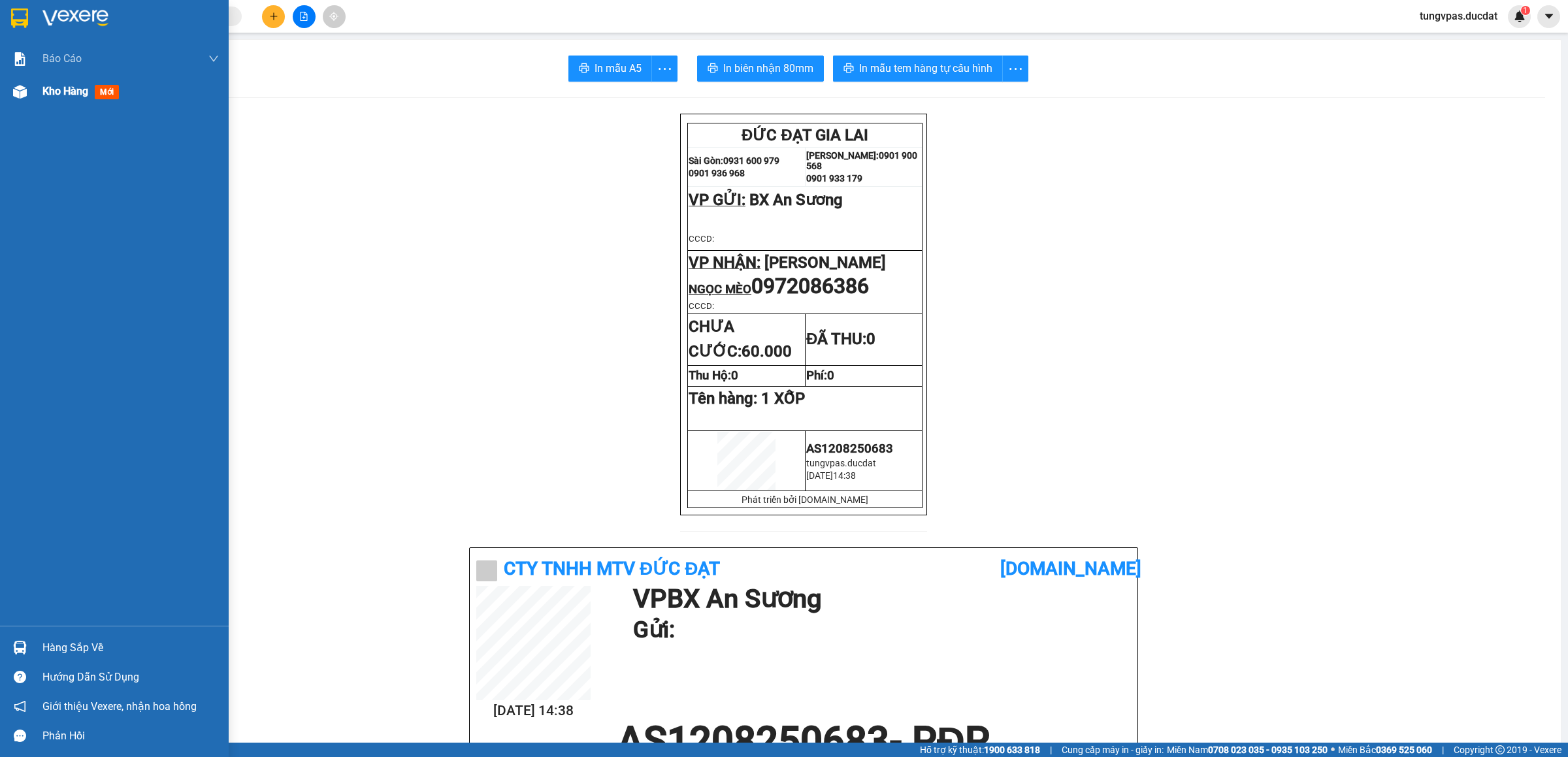
click at [24, 94] on img at bounding box center [19, 92] width 14 height 14
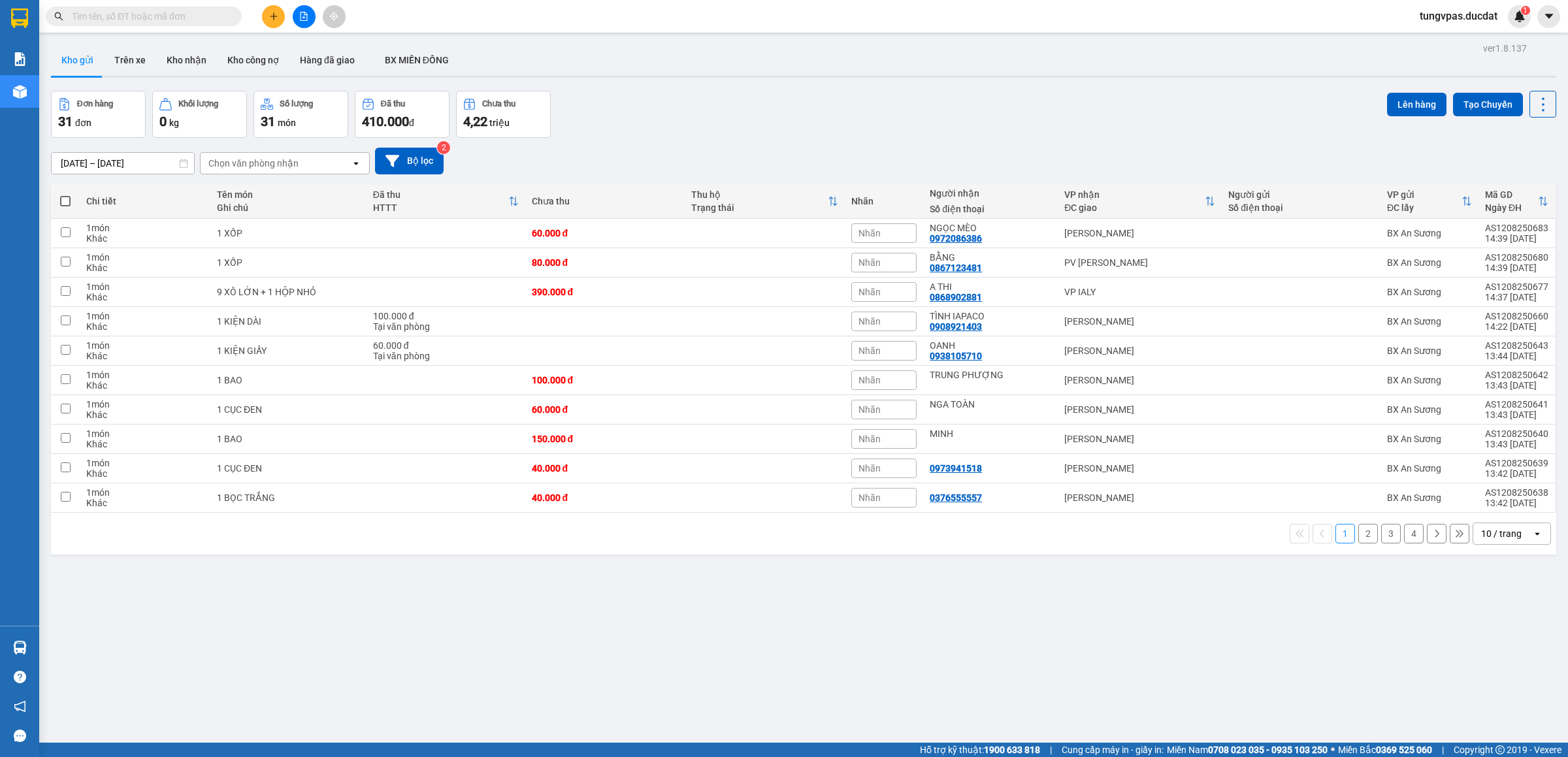
click at [1365, 539] on div "1 2 3 4 10 / trang open" at bounding box center [804, 533] width 1496 height 22
click at [1359, 541] on button "2" at bounding box center [1368, 533] width 19 height 19
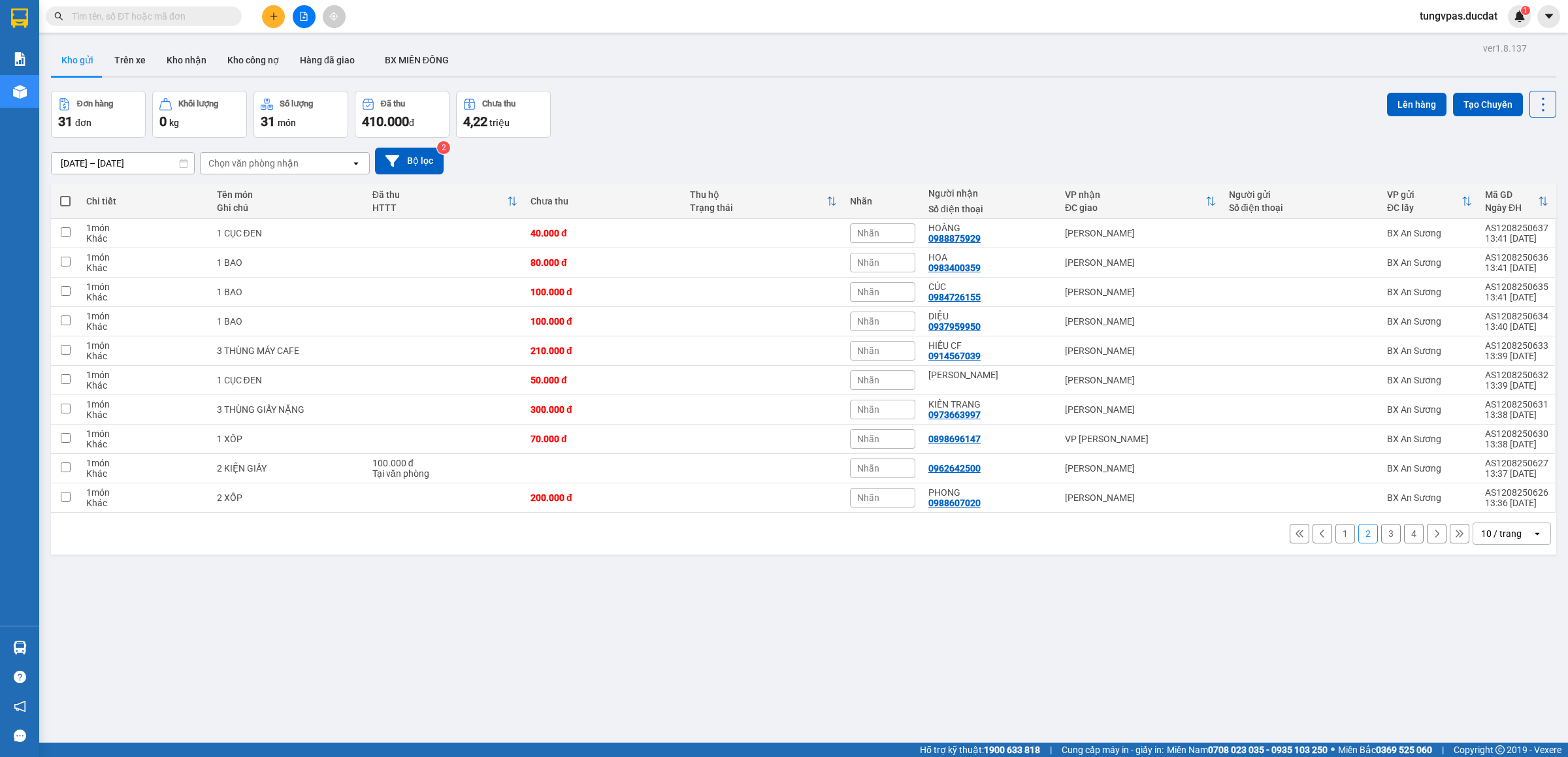
click at [1382, 536] on button "3" at bounding box center [1391, 533] width 19 height 19
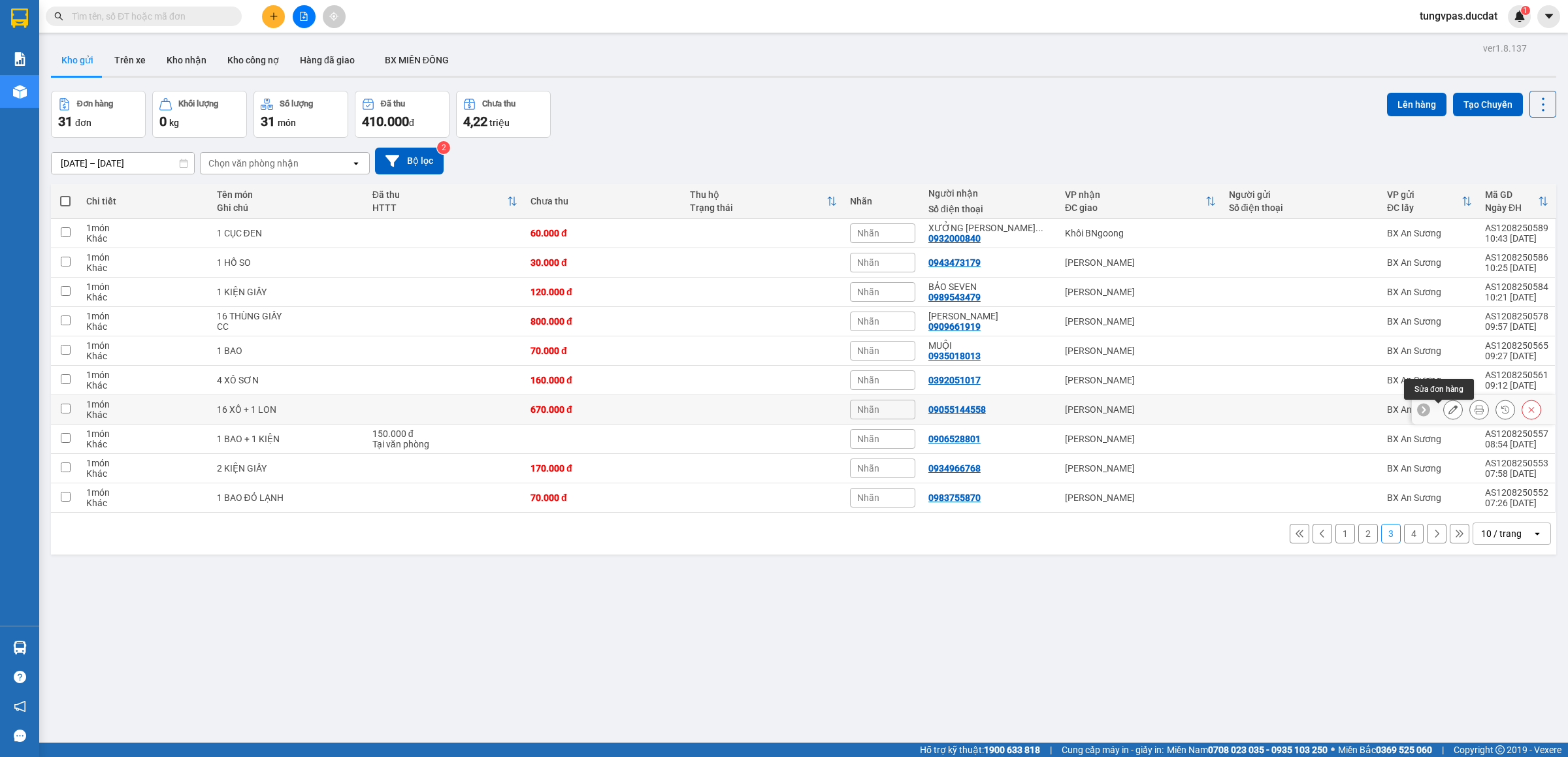
click at [1444, 407] on button at bounding box center [1453, 410] width 18 height 23
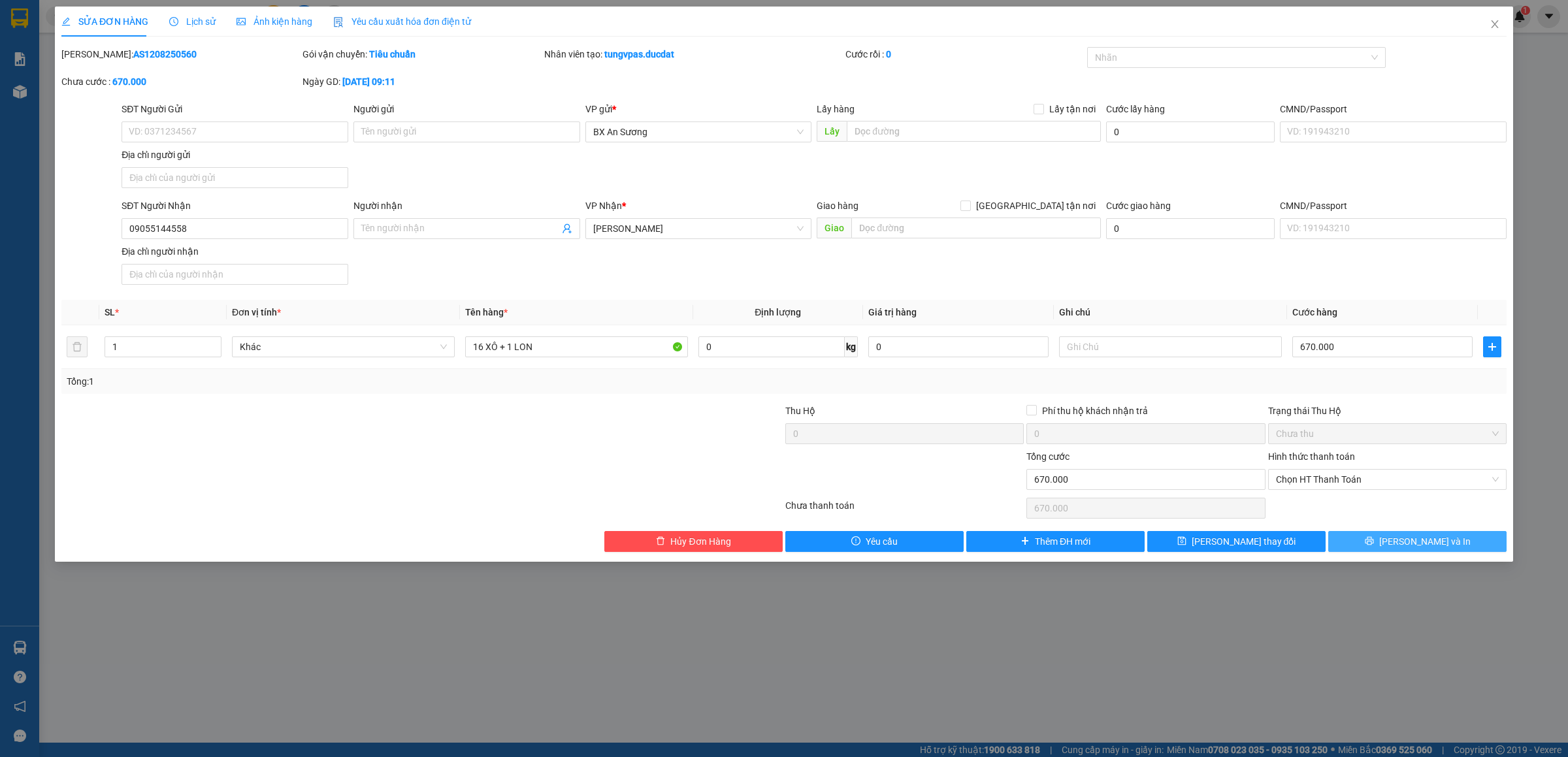
drag, startPoint x: 1373, startPoint y: 528, endPoint x: 1373, endPoint y: 552, distance: 24.0
click at [1373, 543] on div "Total Paid Fee 0 Total UnPaid Fee 670.000 Cash Collection Total Fee Mã ĐH: AS12…" at bounding box center [784, 299] width 1445 height 505
click at [1373, 552] on button "[PERSON_NAME] và In" at bounding box center [1418, 542] width 179 height 21
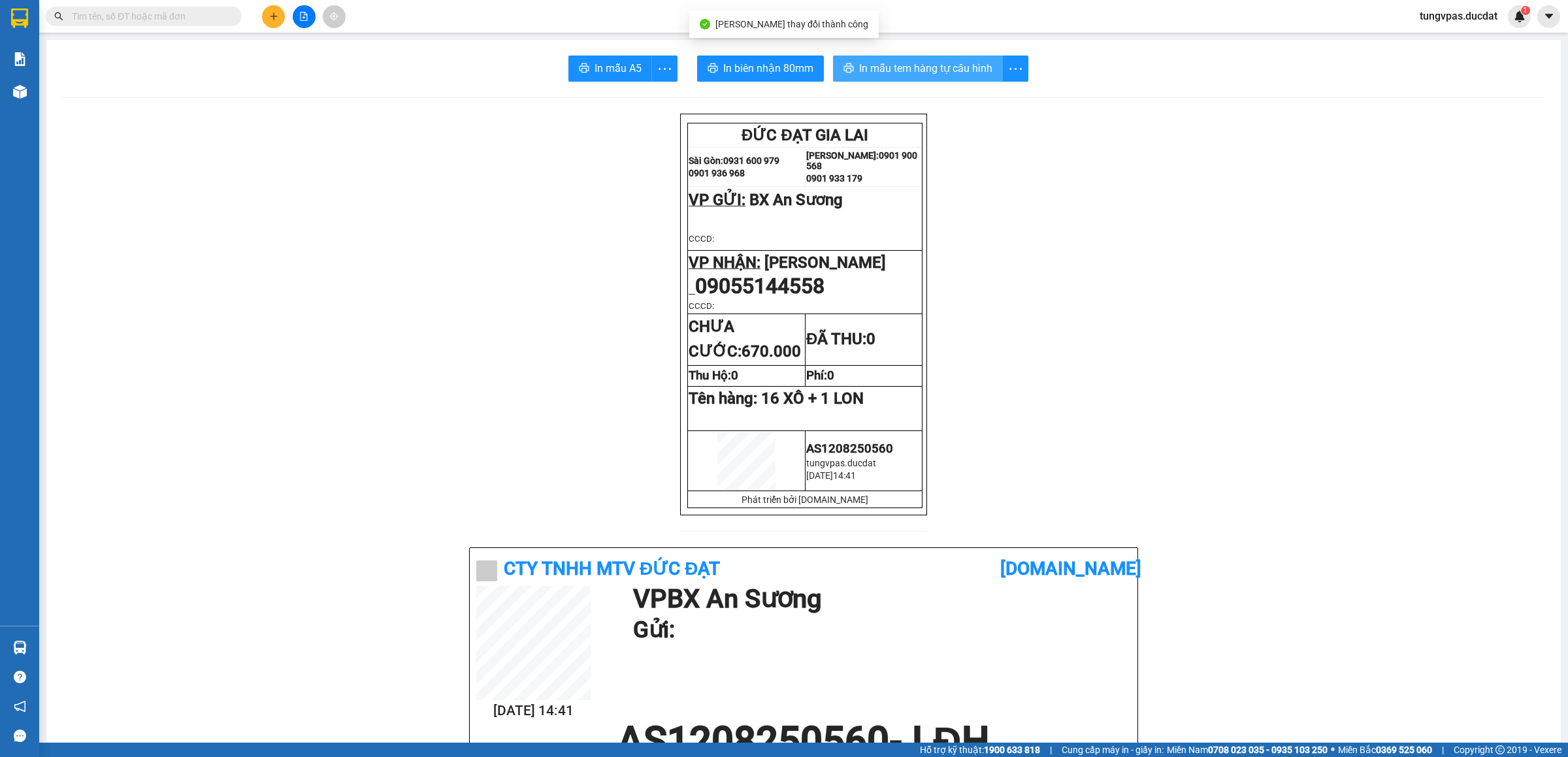
click at [908, 60] on button "In mẫu tem hàng tự cấu hình" at bounding box center [917, 69] width 170 height 27
click at [926, 63] on span "In mẫu tem hàng tự cấu hình" at bounding box center [926, 69] width 133 height 16
click at [271, 14] on icon "plus" at bounding box center [274, 16] width 9 height 9
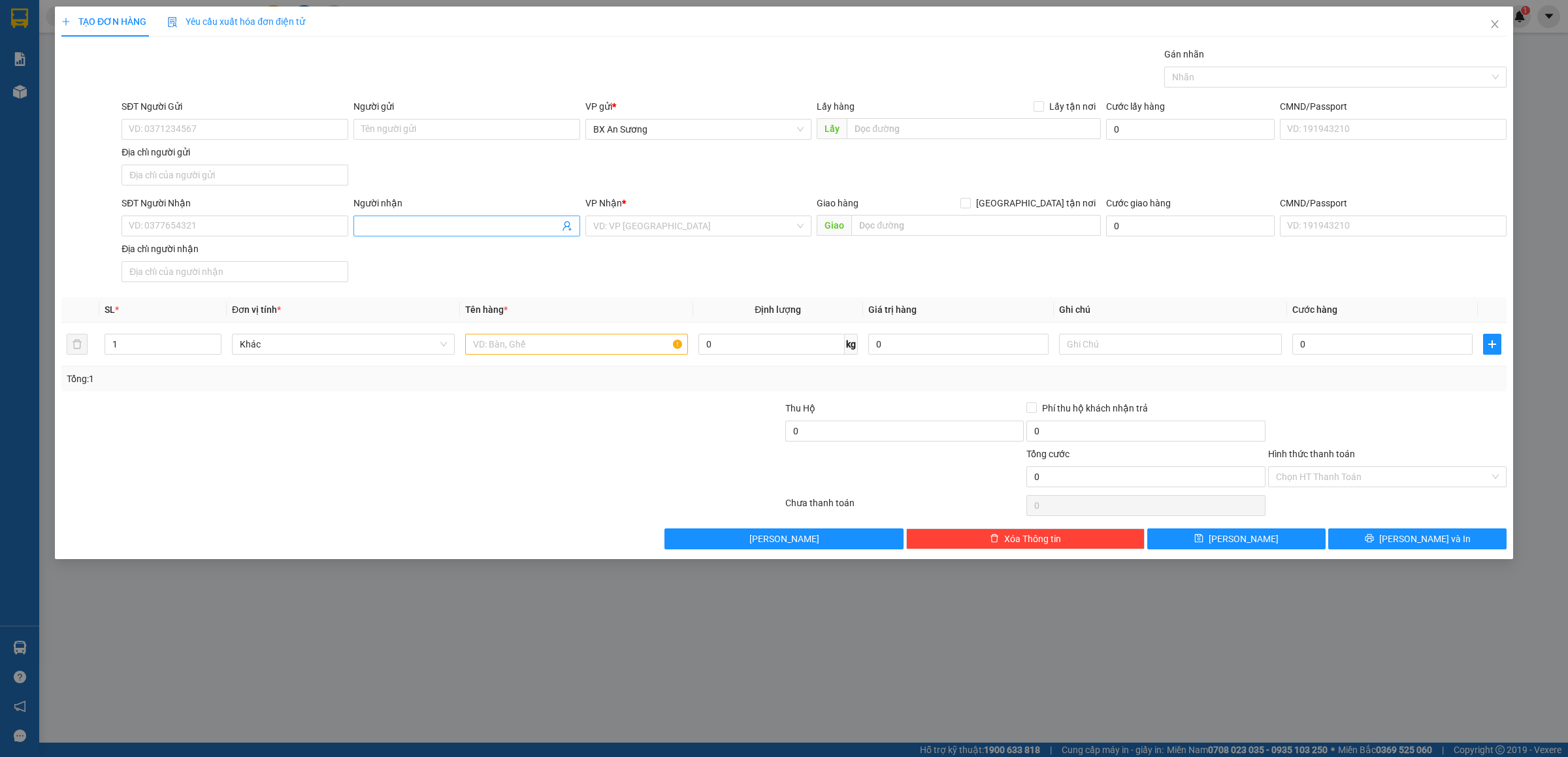
click at [408, 222] on input "Người nhận" at bounding box center [460, 226] width 198 height 15
click at [640, 251] on div "[PERSON_NAME]" at bounding box center [699, 255] width 211 height 15
click at [522, 351] on input "text" at bounding box center [576, 344] width 223 height 21
click at [1430, 557] on div "TẠO ĐƠN HÀNG Yêu cầu xuất hóa đơn điện tử Transit Pickup Surcharge Ids Transit …" at bounding box center [784, 282] width 1459 height 553
click at [1424, 536] on span "[PERSON_NAME] và In" at bounding box center [1425, 539] width 92 height 15
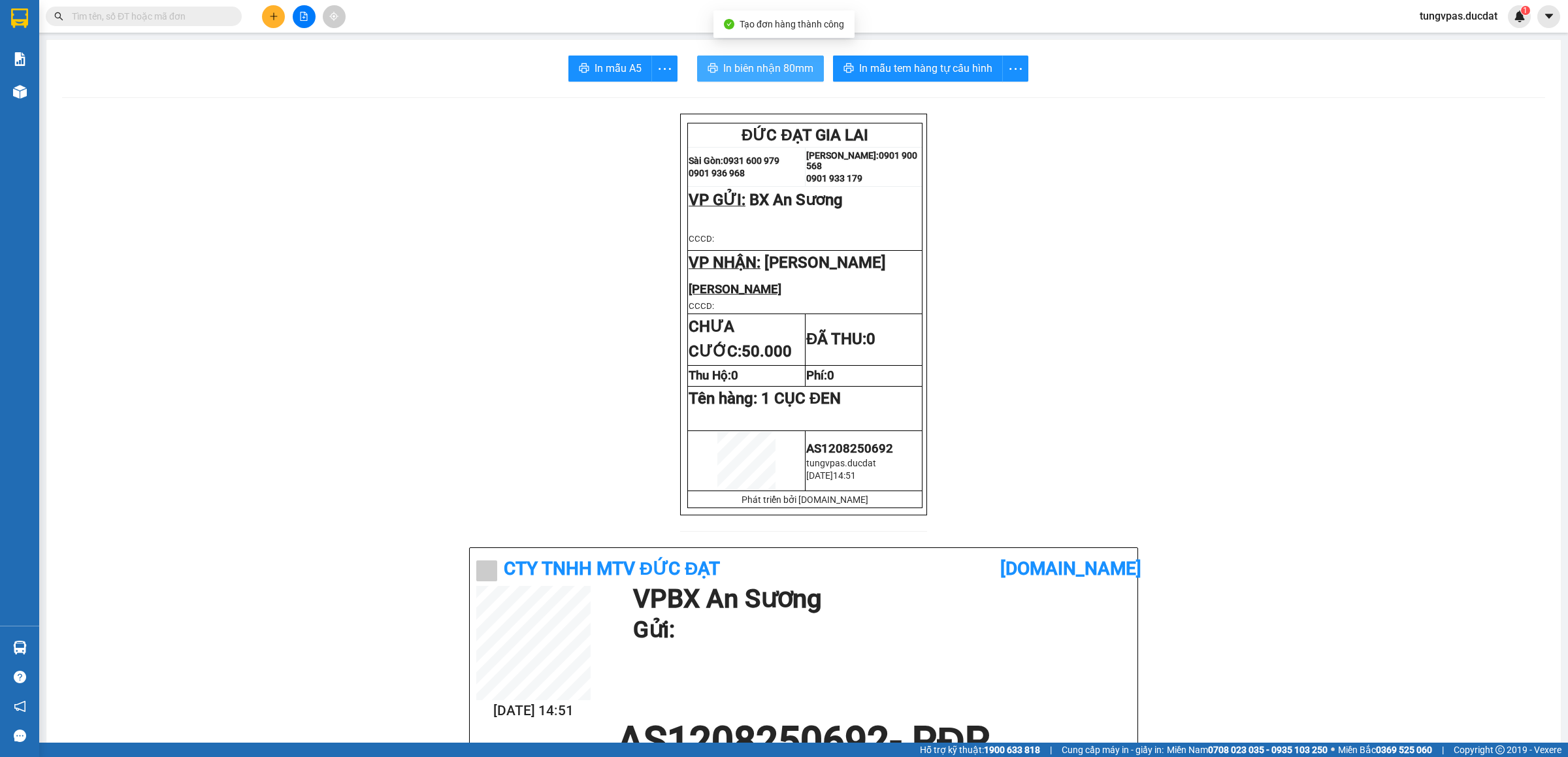
click at [769, 69] on span "In biên nhận 80mm" at bounding box center [768, 69] width 90 height 16
click at [965, 60] on div "In mẫu tem hàng tự cấu hình" at bounding box center [930, 69] width 195 height 27
click at [965, 61] on span "In mẫu tem hàng tự cấu hình" at bounding box center [926, 69] width 133 height 16
click at [272, 16] on icon "plus" at bounding box center [274, 16] width 9 height 9
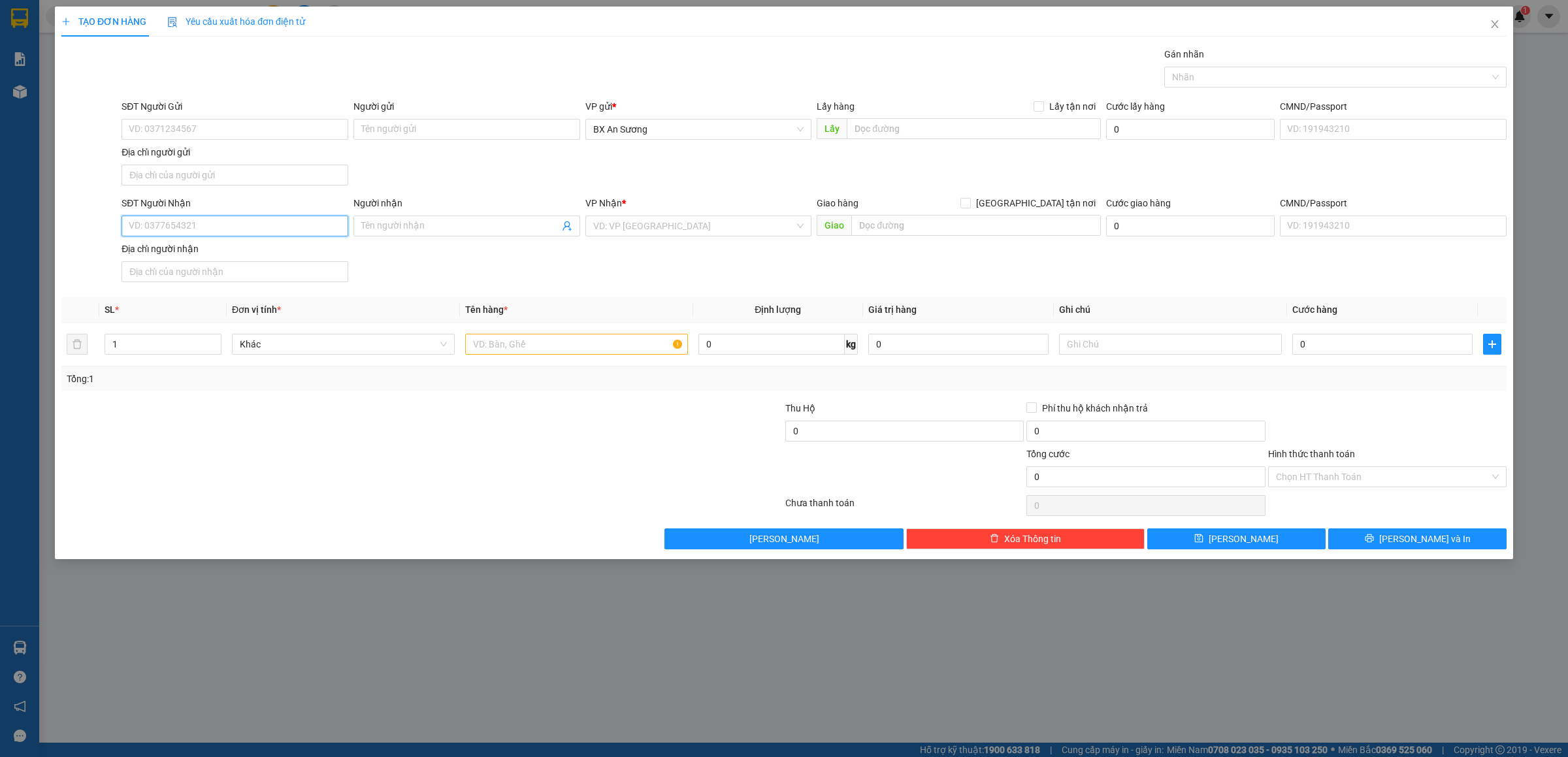
click at [279, 222] on input "SĐT Người Nhận" at bounding box center [235, 225] width 226 height 21
click at [685, 227] on input "search" at bounding box center [695, 225] width 202 height 19
click at [689, 247] on div "[PERSON_NAME]" at bounding box center [699, 255] width 211 height 15
click at [592, 347] on input "text" at bounding box center [576, 344] width 223 height 21
click at [1311, 351] on input "0" at bounding box center [1383, 344] width 181 height 21
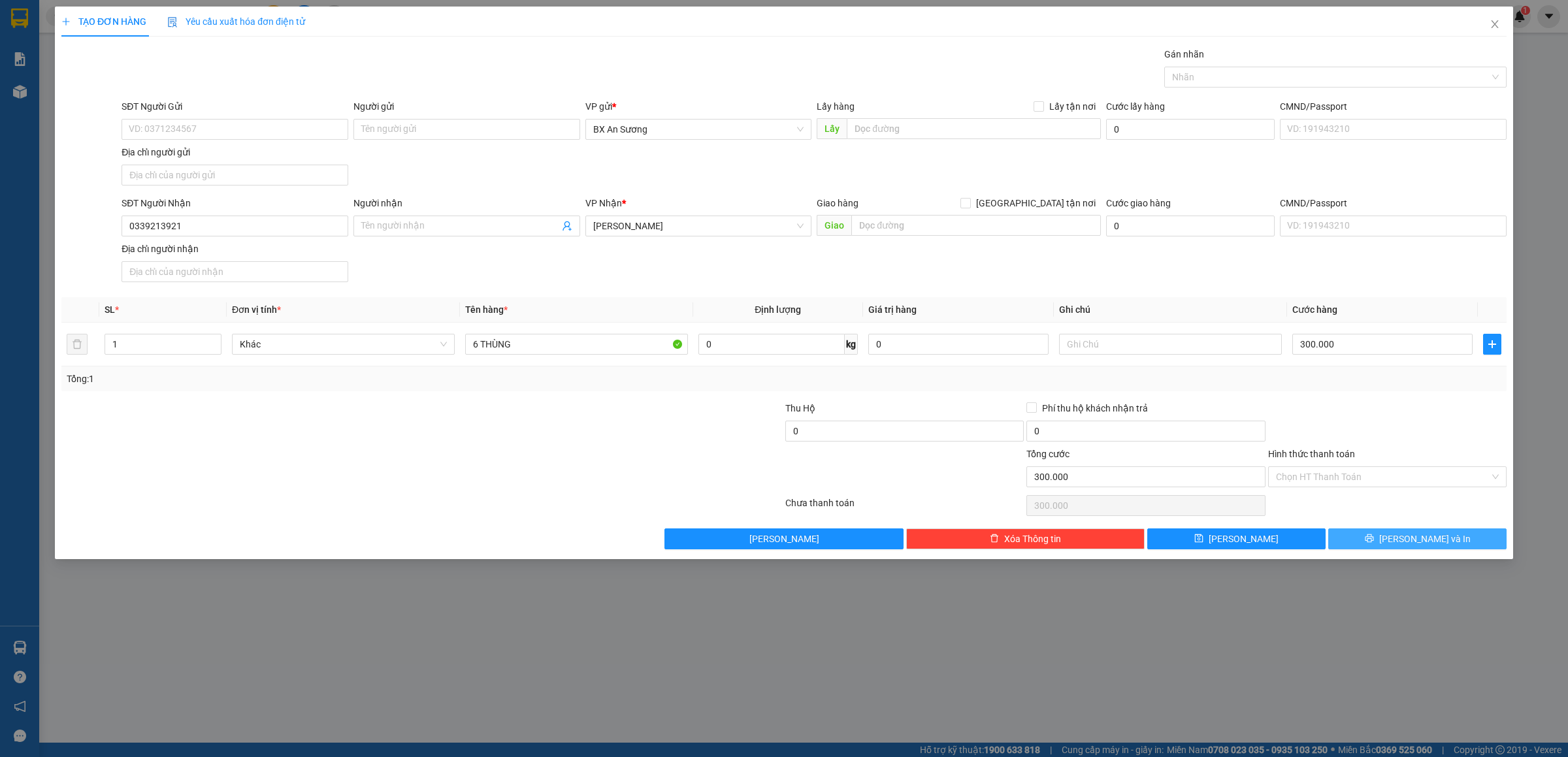
click at [1461, 547] on button "[PERSON_NAME] và In" at bounding box center [1418, 539] width 179 height 21
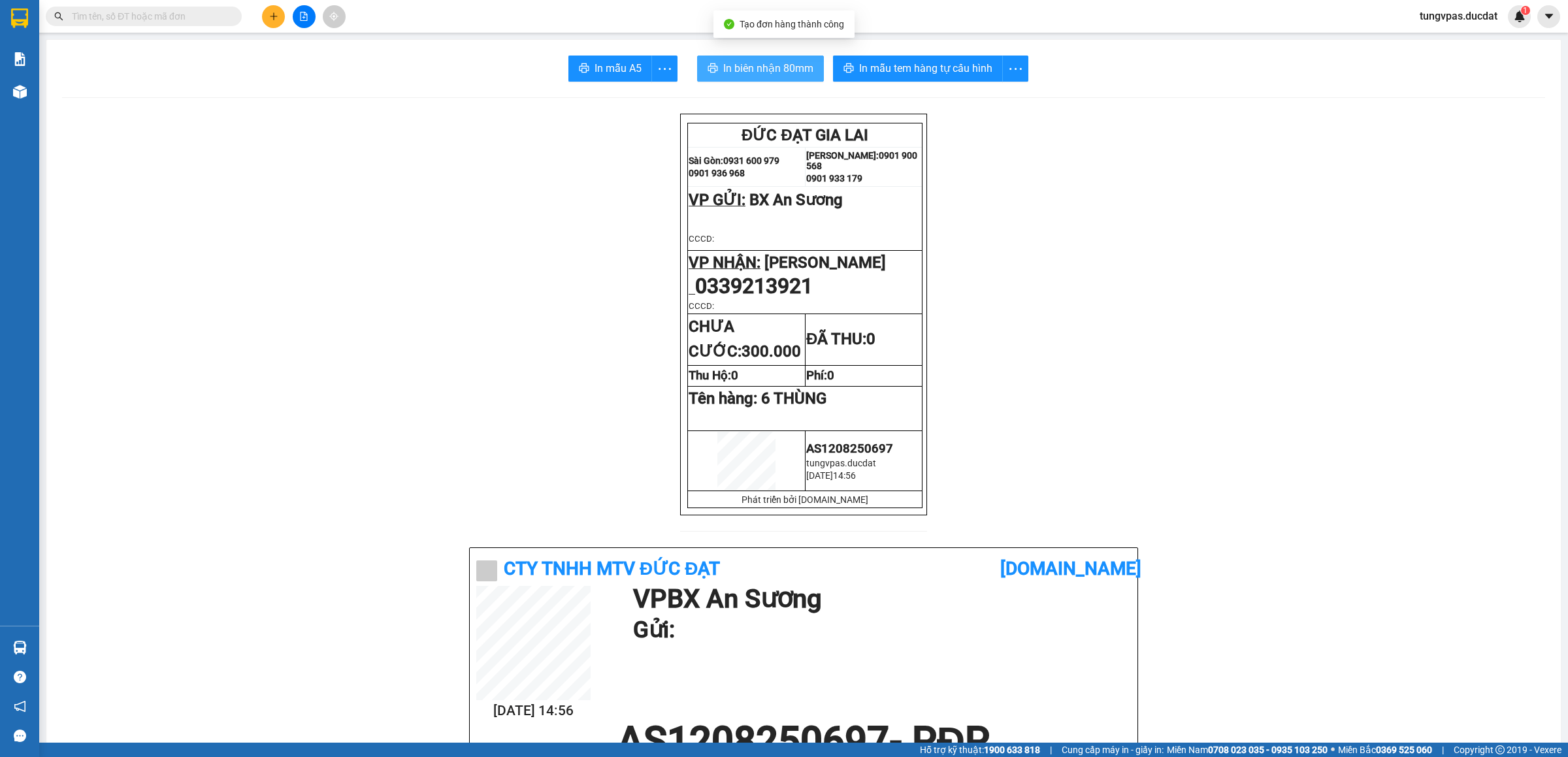
click at [757, 61] on span "In biên nhận 80mm" at bounding box center [768, 69] width 90 height 16
click at [958, 67] on span "In mẫu tem hàng tự cấu hình" at bounding box center [926, 69] width 133 height 16
click at [267, 17] on button at bounding box center [273, 16] width 23 height 23
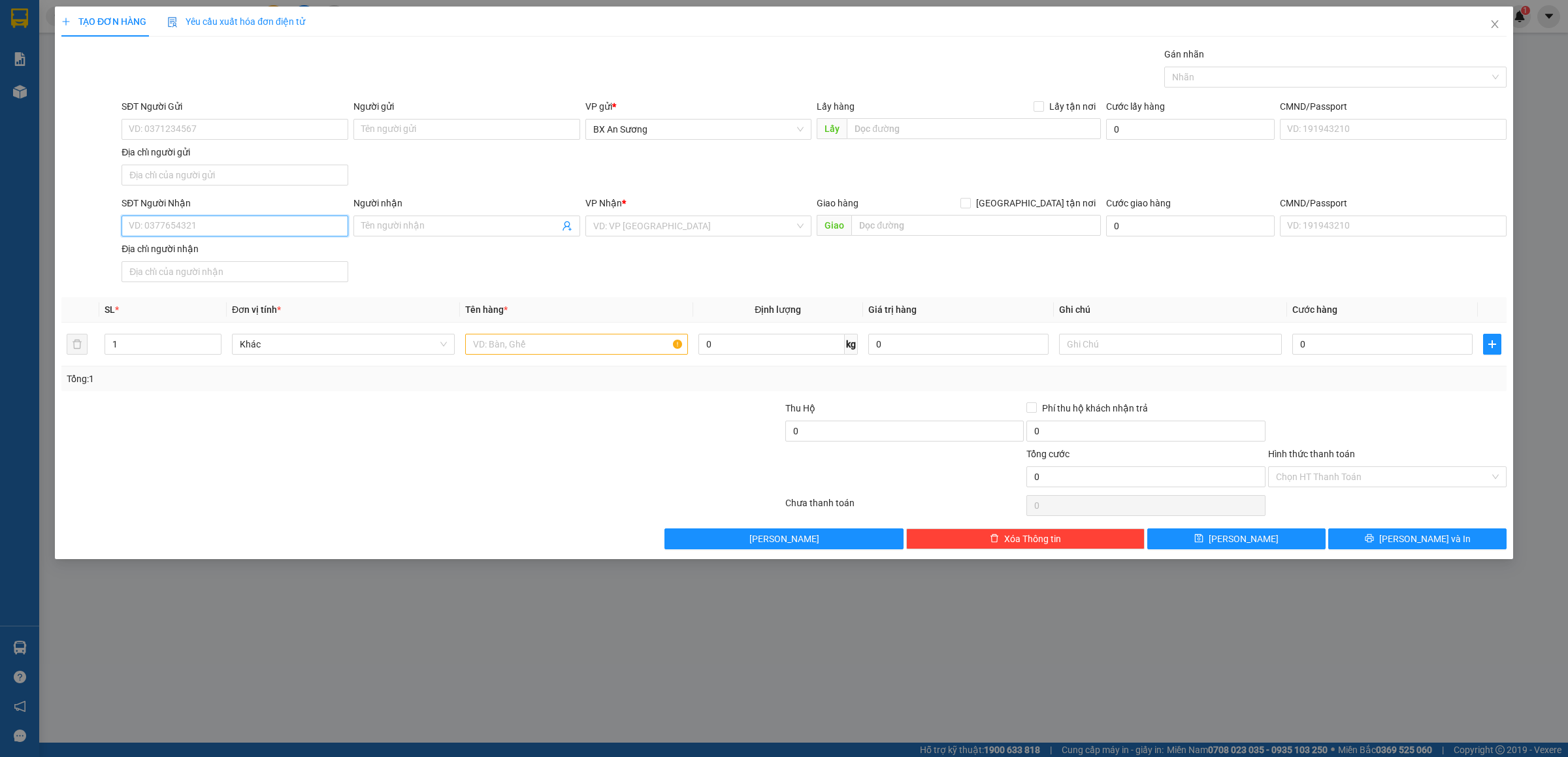
click at [203, 230] on input "SĐT Người Nhận" at bounding box center [235, 225] width 226 height 21
click at [1497, 24] on icon "close" at bounding box center [1495, 24] width 10 height 10
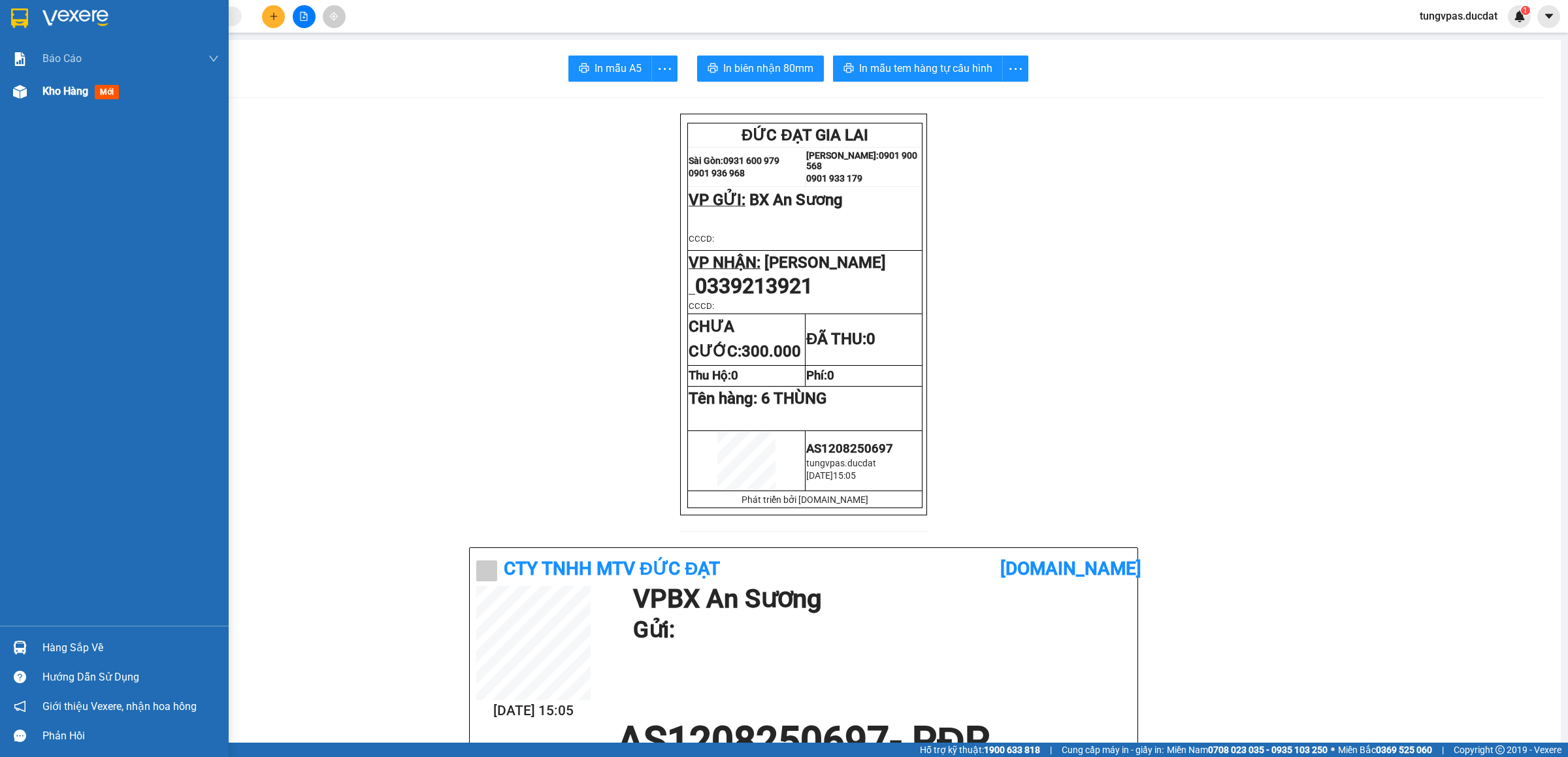
click at [36, 93] on div "Kho hàng mới" at bounding box center [115, 92] width 229 height 33
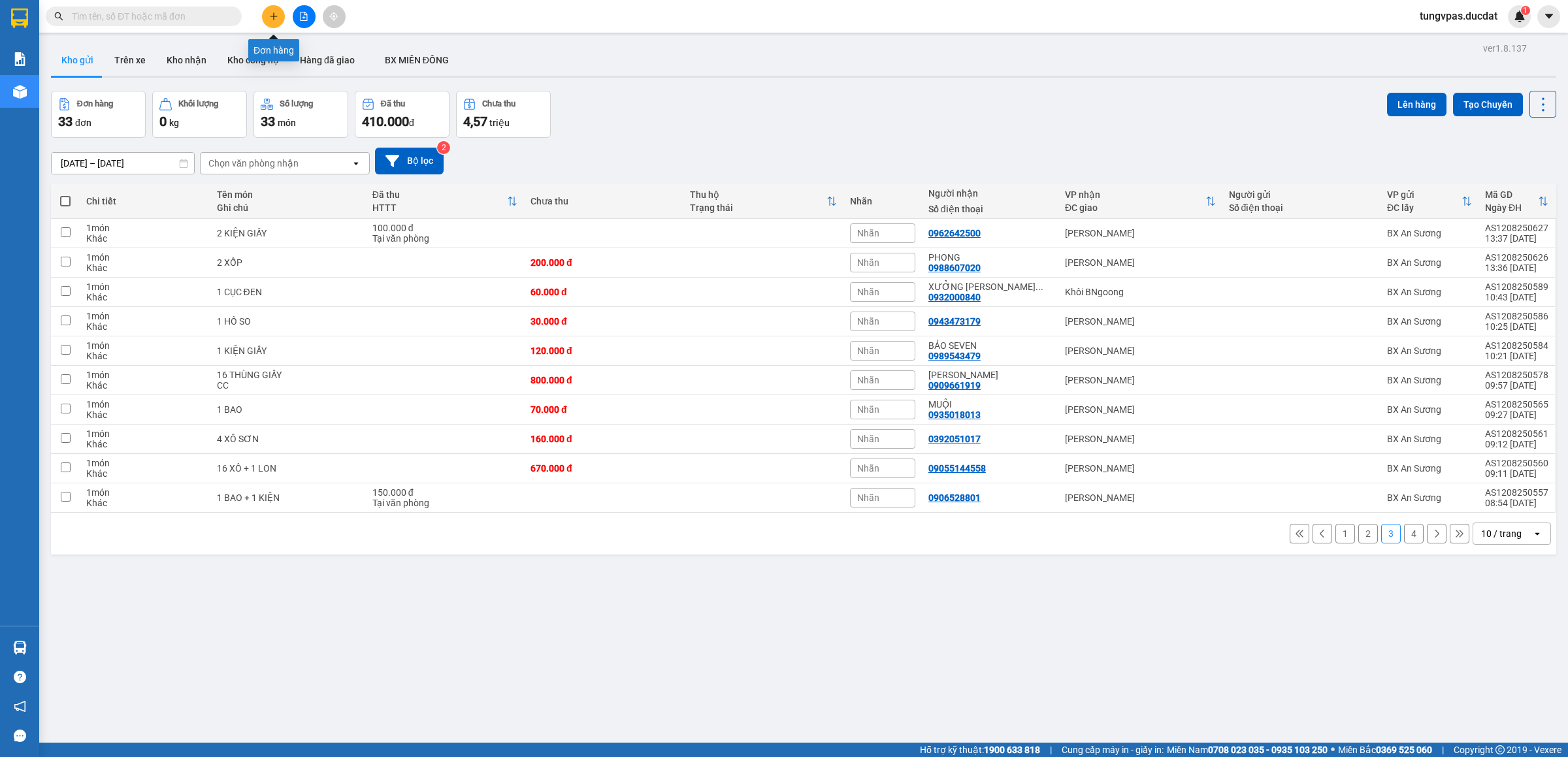
click at [277, 18] on icon "plus" at bounding box center [274, 16] width 9 height 9
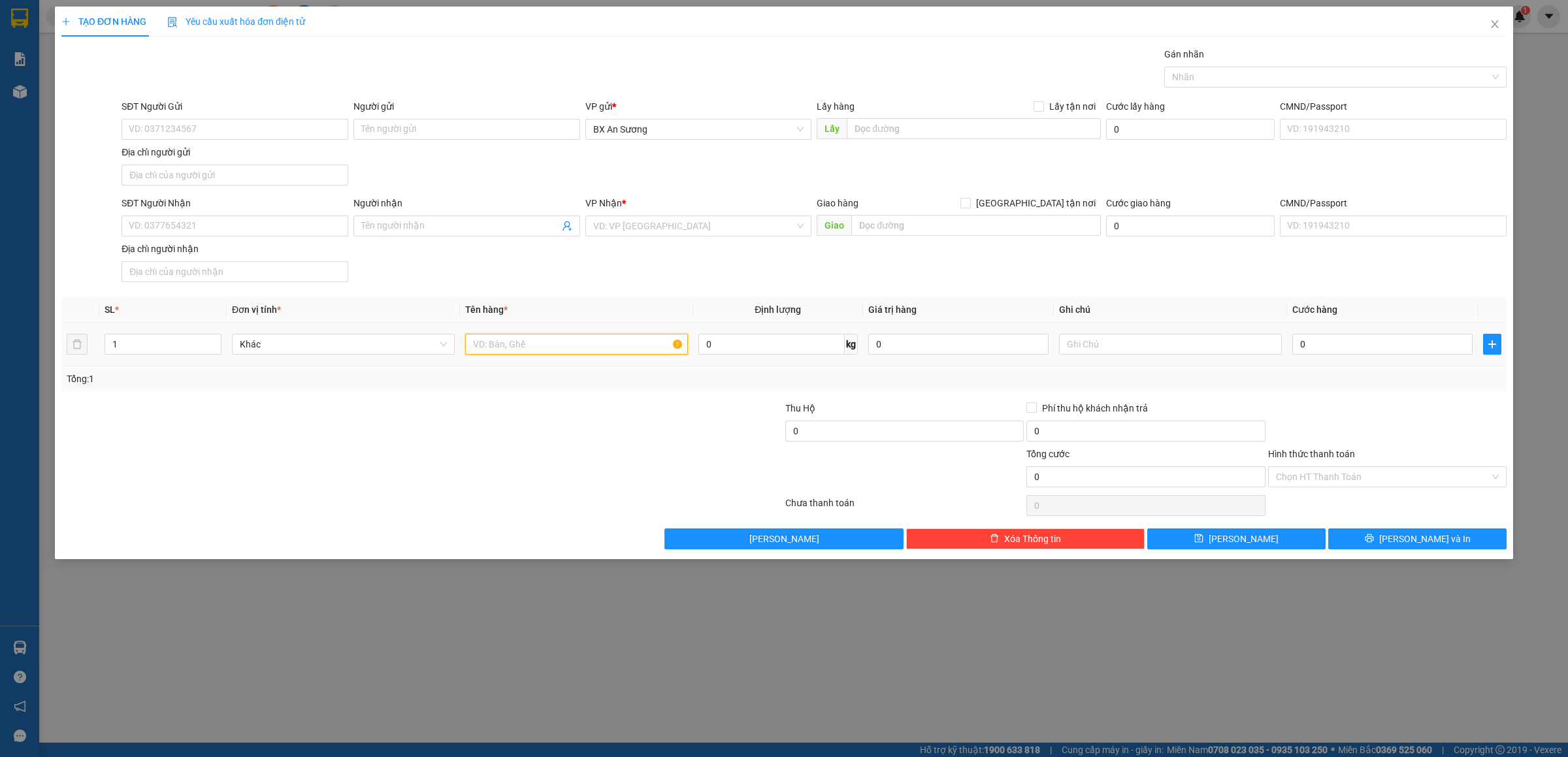
click at [496, 347] on input "text" at bounding box center [576, 344] width 223 height 21
click at [292, 234] on input "SĐT Người Nhận" at bounding box center [235, 225] width 226 height 21
click at [651, 234] on input "search" at bounding box center [695, 225] width 202 height 19
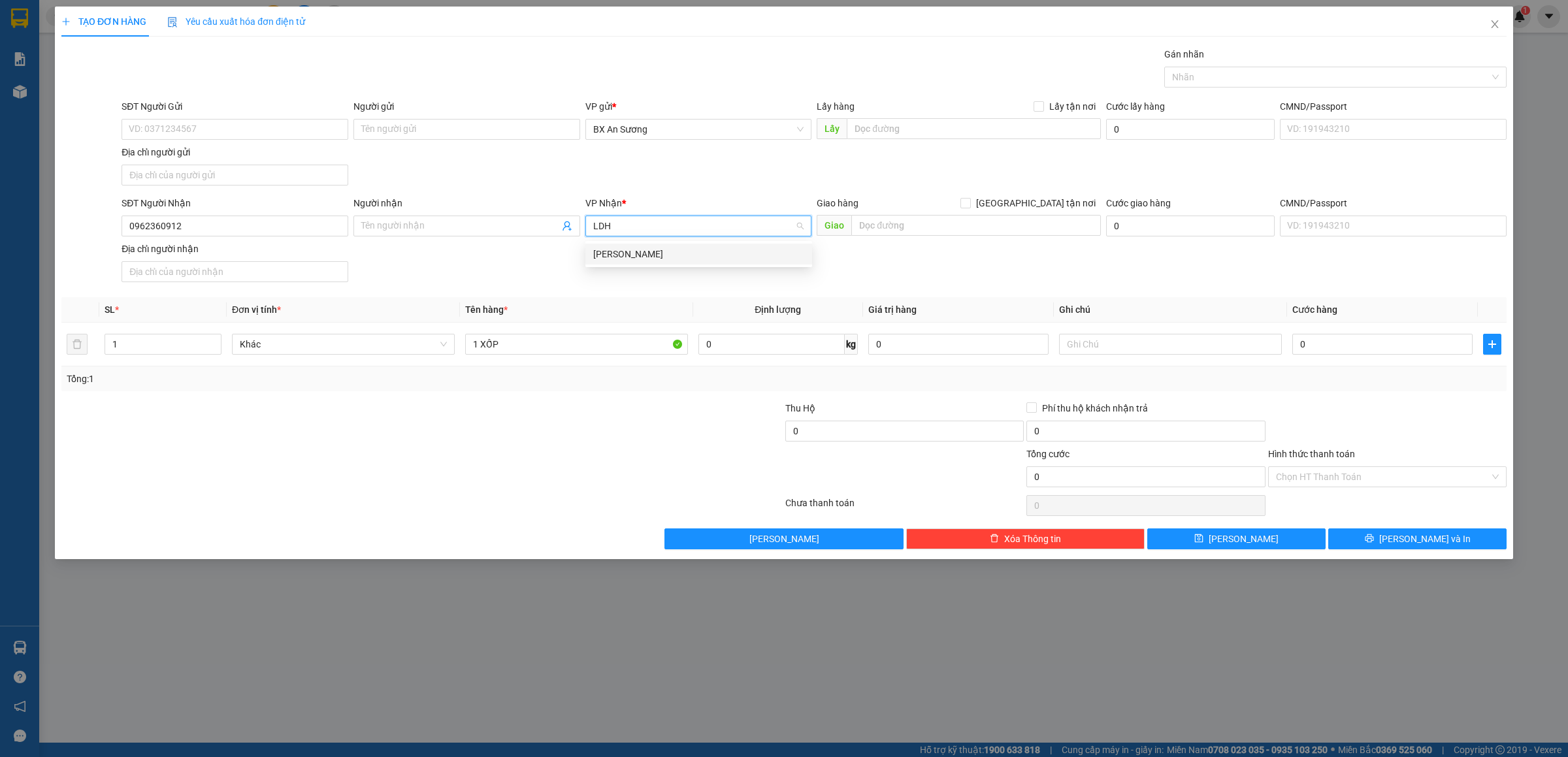
click at [609, 251] on div "[PERSON_NAME]" at bounding box center [699, 255] width 211 height 15
click at [1373, 357] on div "0" at bounding box center [1383, 345] width 181 height 27
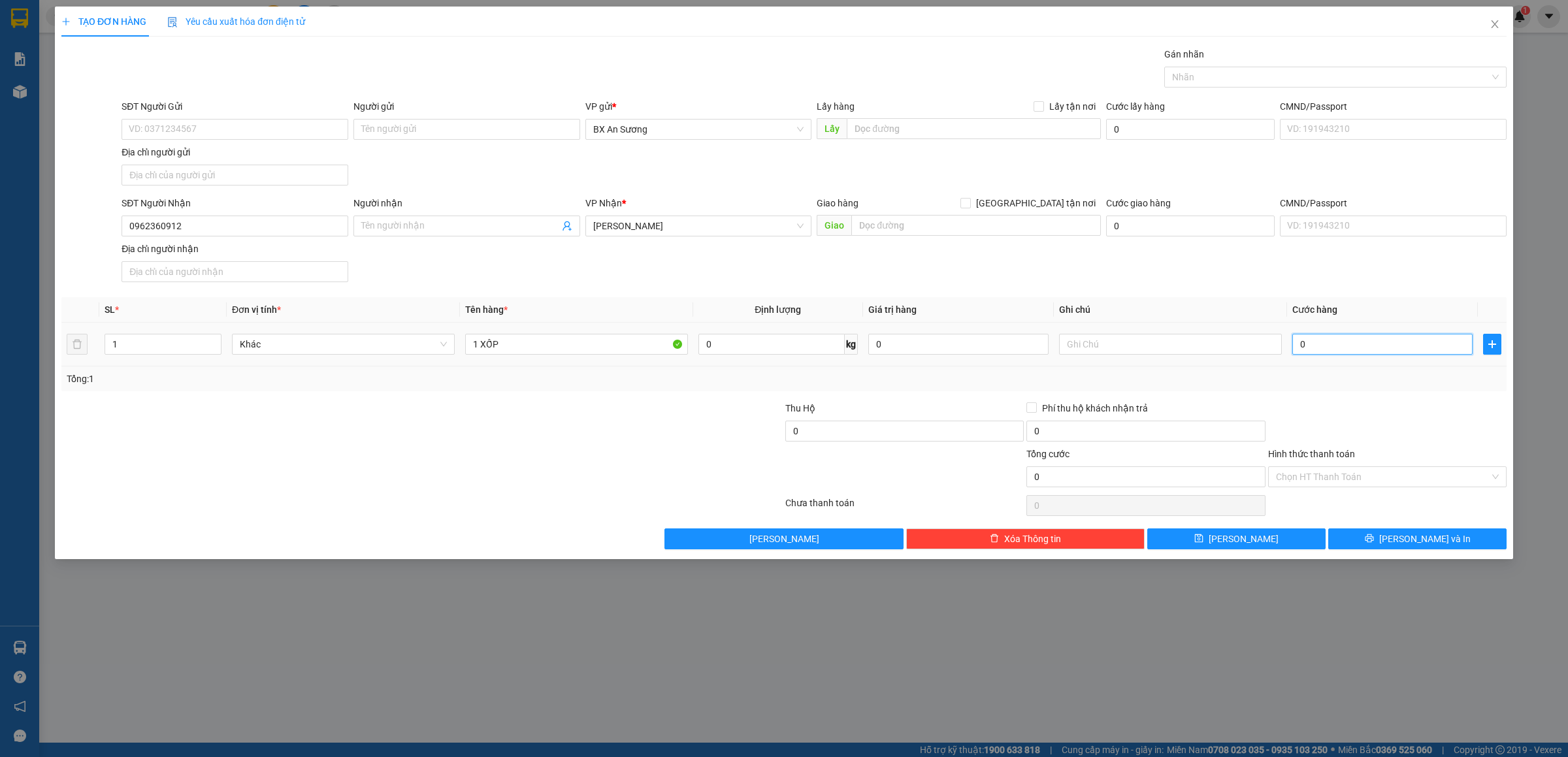
click at [1373, 351] on input "0" at bounding box center [1383, 344] width 181 height 21
click at [1411, 543] on span "[PERSON_NAME] và In" at bounding box center [1425, 539] width 92 height 15
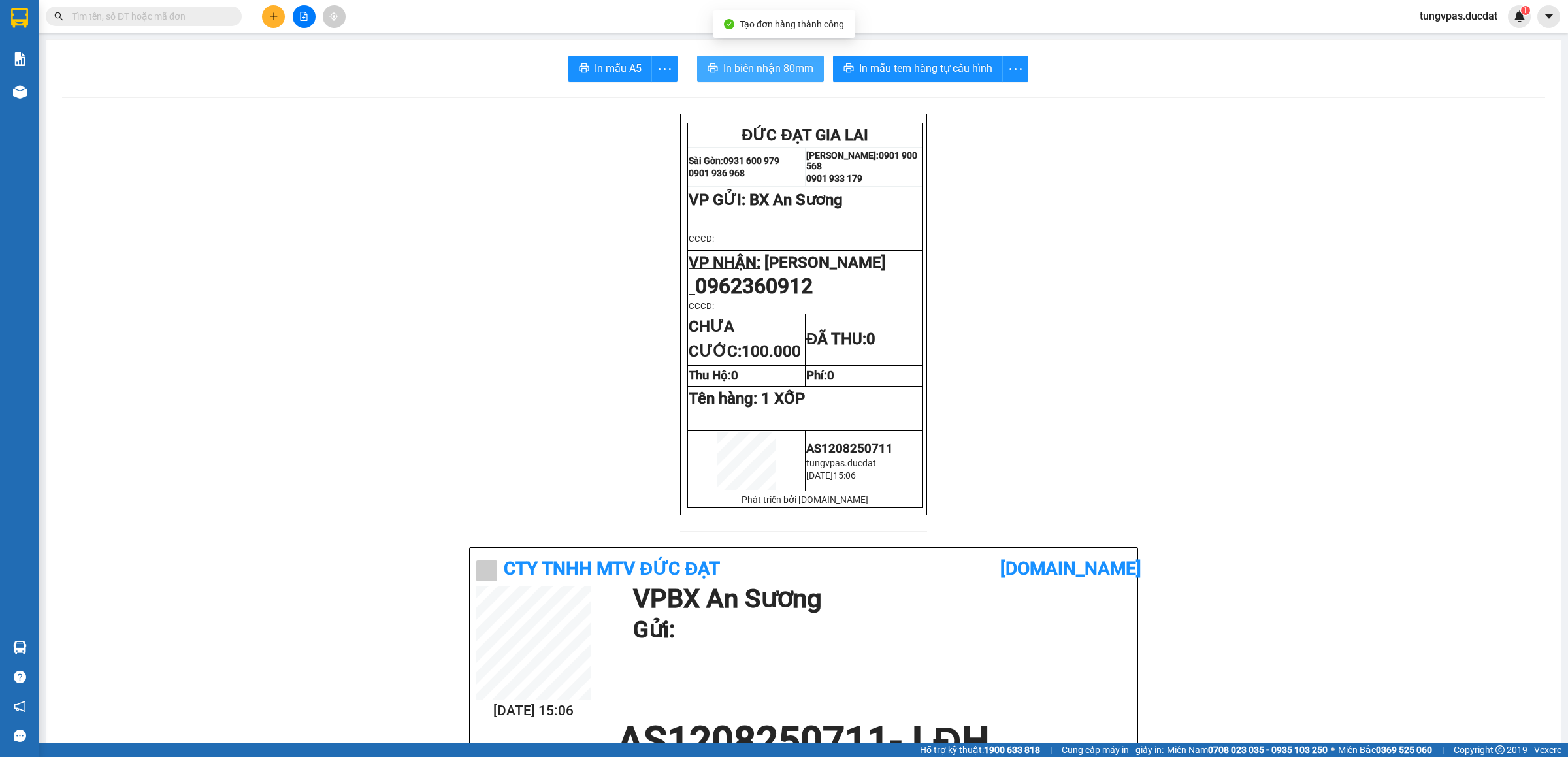
click at [776, 65] on span "In biên nhận 80mm" at bounding box center [768, 69] width 90 height 16
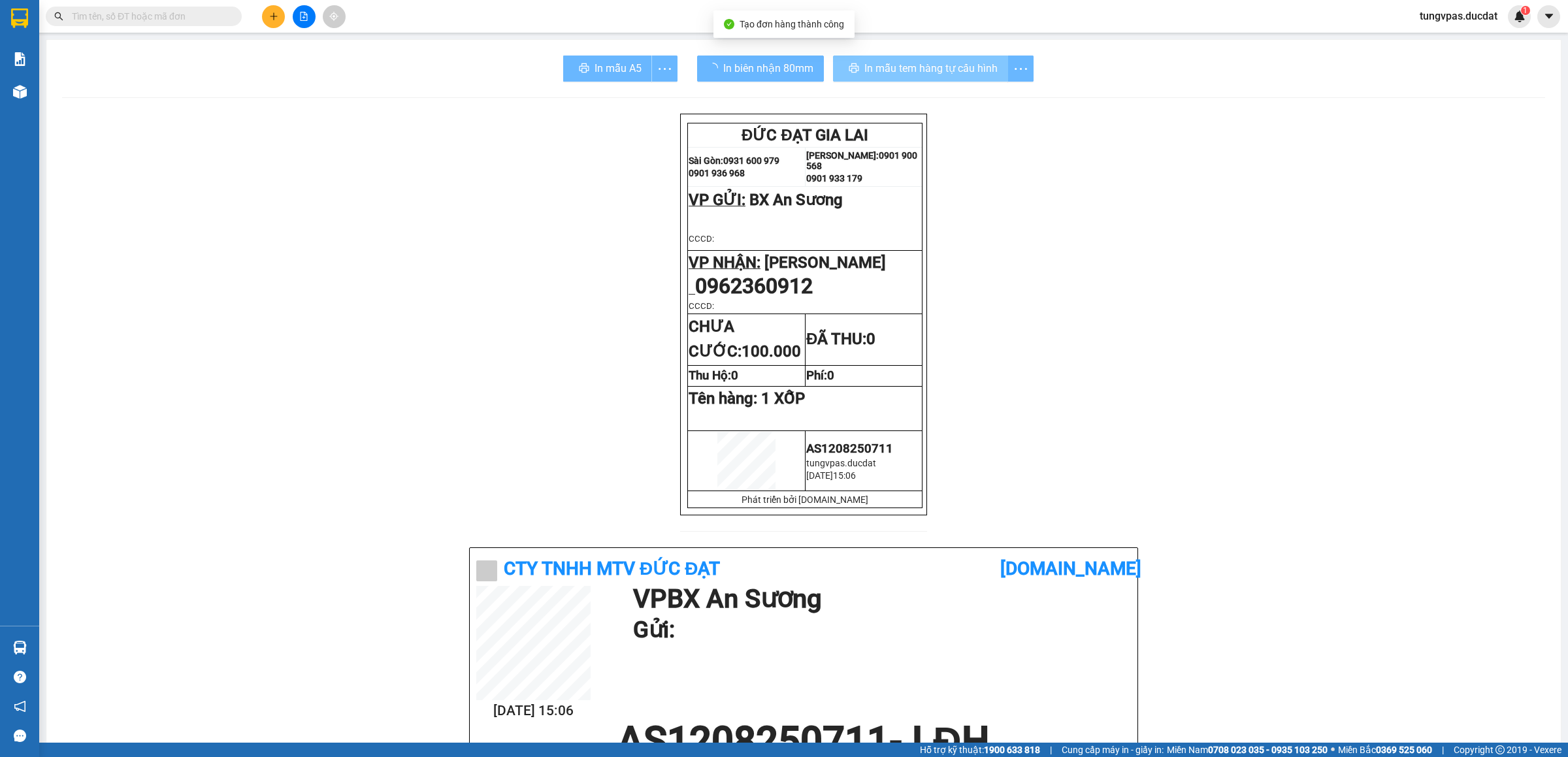
click at [948, 61] on span "In mẫu tem hàng tự cấu hình" at bounding box center [930, 69] width 133 height 16
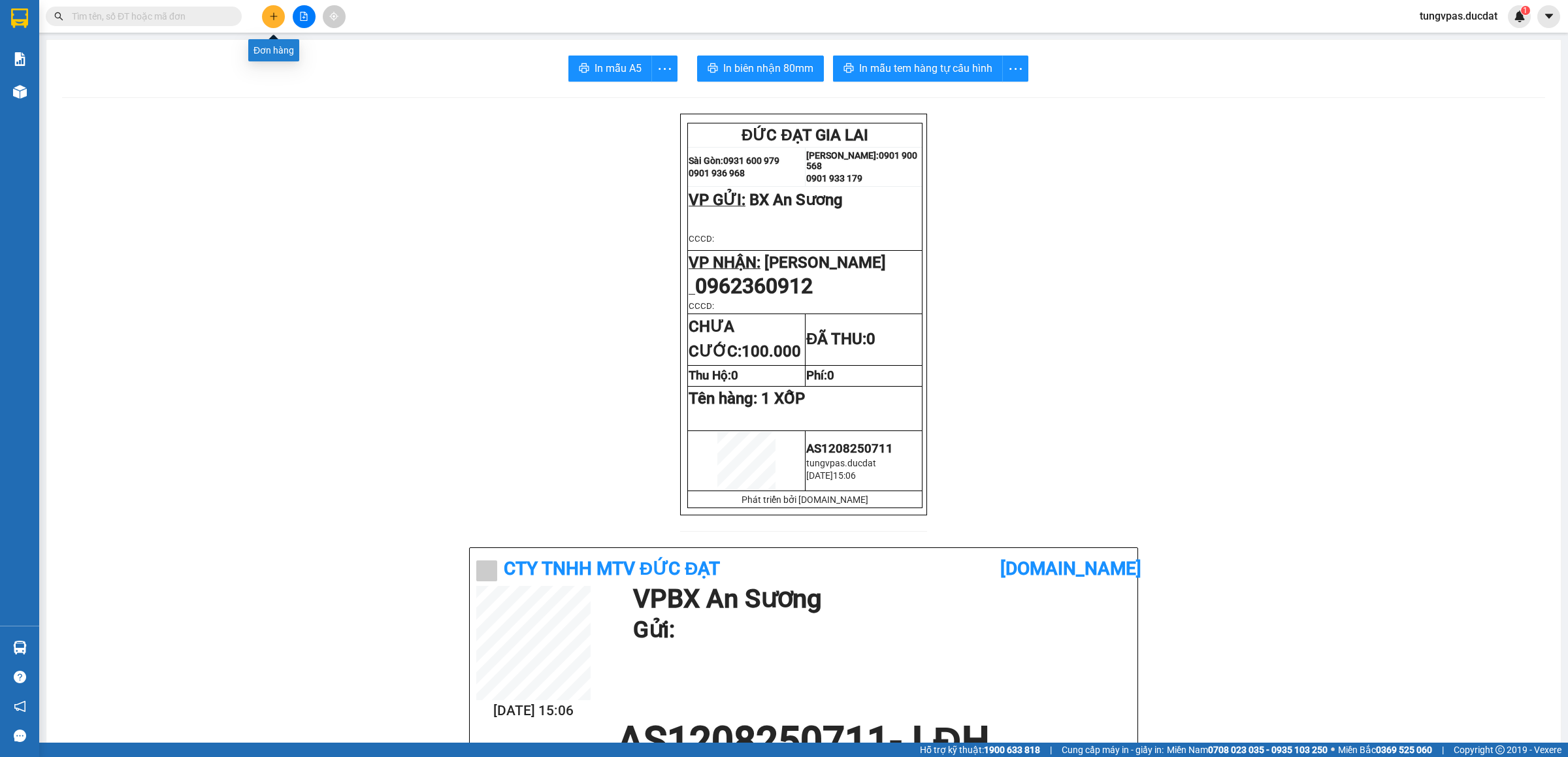
click at [275, 16] on icon "plus" at bounding box center [274, 16] width 7 height 1
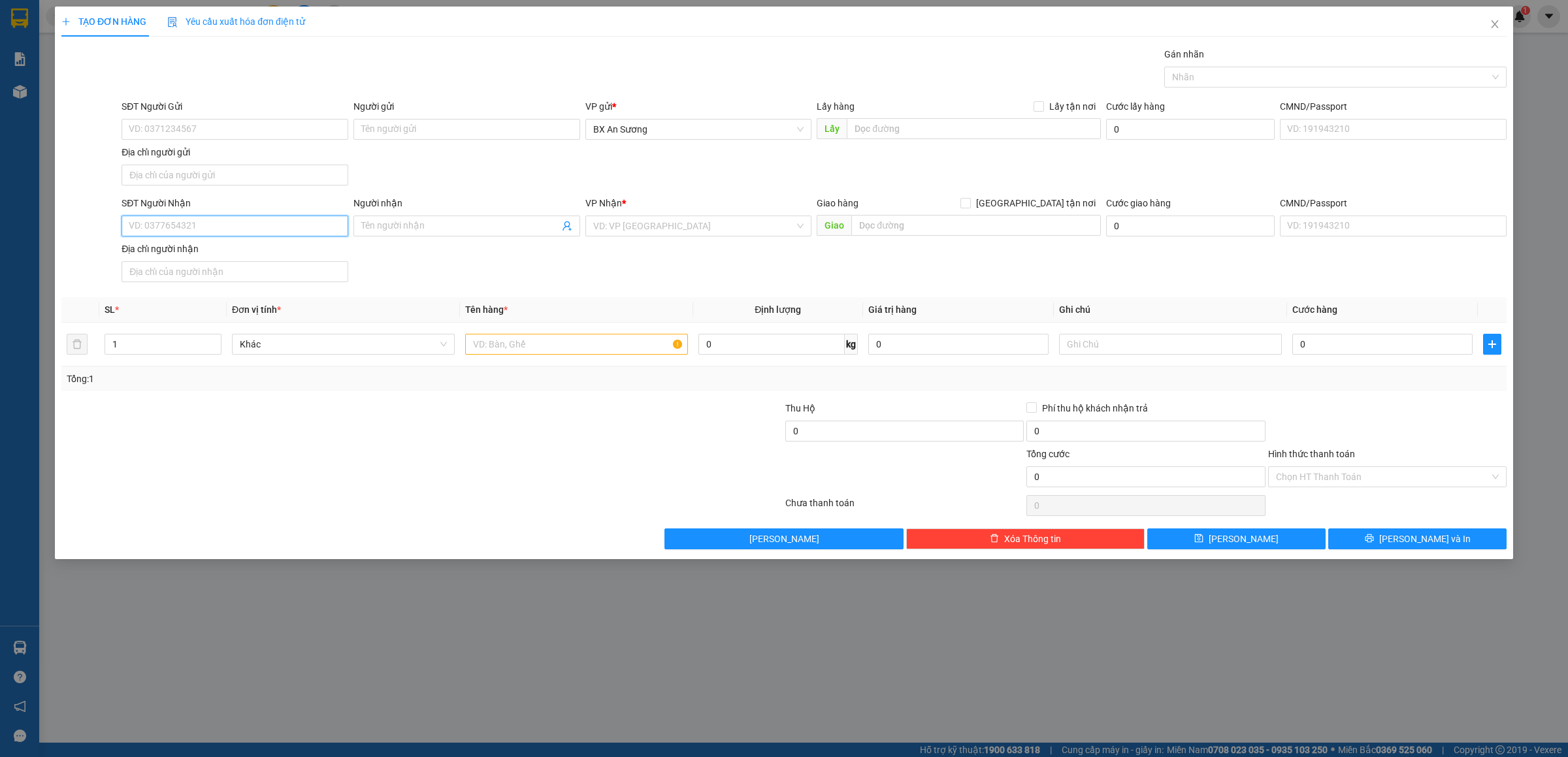
click at [324, 236] on input "SĐT Người Nhận" at bounding box center [235, 225] width 226 height 21
click at [263, 249] on div "0976564455" at bounding box center [235, 255] width 211 height 15
click at [539, 365] on td at bounding box center [576, 345] width 234 height 44
click at [539, 355] on input "text" at bounding box center [576, 344] width 223 height 21
click at [1297, 339] on input "0" at bounding box center [1383, 344] width 181 height 21
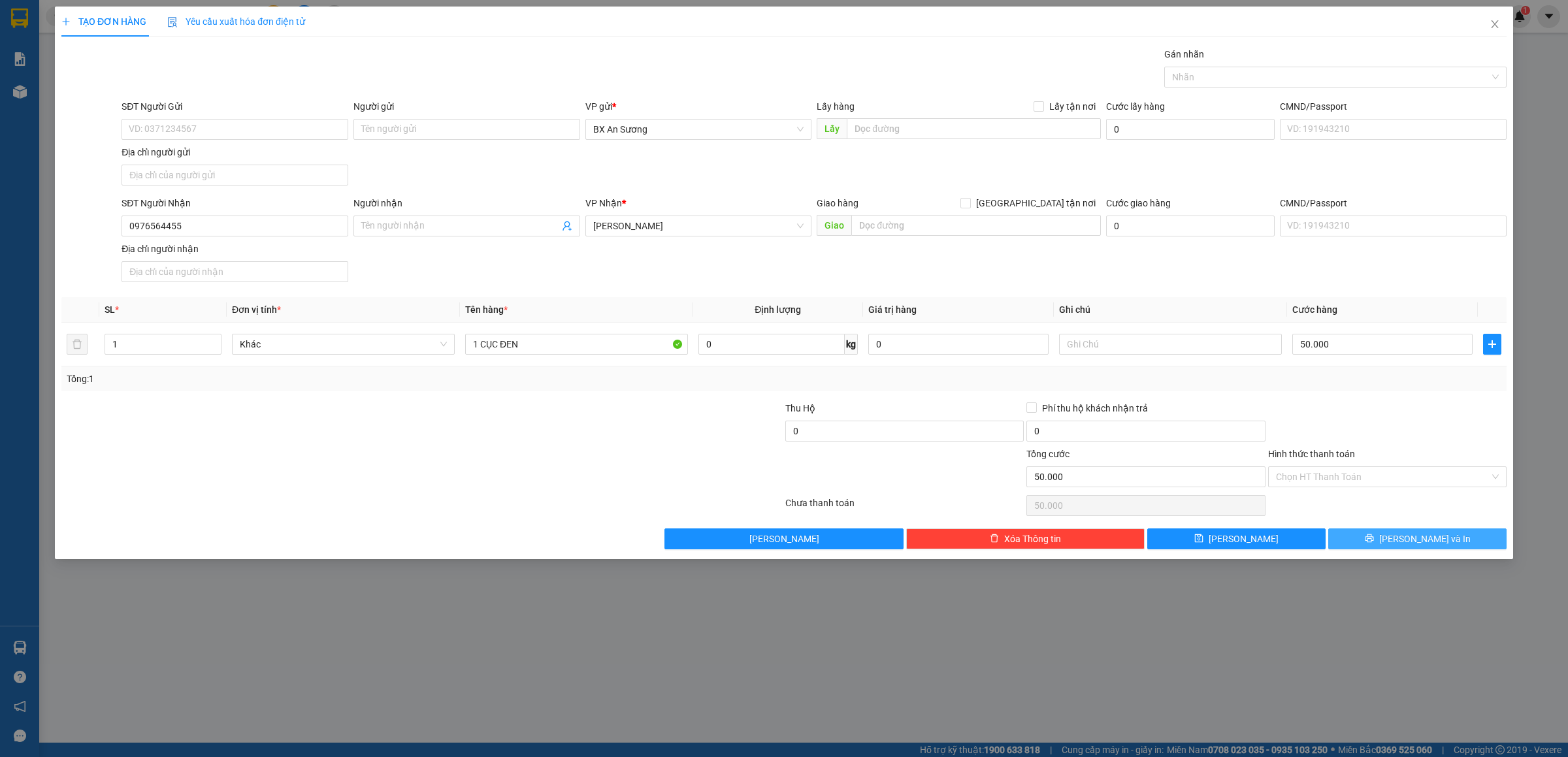
click at [1447, 538] on button "[PERSON_NAME] và In" at bounding box center [1418, 539] width 179 height 21
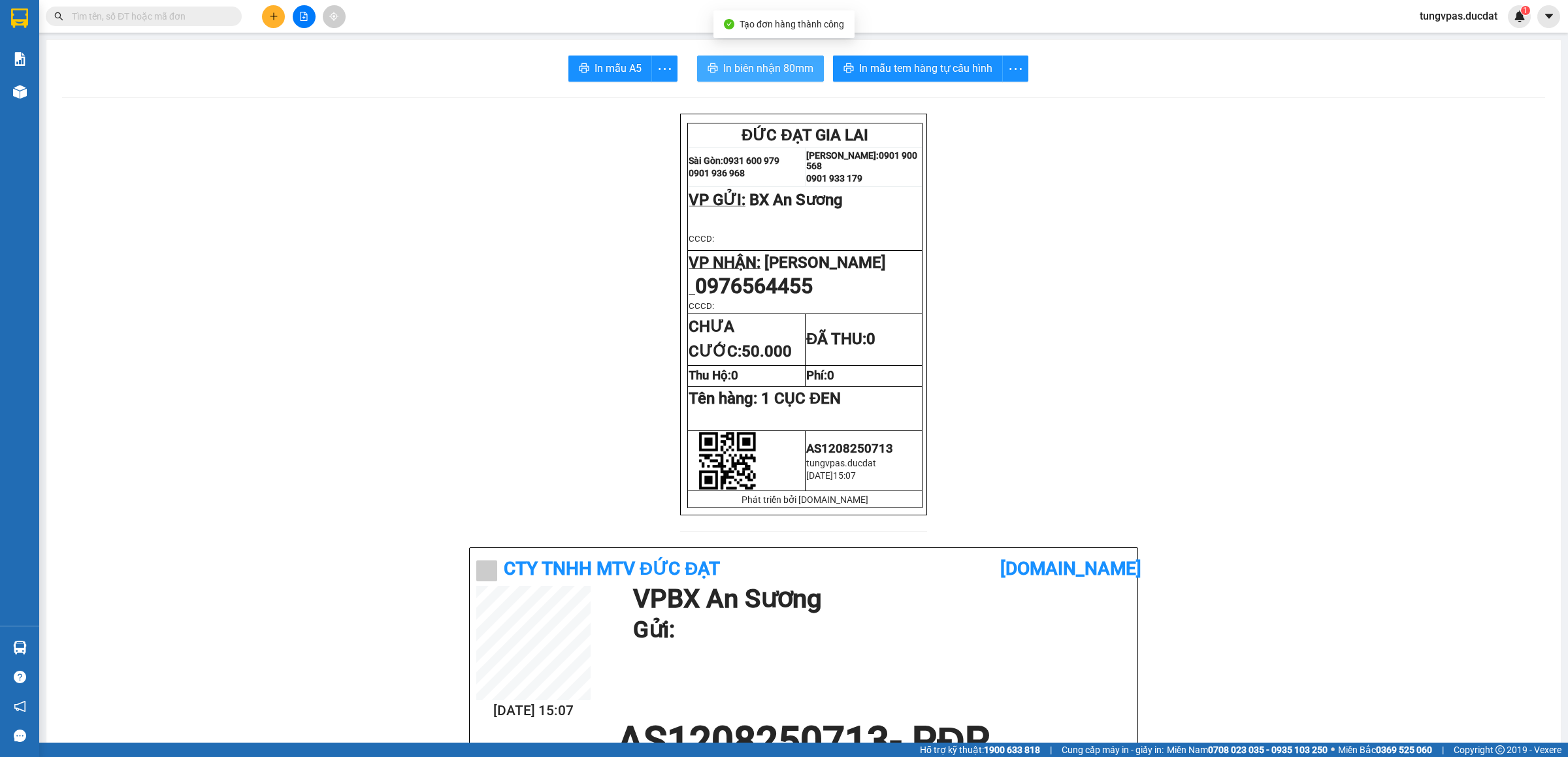
click at [789, 73] on span "In biên nhận 80mm" at bounding box center [768, 69] width 90 height 16
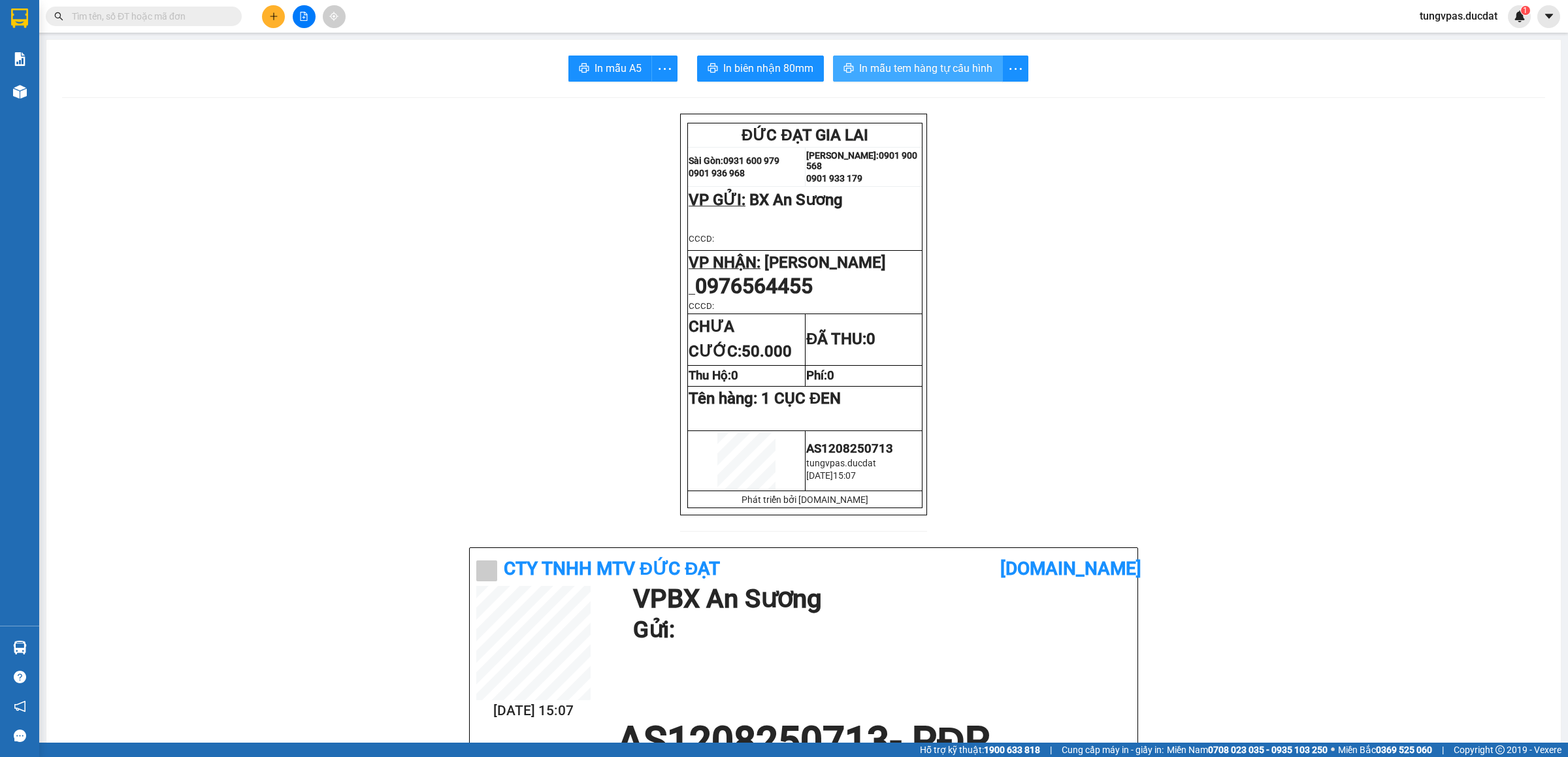
click at [984, 71] on button "In mẫu tem hàng tự cấu hình" at bounding box center [917, 69] width 170 height 27
click at [270, 26] on button at bounding box center [273, 16] width 23 height 23
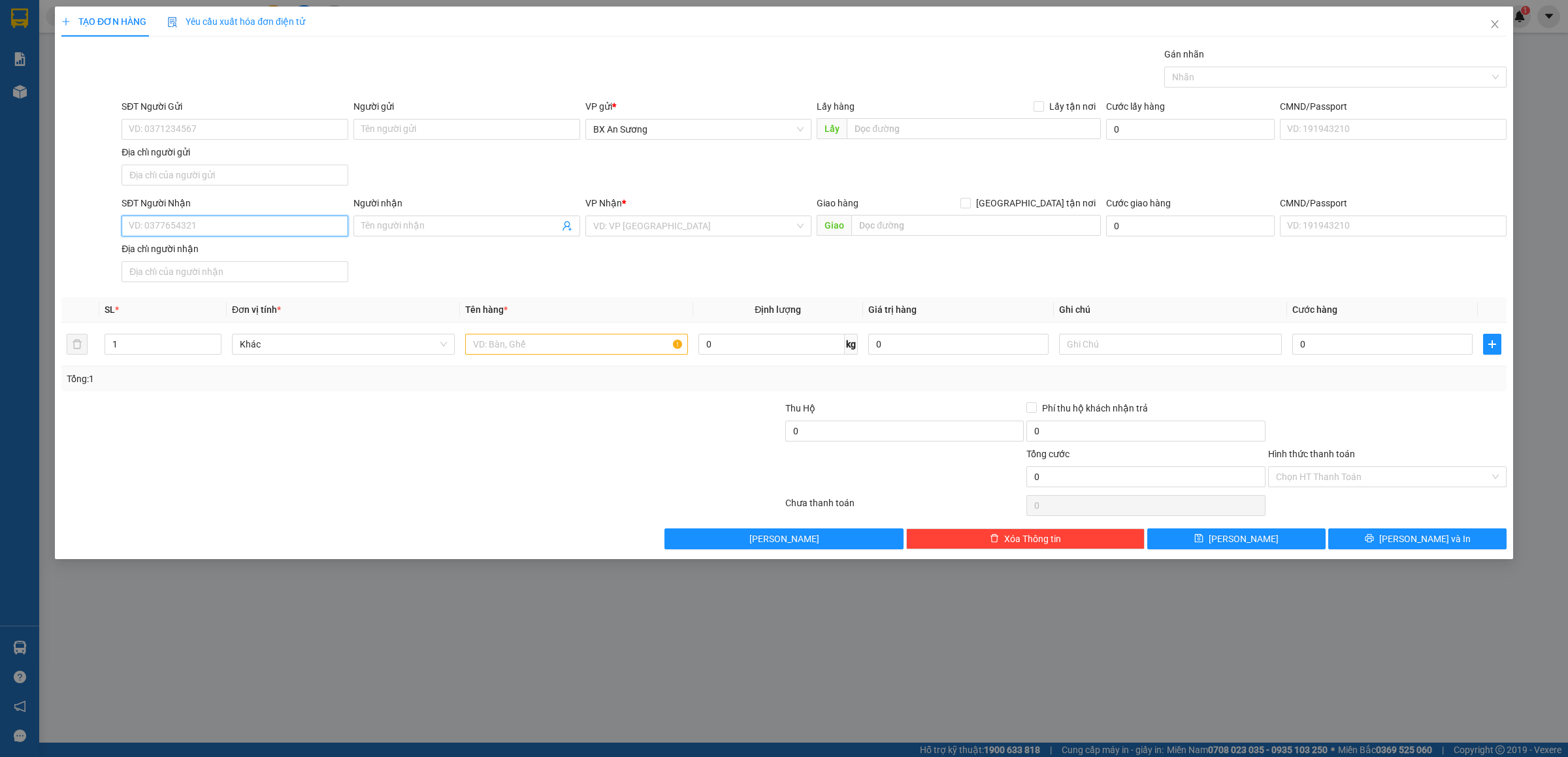
click at [241, 220] on input "SĐT Người Nhận" at bounding box center [235, 225] width 226 height 21
click at [240, 247] on div "0968998171 - HẬU" at bounding box center [235, 255] width 226 height 21
click at [507, 346] on input "text" at bounding box center [576, 344] width 223 height 21
click at [1457, 542] on button "[PERSON_NAME] và In" at bounding box center [1418, 539] width 179 height 21
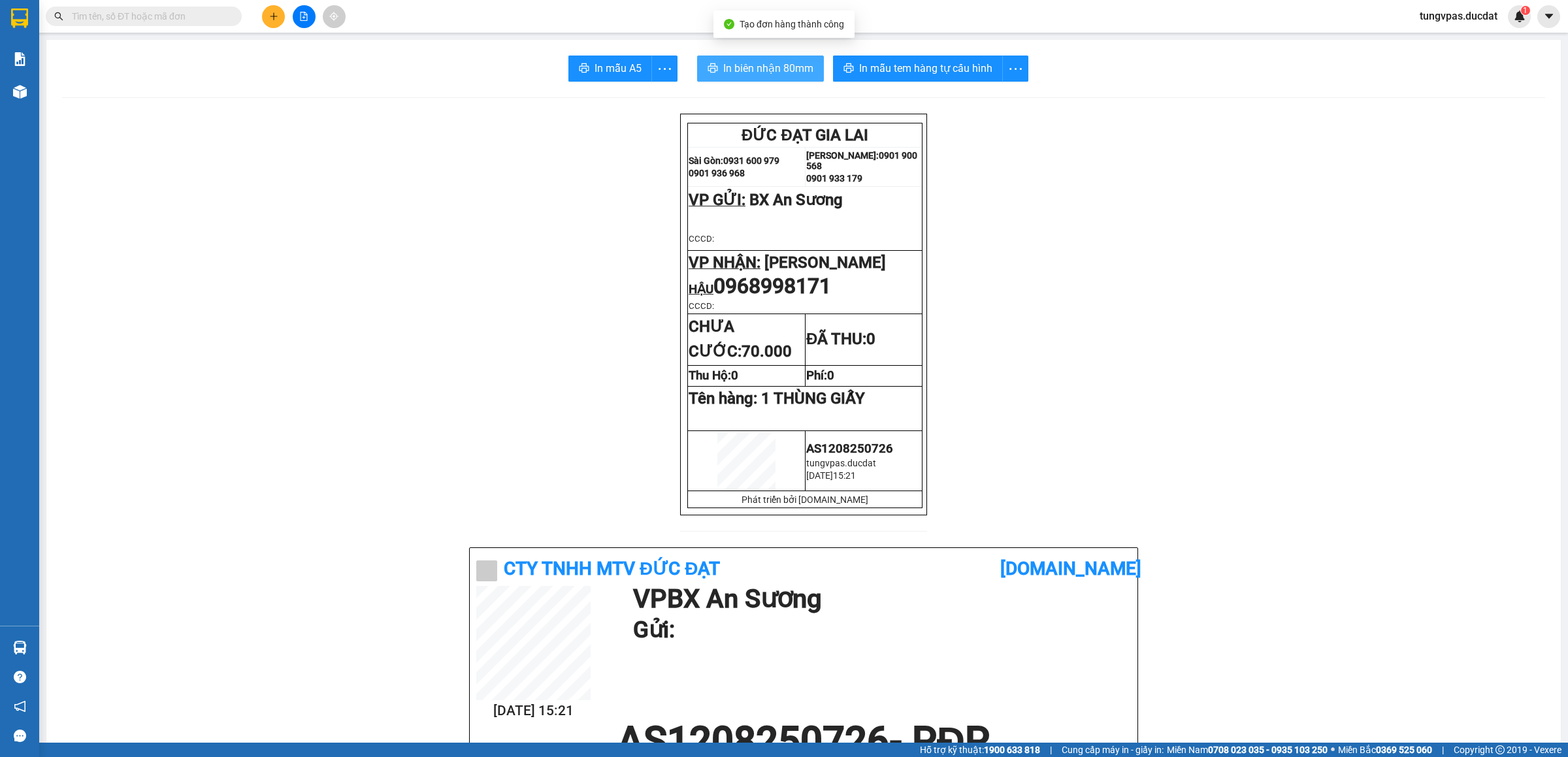
click at [798, 61] on span "In biên nhận 80mm" at bounding box center [768, 69] width 90 height 16
click at [924, 71] on span "In mẫu tem hàng tự cấu hình" at bounding box center [926, 69] width 133 height 16
click at [275, 20] on icon "plus" at bounding box center [274, 16] width 9 height 9
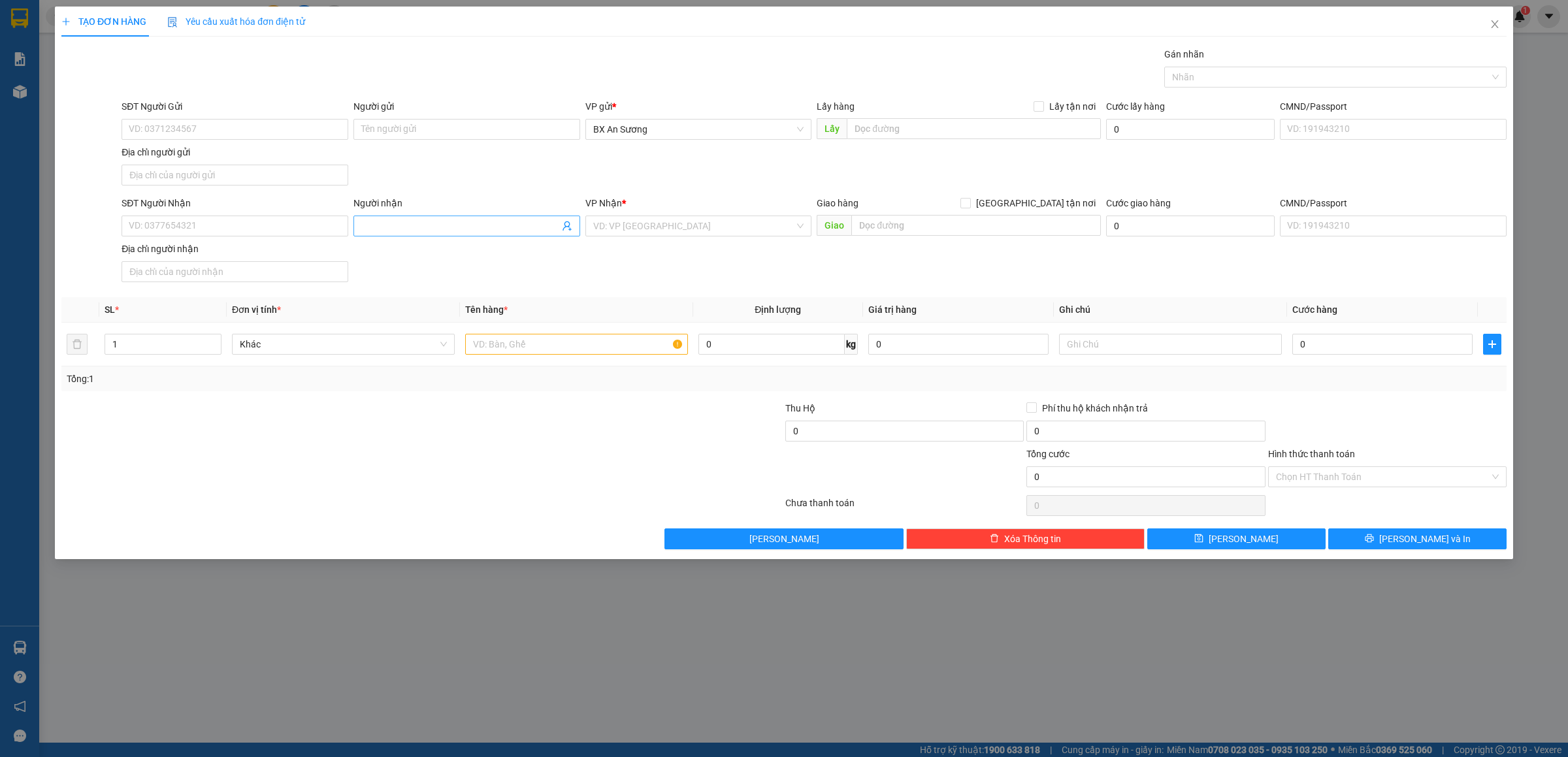
click at [392, 232] on input "Người nhận" at bounding box center [460, 226] width 198 height 15
click at [662, 256] on div "[PERSON_NAME]" at bounding box center [699, 255] width 211 height 15
drag, startPoint x: 618, startPoint y: 334, endPoint x: 609, endPoint y: 347, distance: 15.8
click at [614, 339] on div at bounding box center [576, 345] width 223 height 27
click at [609, 347] on input "text" at bounding box center [576, 344] width 223 height 21
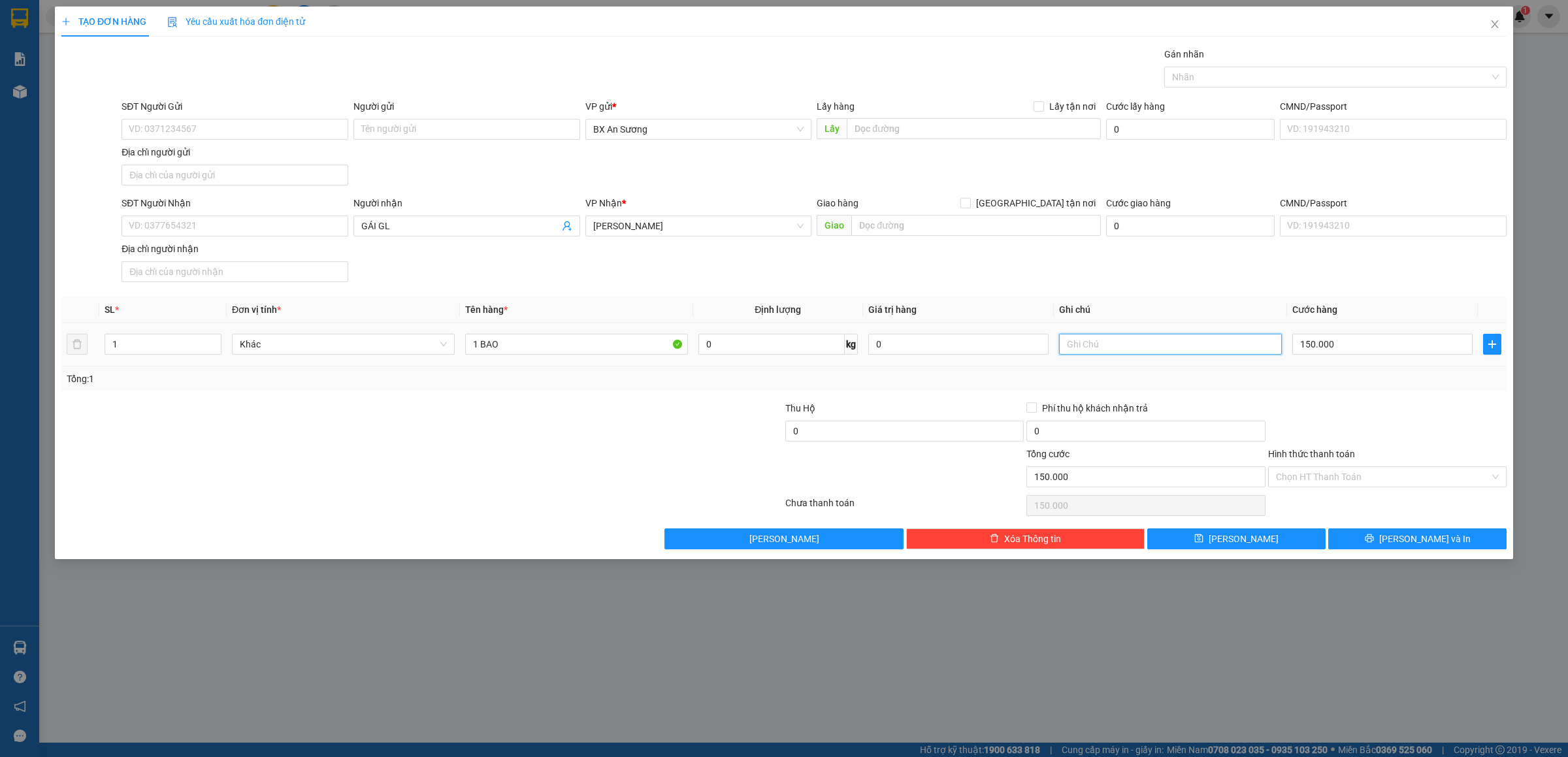
click at [1128, 336] on input "text" at bounding box center [1170, 344] width 223 height 21
click at [1470, 543] on button "[PERSON_NAME] và In" at bounding box center [1418, 539] width 179 height 21
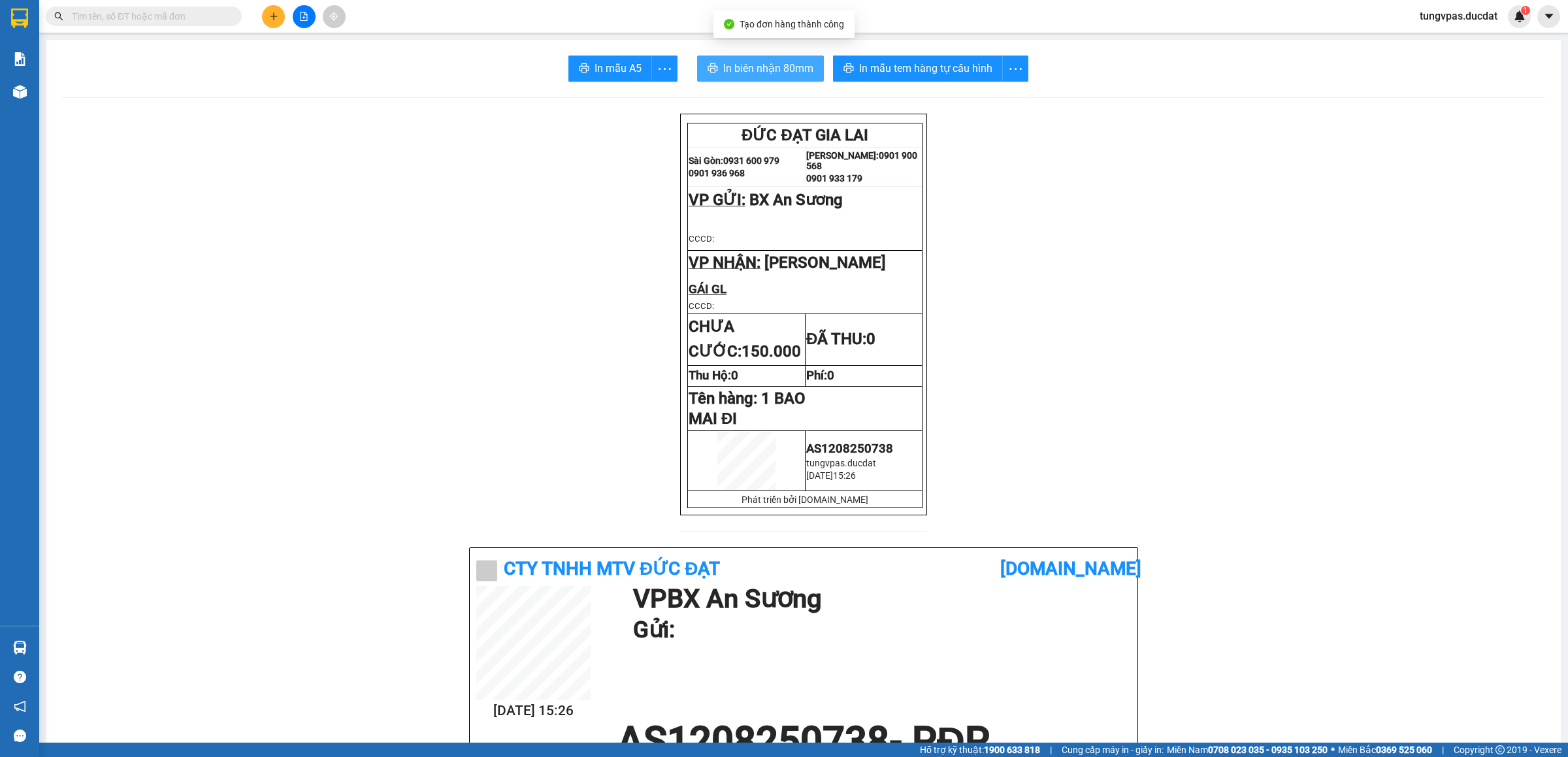
click at [788, 60] on button "In biên nhận 80mm" at bounding box center [761, 69] width 126 height 27
click at [955, 76] on button "In mẫu tem hàng tự cấu hình" at bounding box center [928, 69] width 191 height 27
click at [296, 13] on button at bounding box center [303, 16] width 23 height 23
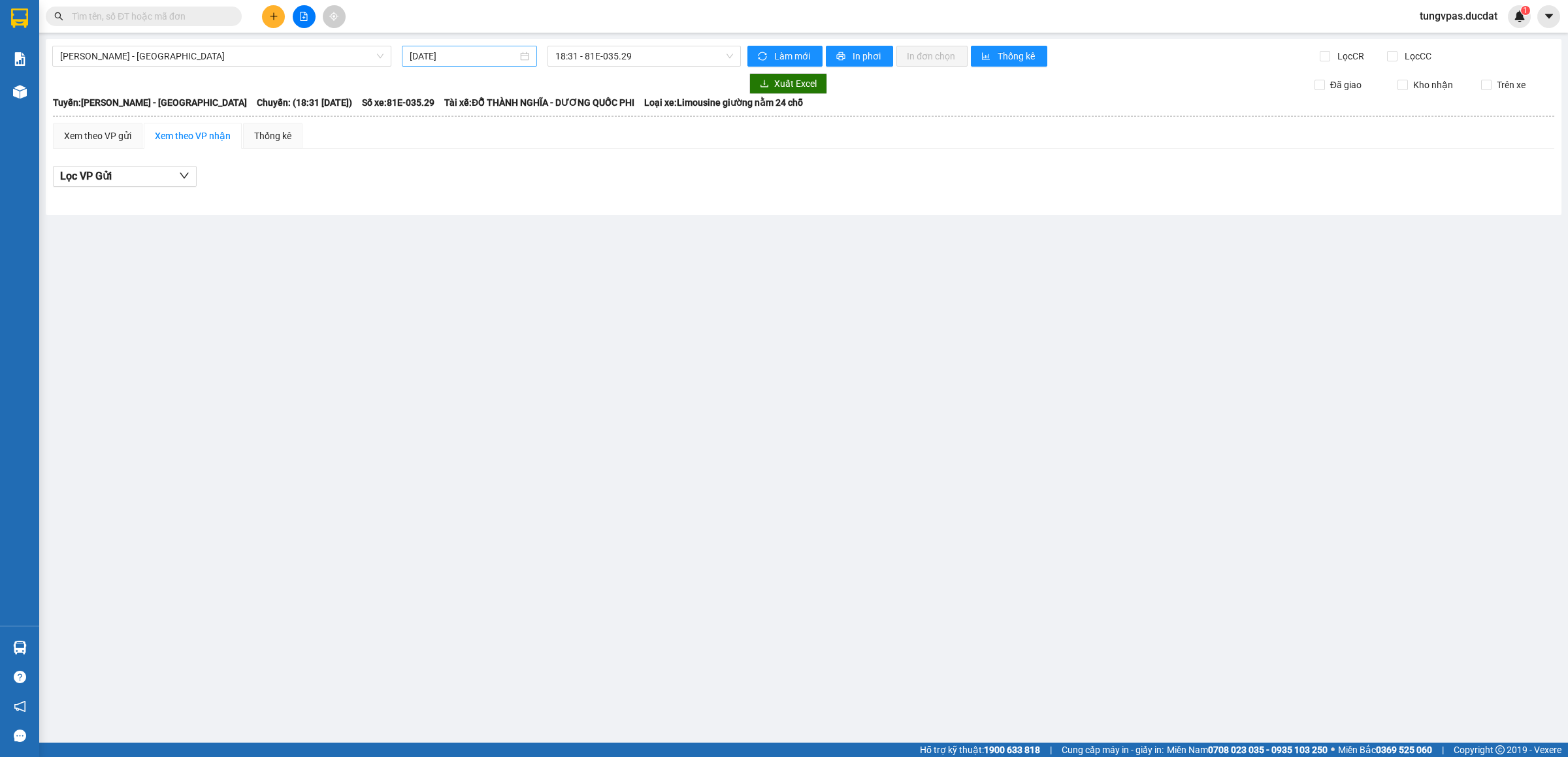
click at [425, 58] on input "[DATE]" at bounding box center [464, 56] width 108 height 15
click at [442, 170] on div "11" at bounding box center [444, 171] width 16 height 16
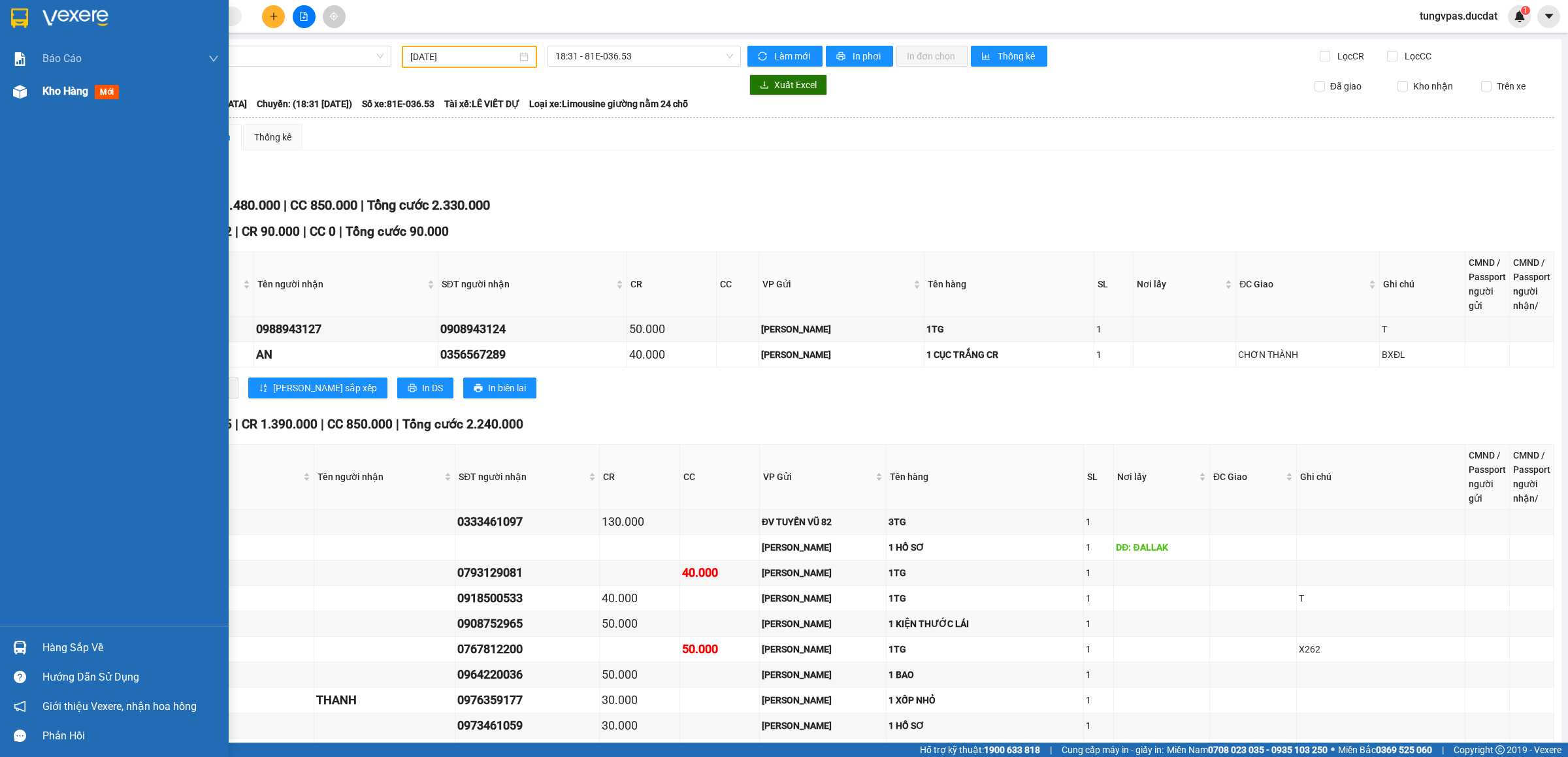
click at [22, 93] on img at bounding box center [19, 92] width 14 height 14
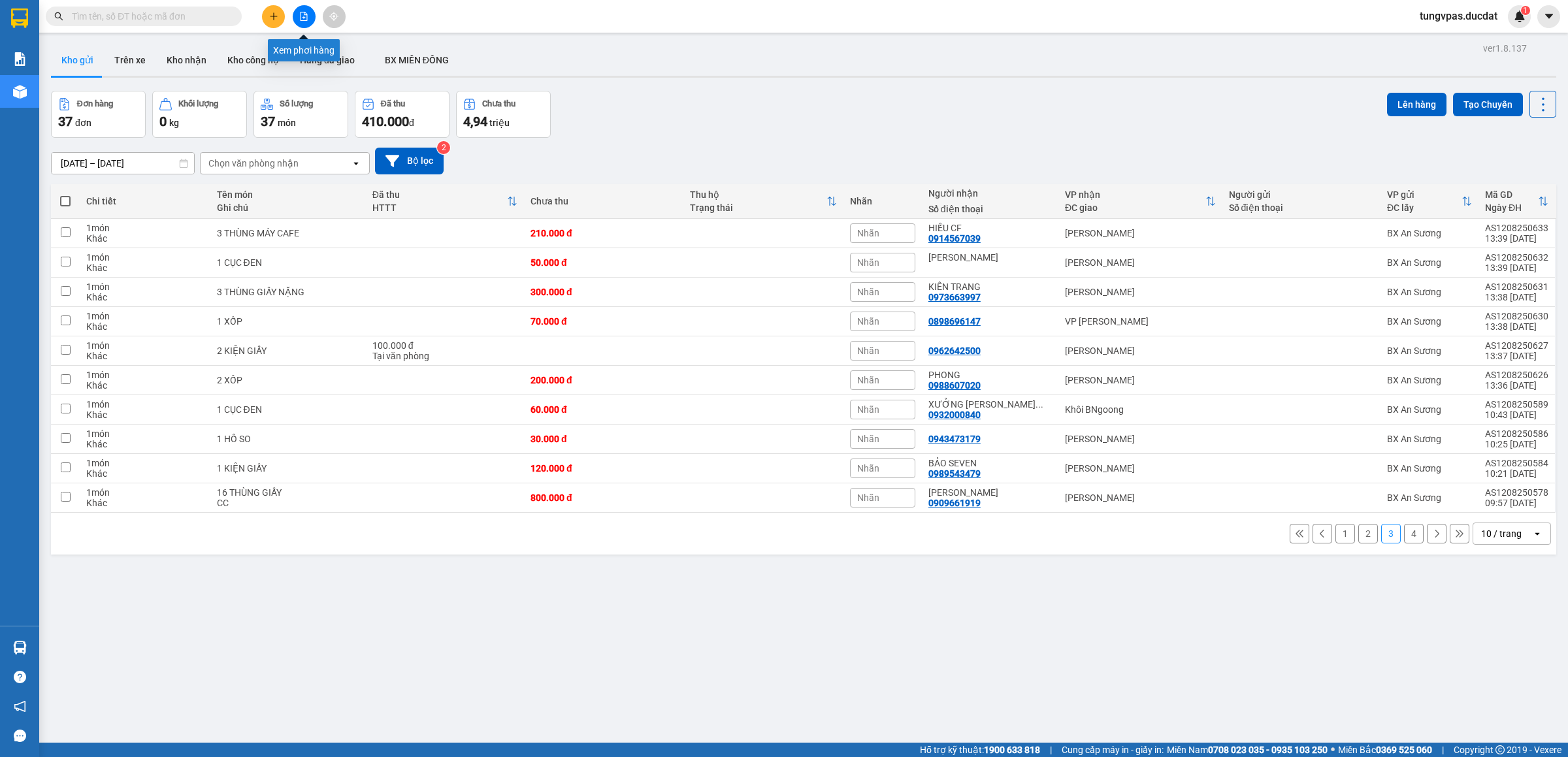
click at [299, 10] on button at bounding box center [303, 16] width 23 height 23
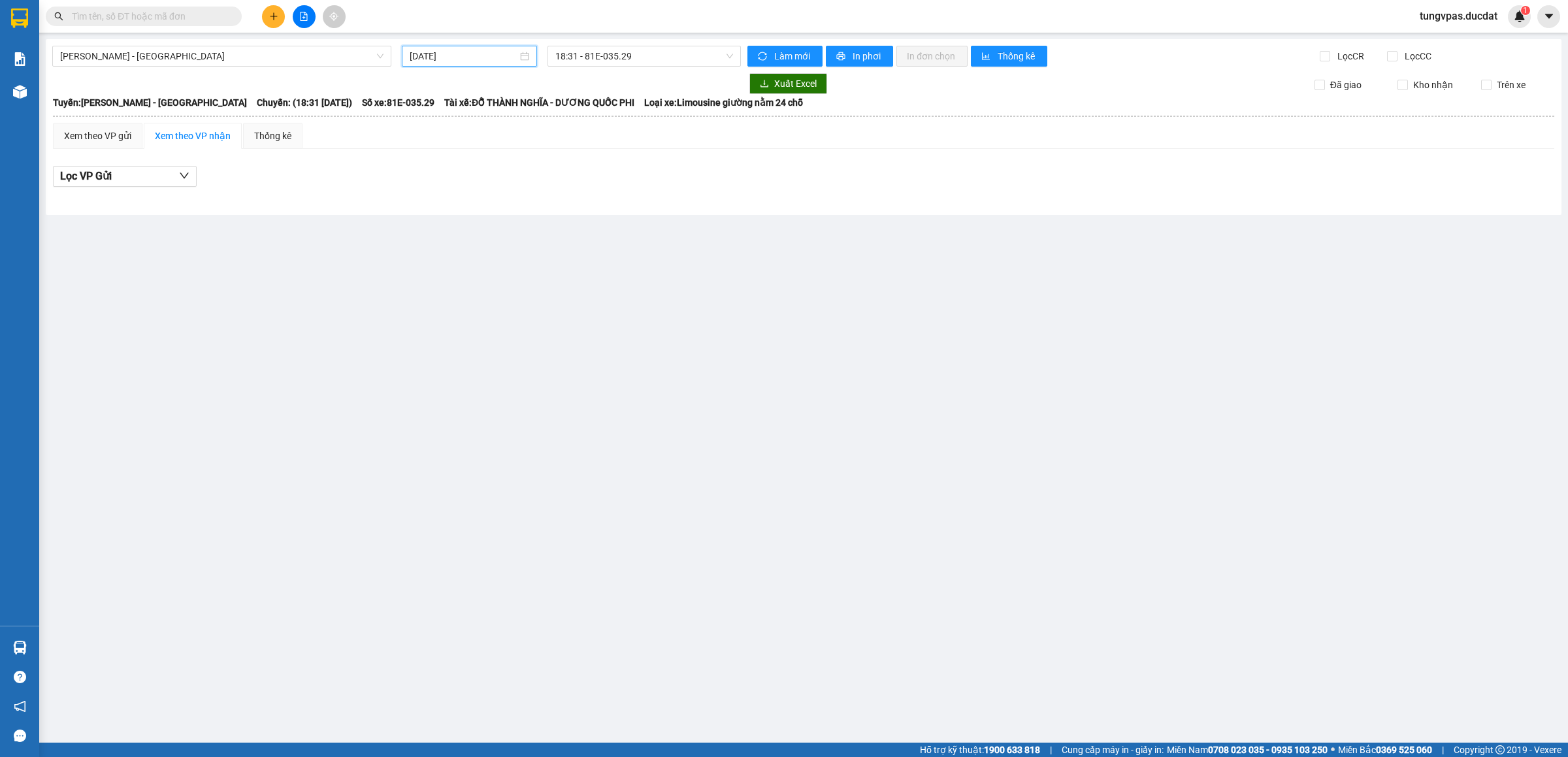
click at [421, 58] on input "[DATE]" at bounding box center [464, 56] width 108 height 15
click at [445, 173] on div "11" at bounding box center [444, 171] width 16 height 16
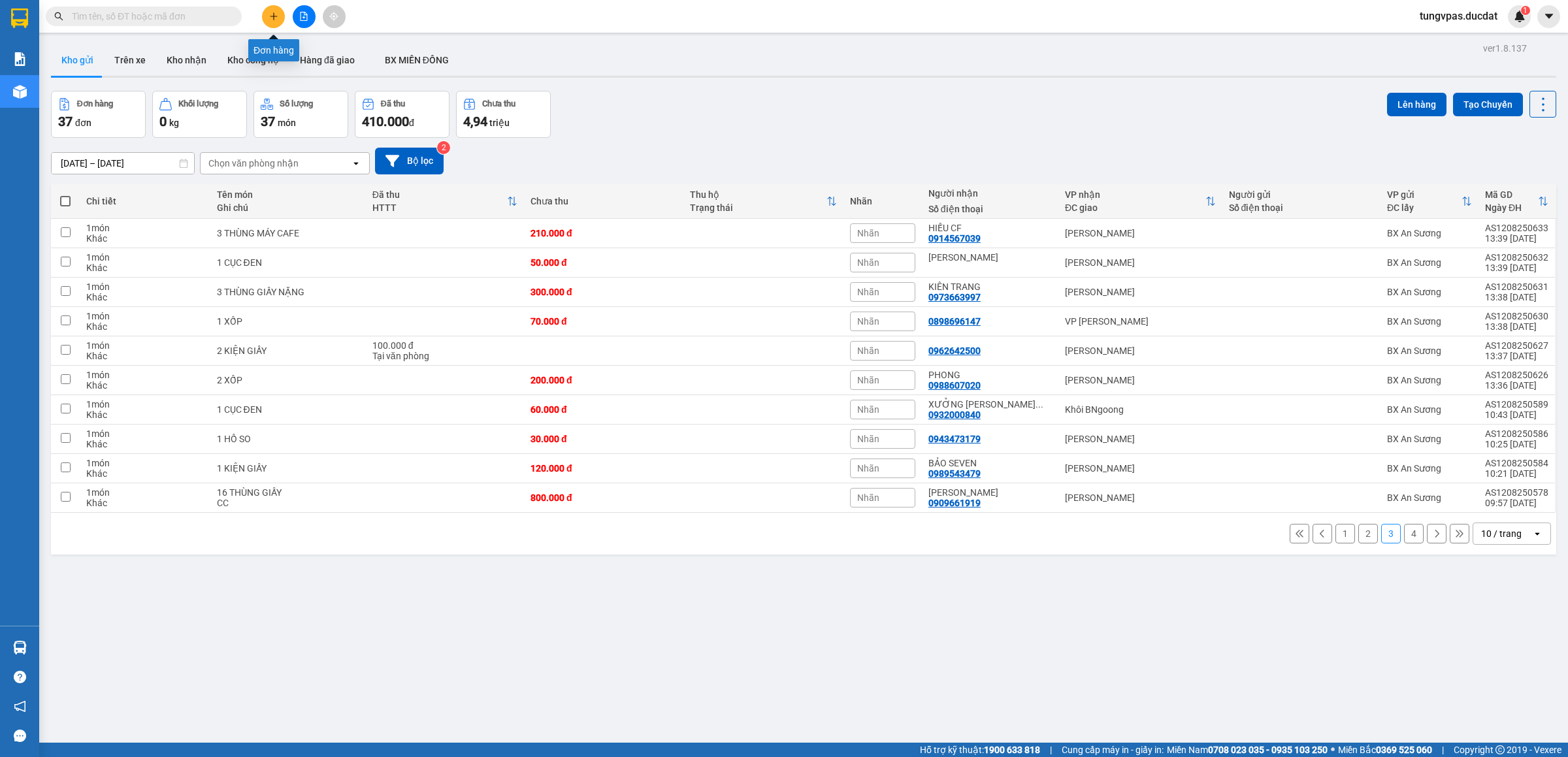
click at [277, 17] on icon "plus" at bounding box center [274, 16] width 9 height 9
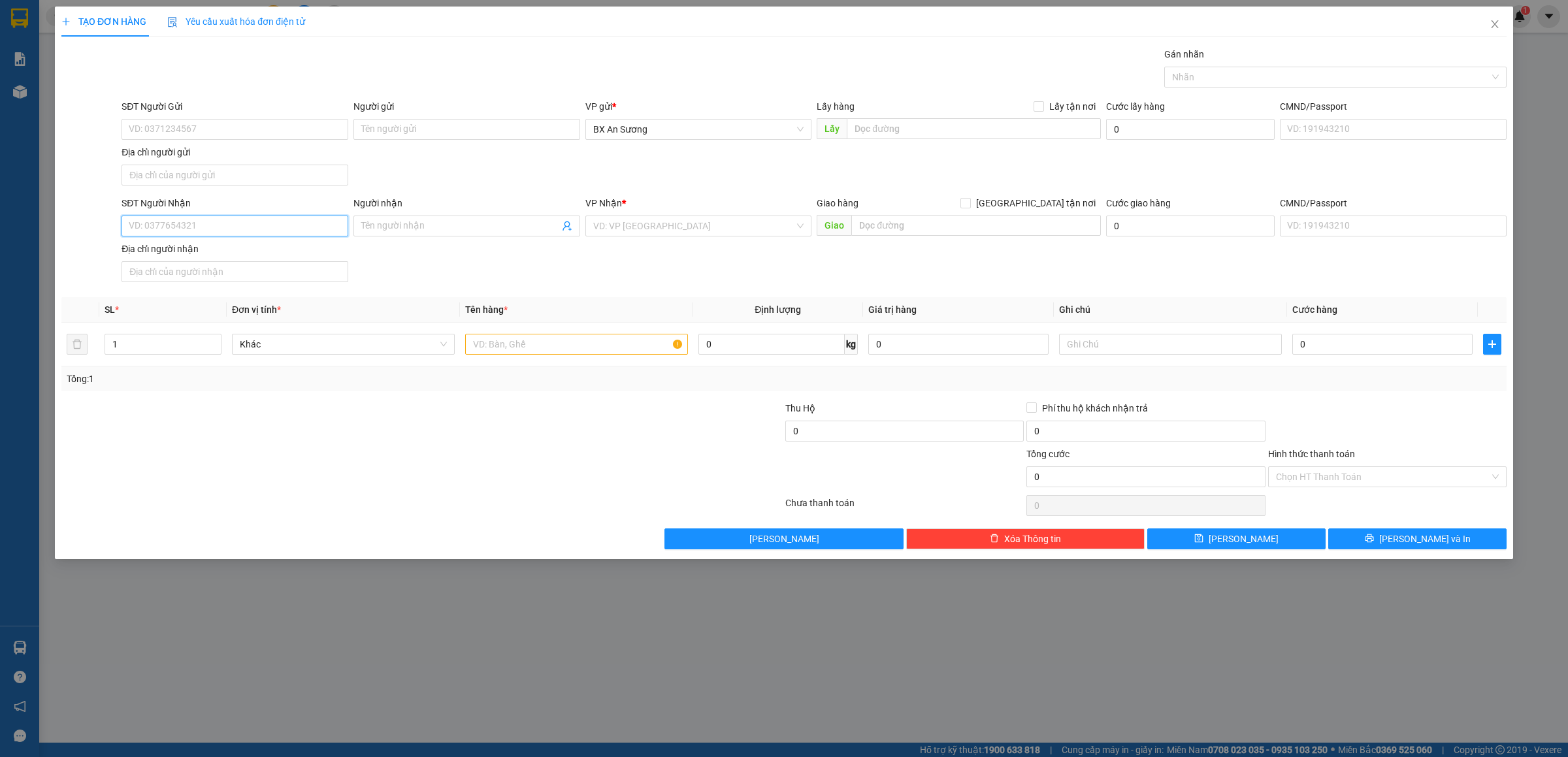
click at [327, 231] on input "SĐT Người Nhận" at bounding box center [235, 225] width 226 height 21
click at [1497, 26] on icon "close" at bounding box center [1495, 24] width 10 height 10
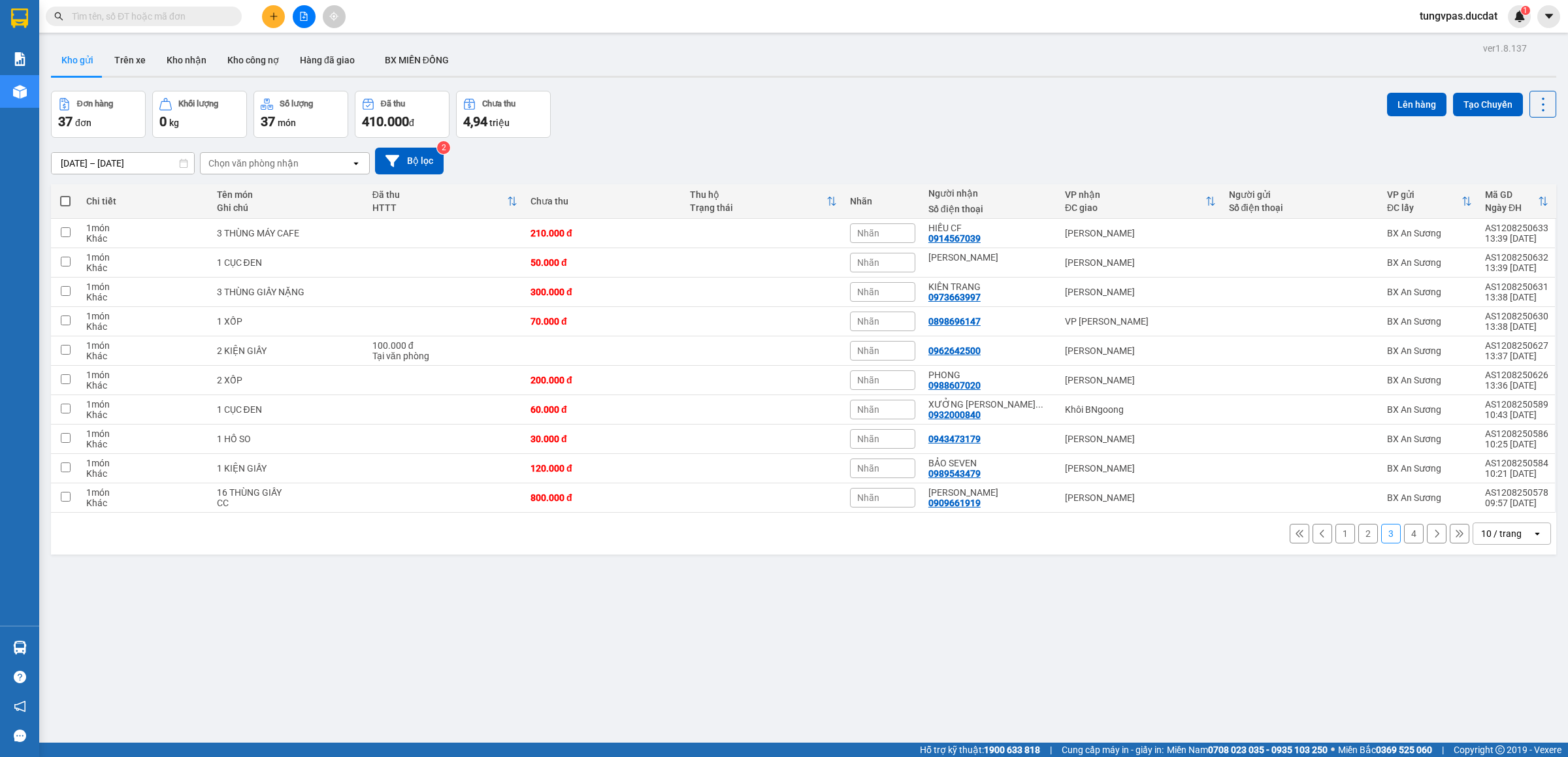
click at [275, 22] on button at bounding box center [273, 16] width 23 height 23
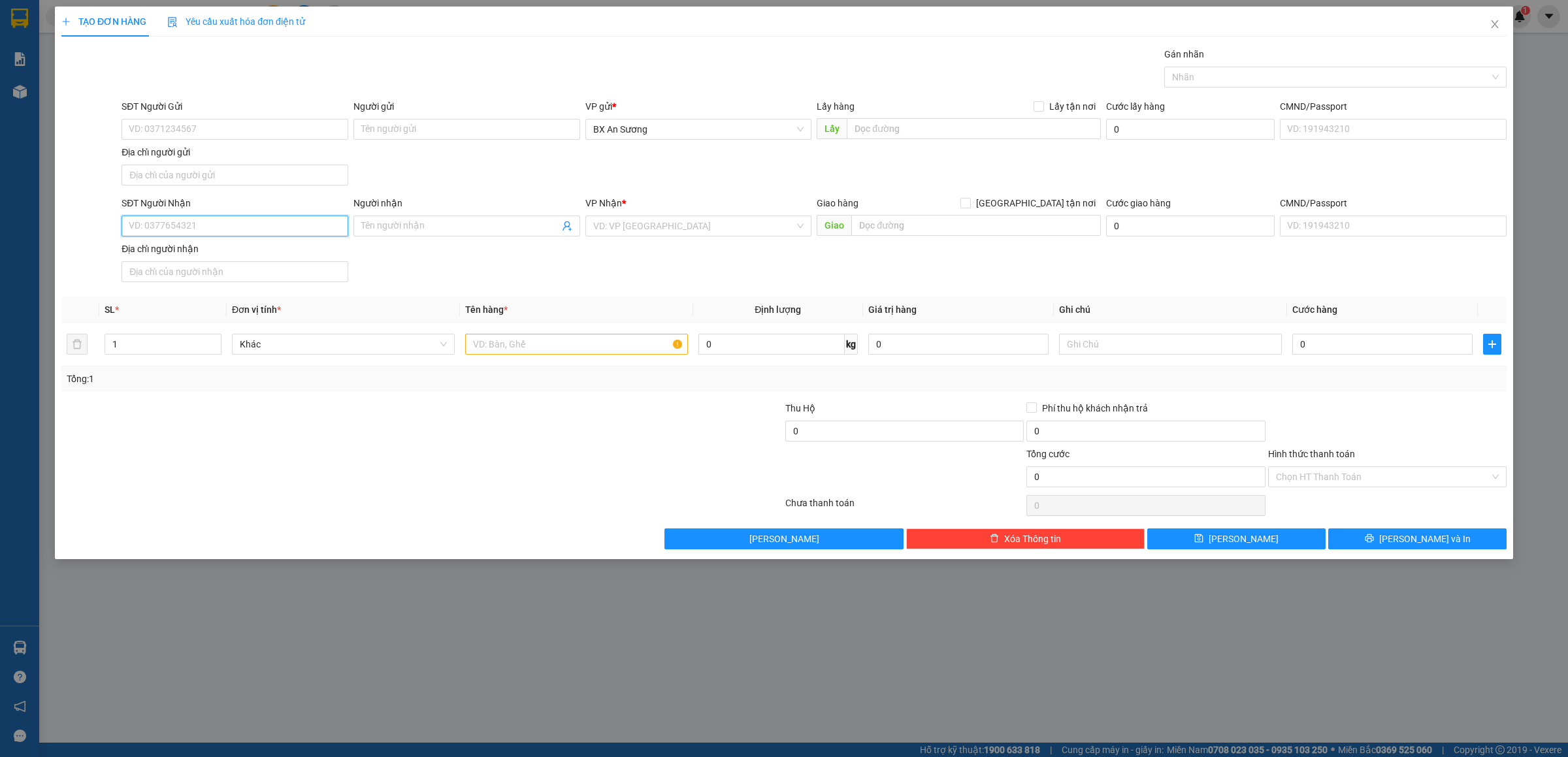
click at [291, 228] on input "SĐT Người Nhận" at bounding box center [235, 225] width 226 height 21
click at [1494, 26] on icon "close" at bounding box center [1495, 24] width 10 height 10
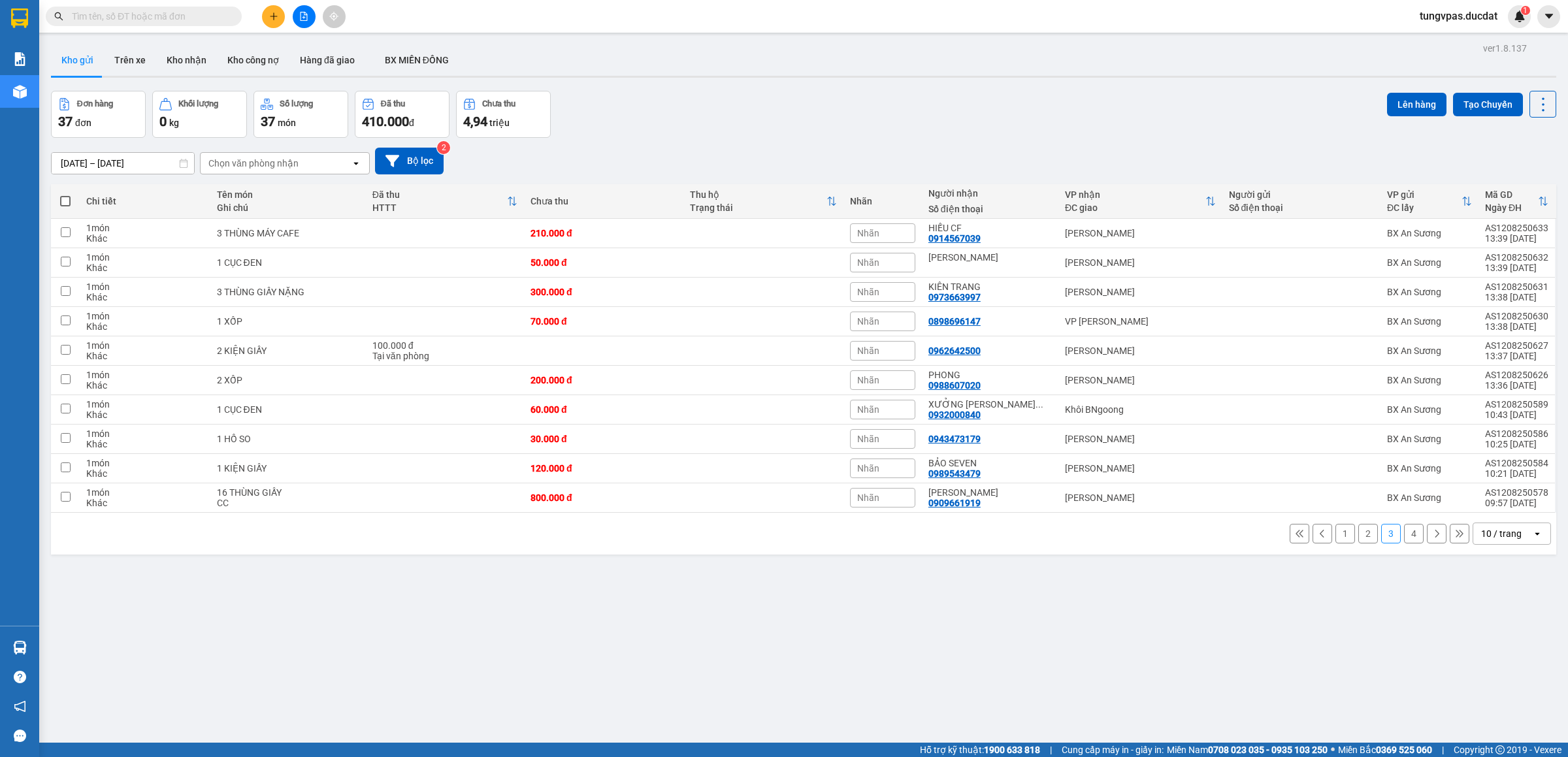
click at [217, 16] on input "text" at bounding box center [148, 16] width 154 height 15
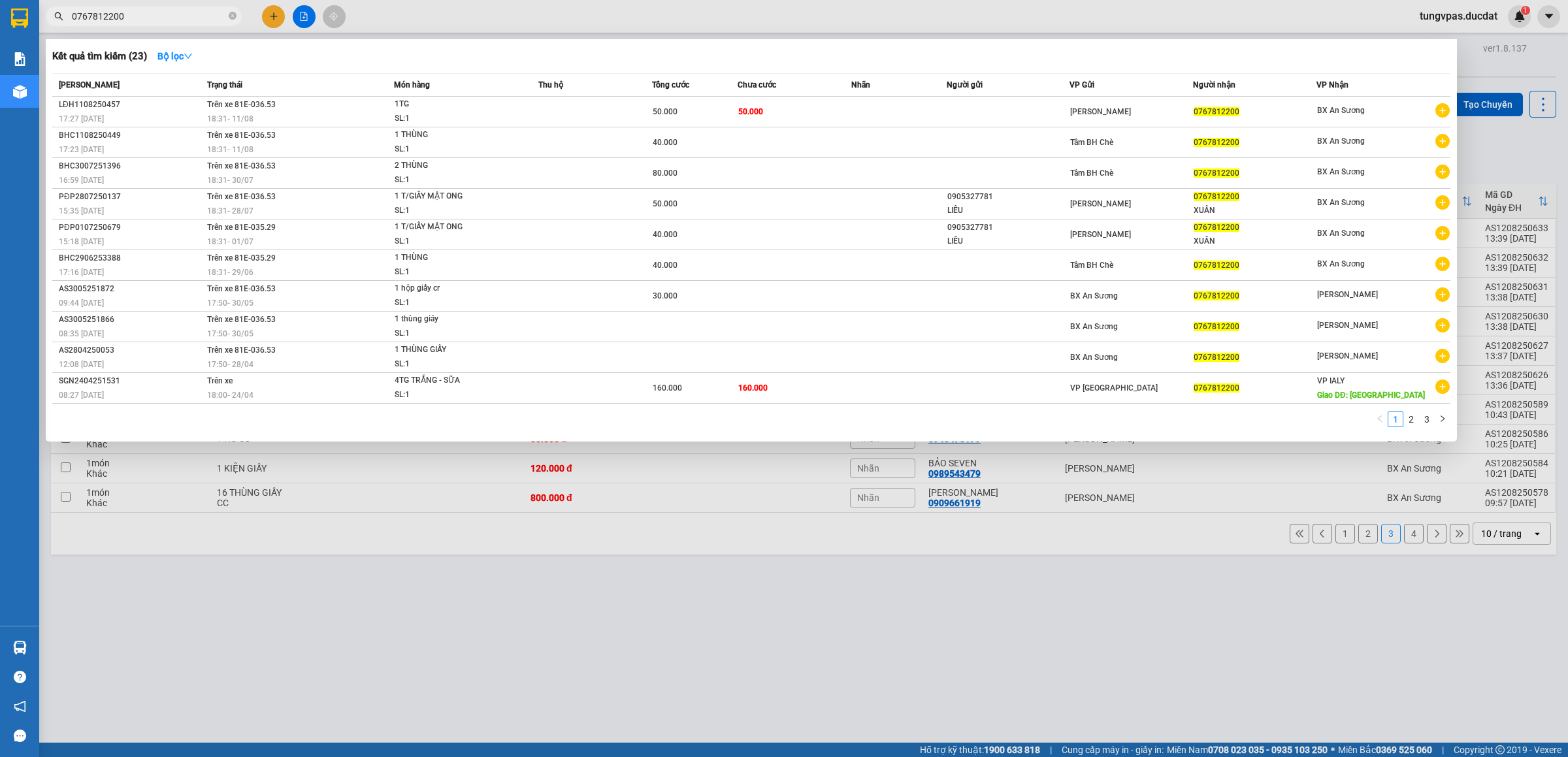
type input "0767812200"
click at [1320, 618] on div at bounding box center [784, 378] width 1568 height 757
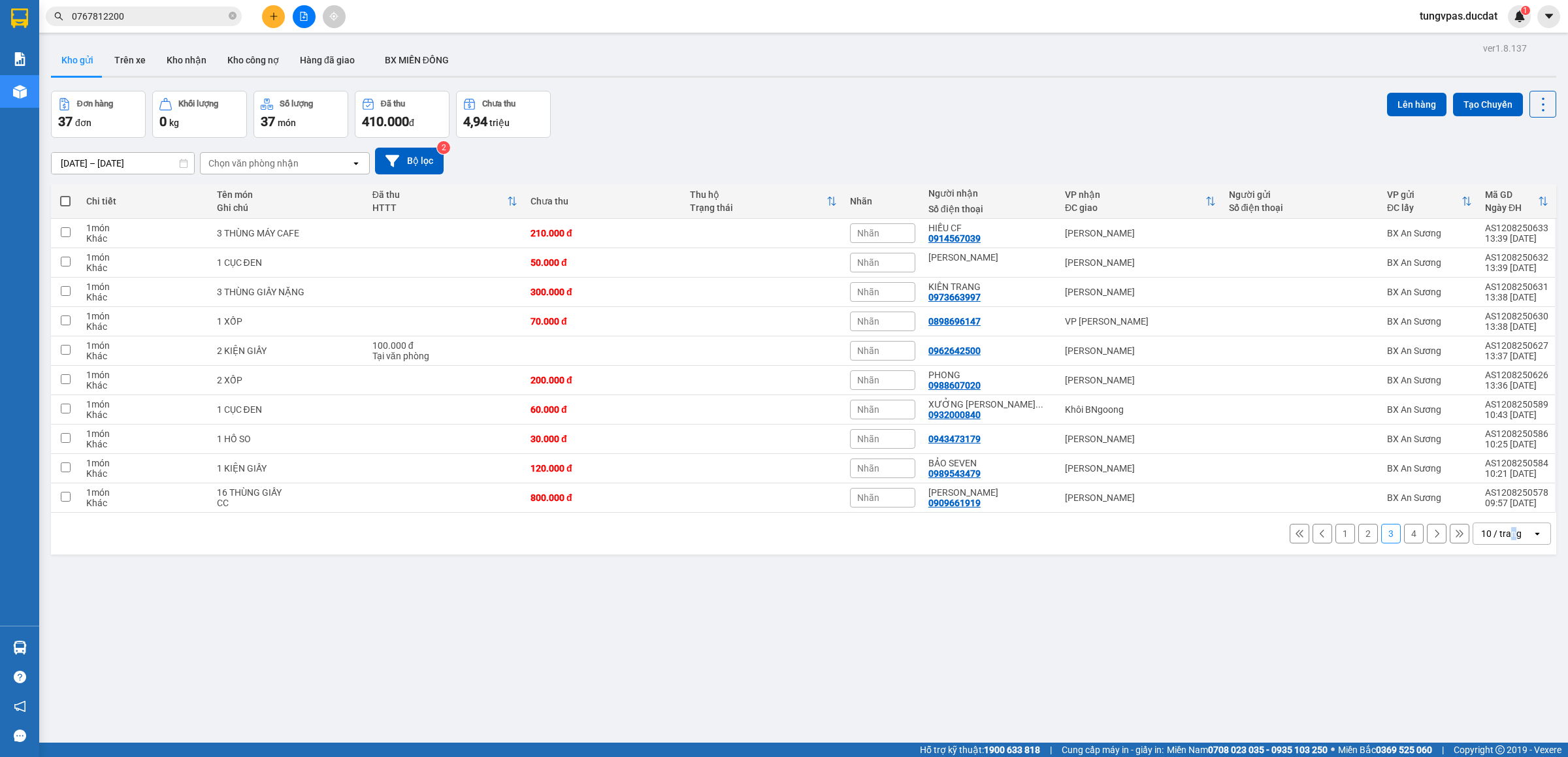
click at [1497, 541] on div "10 / trang" at bounding box center [1502, 533] width 40 height 13
click at [1510, 682] on span "100 / trang" at bounding box center [1491, 685] width 47 height 13
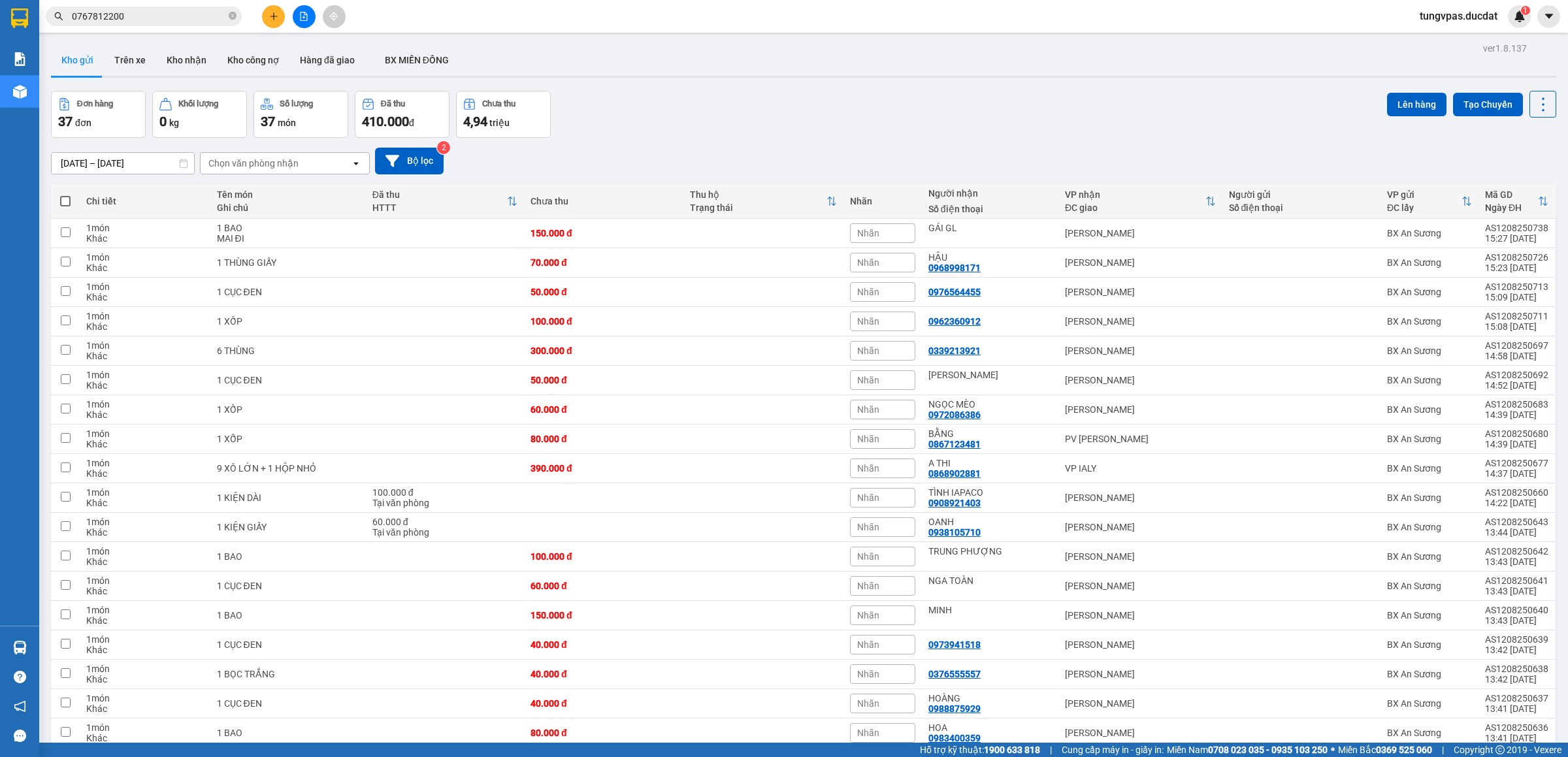
click at [60, 200] on span at bounding box center [65, 201] width 10 height 10
click at [65, 195] on input "checkbox" at bounding box center [65, 195] width 0 height 0
checkbox input "true"
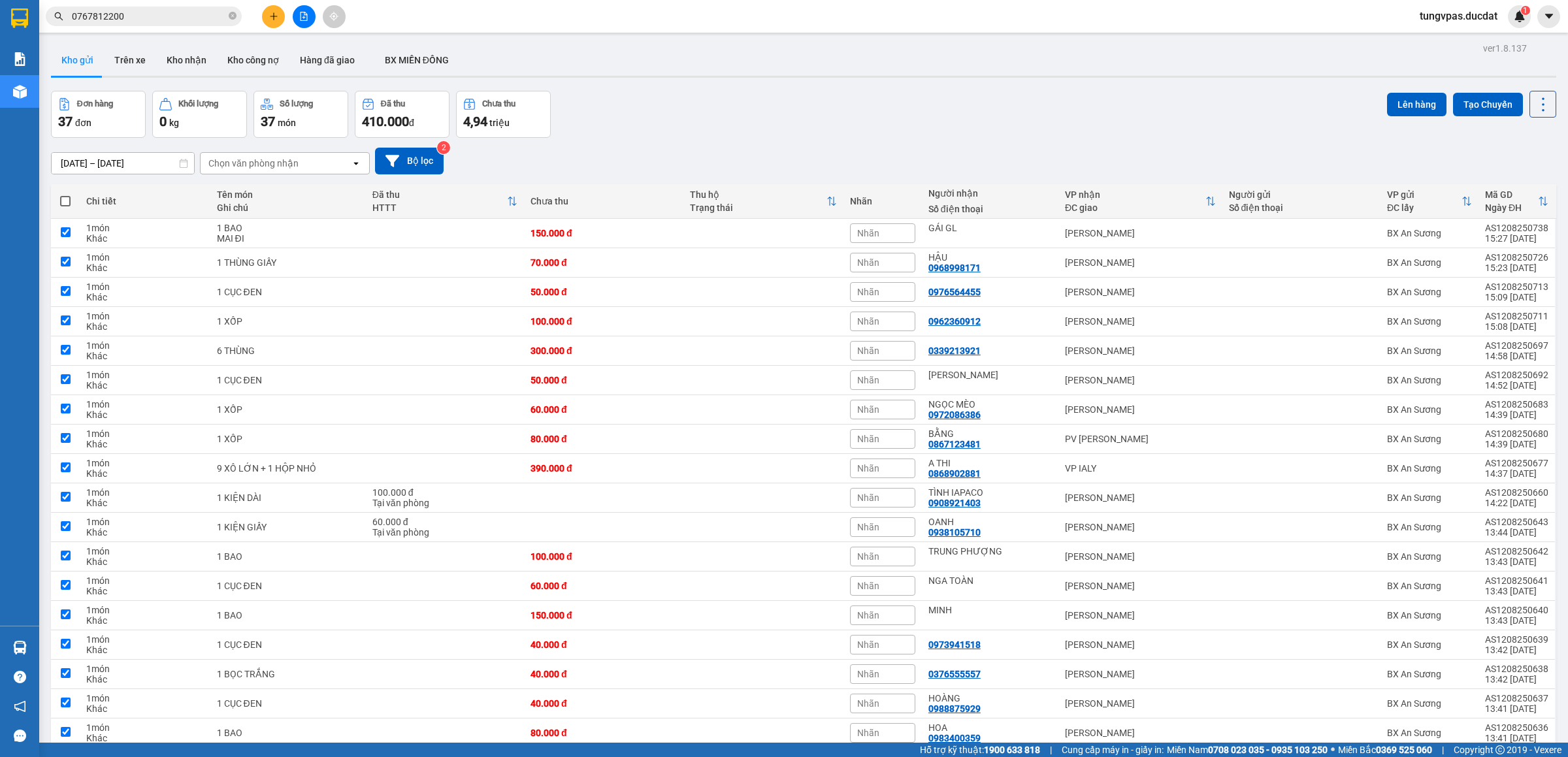
checkbox input "true"
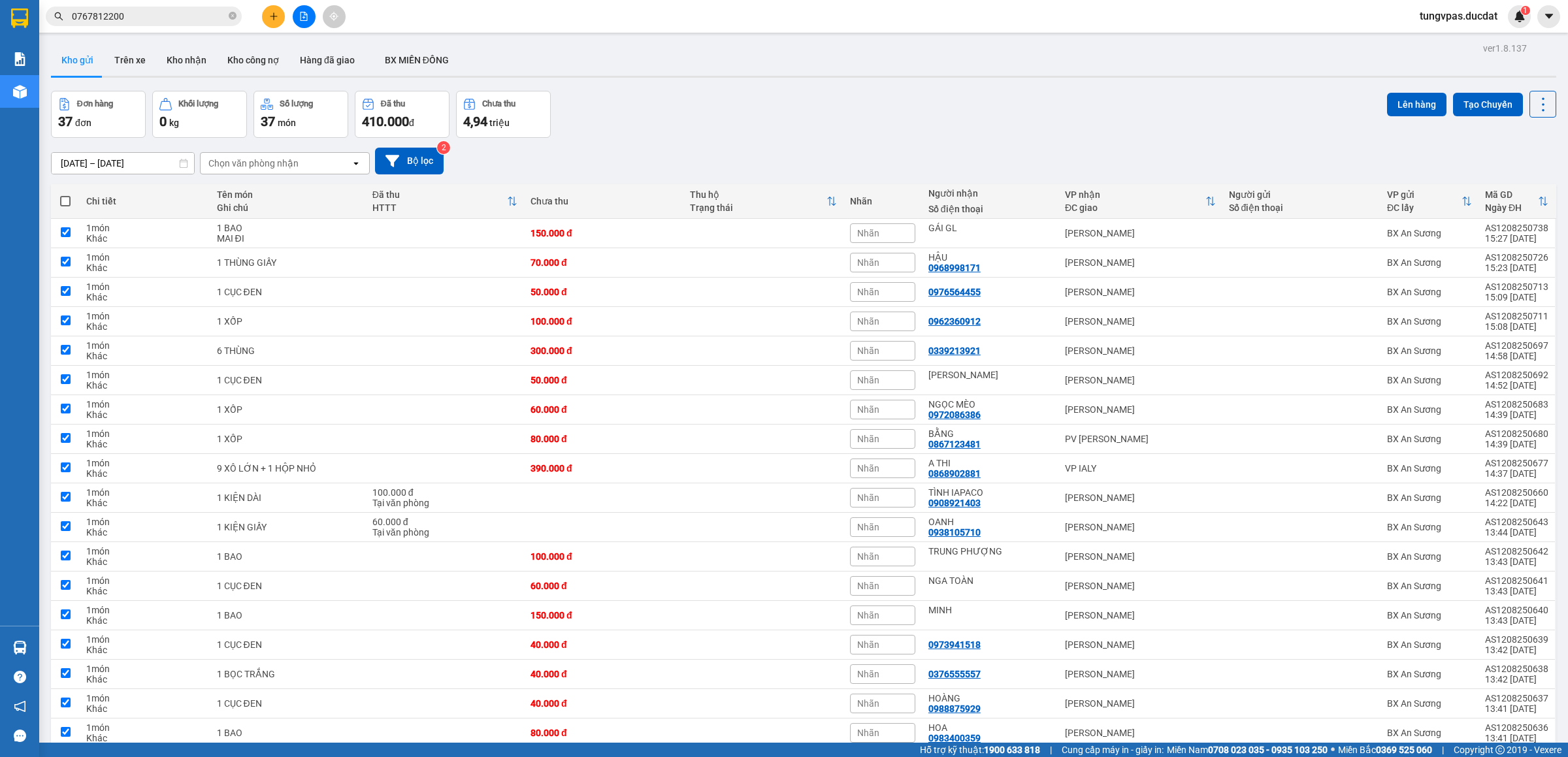
checkbox input "true"
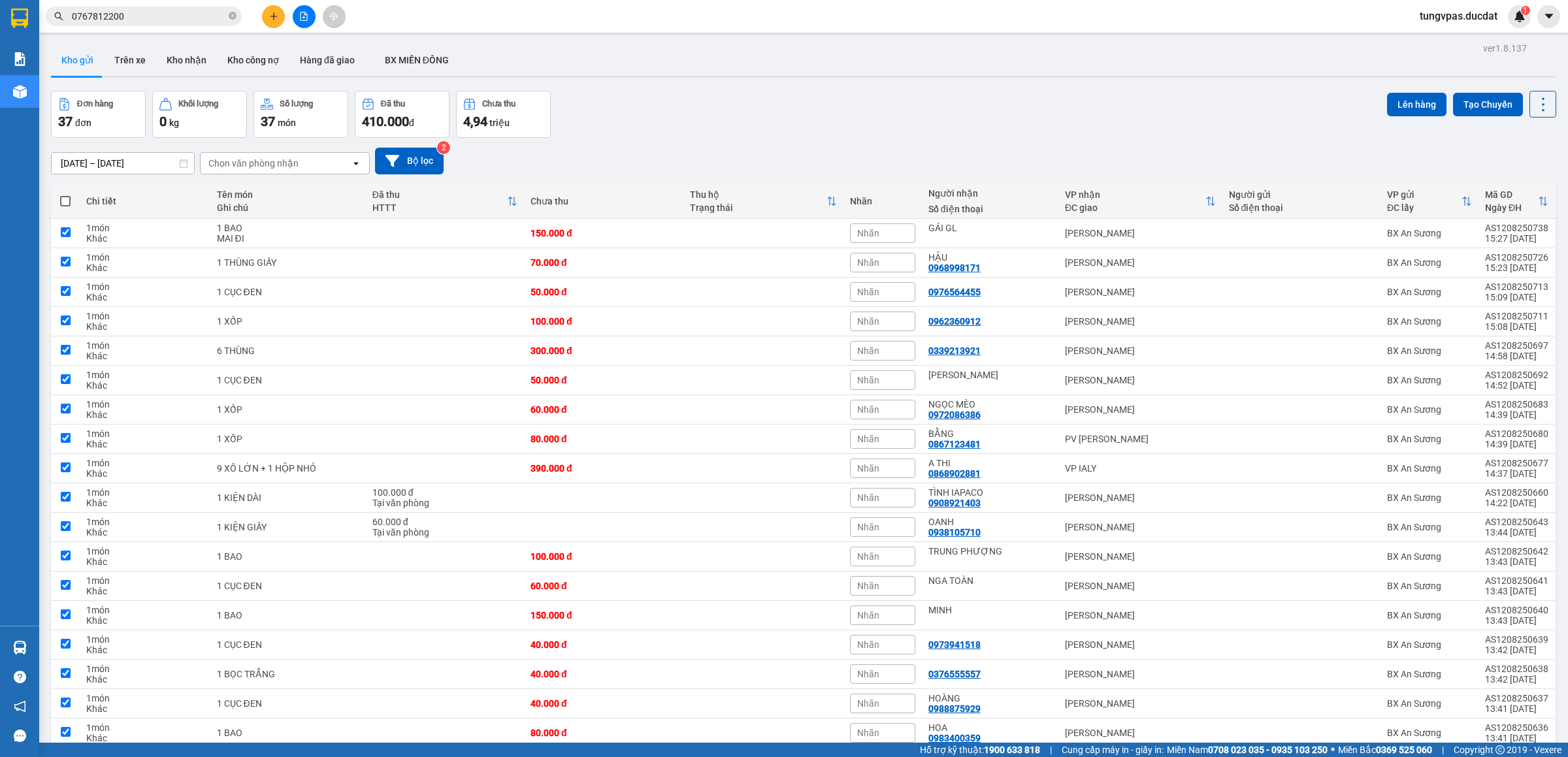
checkbox input "true"
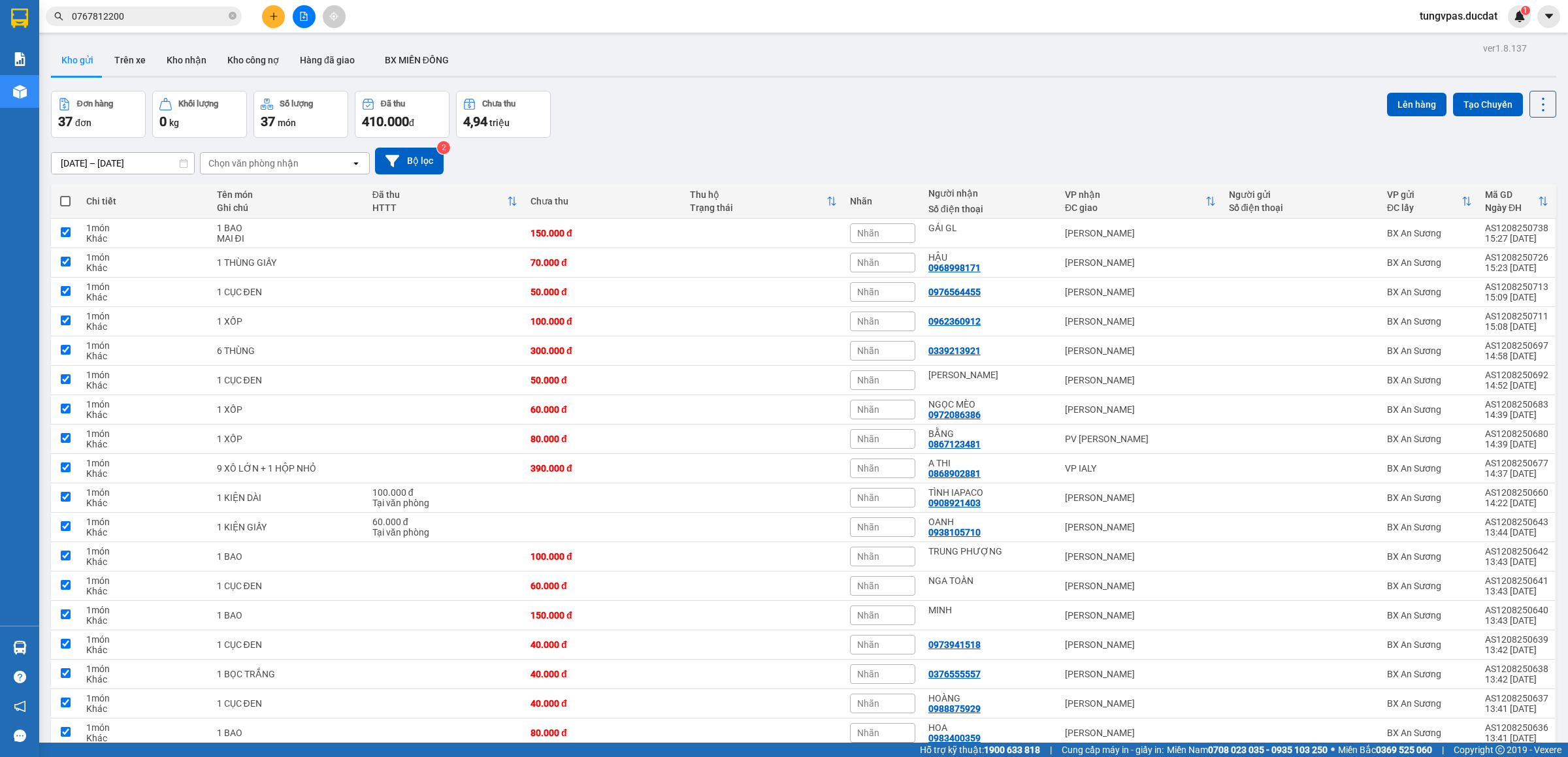
checkbox input "true"
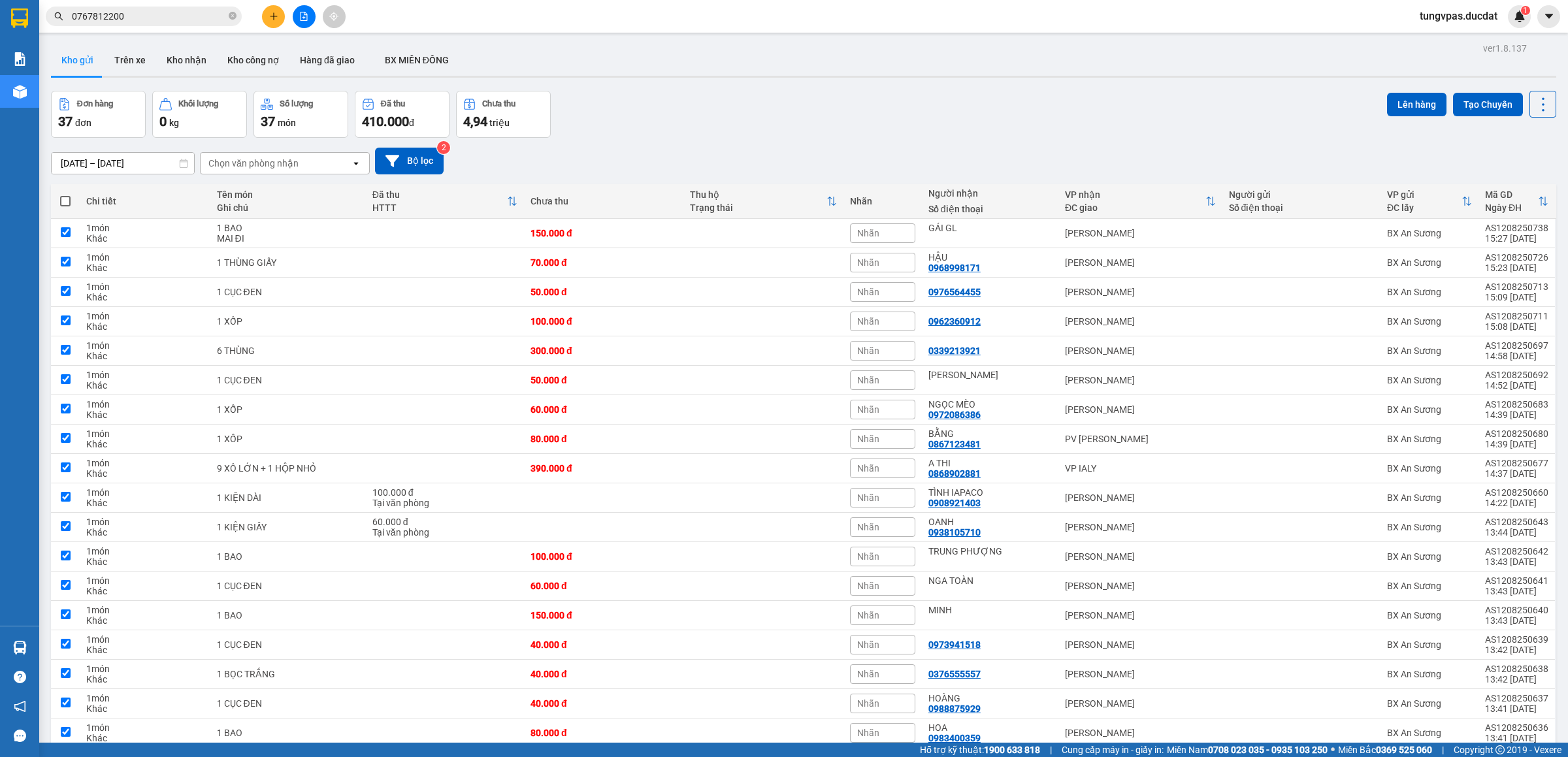
checkbox input "true"
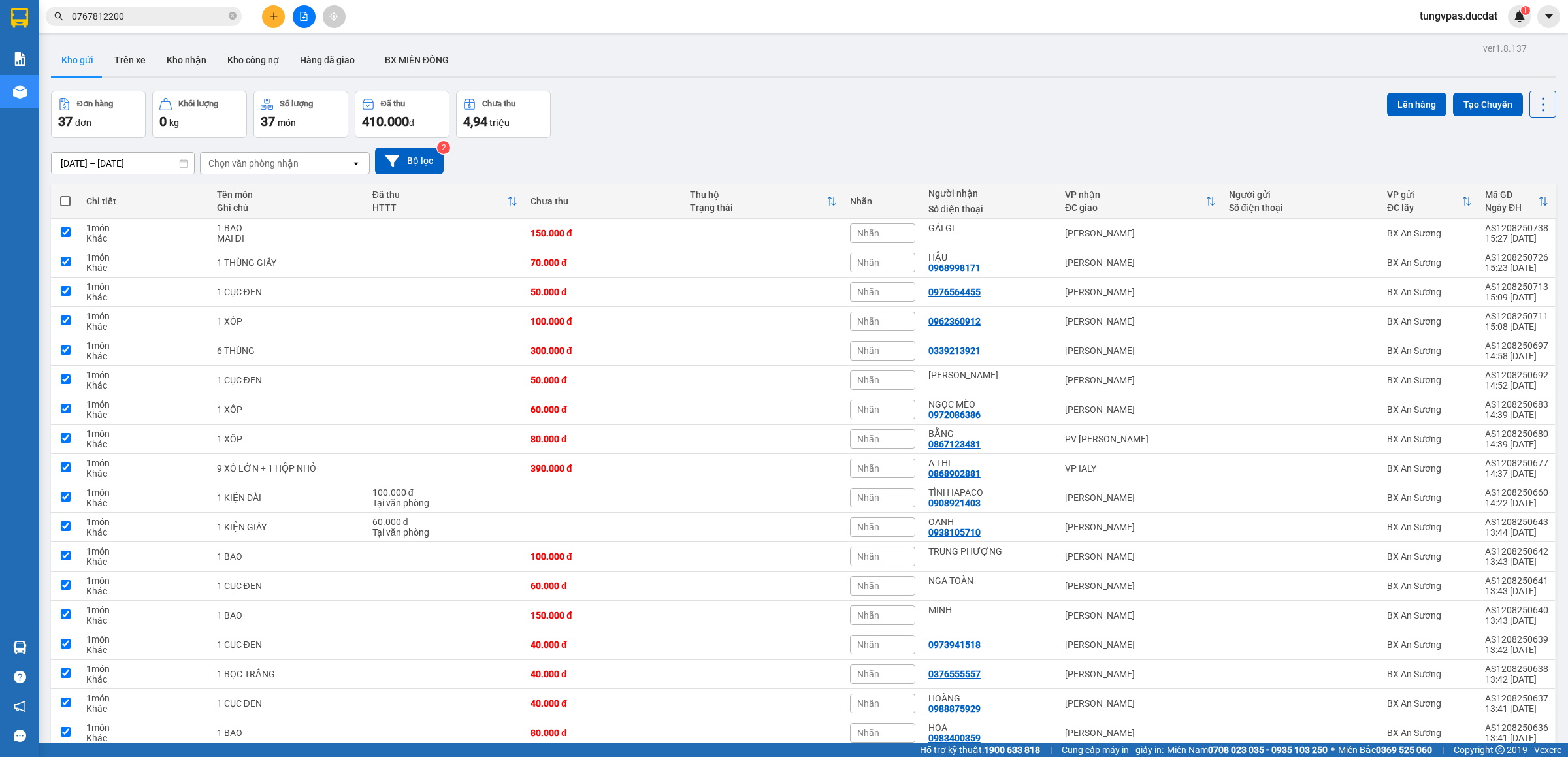
checkbox input "true"
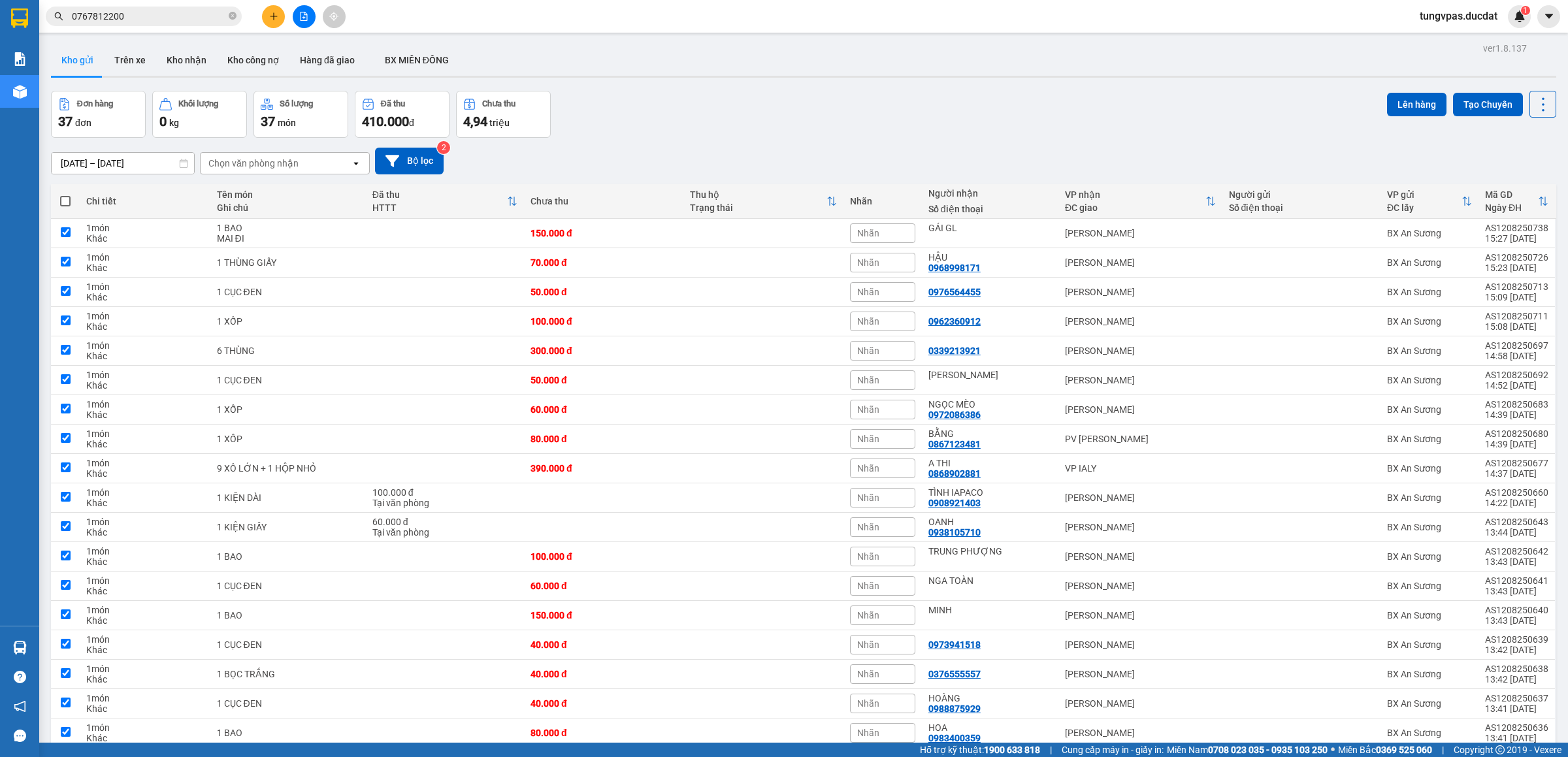
checkbox input "true"
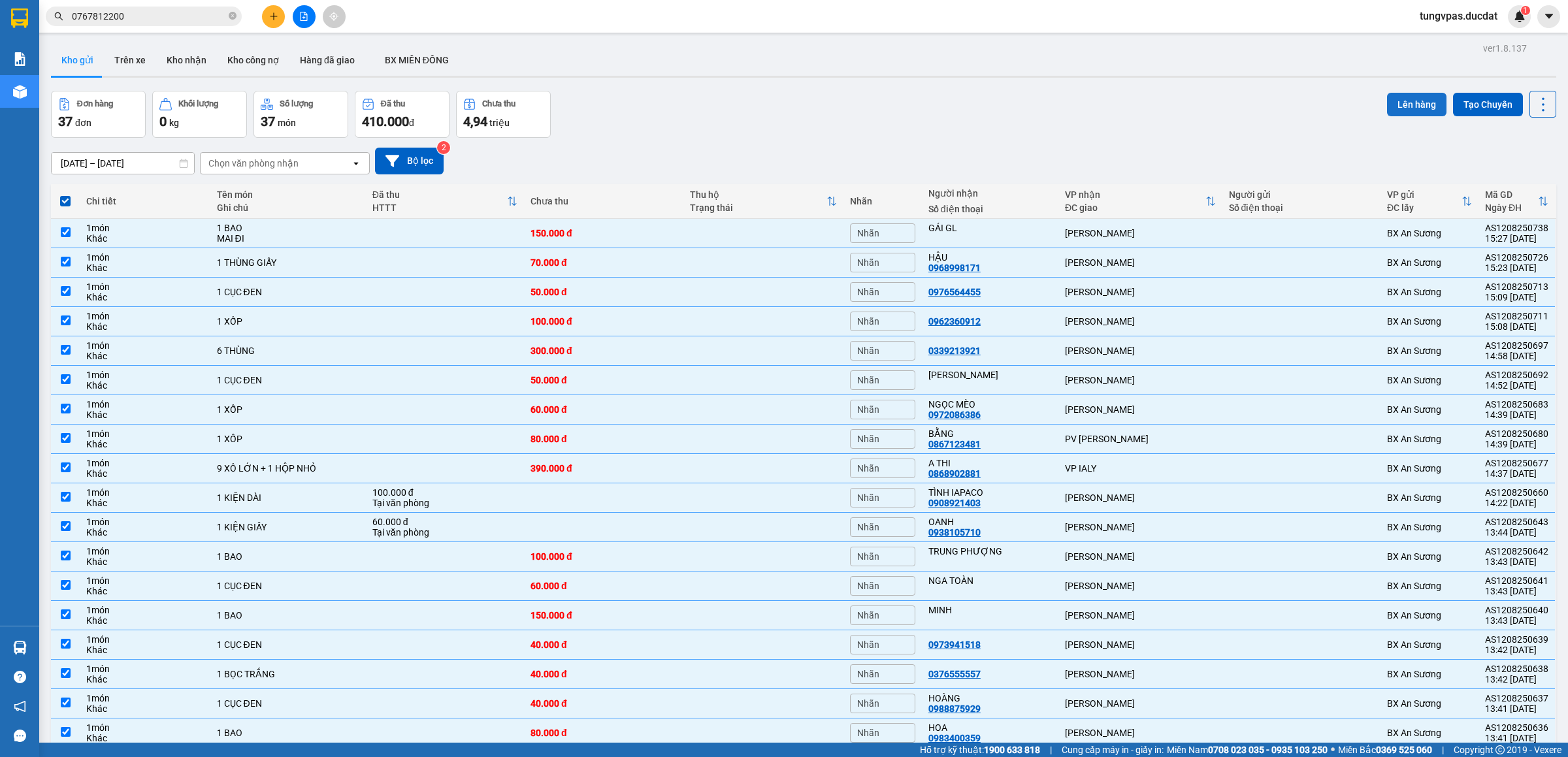
click at [1404, 104] on button "Lên hàng" at bounding box center [1417, 104] width 60 height 24
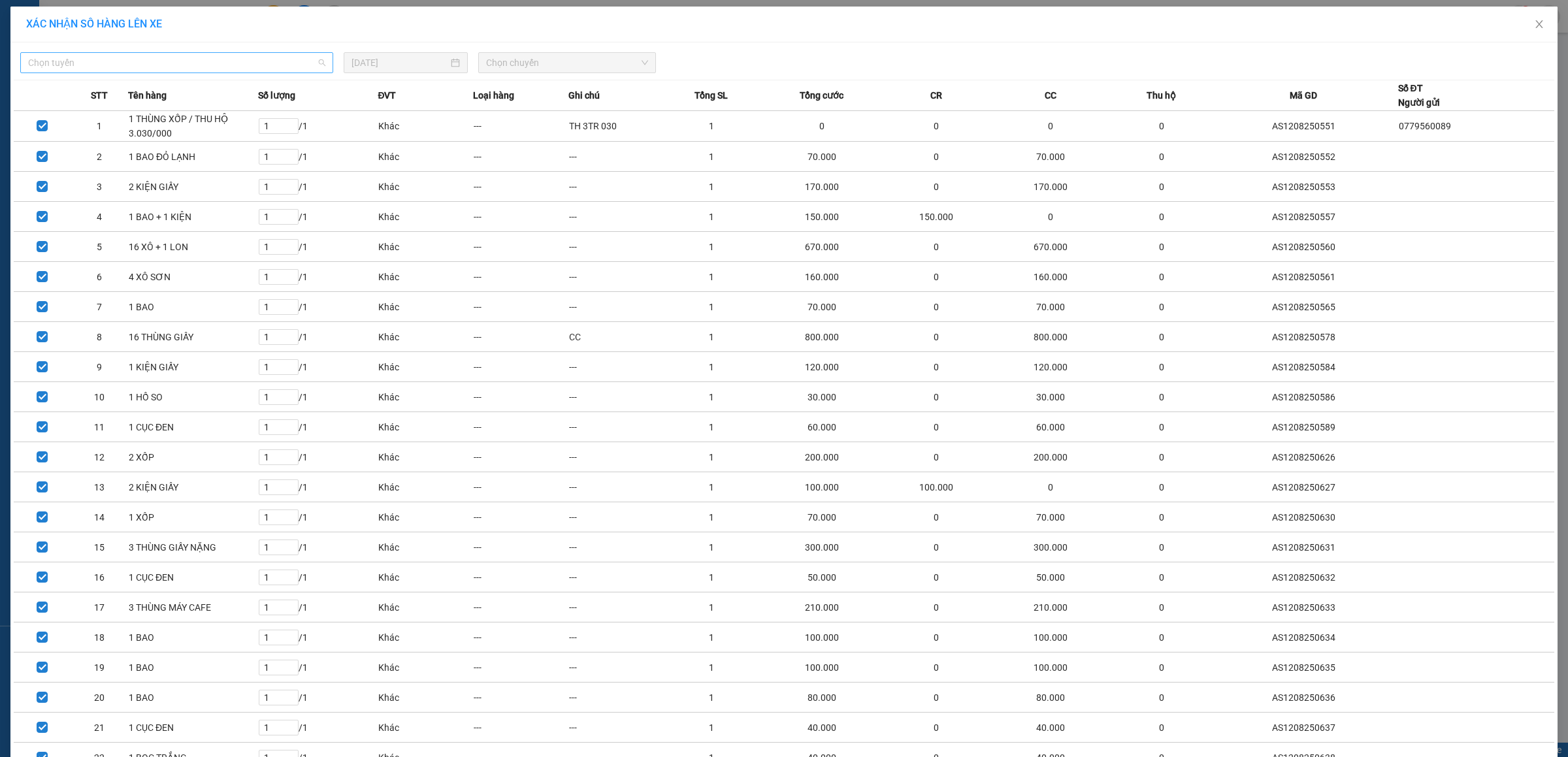
click at [245, 61] on span "Chọn tuyến" at bounding box center [177, 62] width 297 height 19
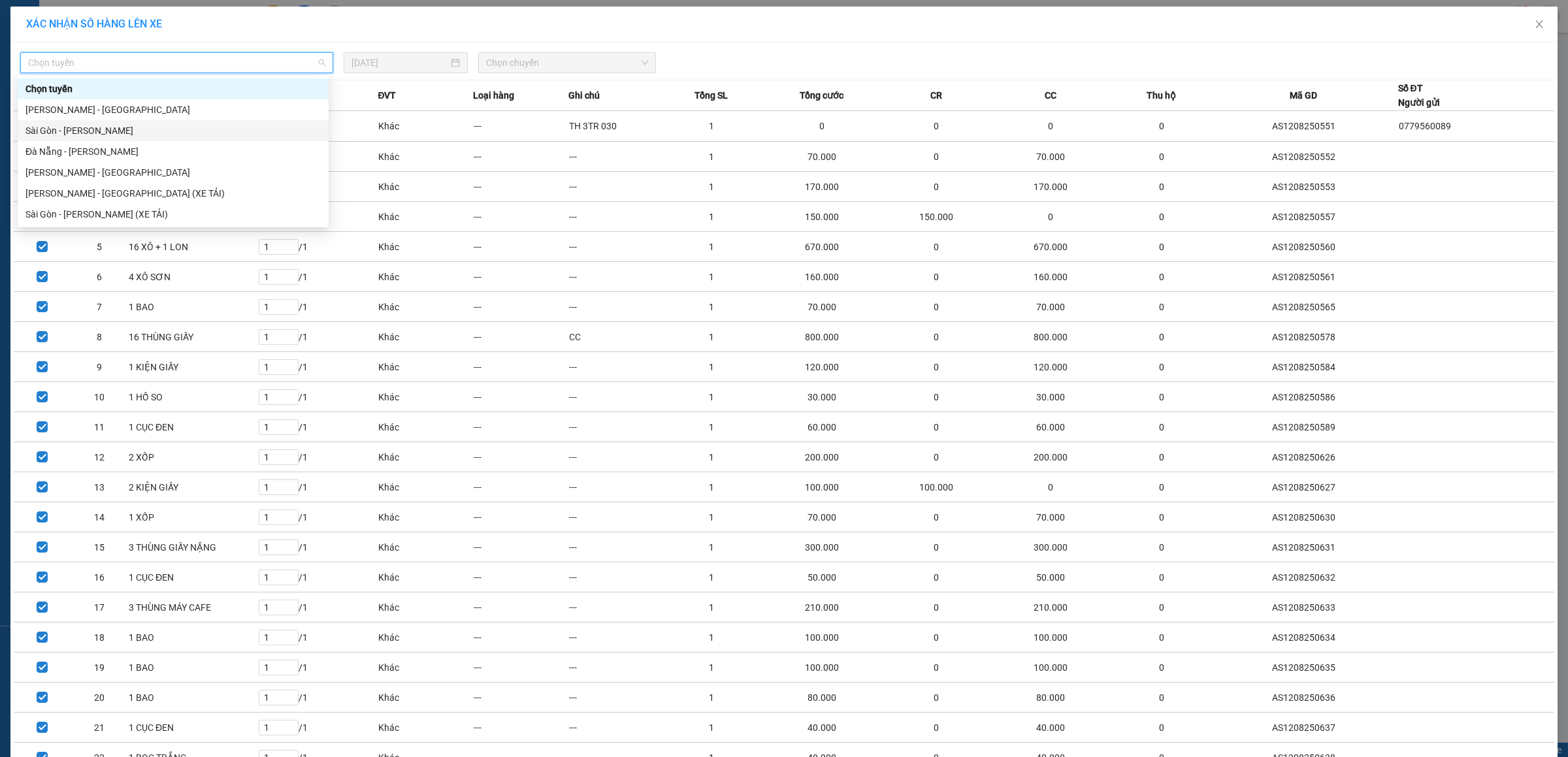
click at [117, 129] on div "Sài Gòn - Gia Lai" at bounding box center [173, 131] width 295 height 15
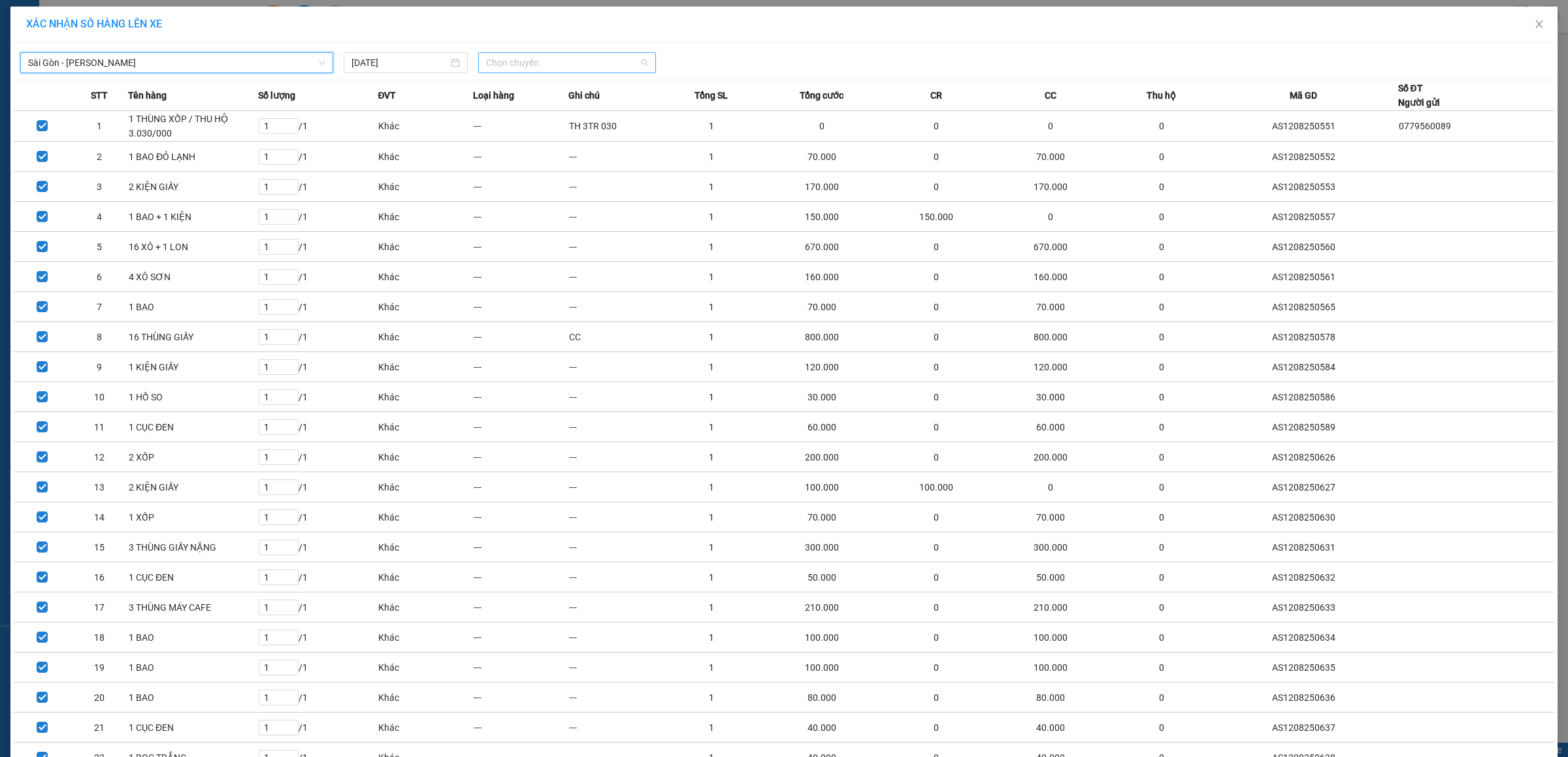
click at [526, 59] on span "Chọn chuyến" at bounding box center [568, 62] width 163 height 19
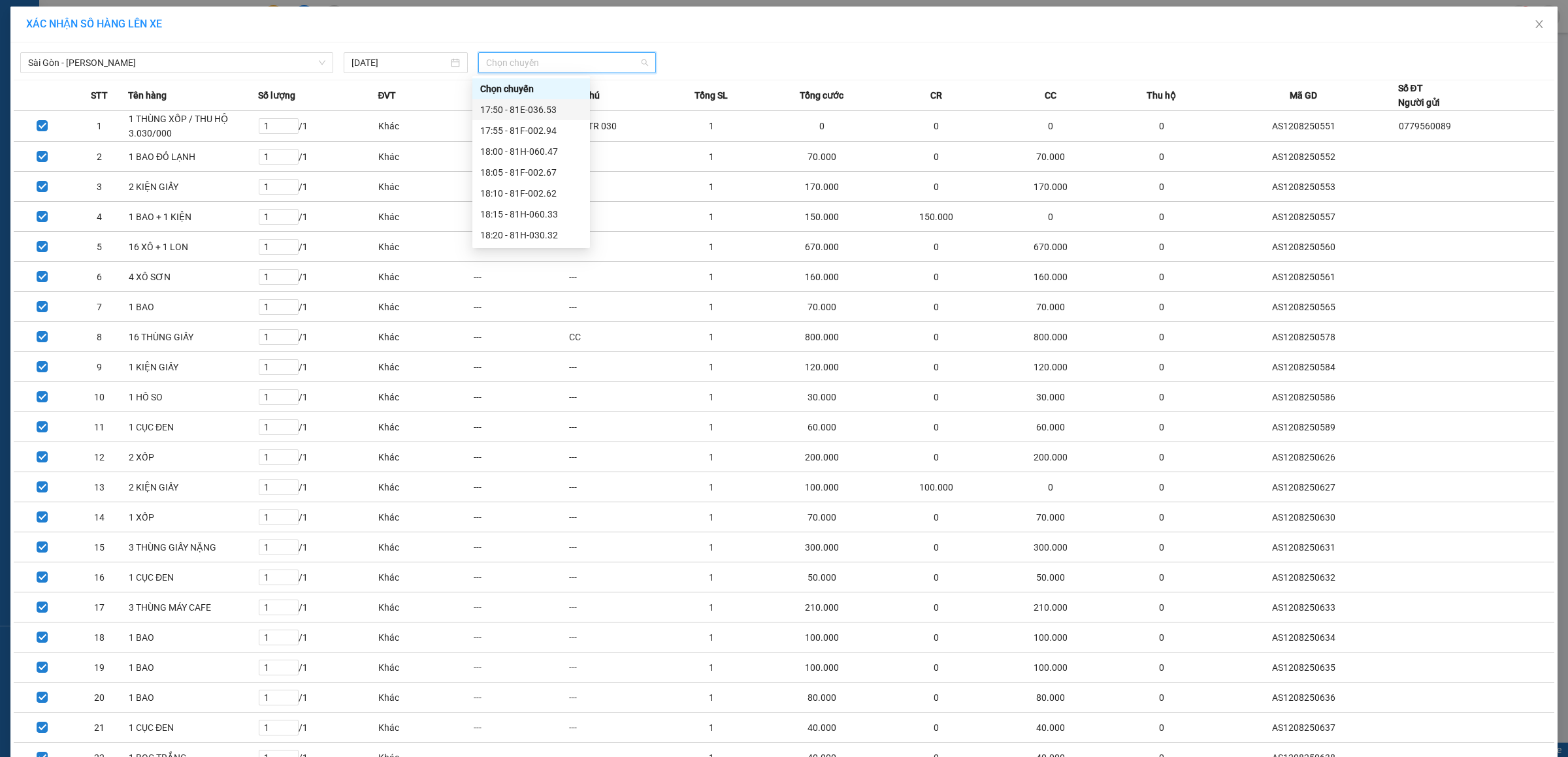
click at [521, 106] on div "17:50 - 81E-036.53" at bounding box center [531, 110] width 102 height 15
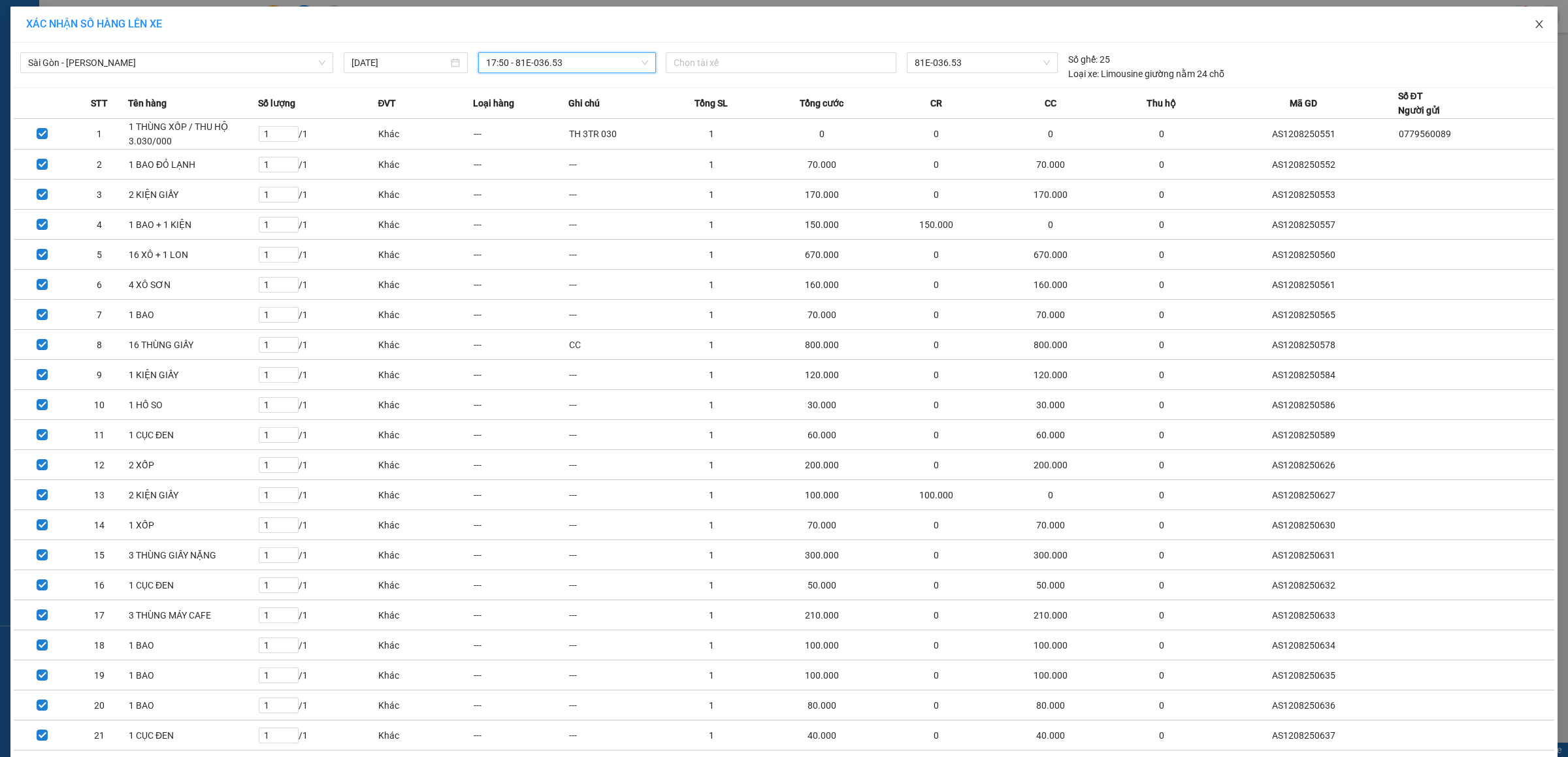
click at [1536, 24] on icon "close" at bounding box center [1540, 24] width 7 height 8
